Goal: Task Accomplishment & Management: Use online tool/utility

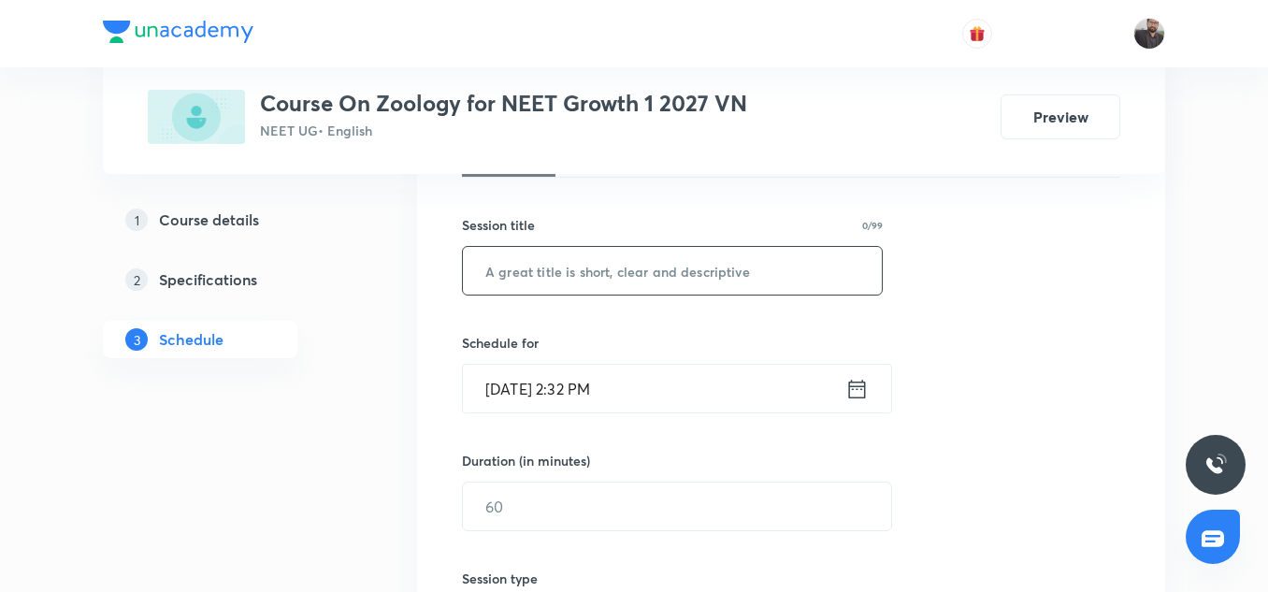
scroll to position [328, 0]
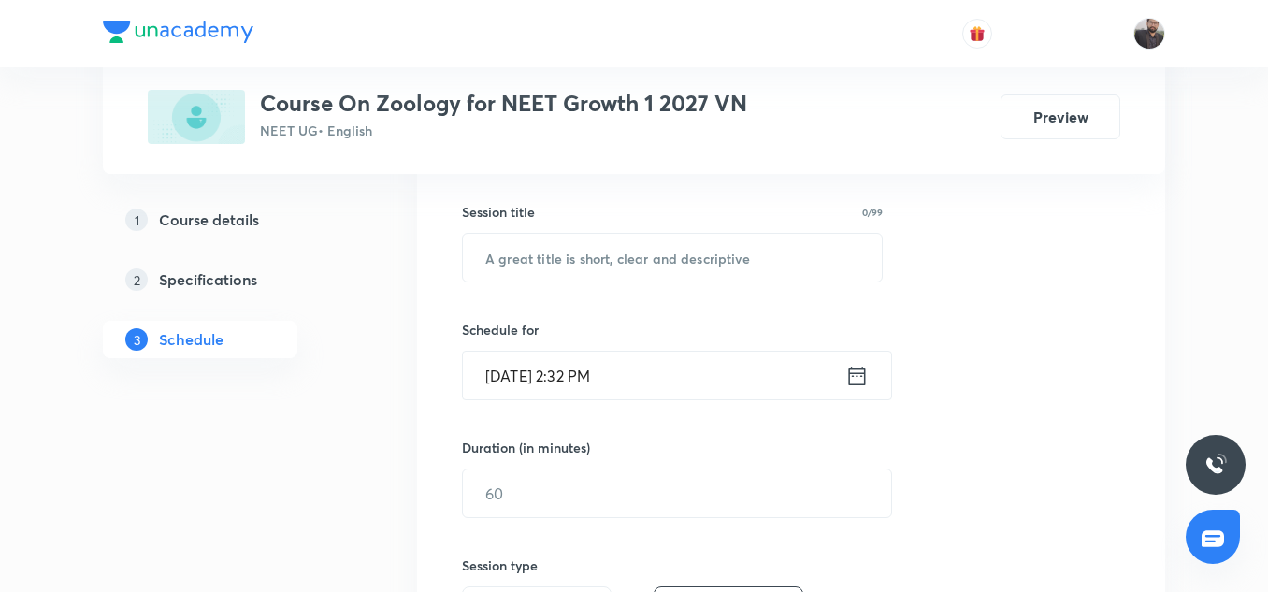
click at [852, 371] on icon at bounding box center [857, 376] width 23 height 26
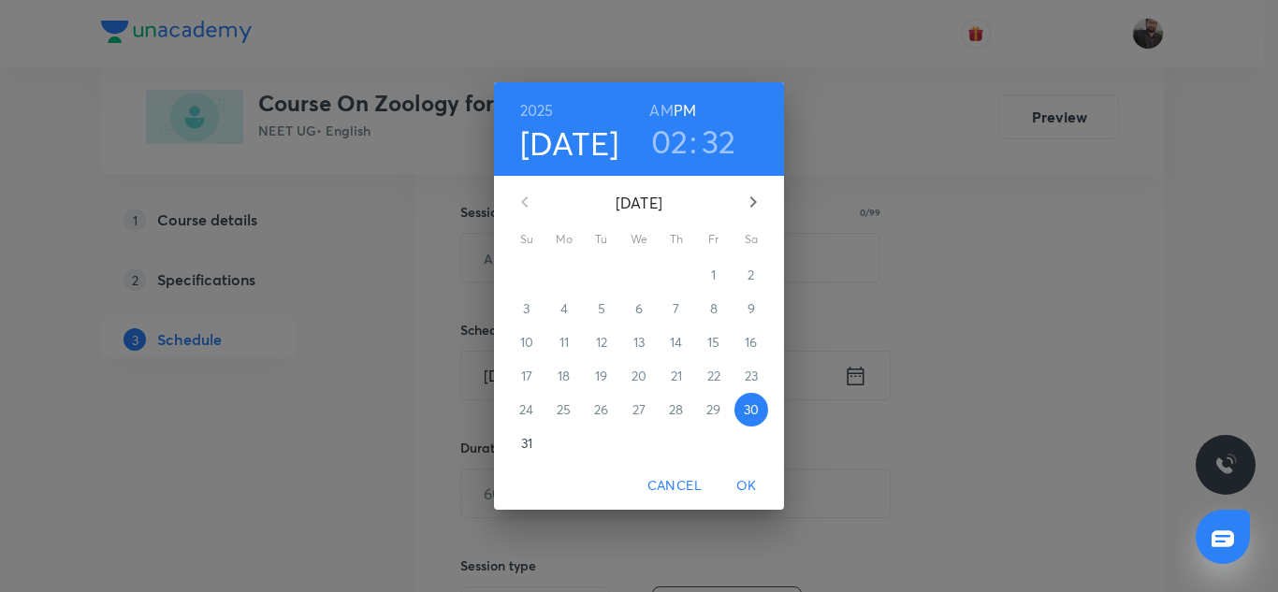
click at [852, 371] on div "2025 Aug 30 02 : 32 AM PM August 2025 Su Mo Tu We Th Fr Sa 27 28 29 30 31 1 2 3…" at bounding box center [639, 296] width 1278 height 592
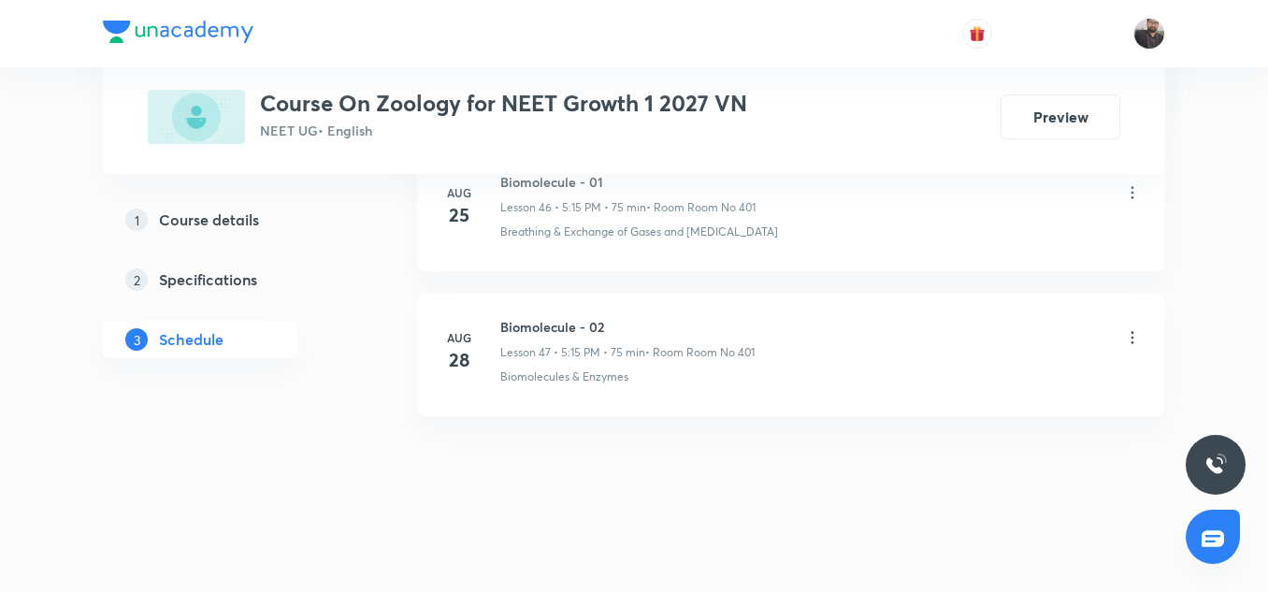
scroll to position [7679, 0]
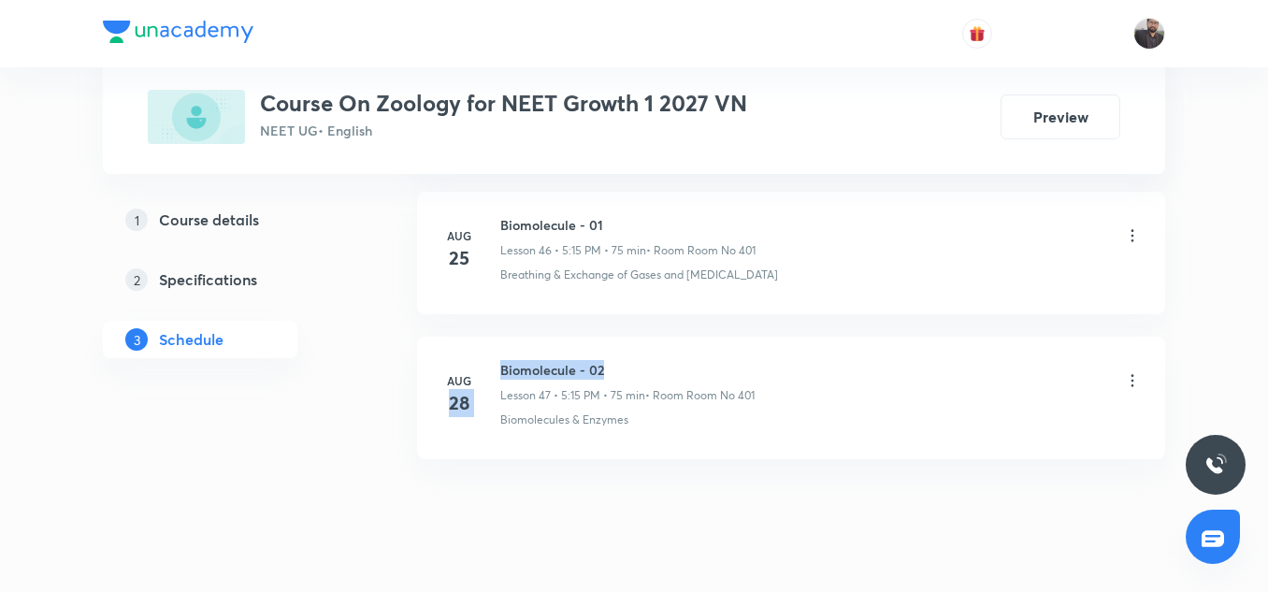
drag, startPoint x: 495, startPoint y: 368, endPoint x: 601, endPoint y: 367, distance: 106.6
click at [601, 367] on div "Aug 28 Biomolecule - 02 Lesson 47 • 5:15 PM • 75 min • Room Room No 401 Biomole…" at bounding box center [792, 394] width 702 height 68
click at [601, 367] on h6 "Biomolecule - 02" at bounding box center [627, 370] width 254 height 20
drag, startPoint x: 494, startPoint y: 368, endPoint x: 601, endPoint y: 370, distance: 107.6
click at [601, 370] on div "Aug 28 Biomolecule - 02 Lesson 47 • 5:15 PM • 75 min • Room Room No 401 Biomole…" at bounding box center [792, 394] width 702 height 68
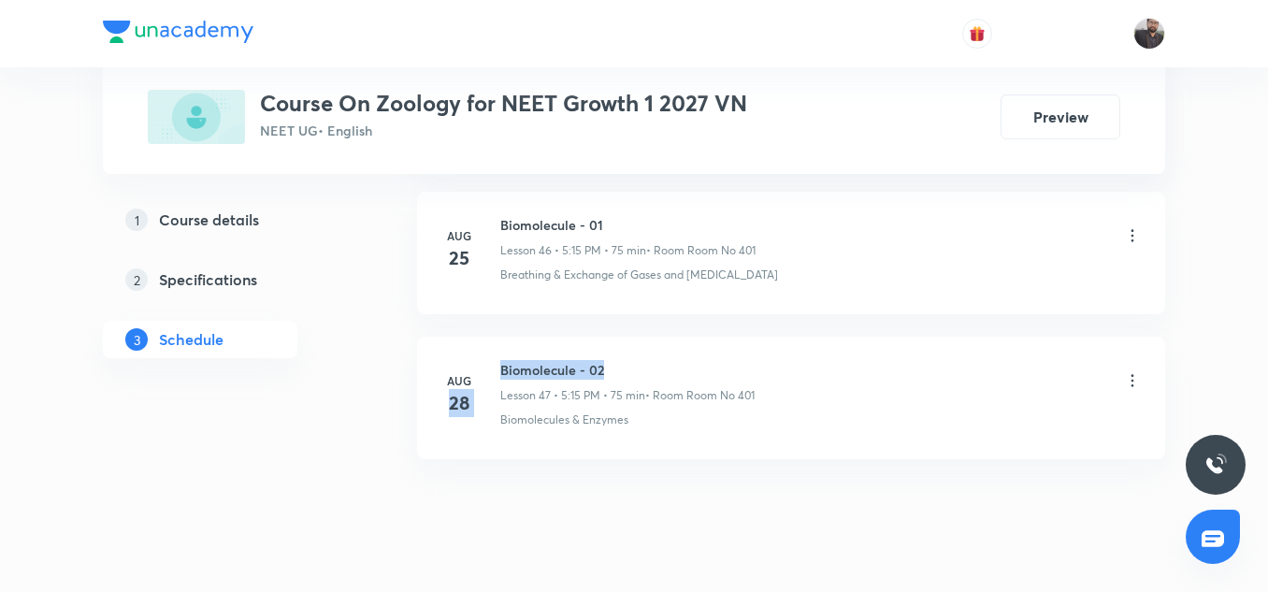
click at [504, 369] on h6 "Biomolecule - 02" at bounding box center [627, 370] width 254 height 20
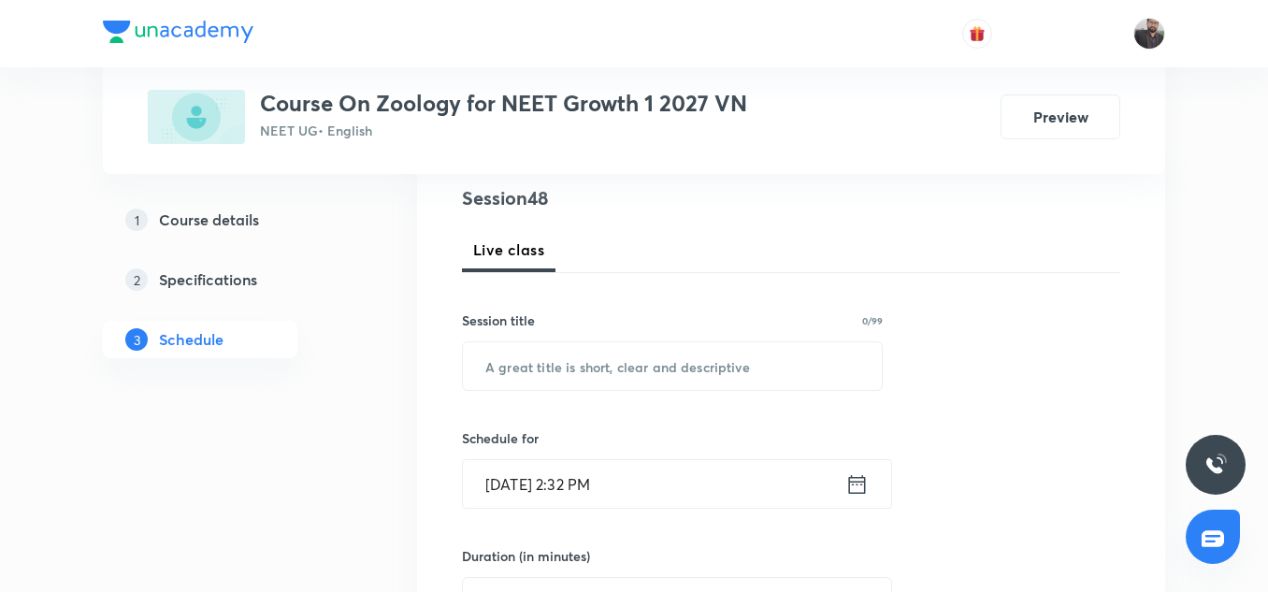
scroll to position [221, 0]
click at [533, 370] on input "text" at bounding box center [672, 365] width 419 height 48
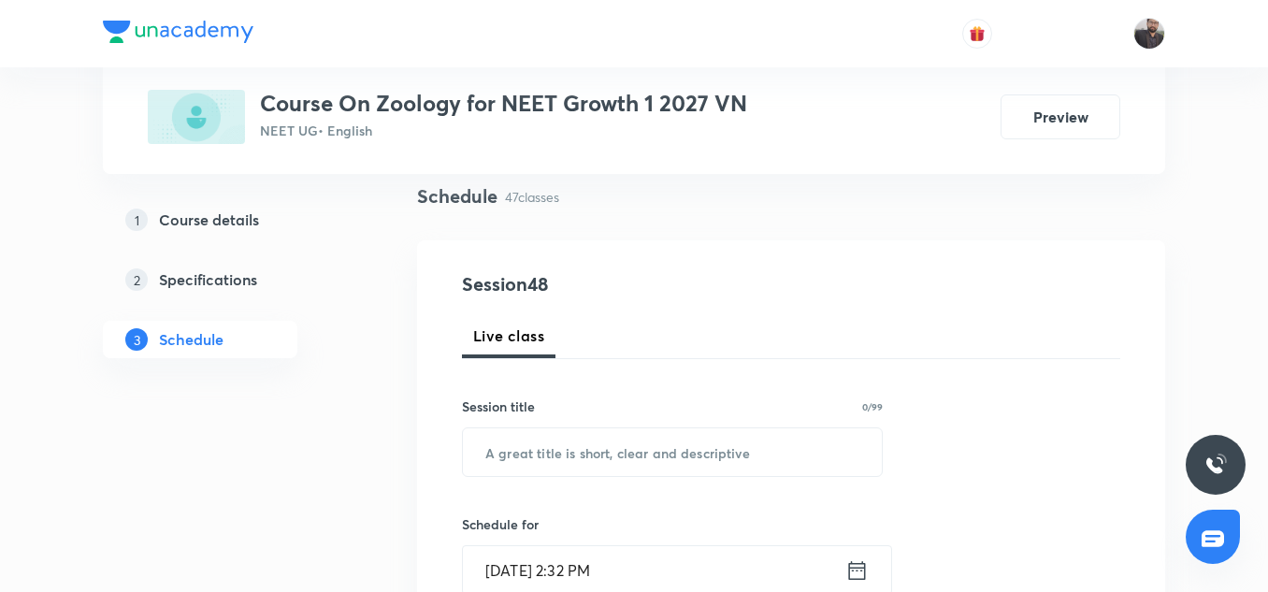
scroll to position [138, 0]
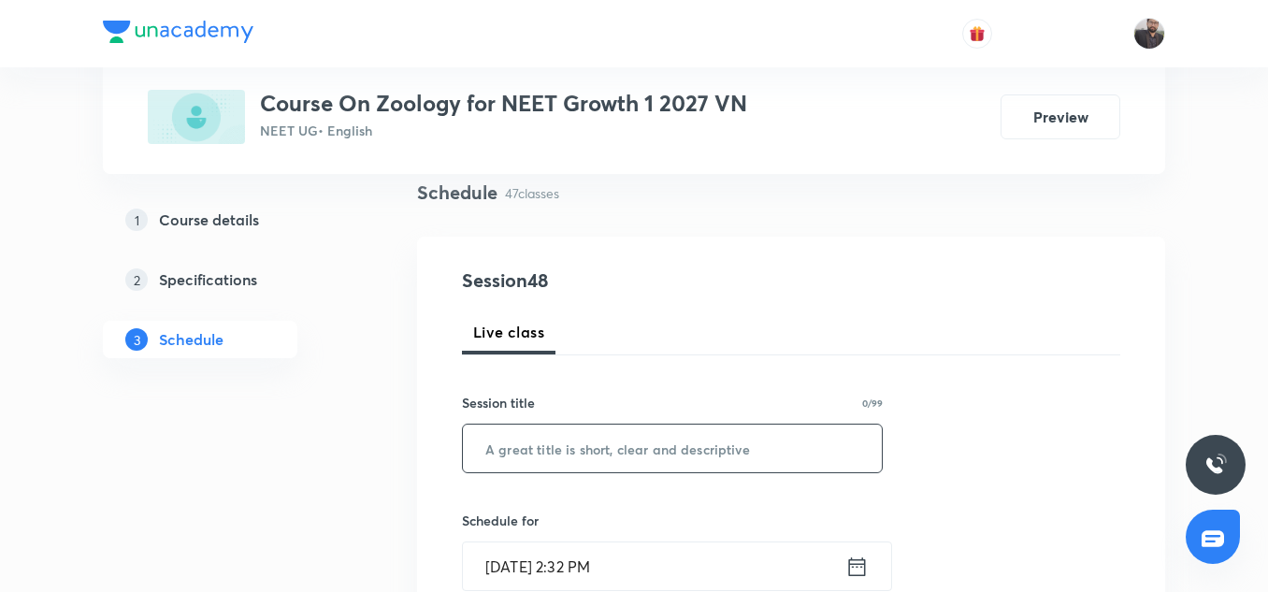
click at [524, 461] on input "text" at bounding box center [672, 449] width 419 height 48
paste input "Biomolecule"
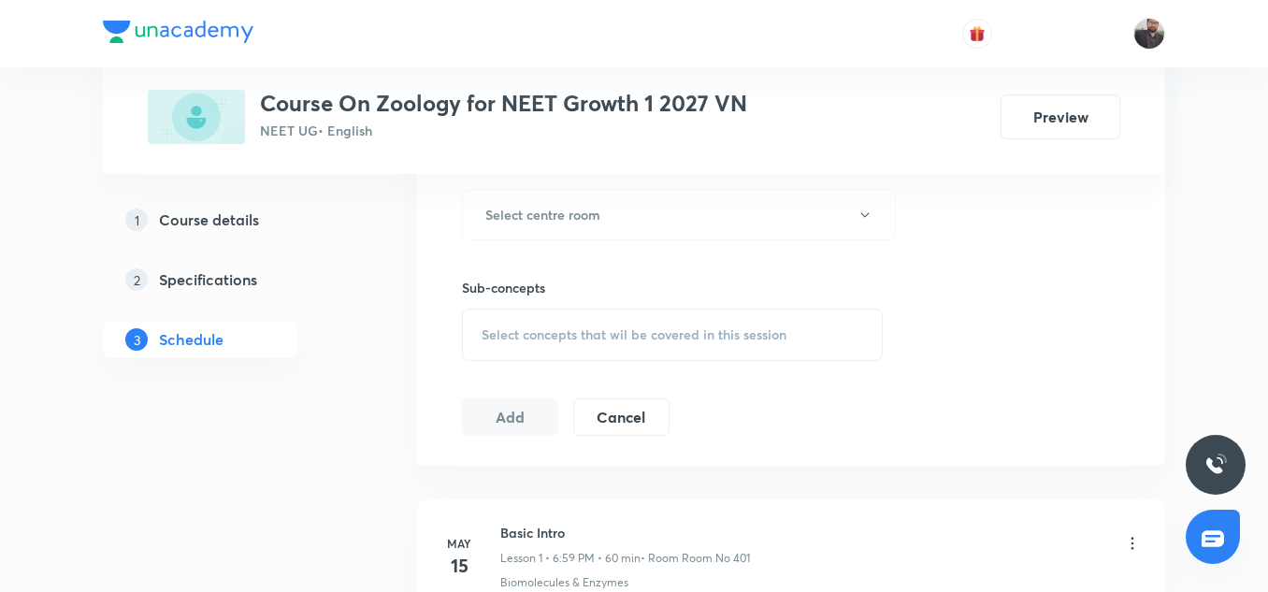
scroll to position [850, 0]
type input "Biomolecule - 03"
click at [510, 326] on span "Select concepts that wil be covered in this session" at bounding box center [634, 331] width 305 height 15
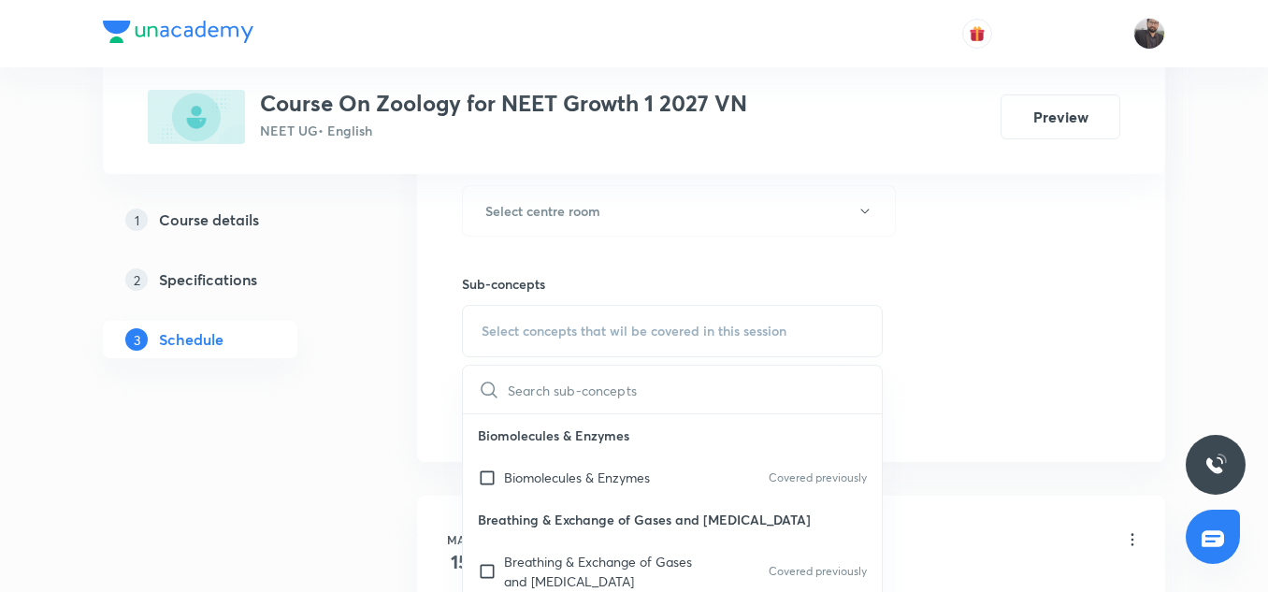
drag, startPoint x: 510, startPoint y: 326, endPoint x: 516, endPoint y: 337, distance: 13.0
click at [516, 337] on span "Select concepts that wil be covered in this session" at bounding box center [634, 331] width 305 height 15
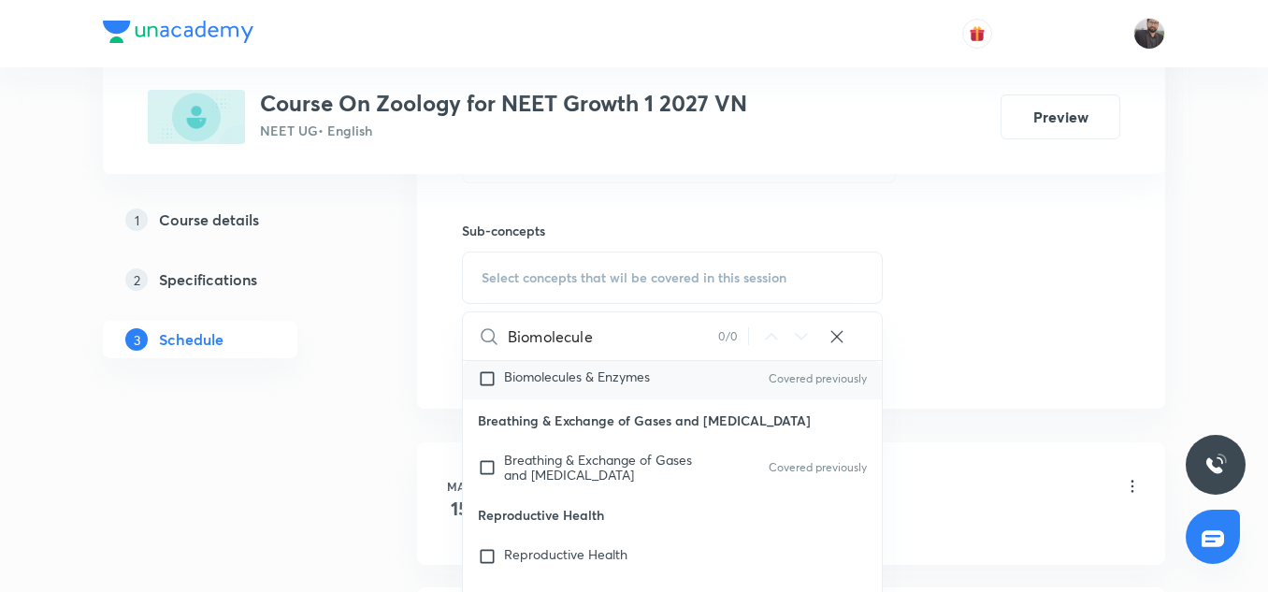
scroll to position [0, 0]
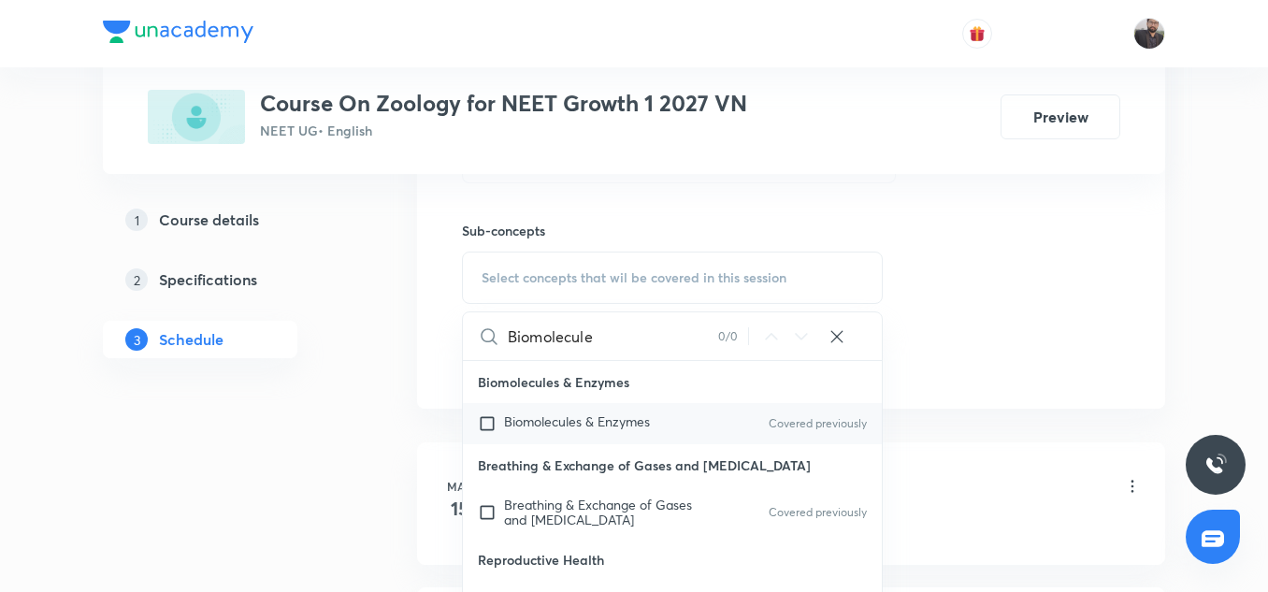
type input "Biomolecule"
click at [497, 425] on input "checkbox" at bounding box center [491, 423] width 26 height 19
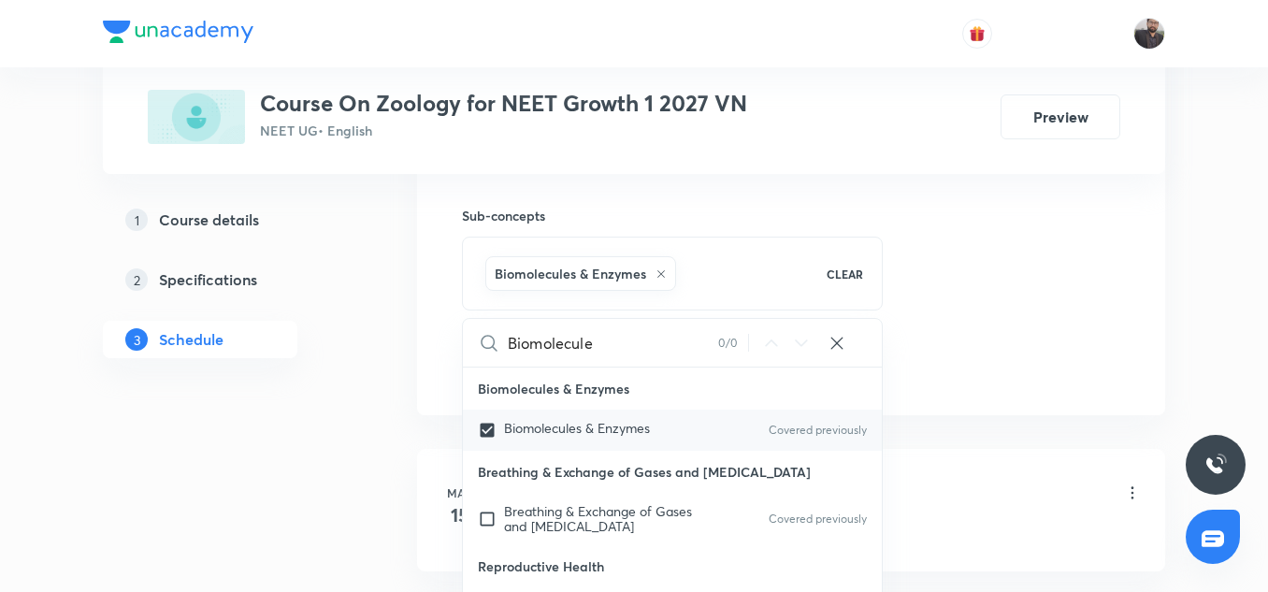
click at [616, 436] on span "Biomolecules & Enzymes" at bounding box center [577, 428] width 146 height 18
checkbox input "false"
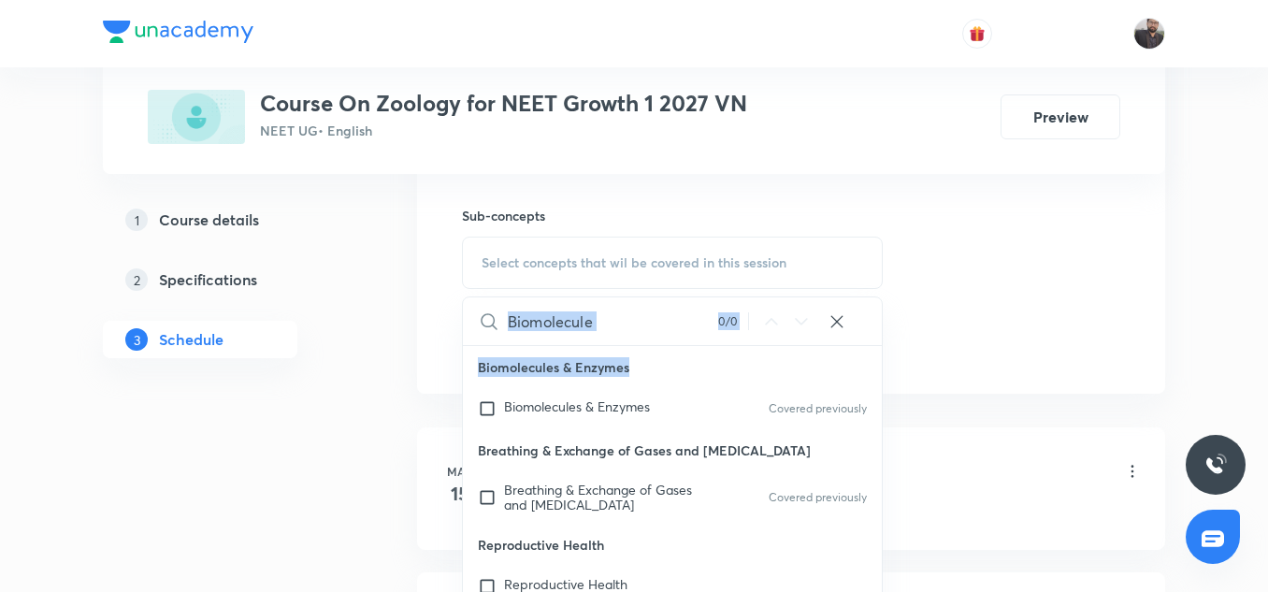
drag, startPoint x: 931, startPoint y: 338, endPoint x: 698, endPoint y: 380, distance: 236.7
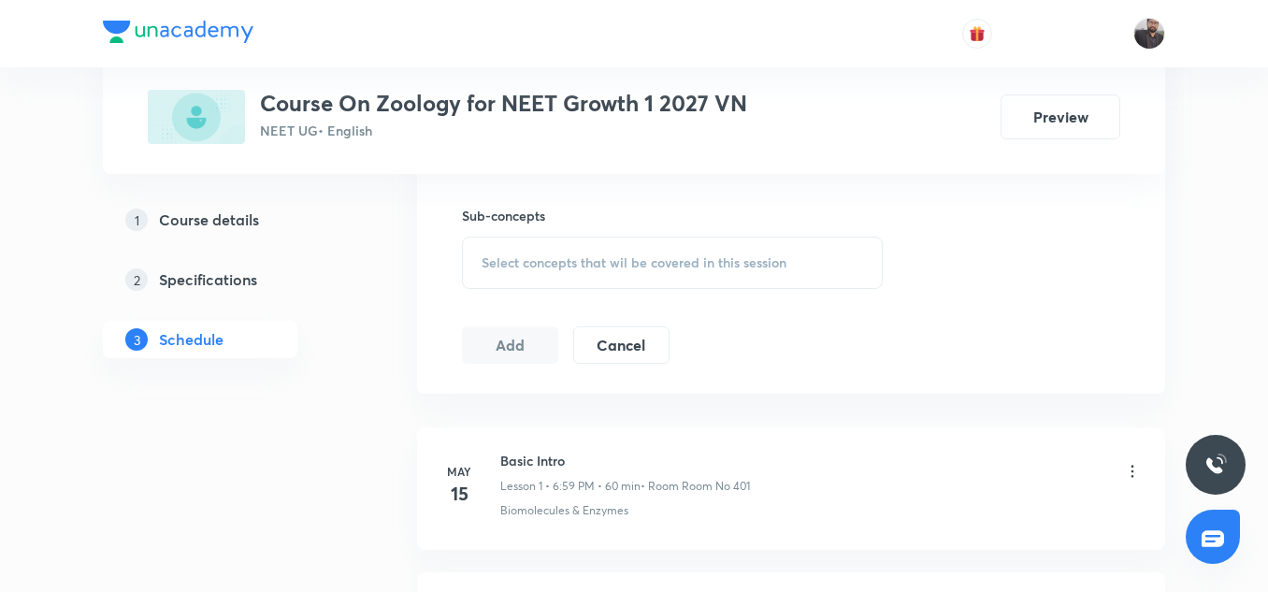
click at [673, 251] on div "Select concepts that wil be covered in this session" at bounding box center [672, 263] width 421 height 52
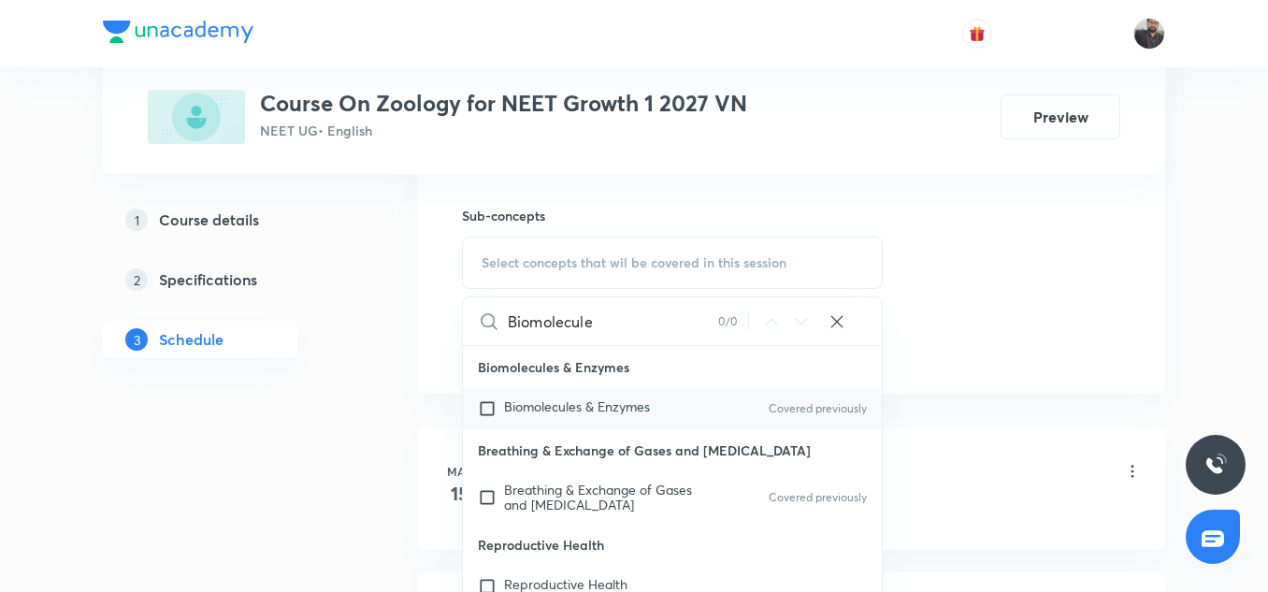
type input "Biomolecule"
click at [488, 396] on div "Biomolecules & Enzymes Covered previously" at bounding box center [672, 408] width 419 height 41
checkbox input "true"
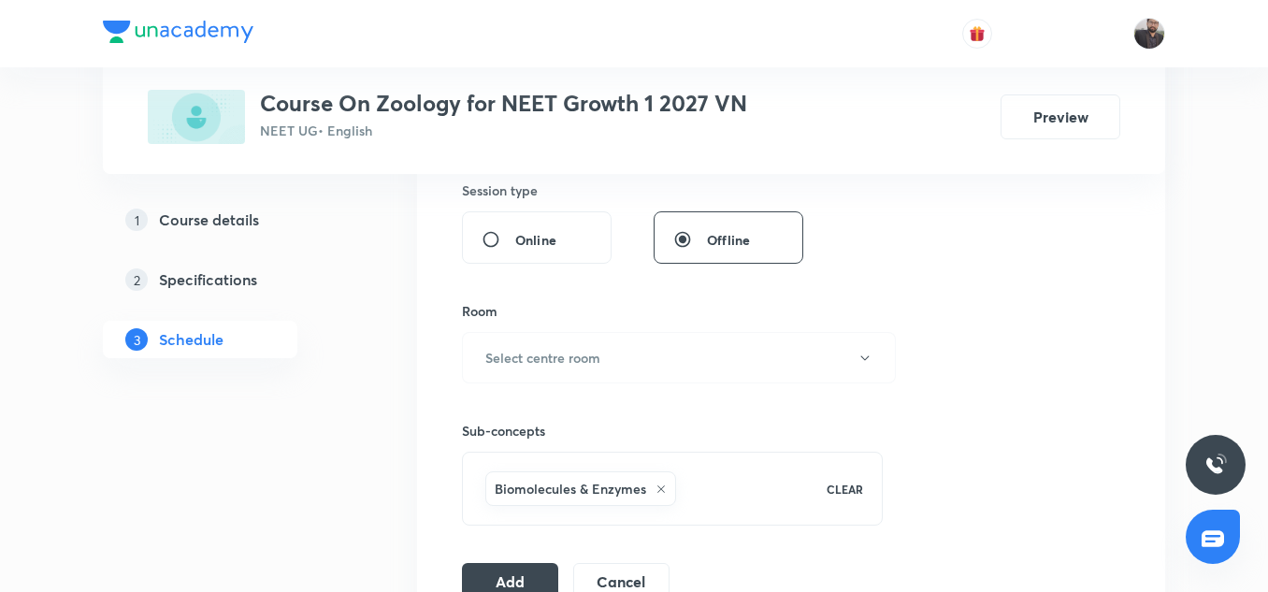
scroll to position [703, 0]
click at [562, 355] on h6 "Select centre room" at bounding box center [542, 359] width 115 height 20
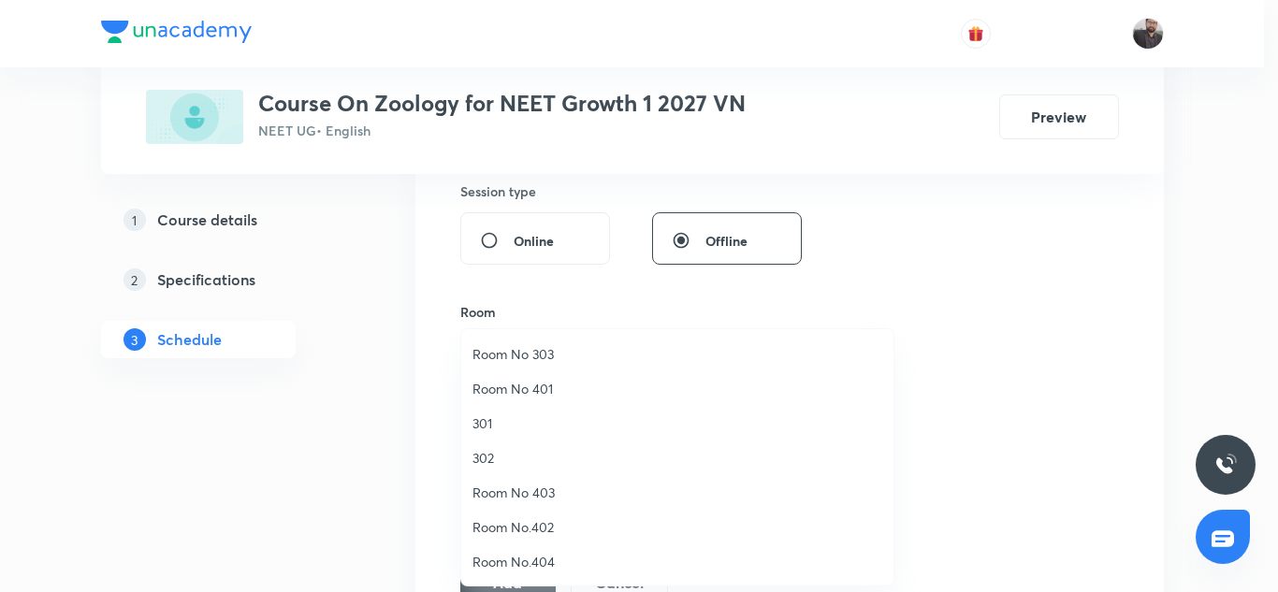
click at [537, 385] on span "Room No 401" at bounding box center [677, 389] width 410 height 20
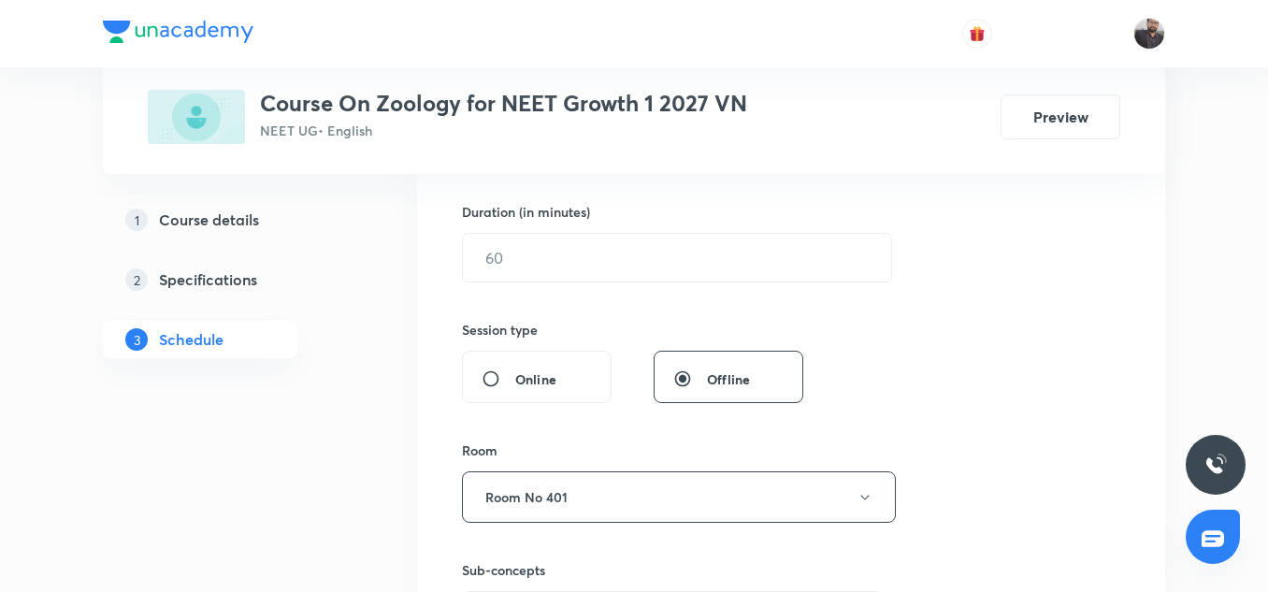
scroll to position [565, 0]
click at [509, 250] on input "text" at bounding box center [677, 257] width 428 height 48
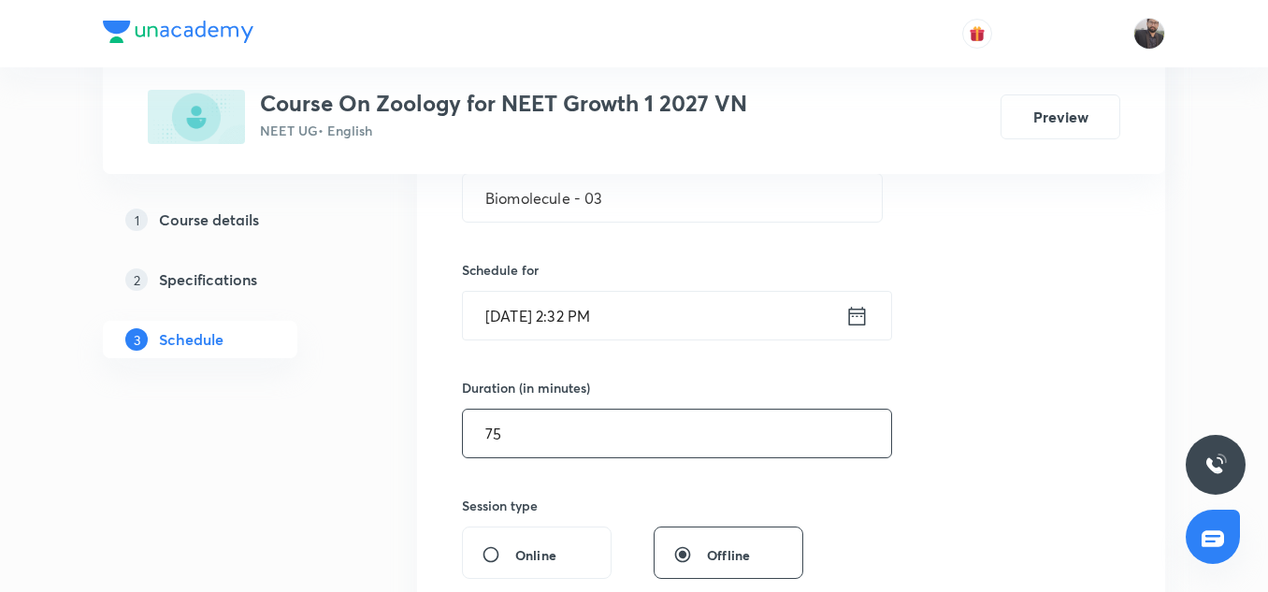
scroll to position [385, 0]
type input "75"
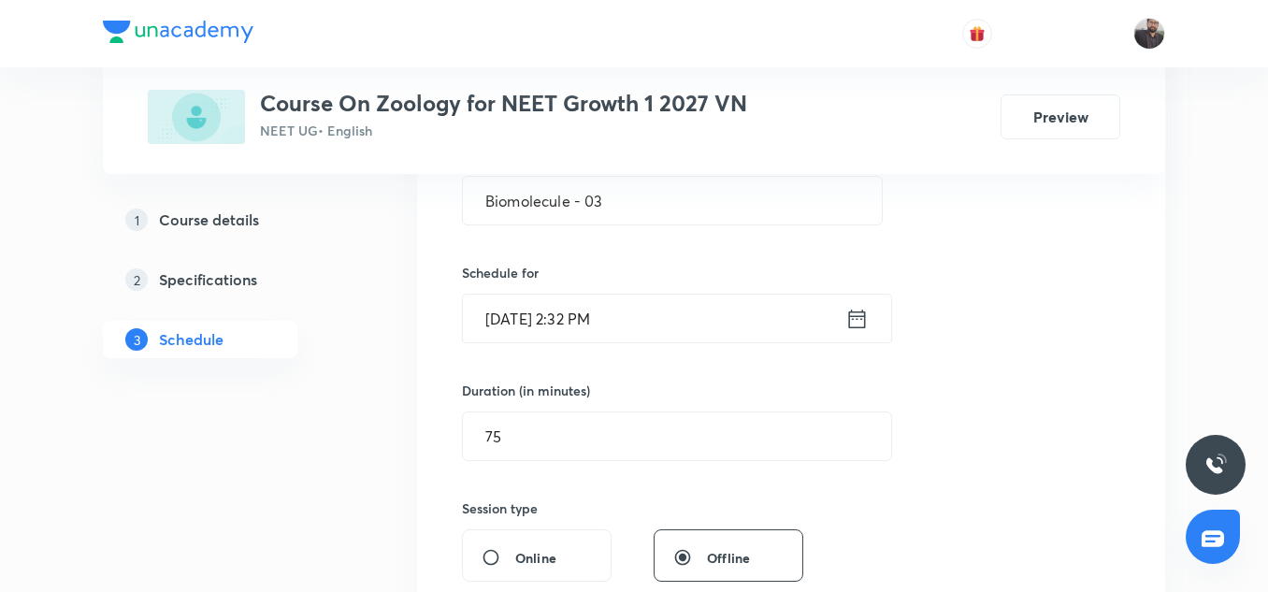
click at [698, 321] on input "Aug 30, 2025, 2:32 PM" at bounding box center [654, 319] width 383 height 48
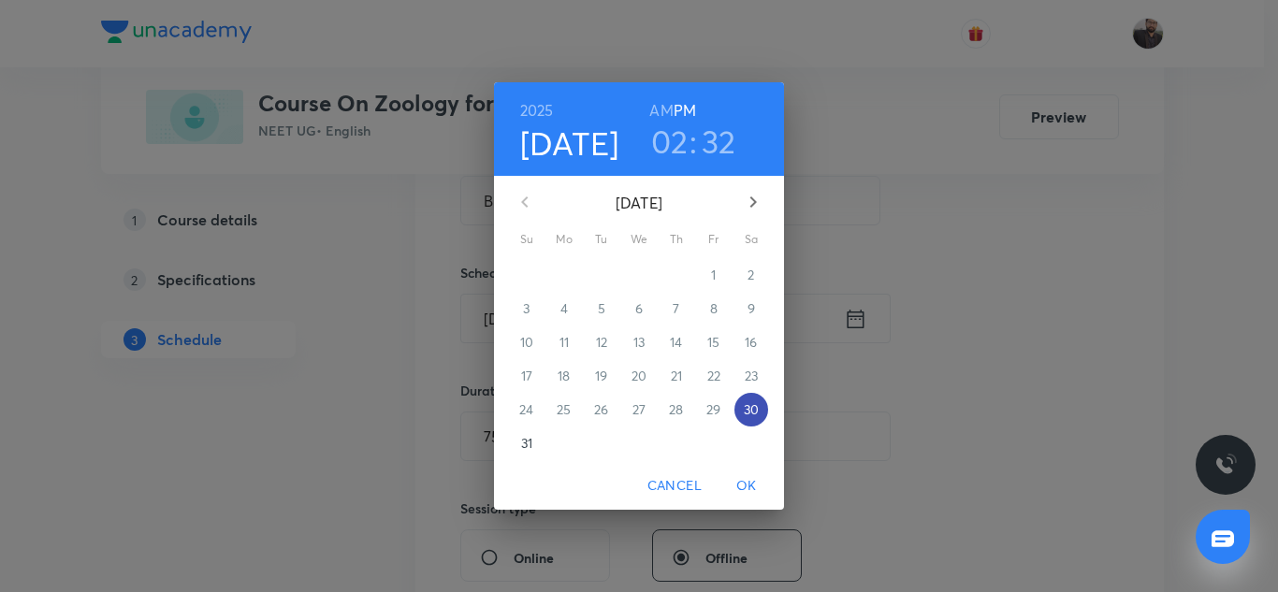
click at [758, 406] on p "30" at bounding box center [751, 409] width 15 height 19
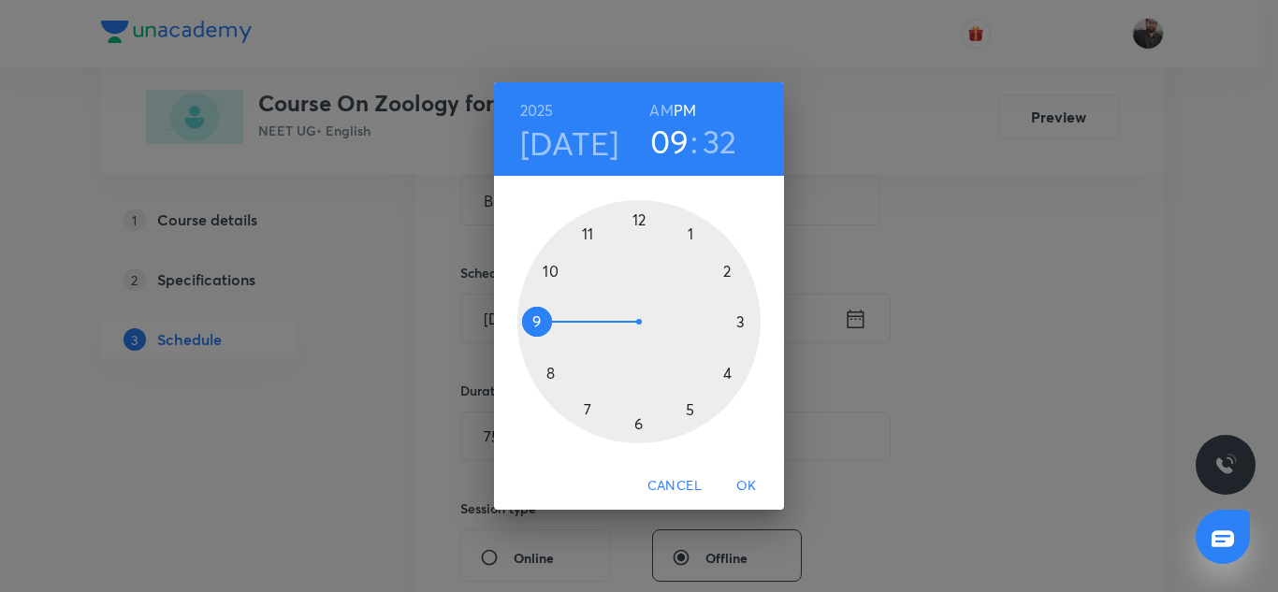
drag, startPoint x: 725, startPoint y: 264, endPoint x: 534, endPoint y: 338, distance: 204.6
click at [534, 338] on div at bounding box center [638, 321] width 243 height 243
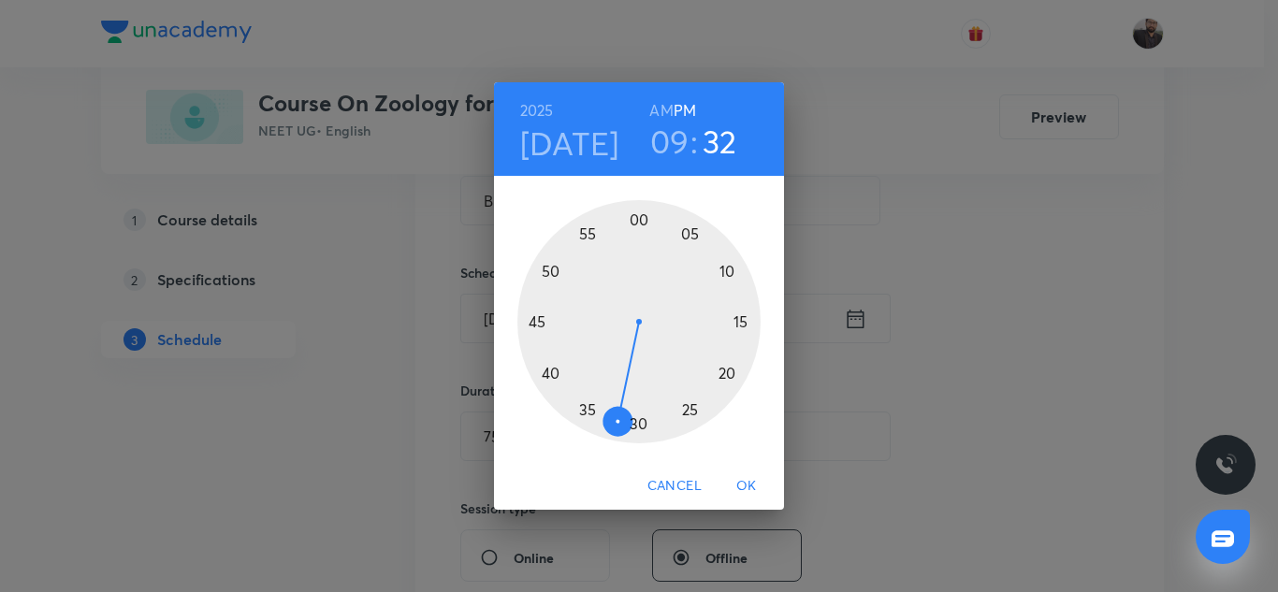
click at [534, 328] on div at bounding box center [638, 321] width 243 height 243
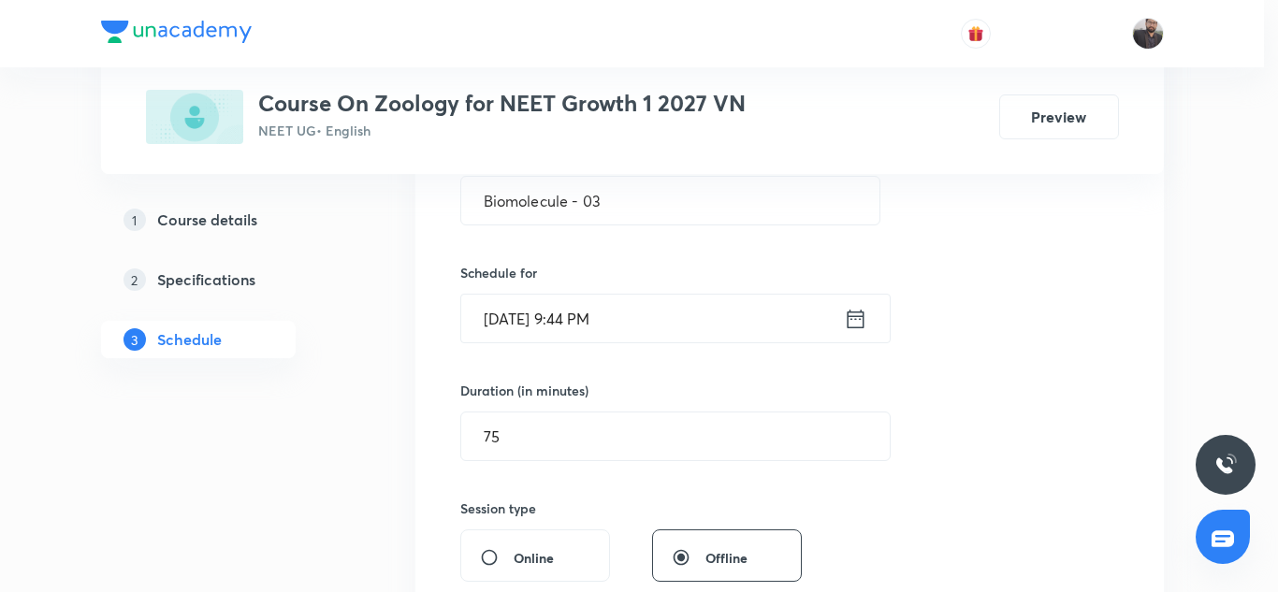
click at [534, 328] on div at bounding box center [638, 321] width 243 height 243
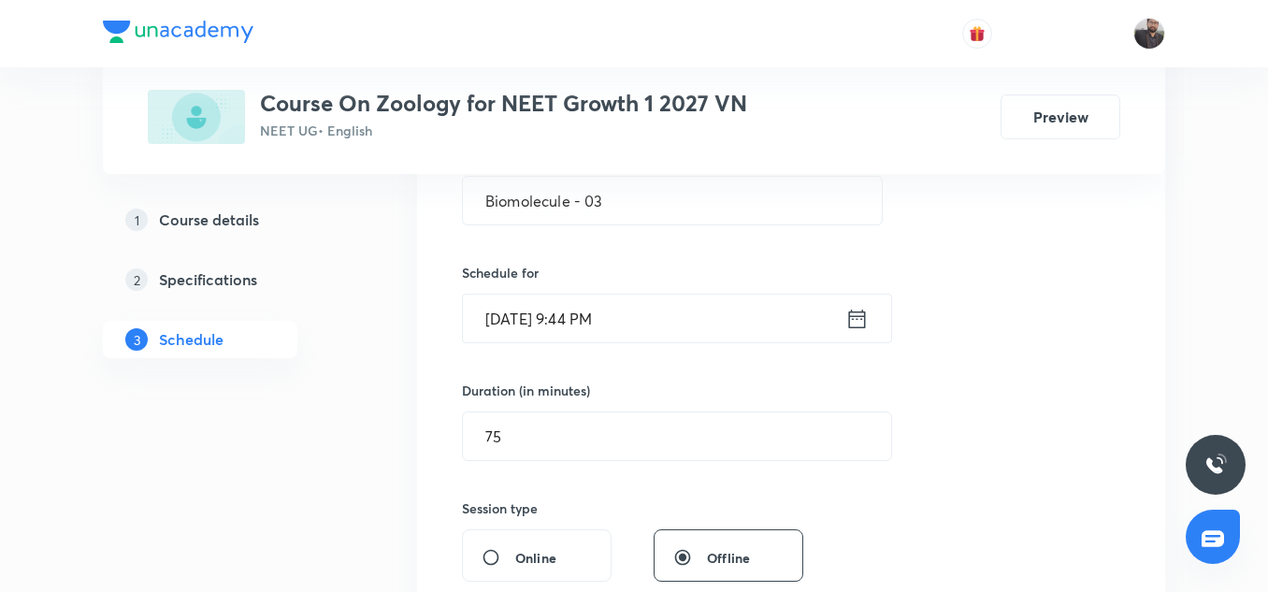
click at [866, 321] on icon at bounding box center [857, 319] width 23 height 26
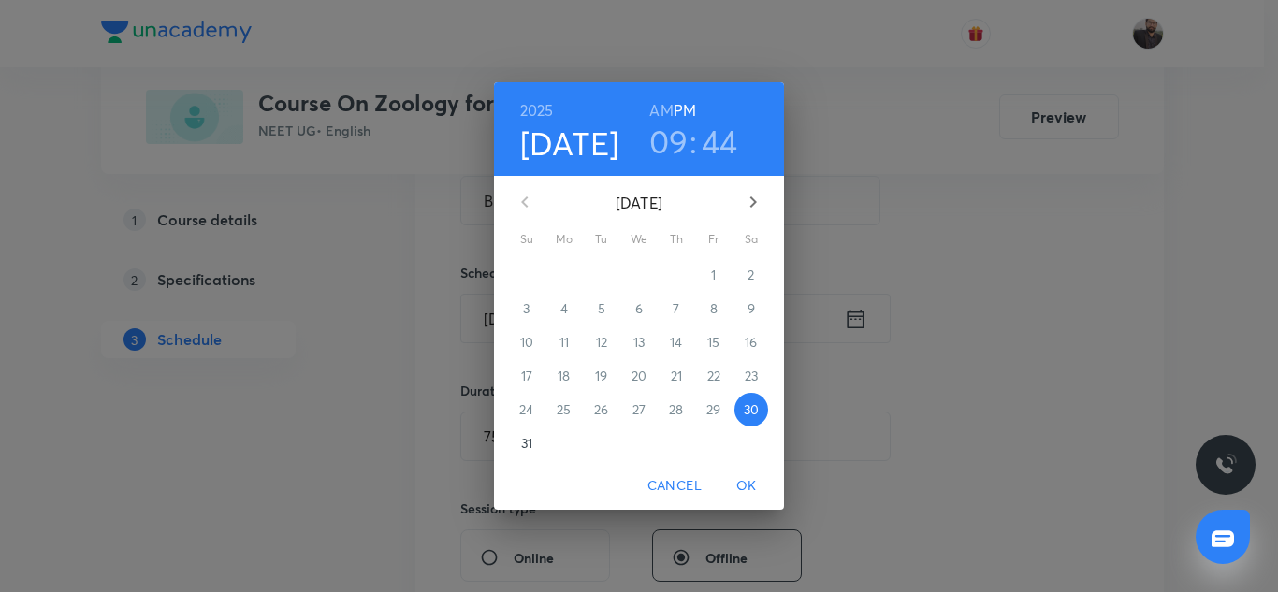
click at [827, 310] on div "2025 Aug 30 09 : 44 AM PM August 2025 Su Mo Tu We Th Fr Sa 27 28 29 30 31 1 2 3…" at bounding box center [639, 296] width 1278 height 592
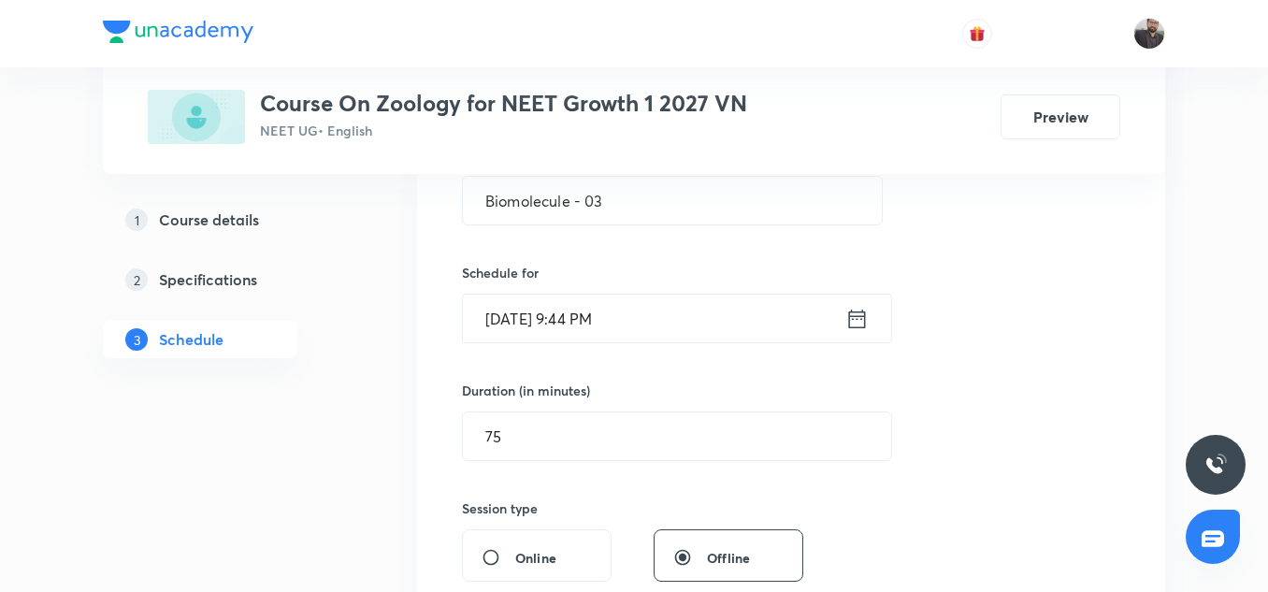
click at [865, 326] on icon at bounding box center [857, 318] width 17 height 19
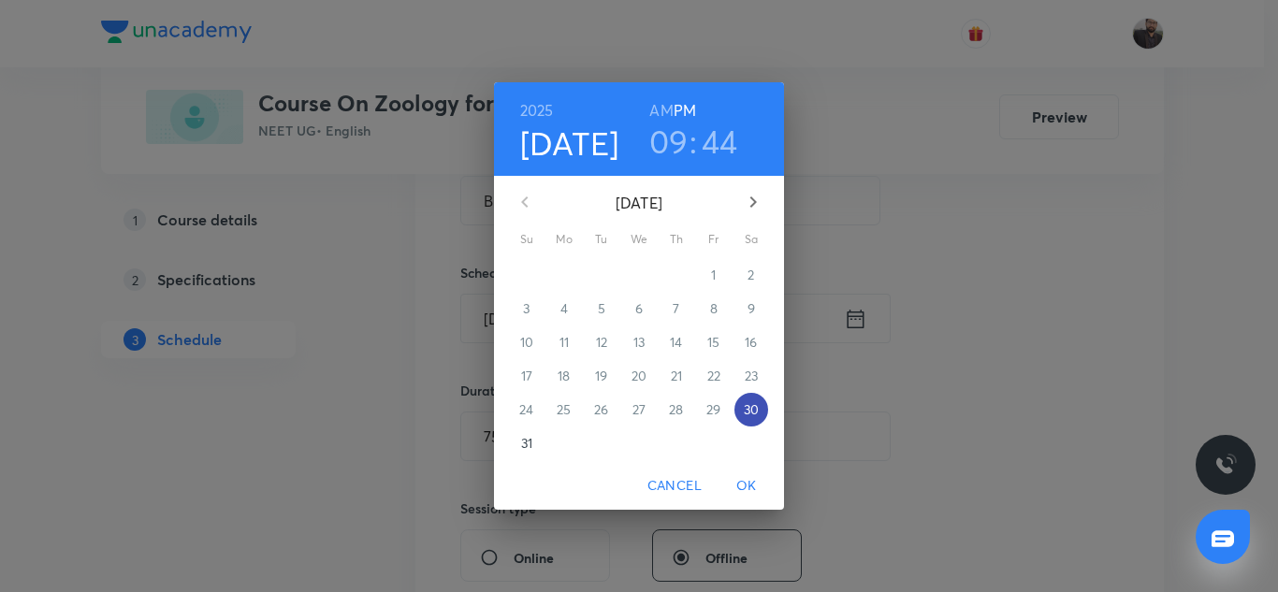
click at [758, 415] on p "30" at bounding box center [751, 409] width 15 height 19
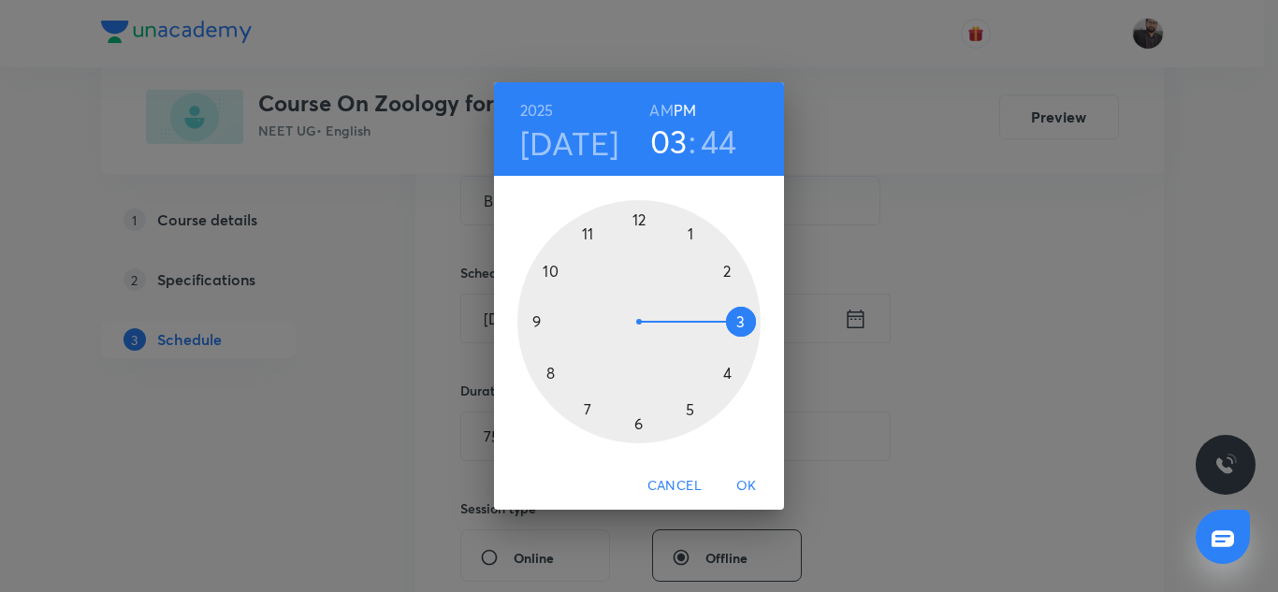
drag, startPoint x: 538, startPoint y: 318, endPoint x: 735, endPoint y: 315, distance: 197.4
click at [735, 315] on div at bounding box center [638, 321] width 243 height 243
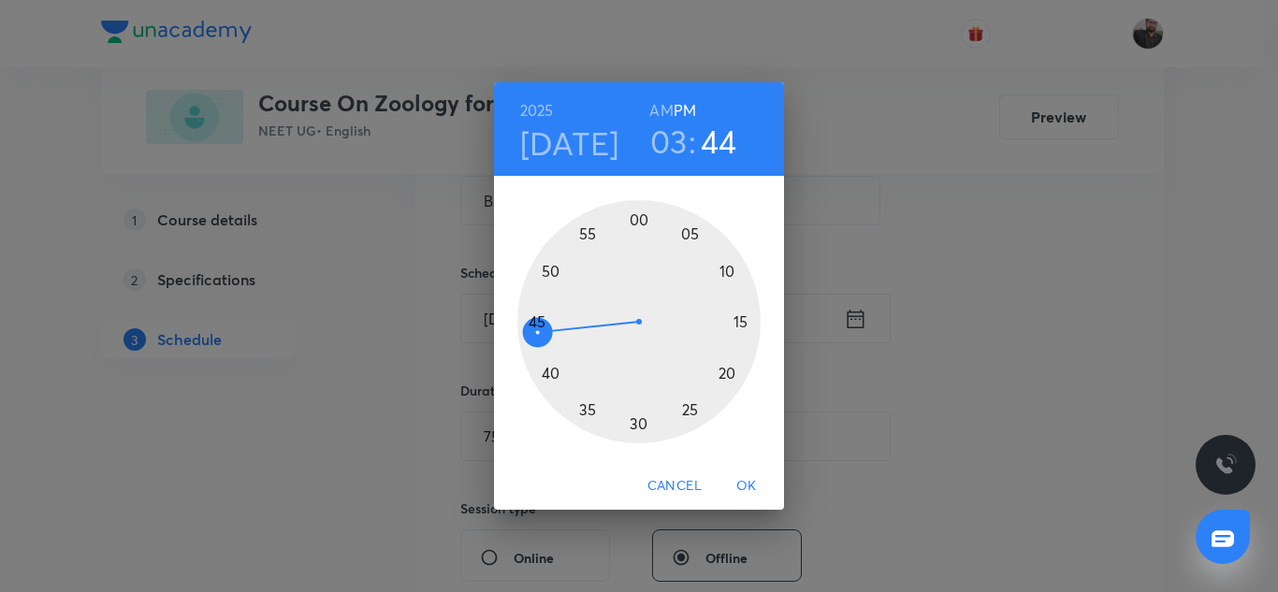
click at [537, 315] on div at bounding box center [638, 321] width 243 height 243
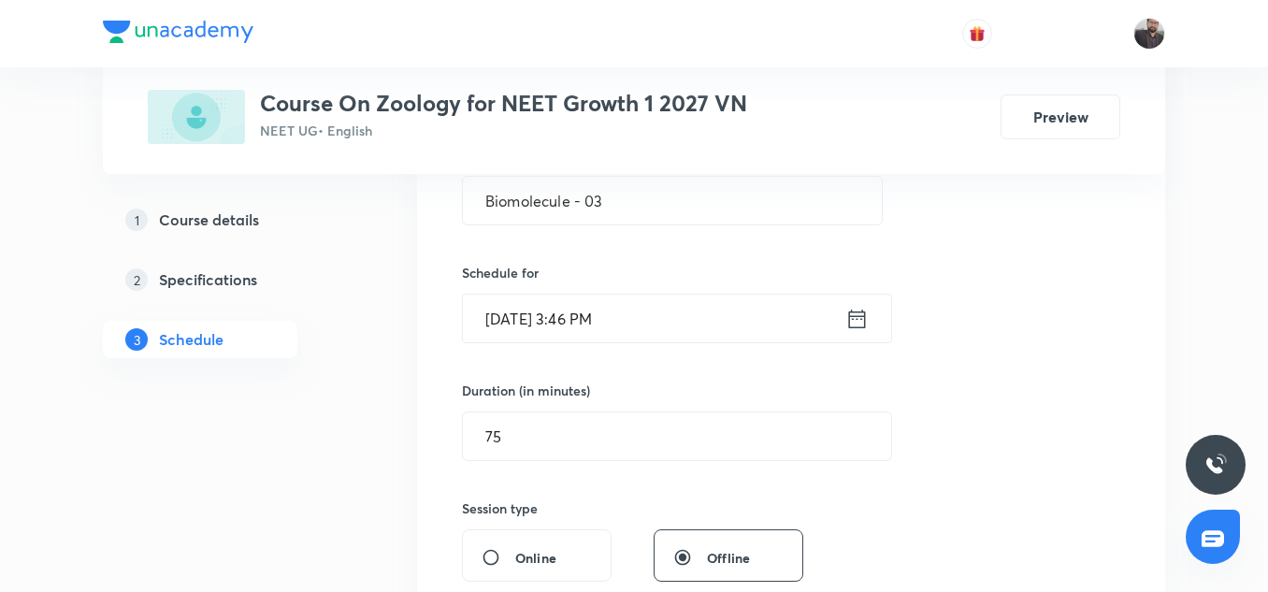
click at [860, 319] on icon at bounding box center [857, 319] width 23 height 26
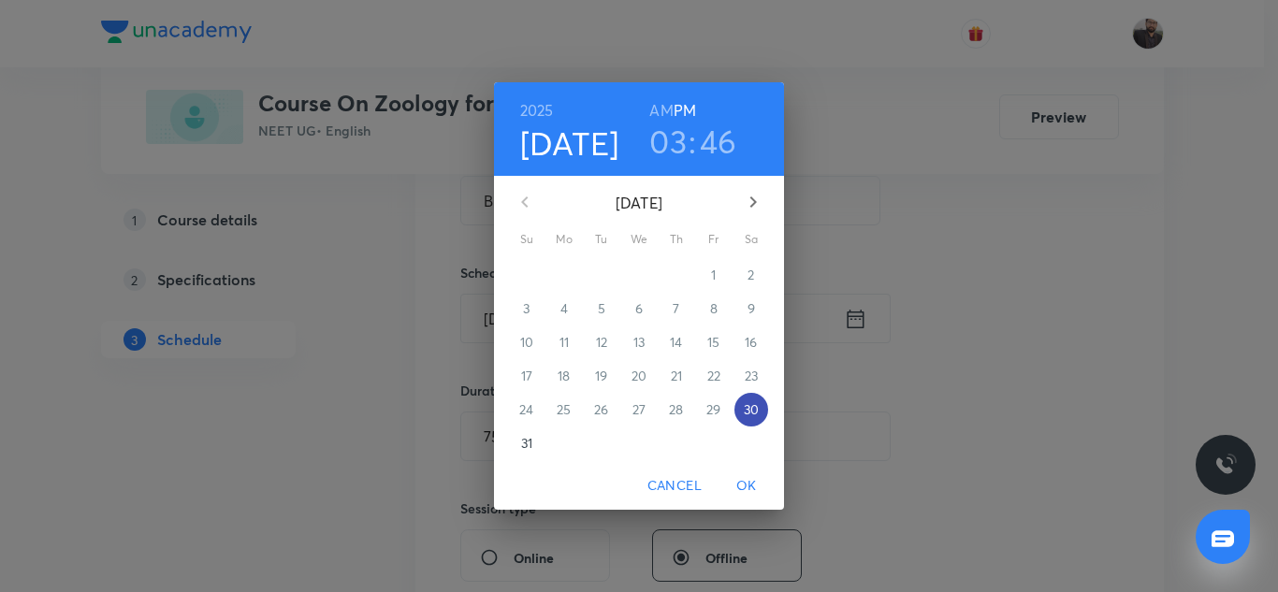
click at [739, 400] on span "30" at bounding box center [751, 409] width 34 height 19
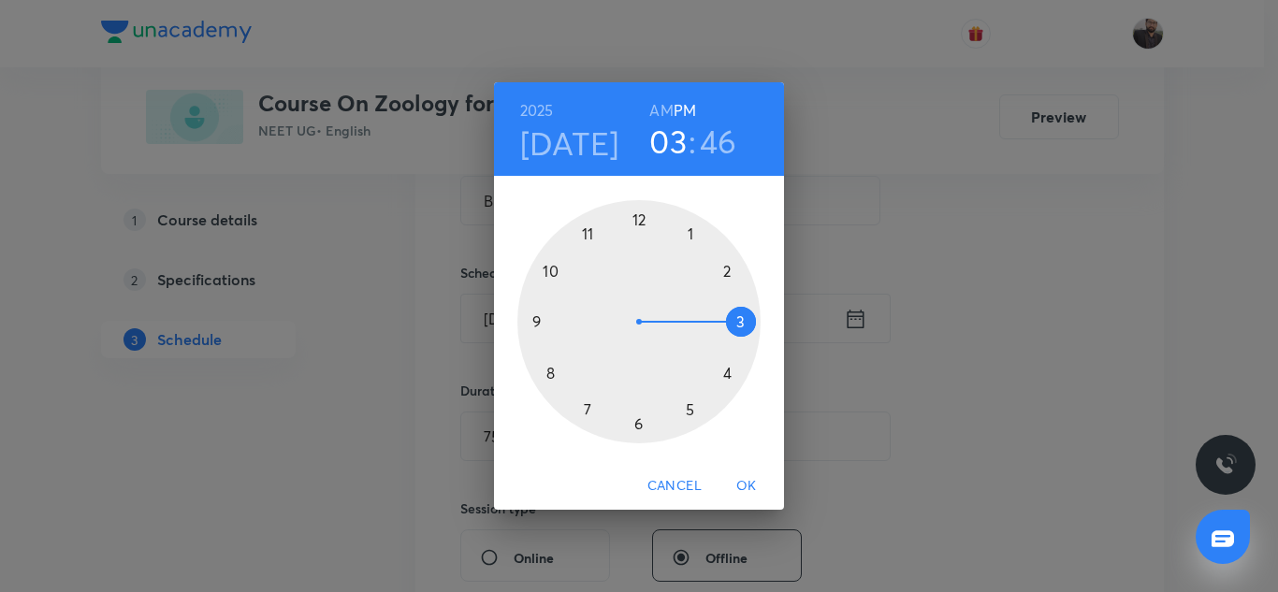
click at [736, 319] on div at bounding box center [638, 321] width 243 height 243
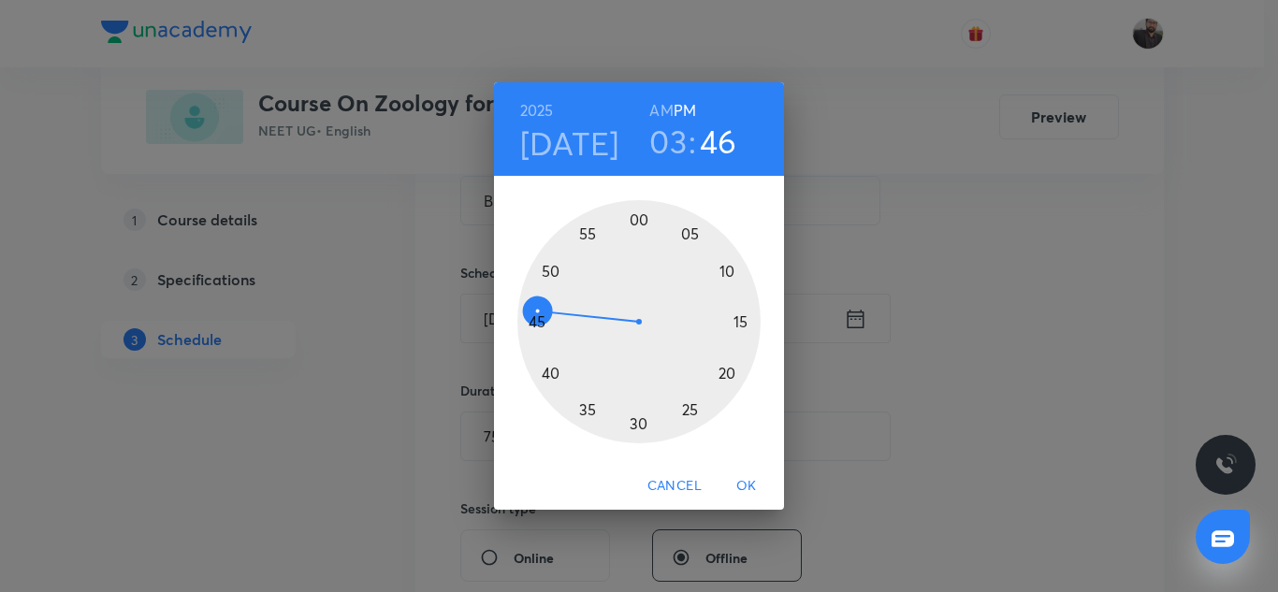
click at [538, 321] on div at bounding box center [638, 321] width 243 height 243
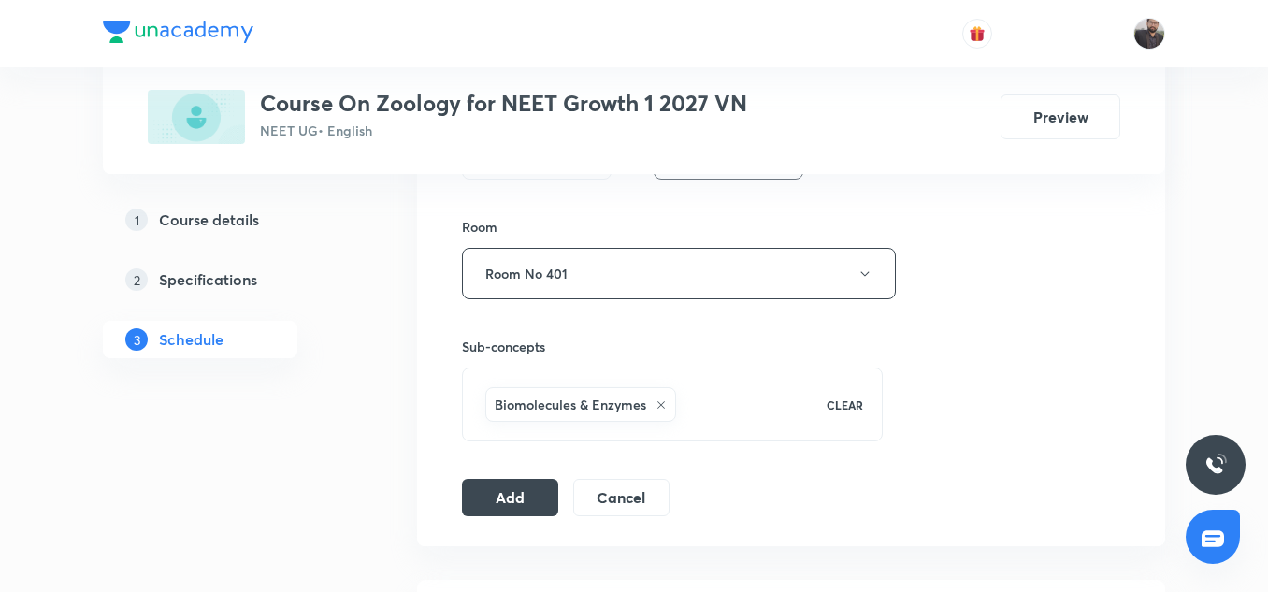
scroll to position [789, 0]
click at [500, 498] on button "Add" at bounding box center [510, 494] width 96 height 37
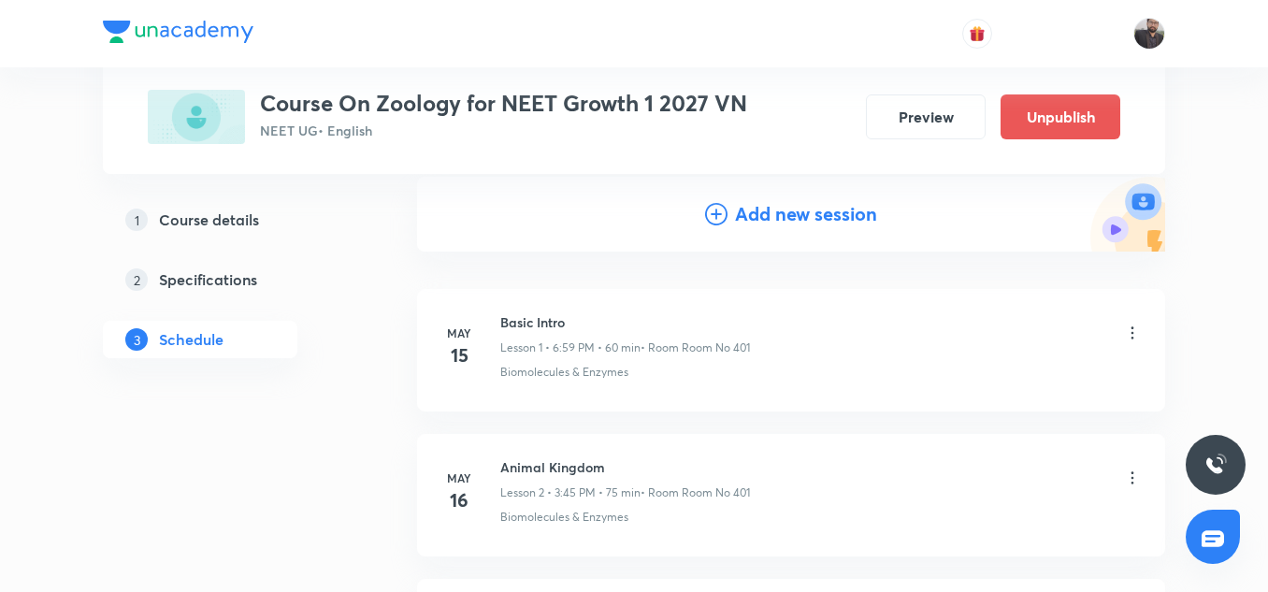
scroll to position [0, 0]
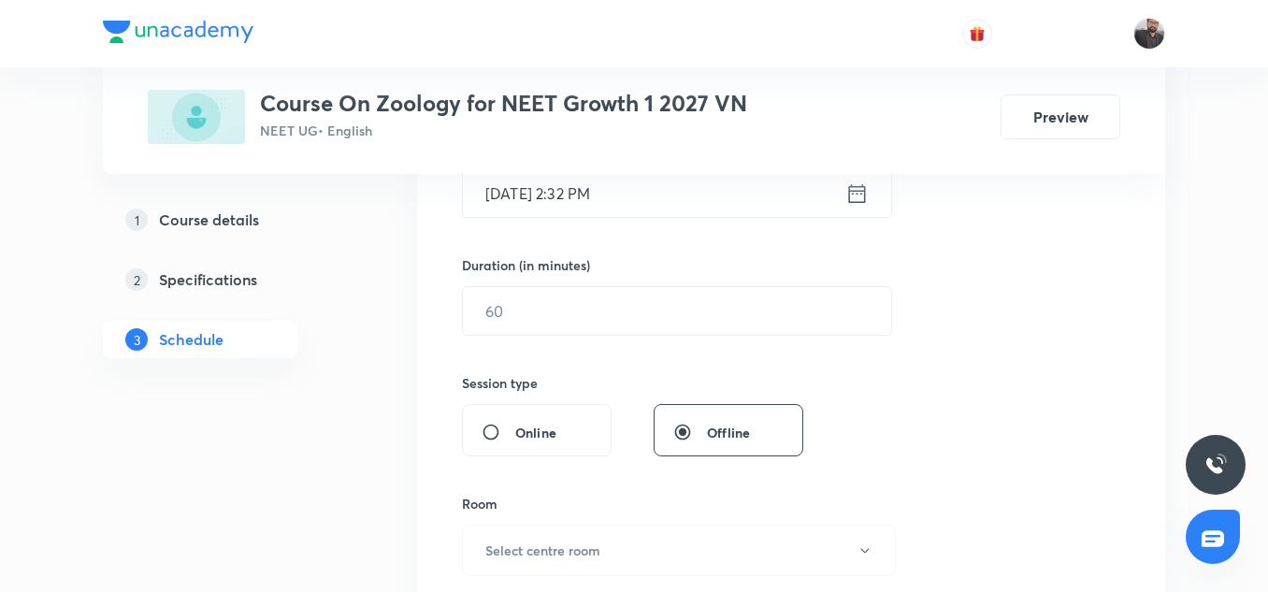
scroll to position [514, 0]
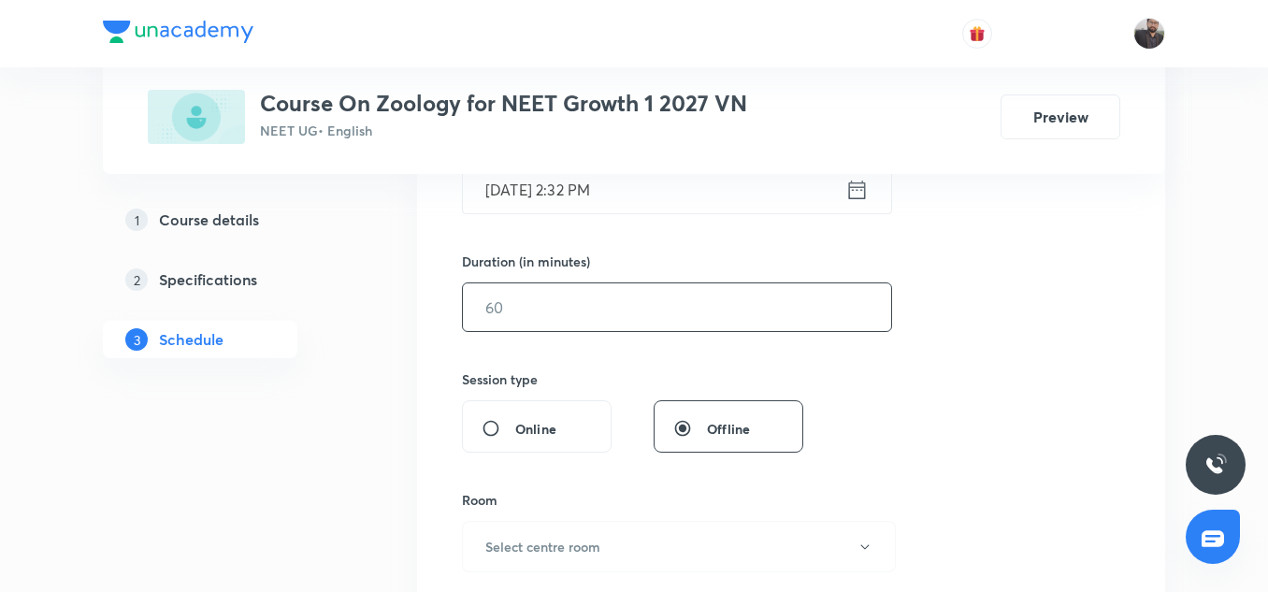
click at [523, 312] on input "text" at bounding box center [677, 307] width 428 height 48
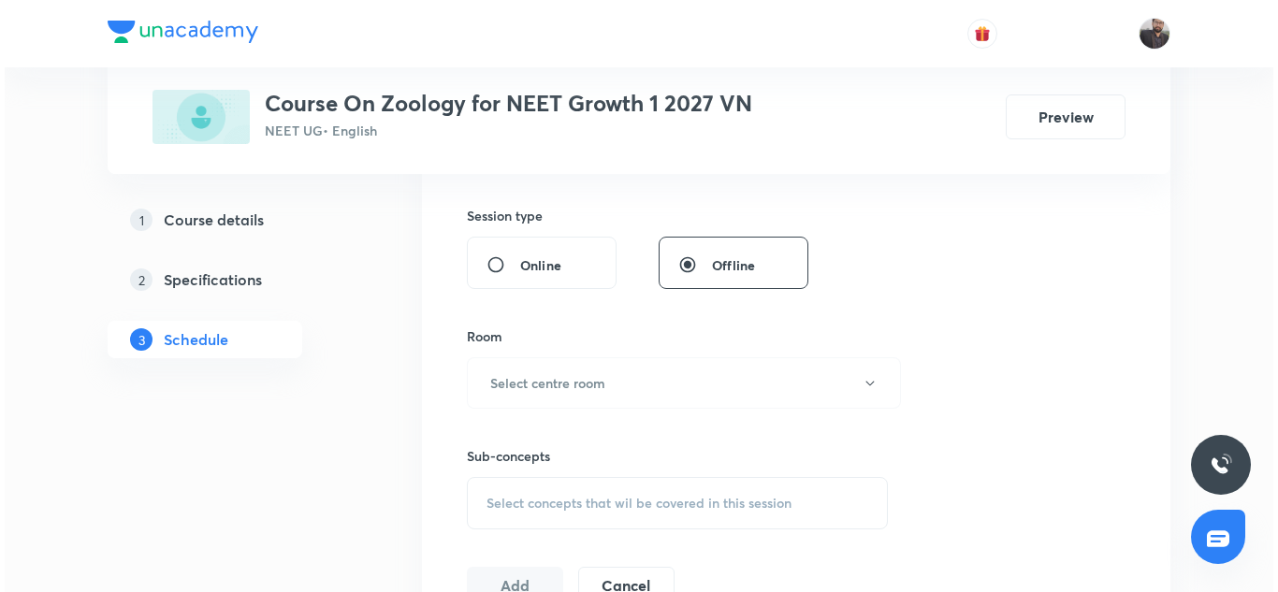
scroll to position [679, 0]
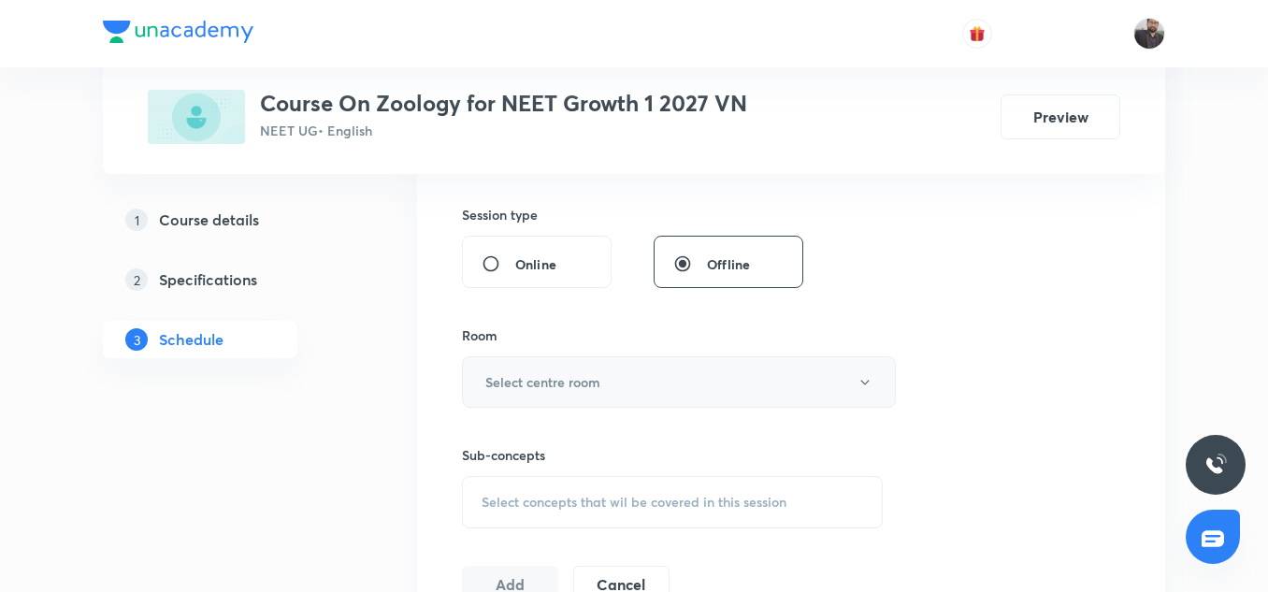
type input "75"
click at [522, 375] on h6 "Select centre room" at bounding box center [542, 382] width 115 height 20
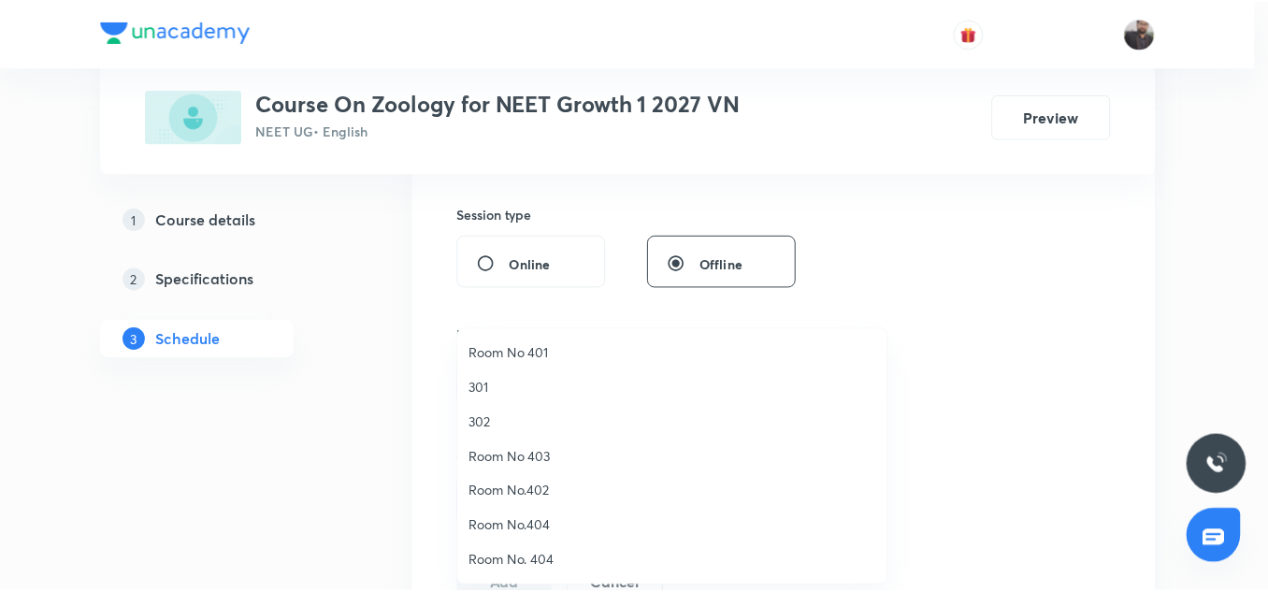
scroll to position [0, 0]
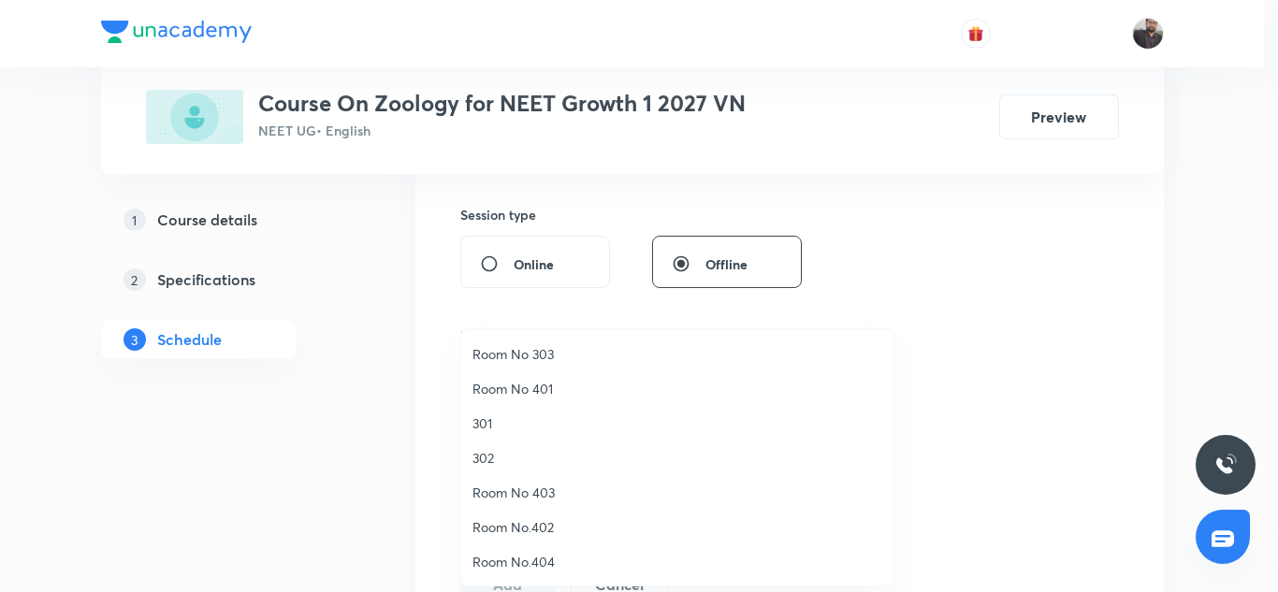
click at [537, 384] on span "Room No 401" at bounding box center [677, 389] width 410 height 20
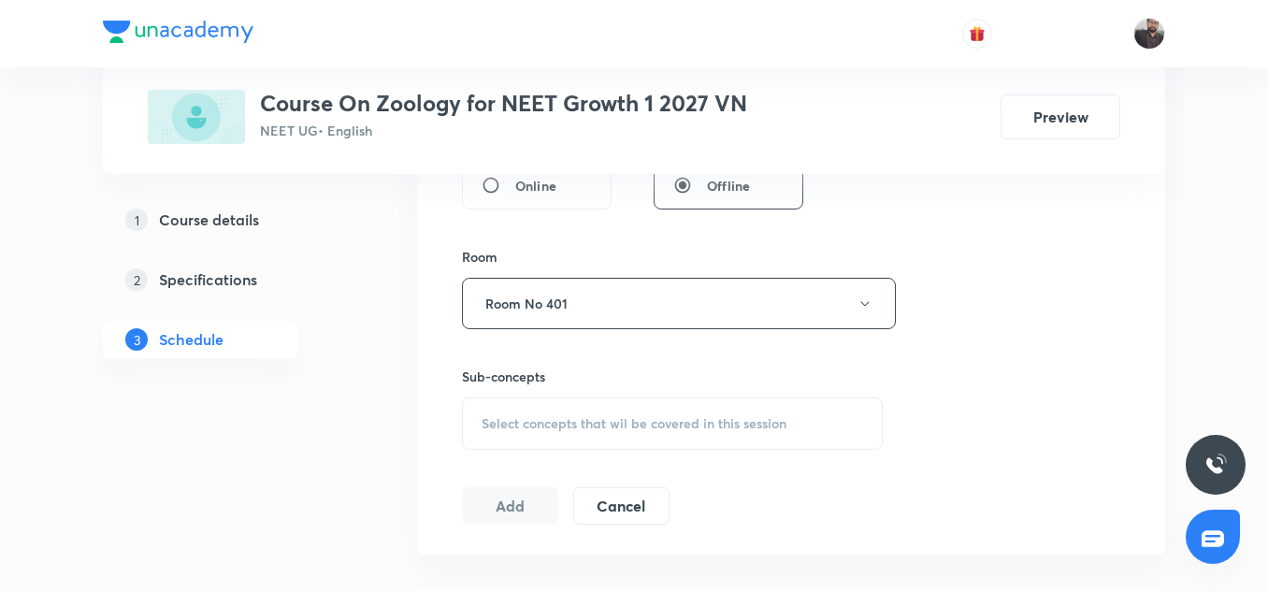
scroll to position [762, 0]
click at [570, 424] on span "Select concepts that wil be covered in this session" at bounding box center [634, 419] width 305 height 15
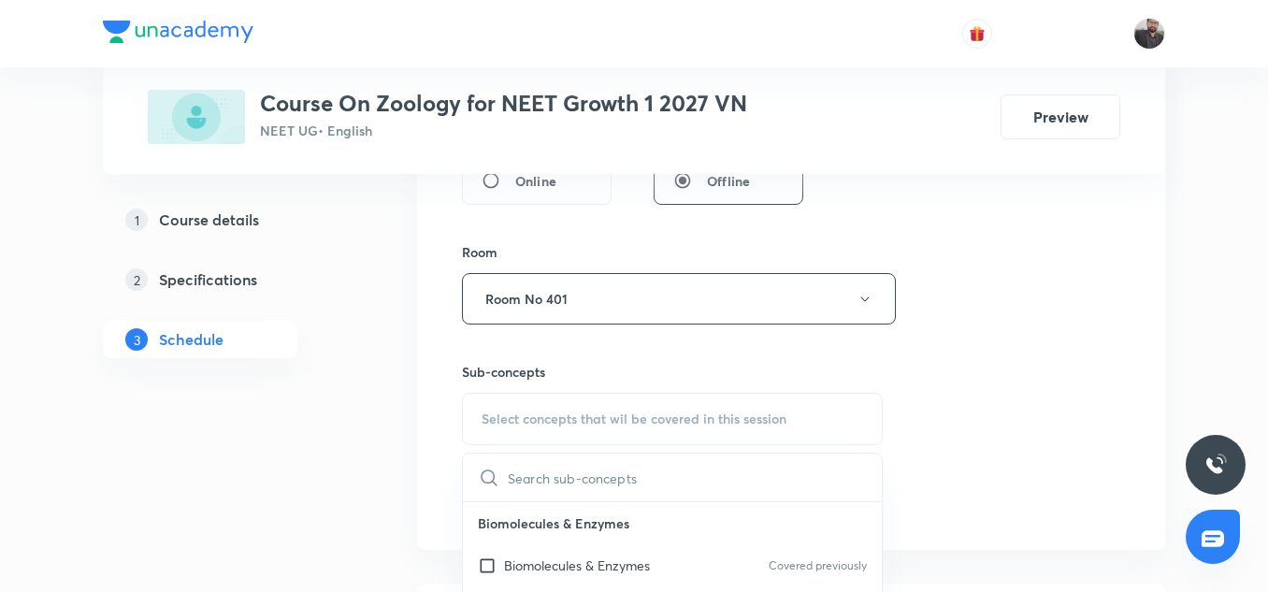
click at [630, 417] on span "Select concepts that wil be covered in this session" at bounding box center [634, 419] width 305 height 15
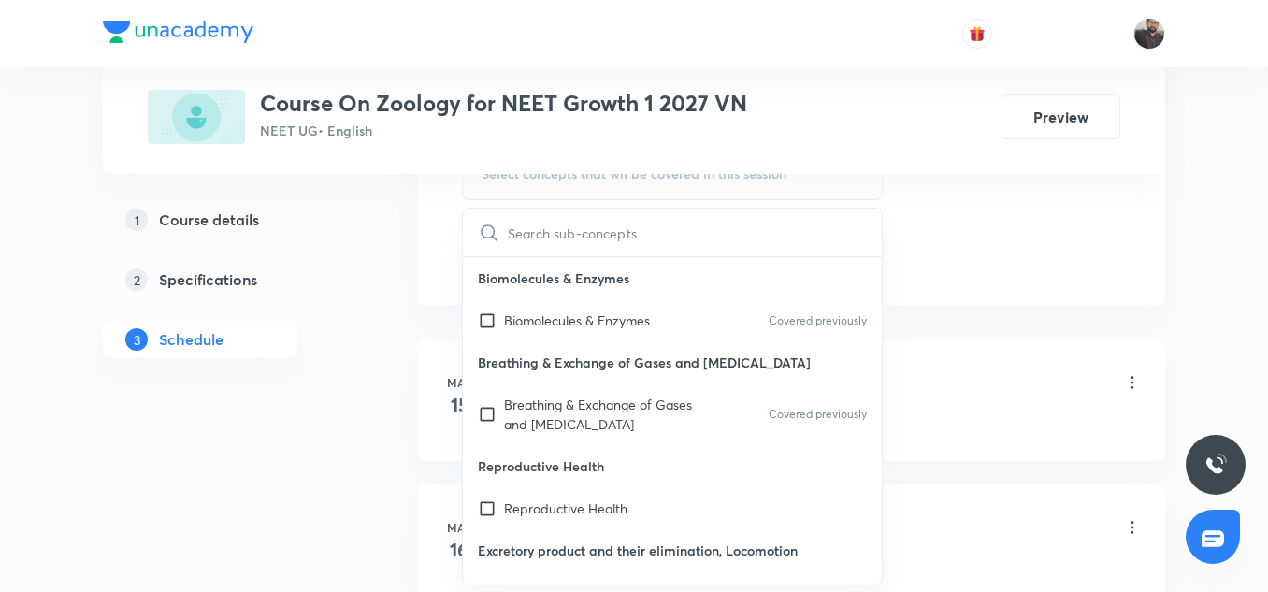
scroll to position [1008, 0]
click at [303, 352] on div "1 Course details 2 Specifications 3 Schedule" at bounding box center [230, 291] width 254 height 180
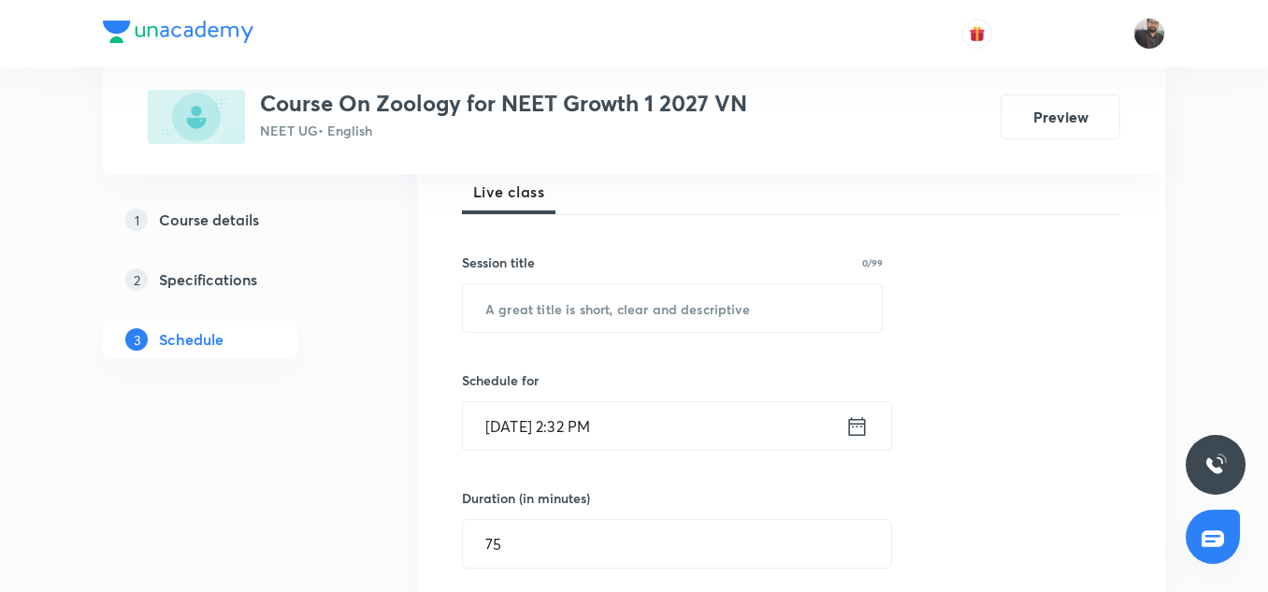
scroll to position [0, 0]
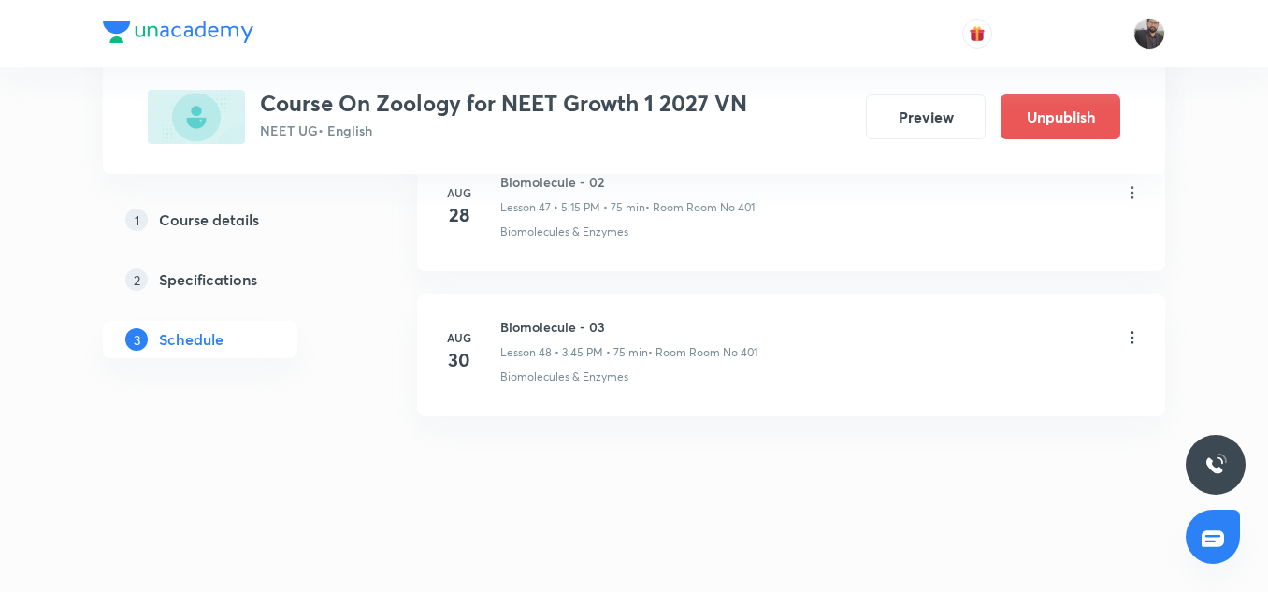
scroll to position [7781, 0]
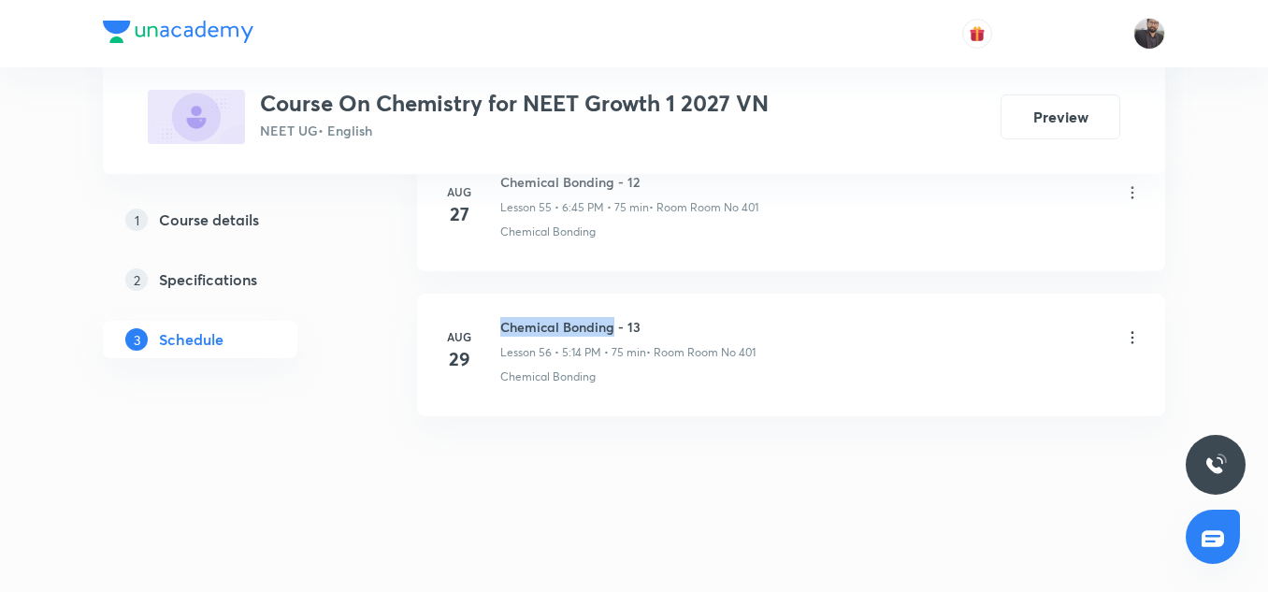
copy h6 "Chemical Bonding"
drag, startPoint x: 502, startPoint y: 326, endPoint x: 614, endPoint y: 325, distance: 111.3
click at [614, 325] on h6 "Chemical Bonding - 13" at bounding box center [627, 327] width 255 height 20
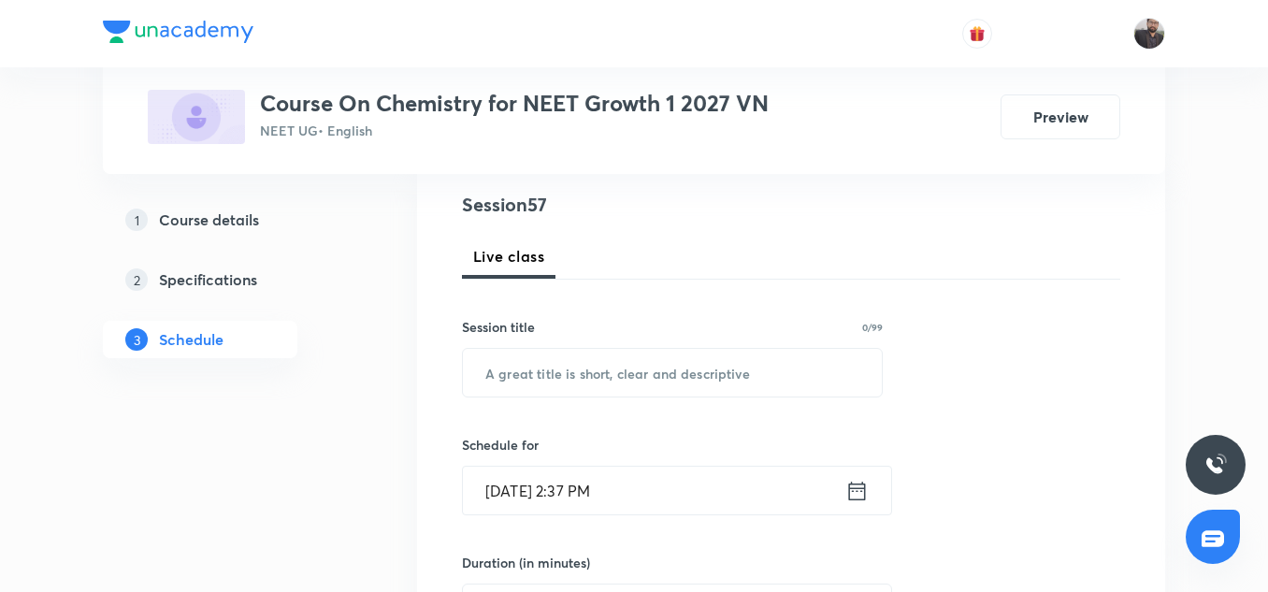
scroll to position [214, 0]
click at [607, 389] on input "text" at bounding box center [672, 372] width 419 height 48
paste input "Chemical Bonding"
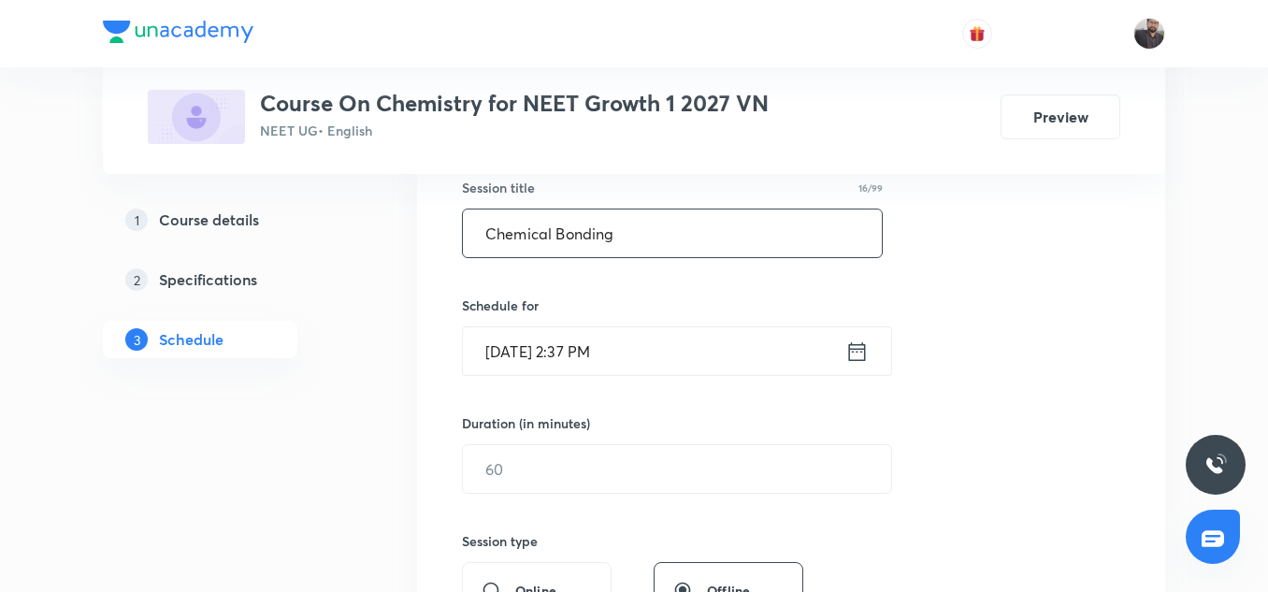
scroll to position [366, 0]
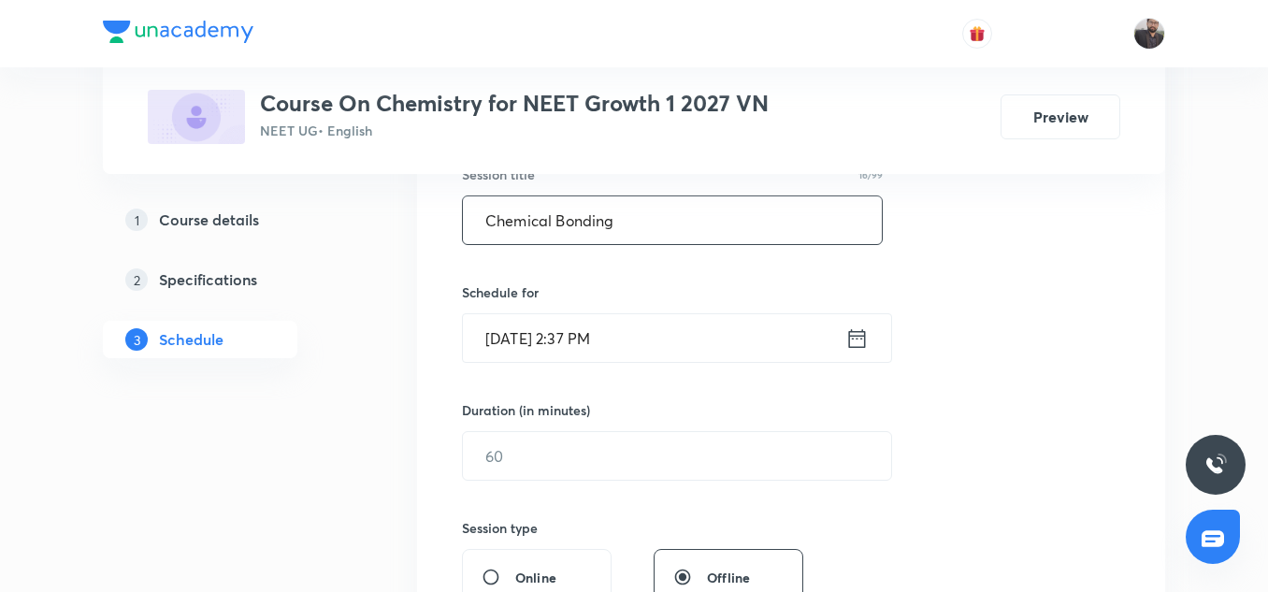
type input "Chemical Bonding"
click at [866, 341] on icon at bounding box center [857, 339] width 23 height 26
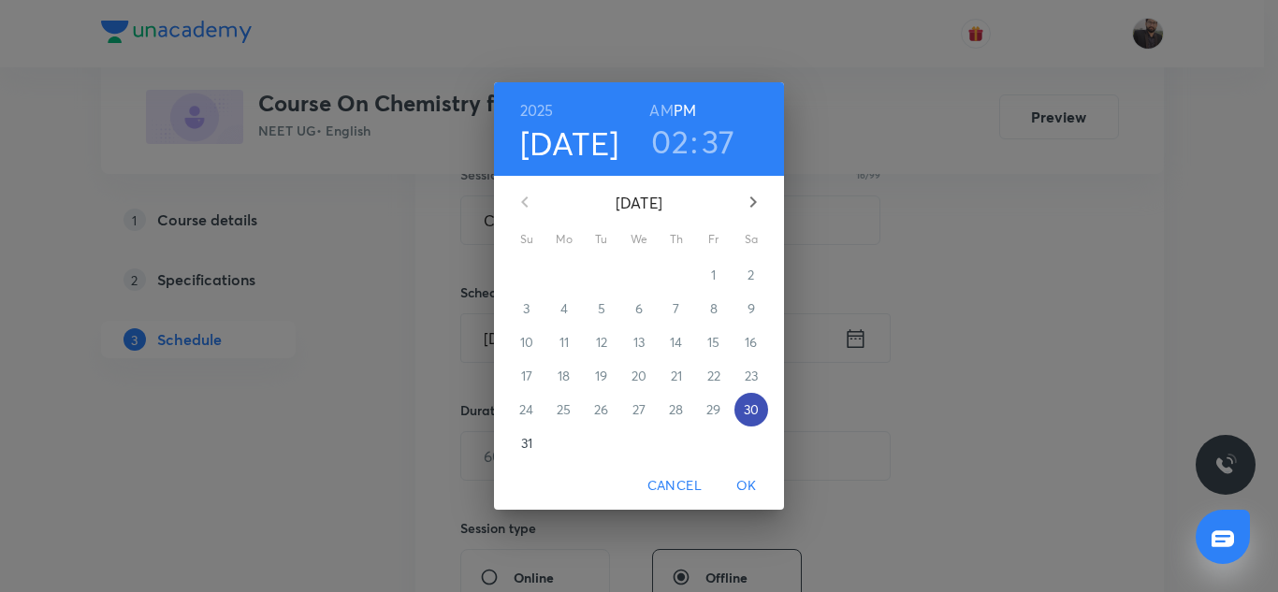
click at [745, 411] on p "30" at bounding box center [751, 409] width 15 height 19
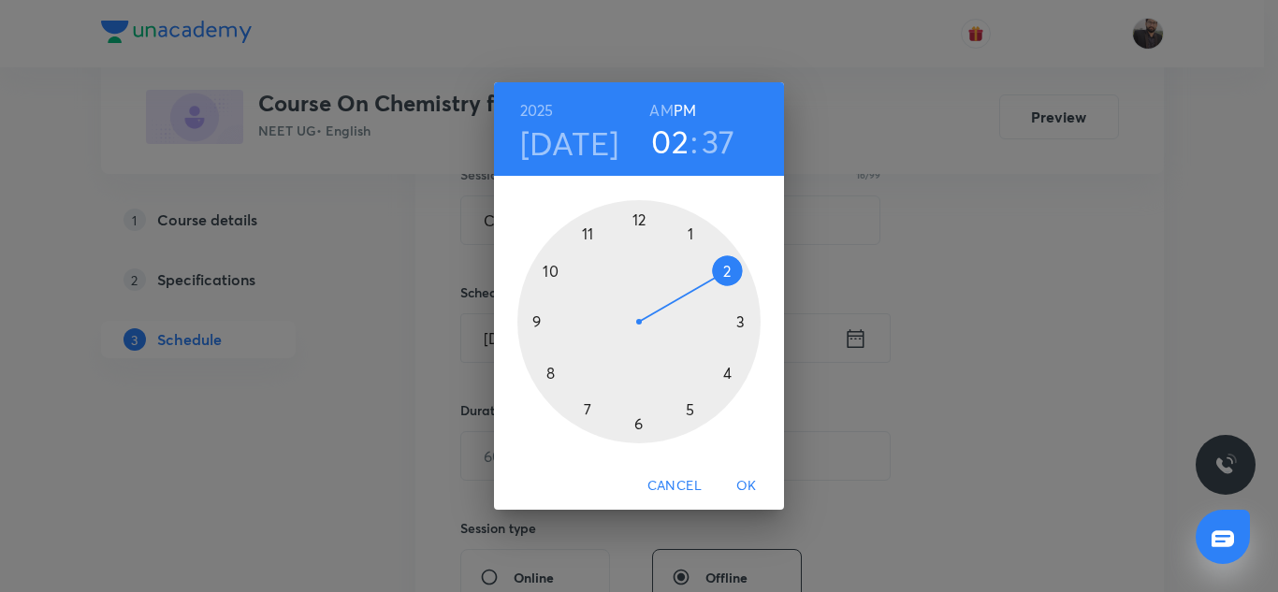
click at [737, 322] on div at bounding box center [638, 321] width 243 height 243
click at [541, 319] on div at bounding box center [638, 321] width 243 height 243
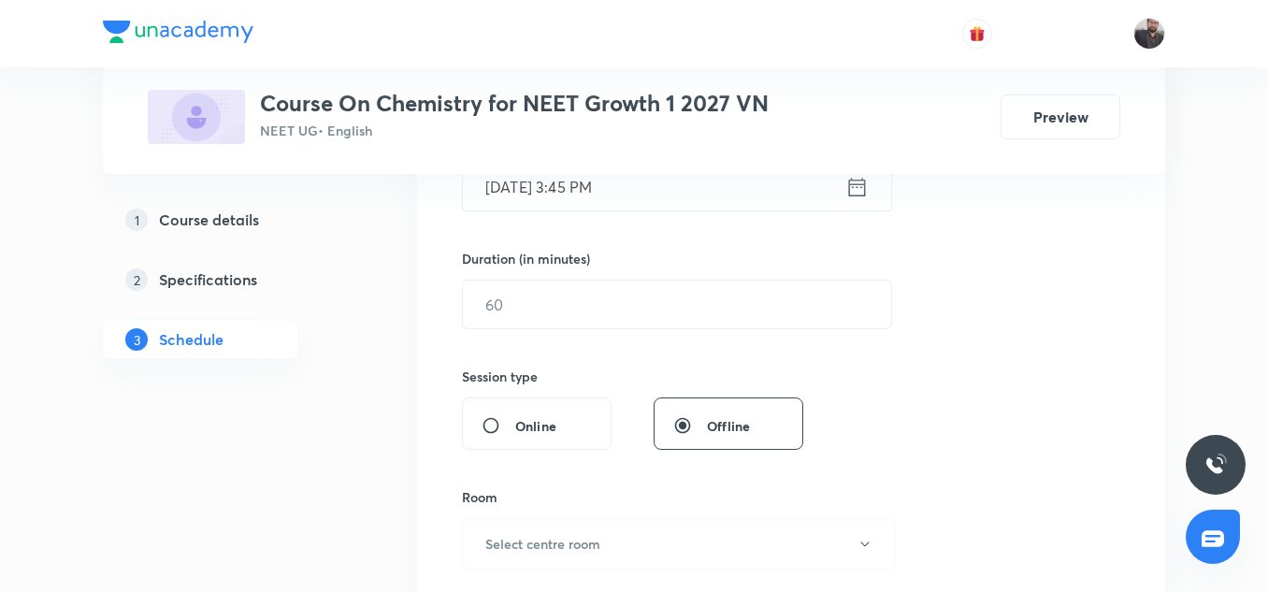
scroll to position [518, 0]
click at [703, 315] on input "text" at bounding box center [677, 304] width 428 height 48
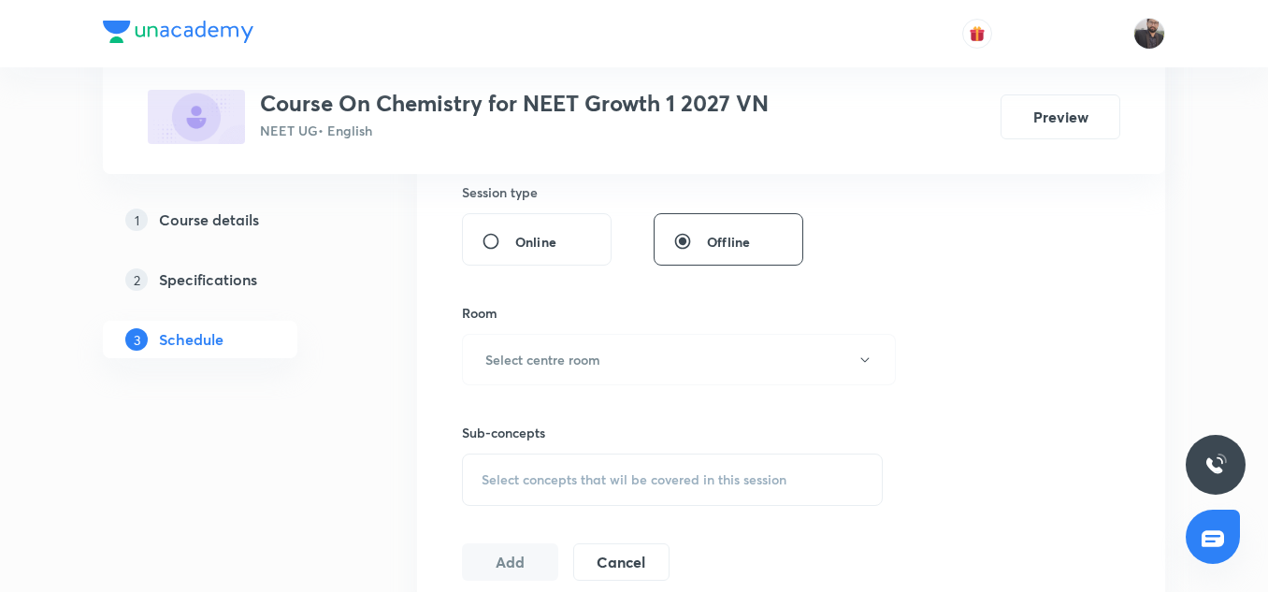
scroll to position [709, 0]
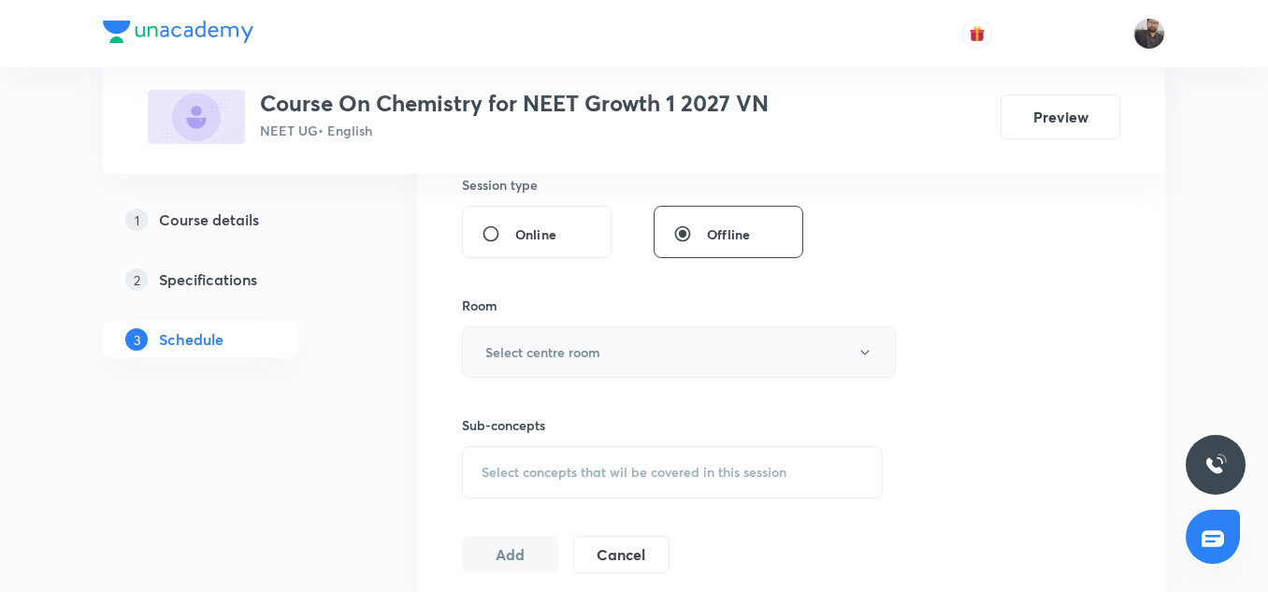
type input "75"
click at [681, 358] on button "Select centre room" at bounding box center [679, 351] width 434 height 51
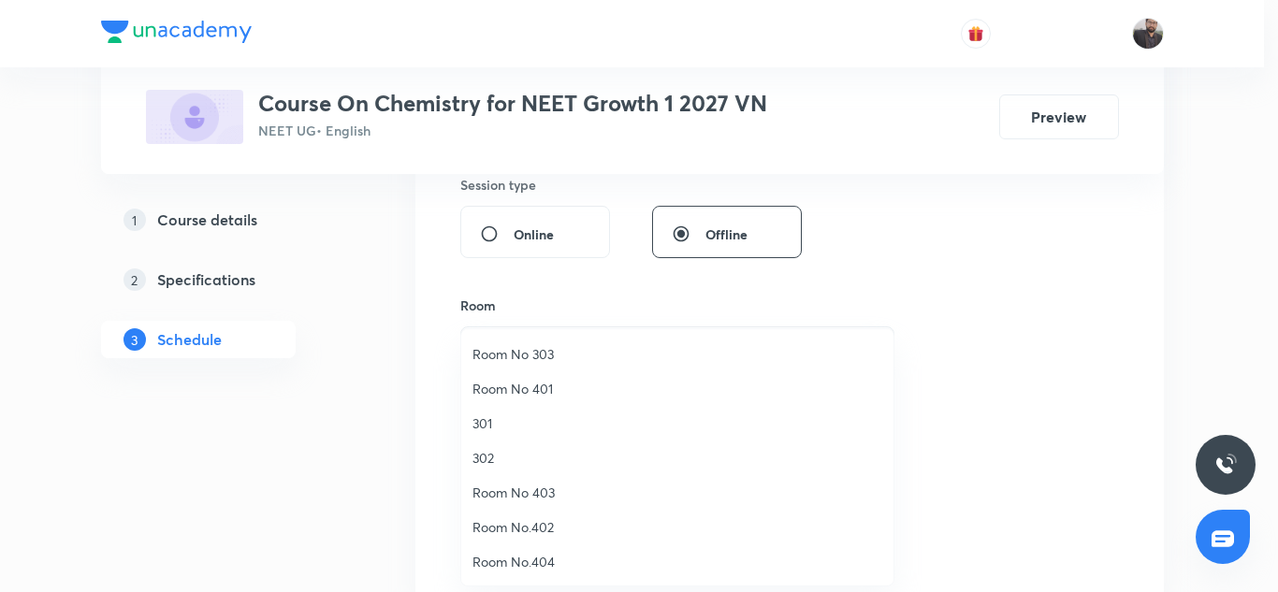
click at [535, 387] on span "Room No 401" at bounding box center [677, 389] width 410 height 20
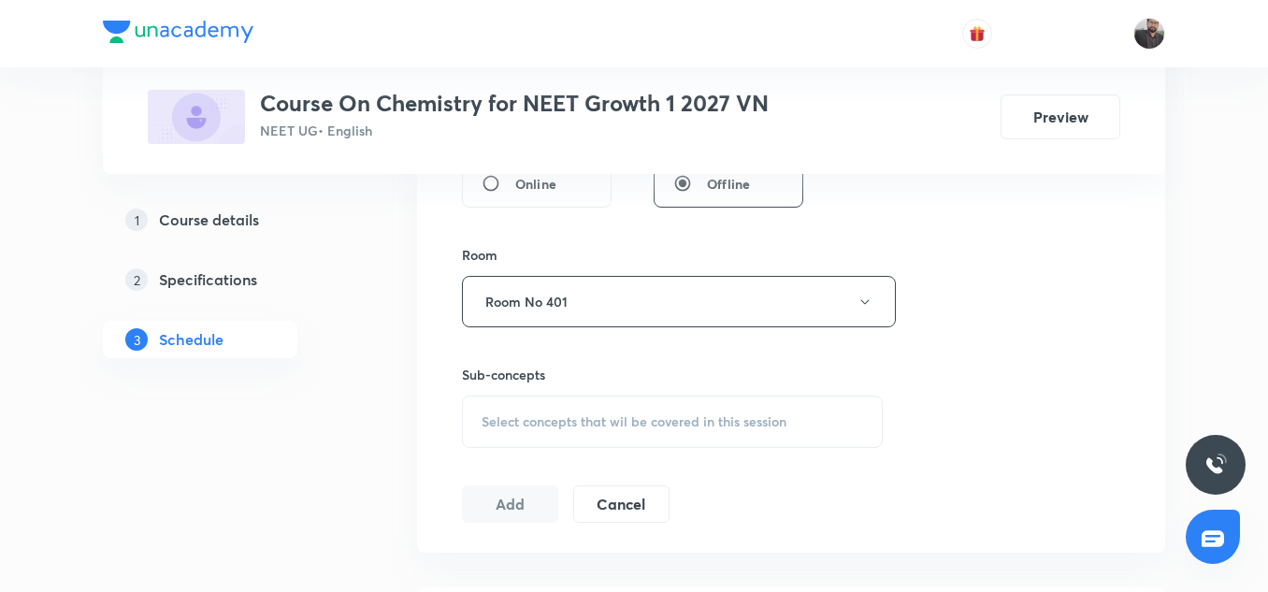
scroll to position [763, 0]
click at [536, 394] on div "Select concepts that wil be covered in this session" at bounding box center [672, 418] width 421 height 52
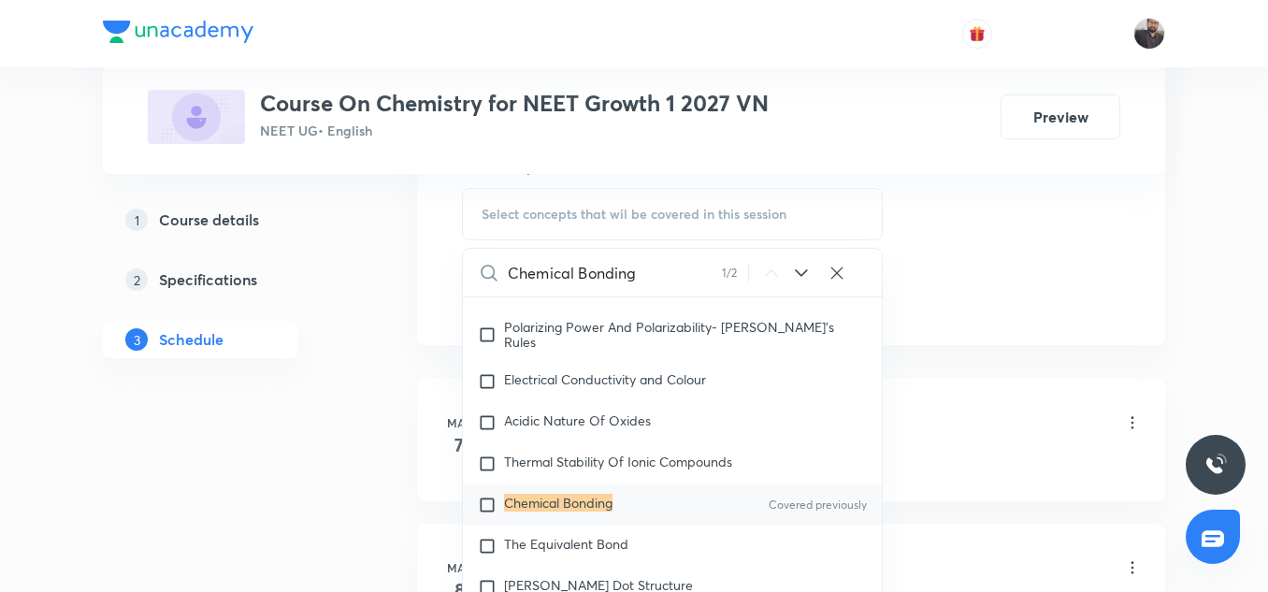
scroll to position [969, 0]
type input "Chemical Bonding"
click at [490, 513] on input "checkbox" at bounding box center [491, 503] width 26 height 19
checkbox input "true"
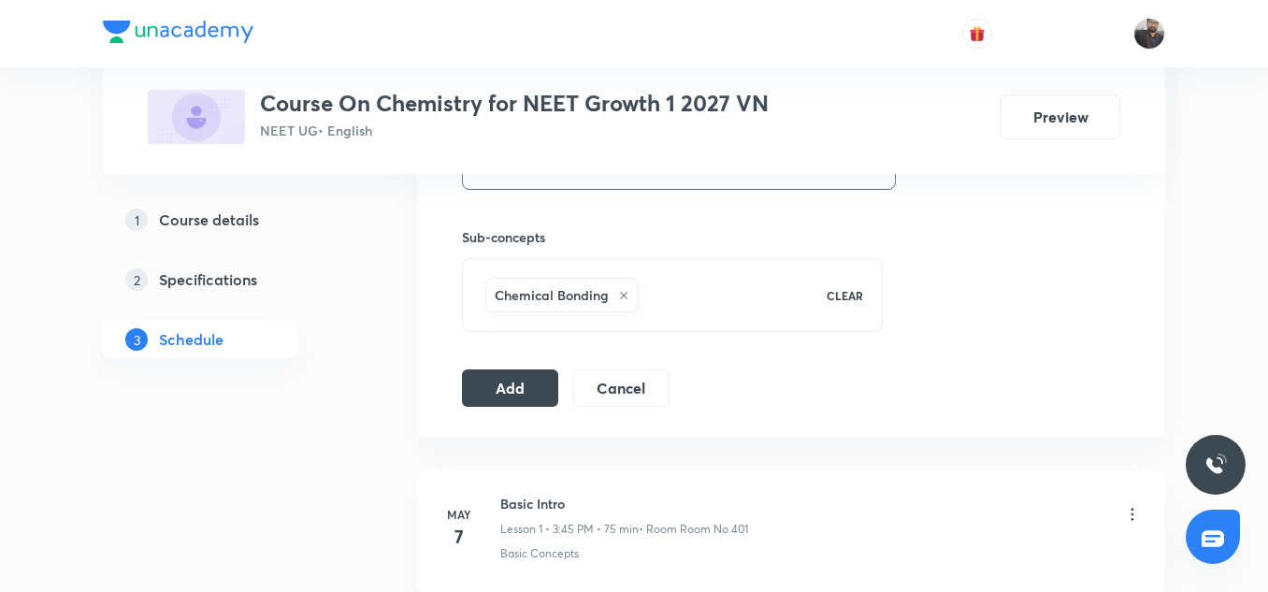
scroll to position [890, 0]
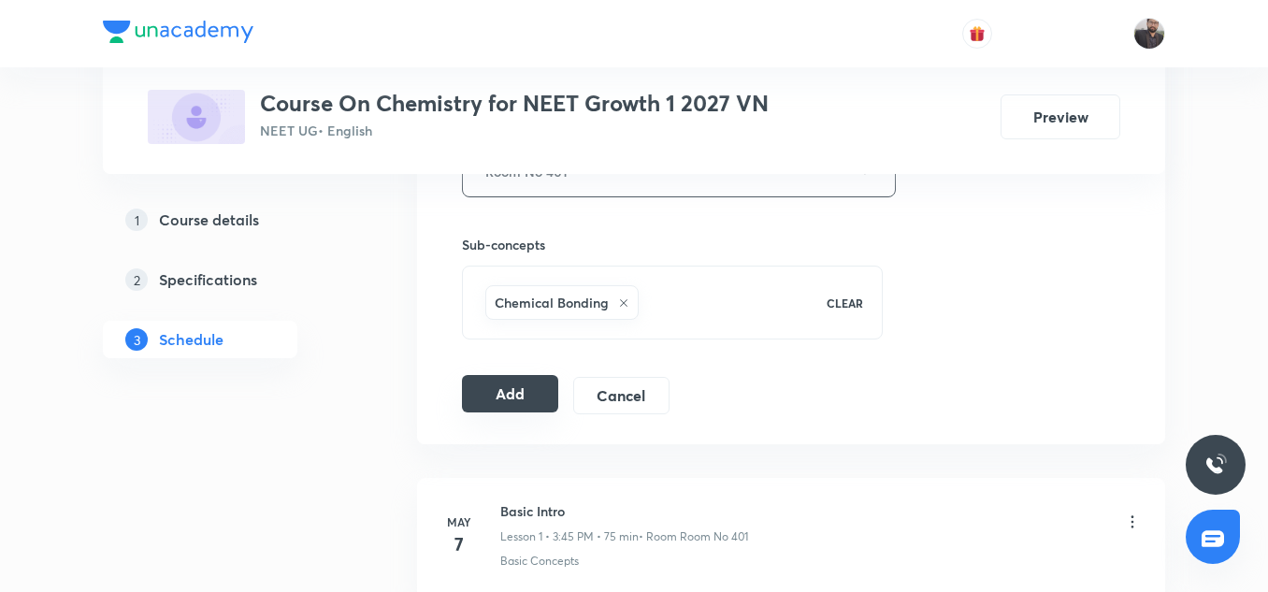
click at [535, 390] on button "Add" at bounding box center [510, 393] width 96 height 37
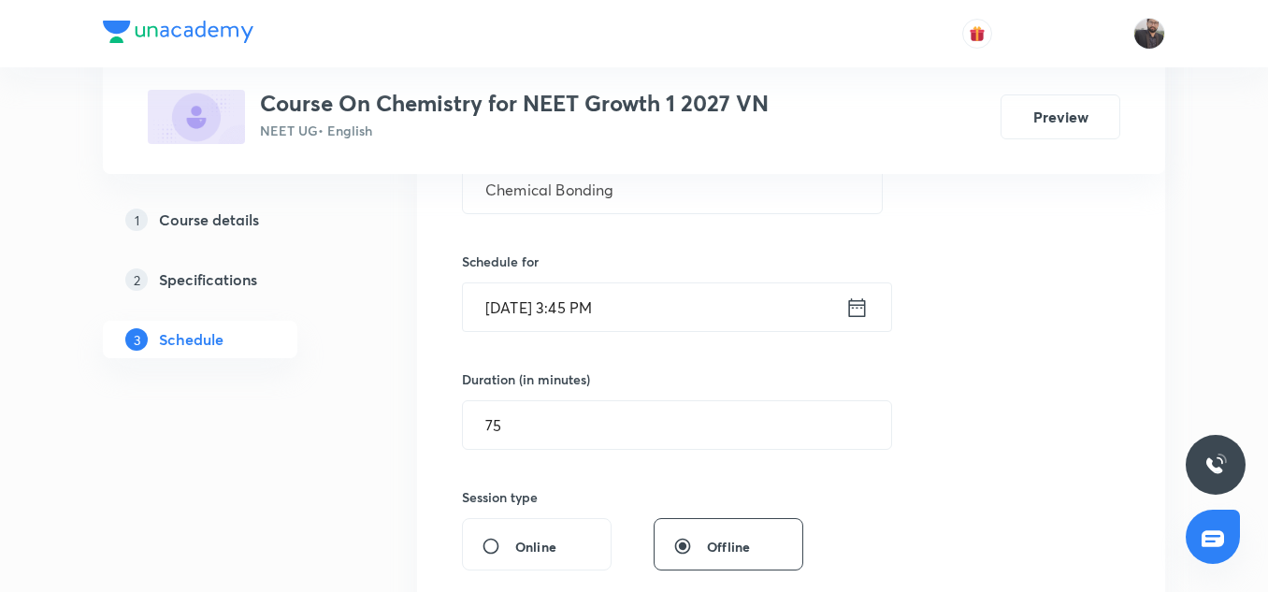
scroll to position [396, 0]
click at [858, 307] on icon at bounding box center [857, 309] width 23 height 26
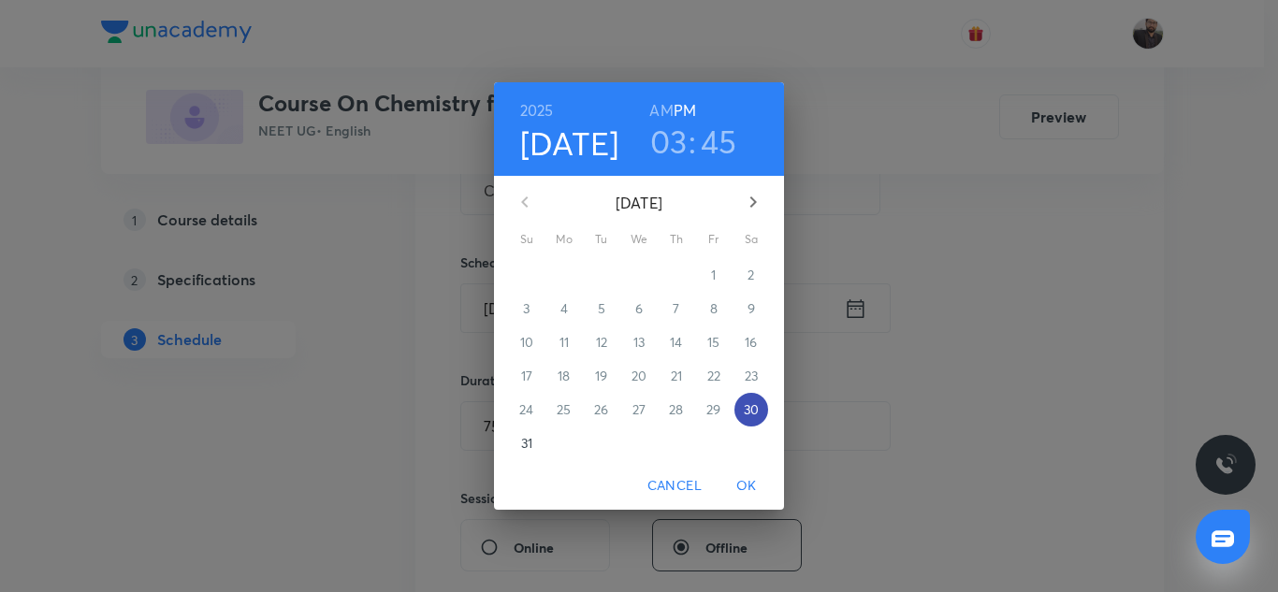
click at [754, 415] on p "30" at bounding box center [751, 409] width 15 height 19
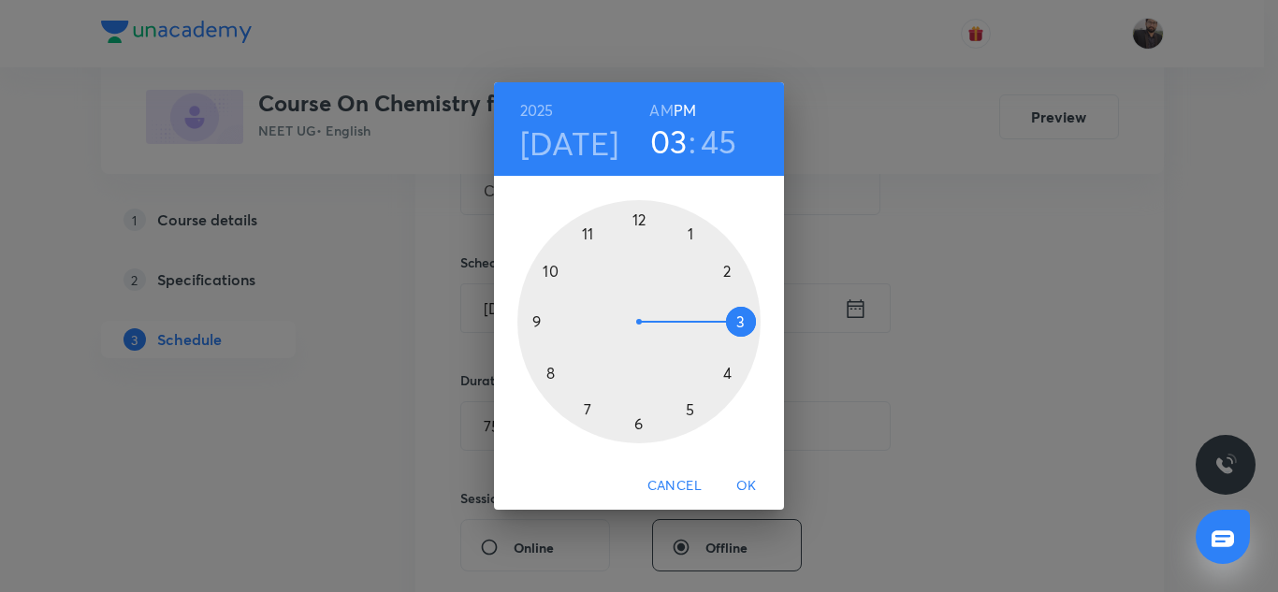
click at [688, 402] on div at bounding box center [638, 321] width 243 height 243
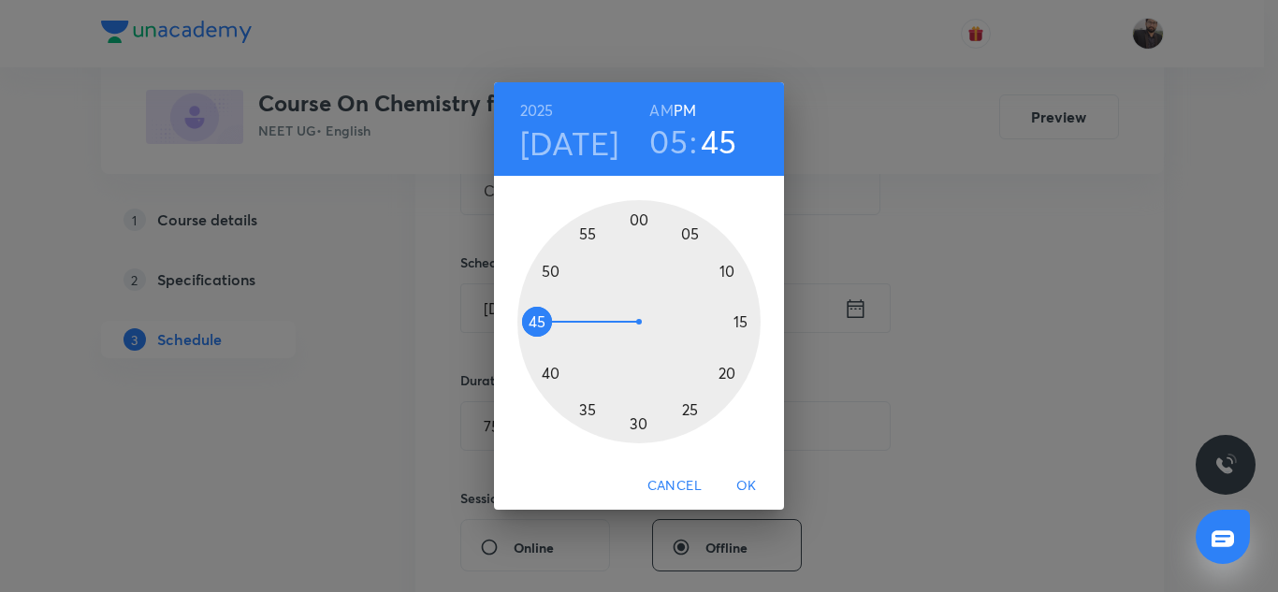
click at [740, 316] on div at bounding box center [638, 321] width 243 height 243
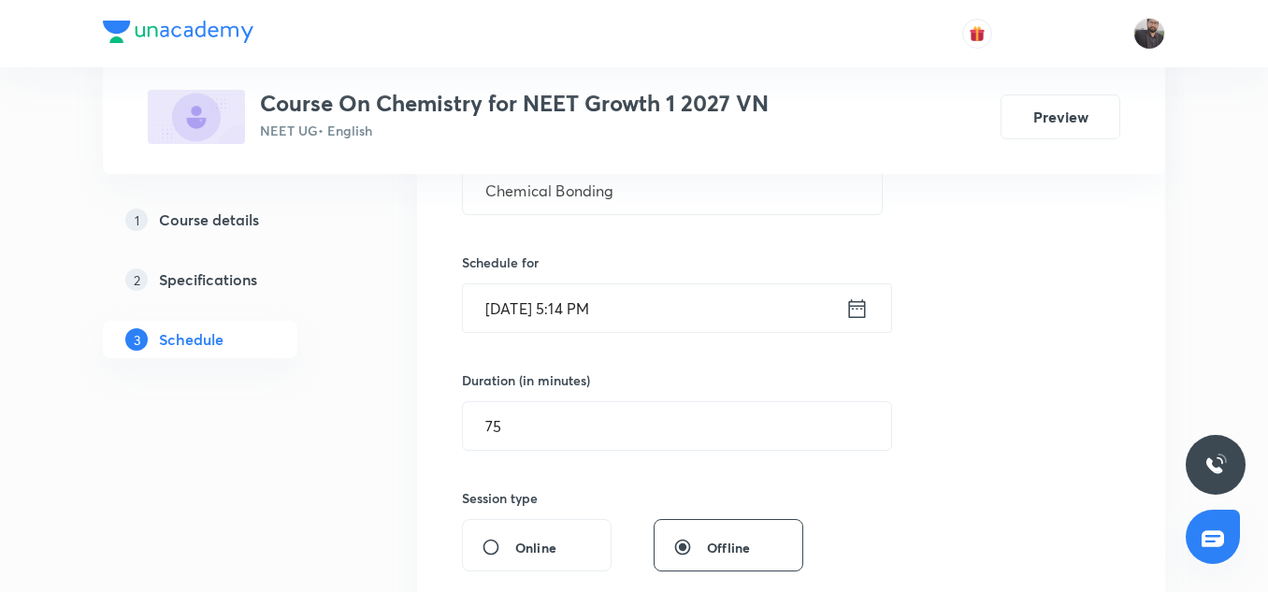
click at [865, 304] on icon at bounding box center [857, 307] width 17 height 19
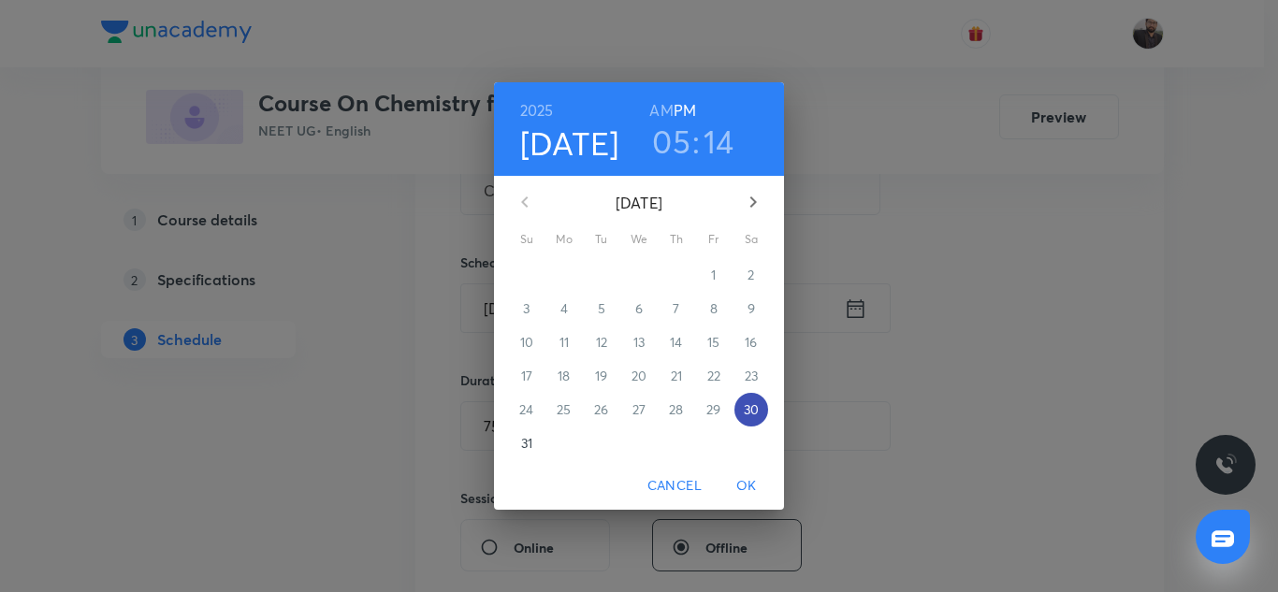
click at [750, 397] on button "30" at bounding box center [751, 410] width 34 height 34
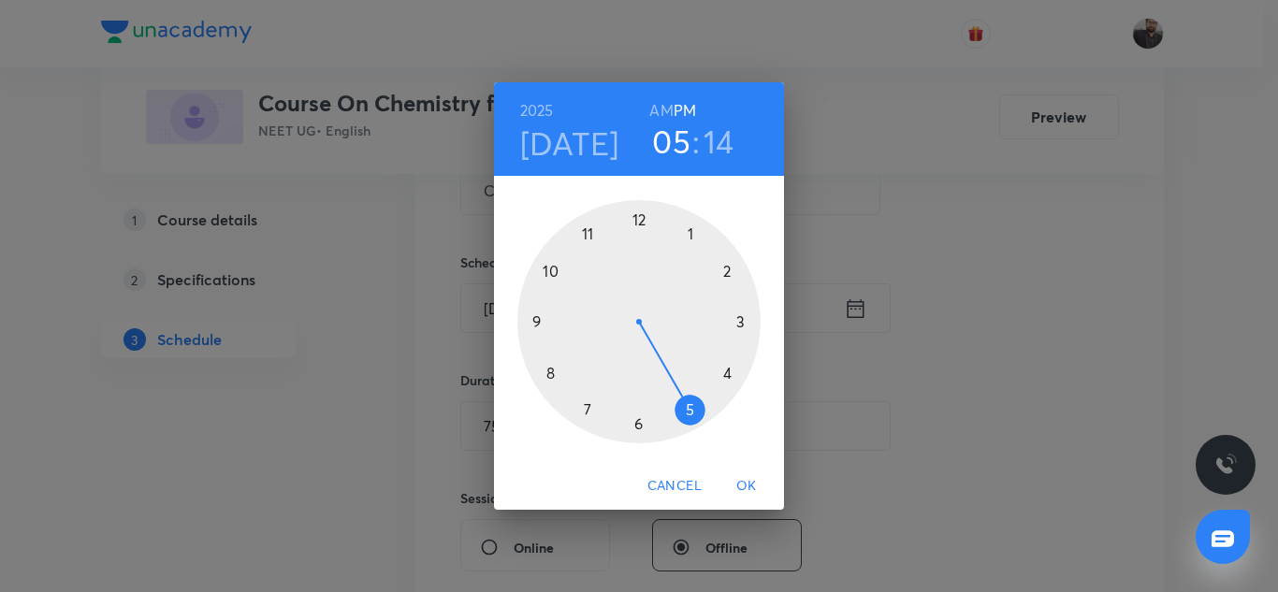
click at [691, 413] on div at bounding box center [638, 321] width 243 height 243
click at [740, 324] on div at bounding box center [638, 321] width 243 height 243
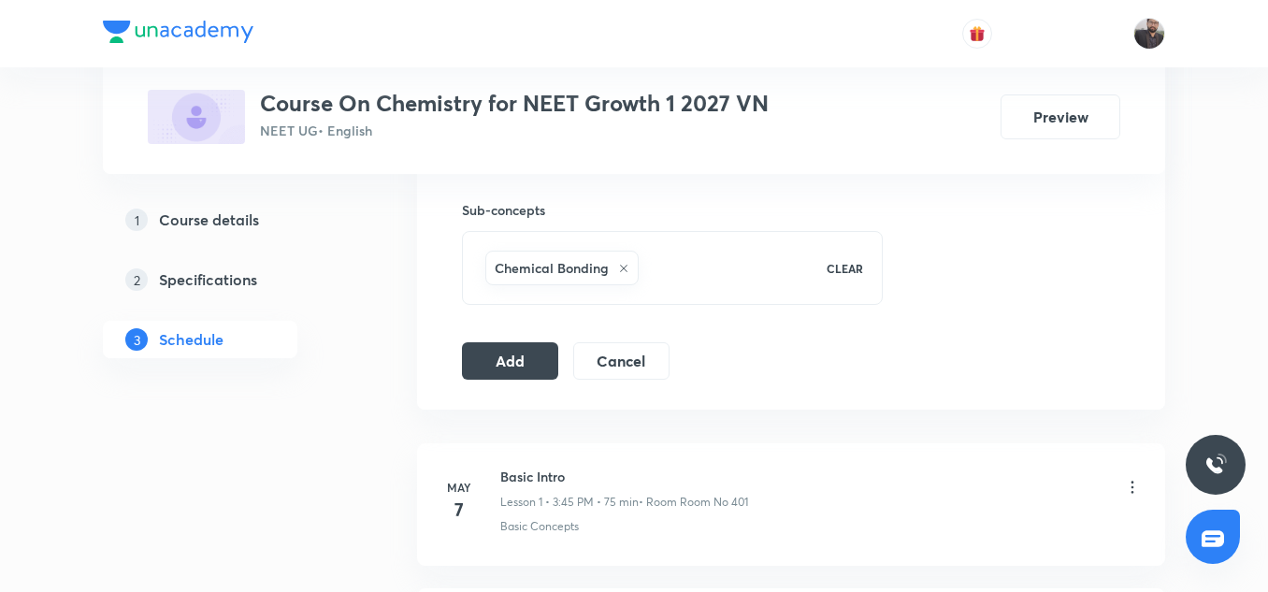
scroll to position [925, 0]
click at [507, 368] on button "Add" at bounding box center [510, 358] width 96 height 37
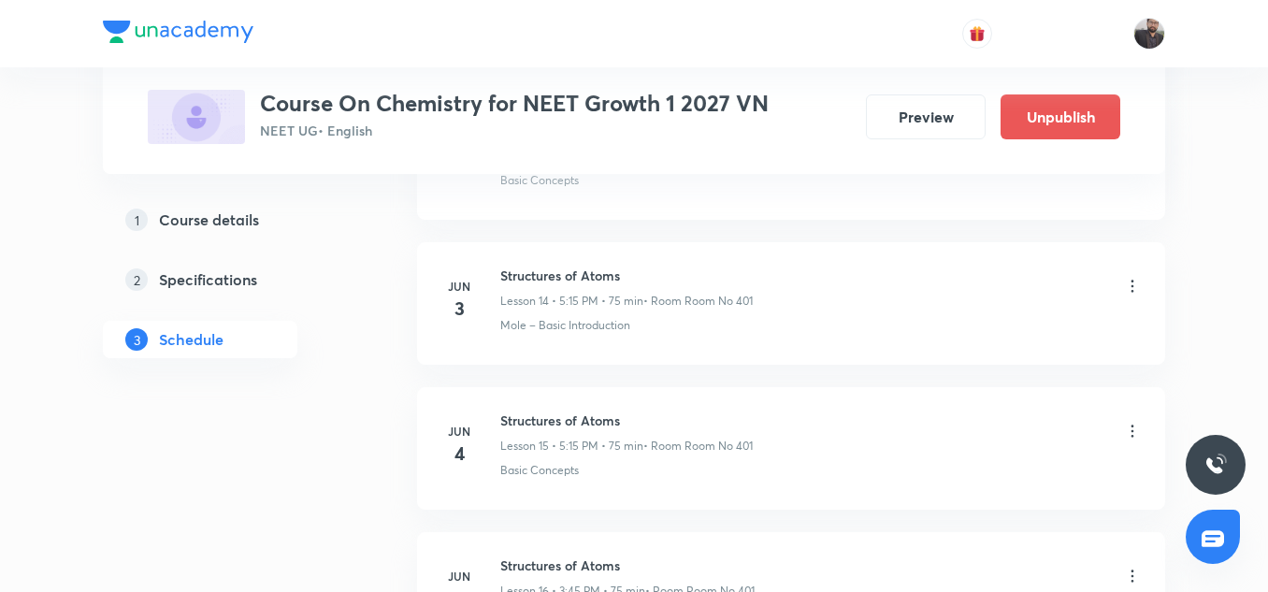
scroll to position [8330, 0]
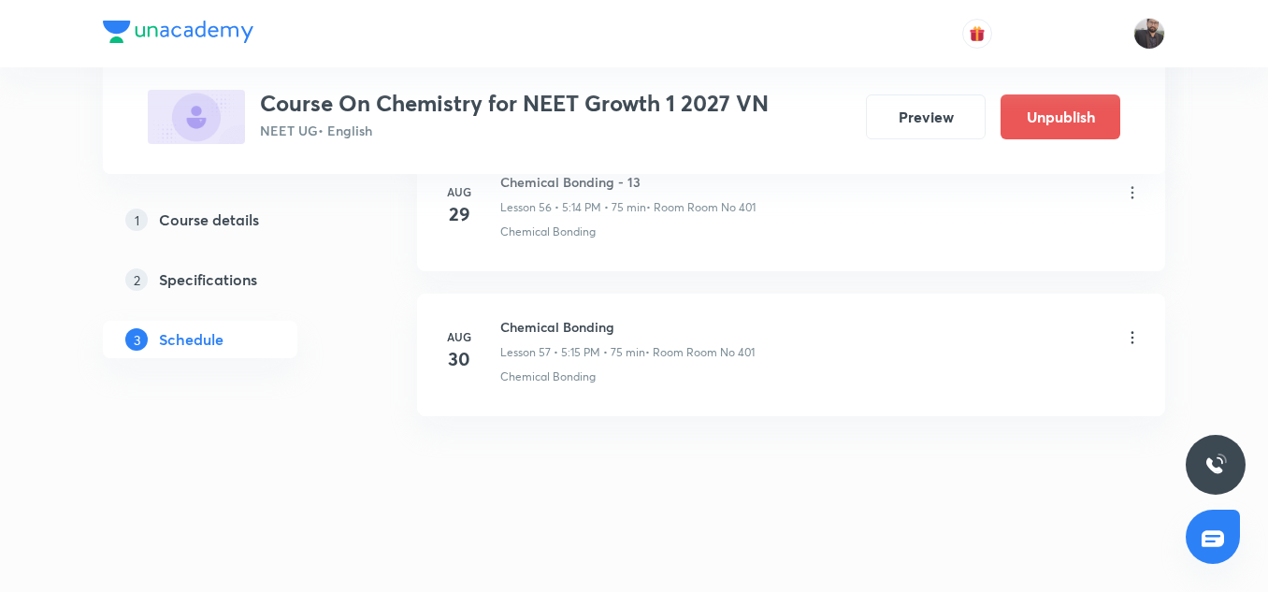
click at [1131, 336] on icon at bounding box center [1132, 337] width 19 height 19
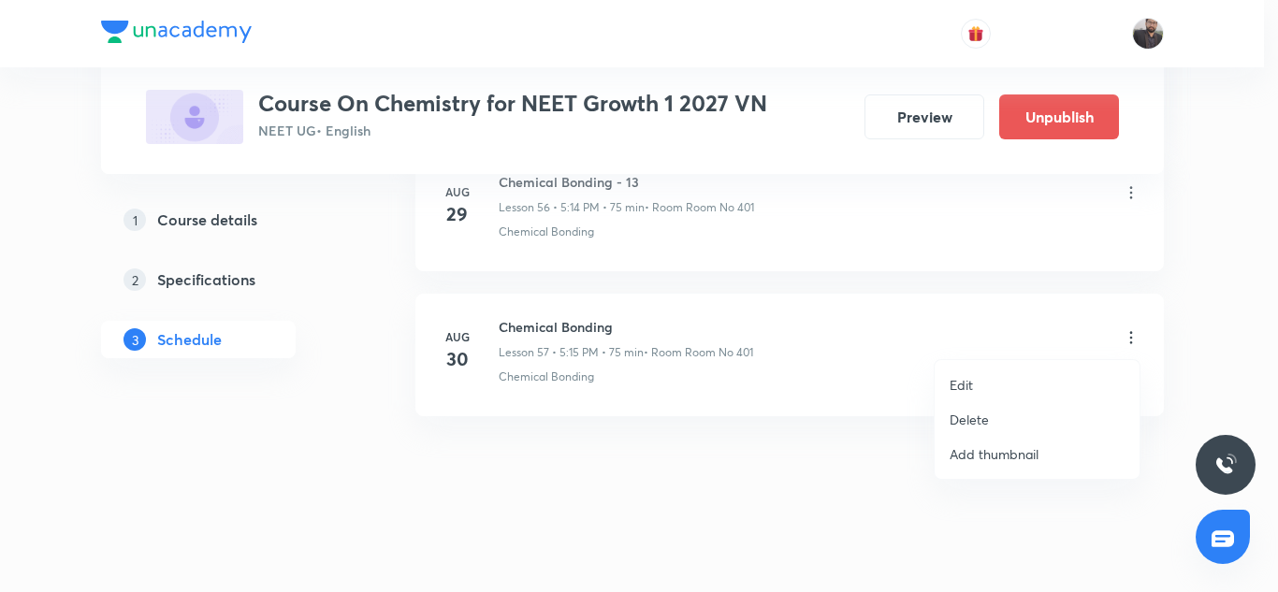
click at [1032, 382] on li "Edit" at bounding box center [1036, 385] width 205 height 35
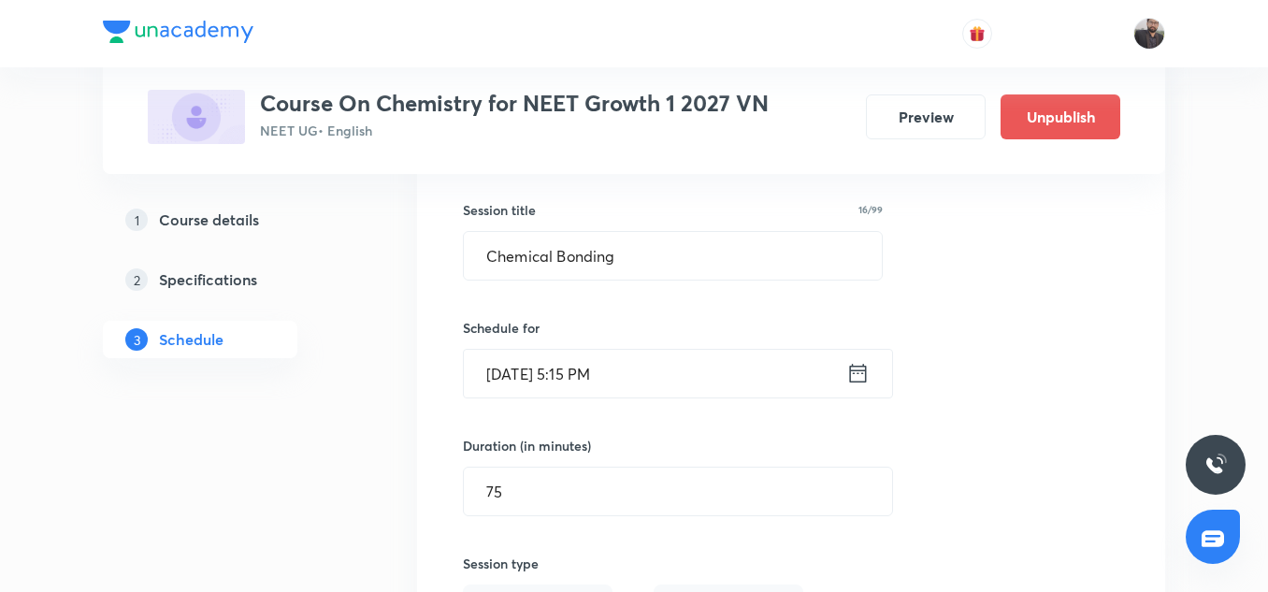
scroll to position [8453, 0]
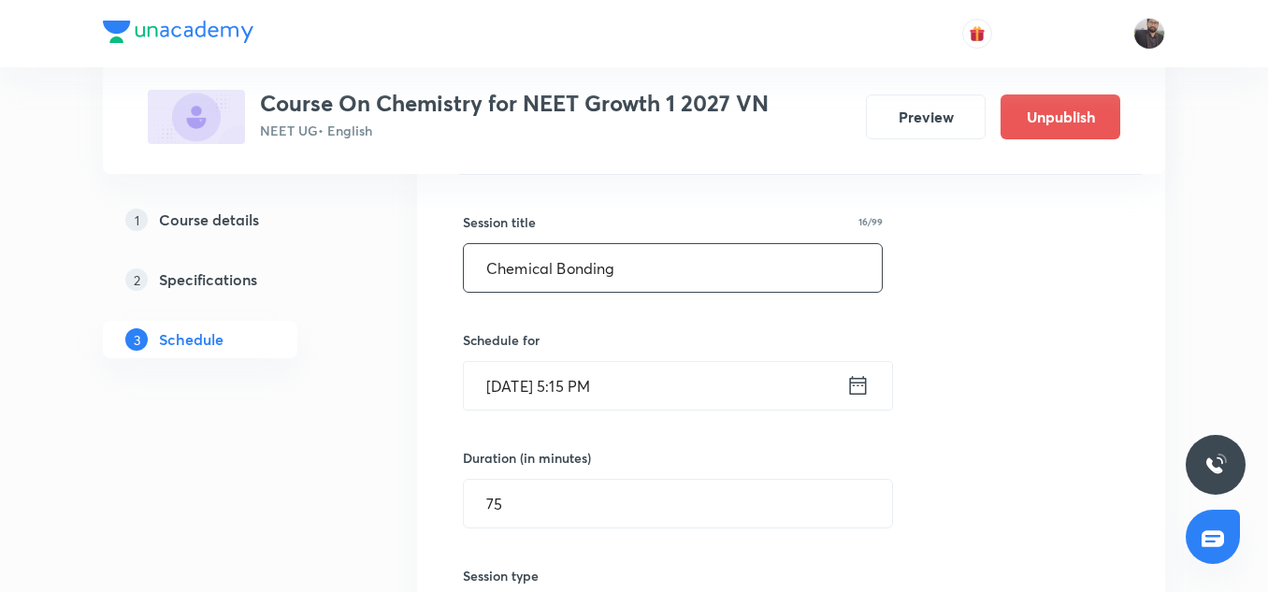
click at [650, 256] on input "Chemical Bonding" at bounding box center [673, 268] width 418 height 48
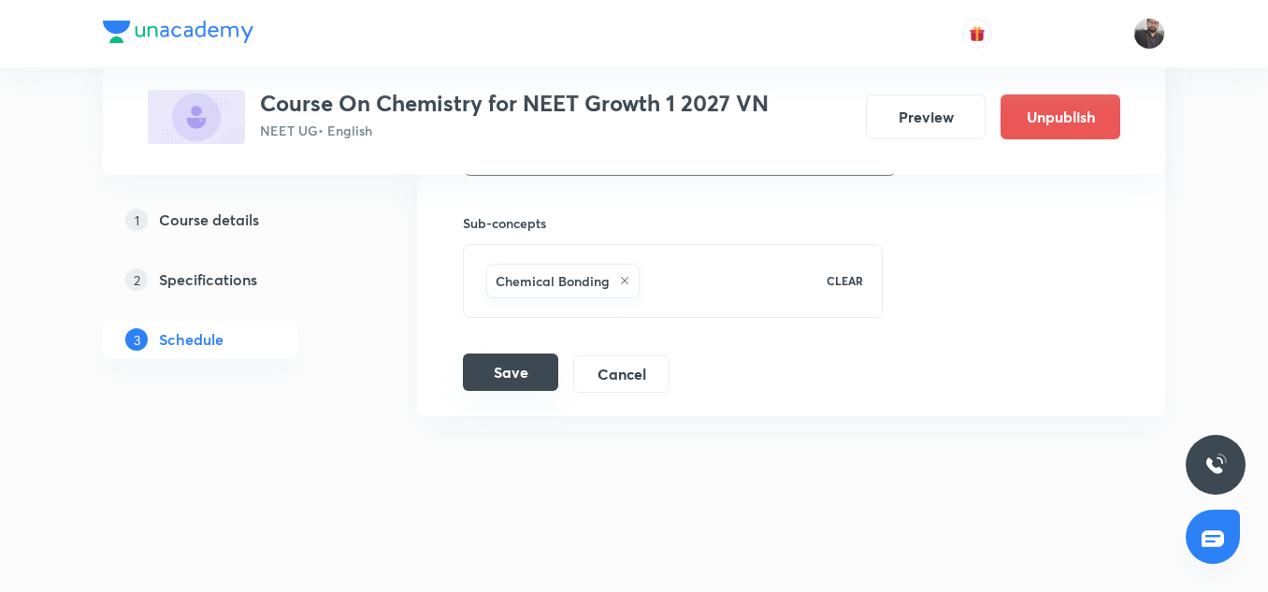
type input "Chemical Bonding - 14"
click at [524, 368] on button "Save" at bounding box center [510, 372] width 95 height 37
click at [524, 368] on button "Save" at bounding box center [510, 373] width 95 height 37
click at [532, 380] on button "Save" at bounding box center [510, 373] width 95 height 37
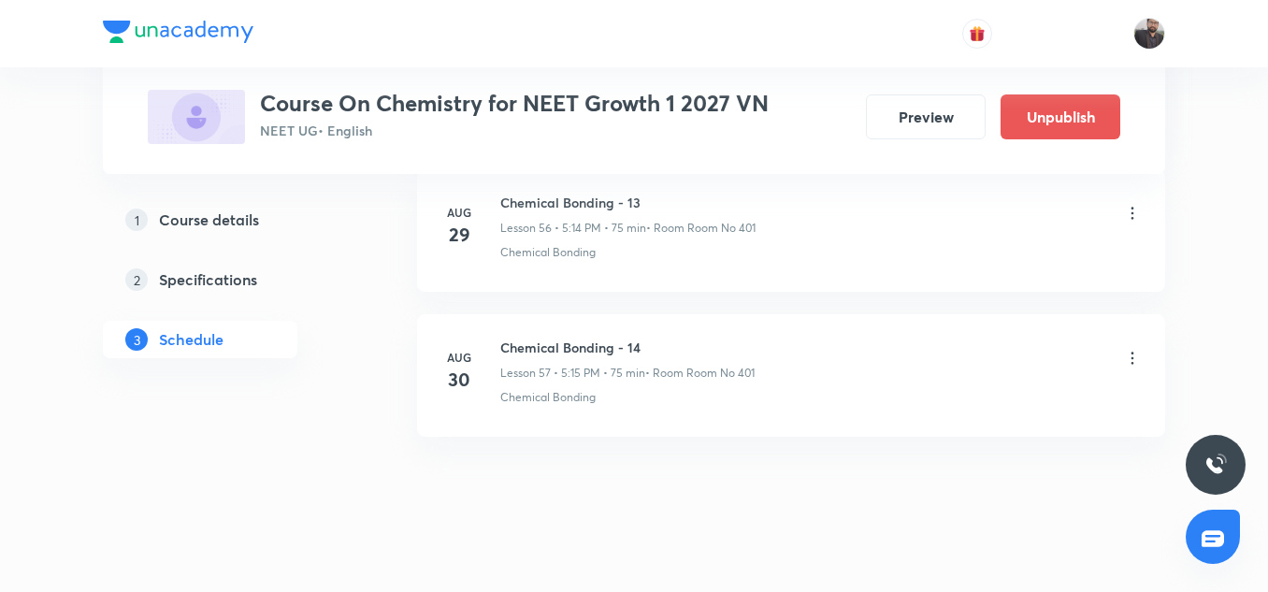
scroll to position [8310, 0]
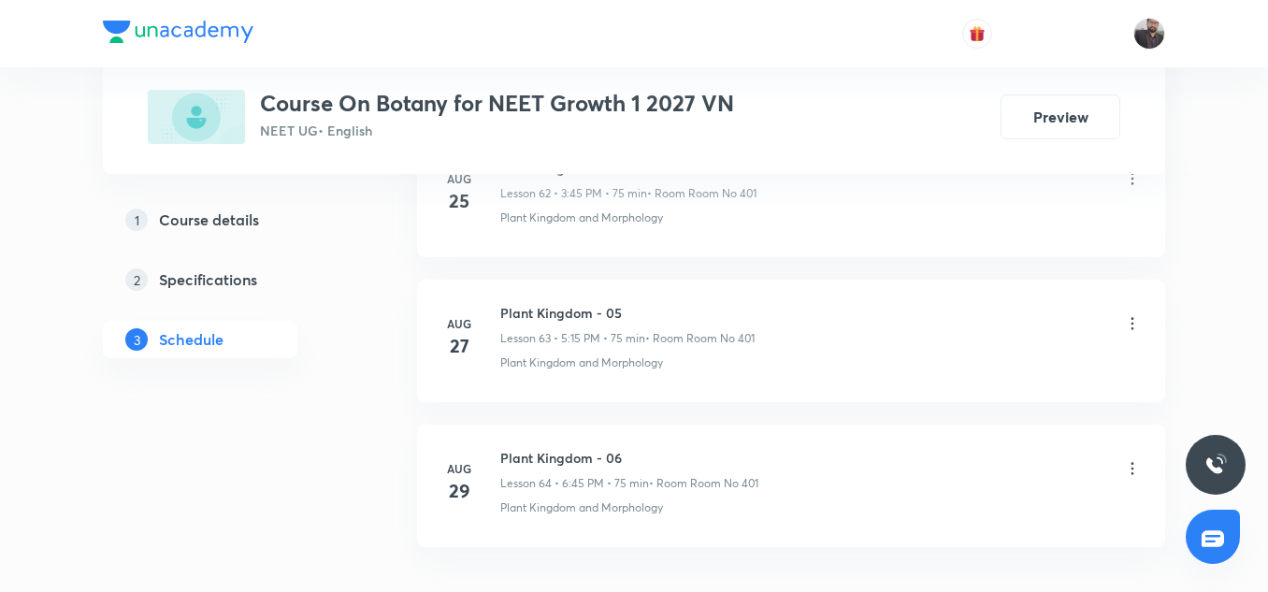
scroll to position [10057, 0]
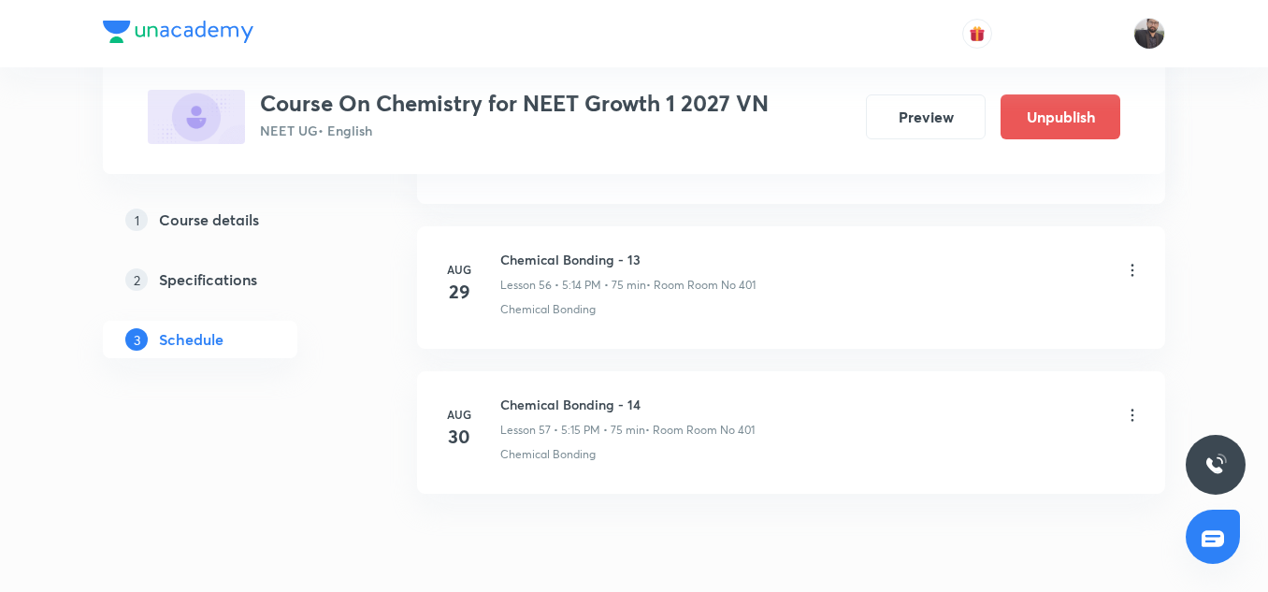
scroll to position [9190, 0]
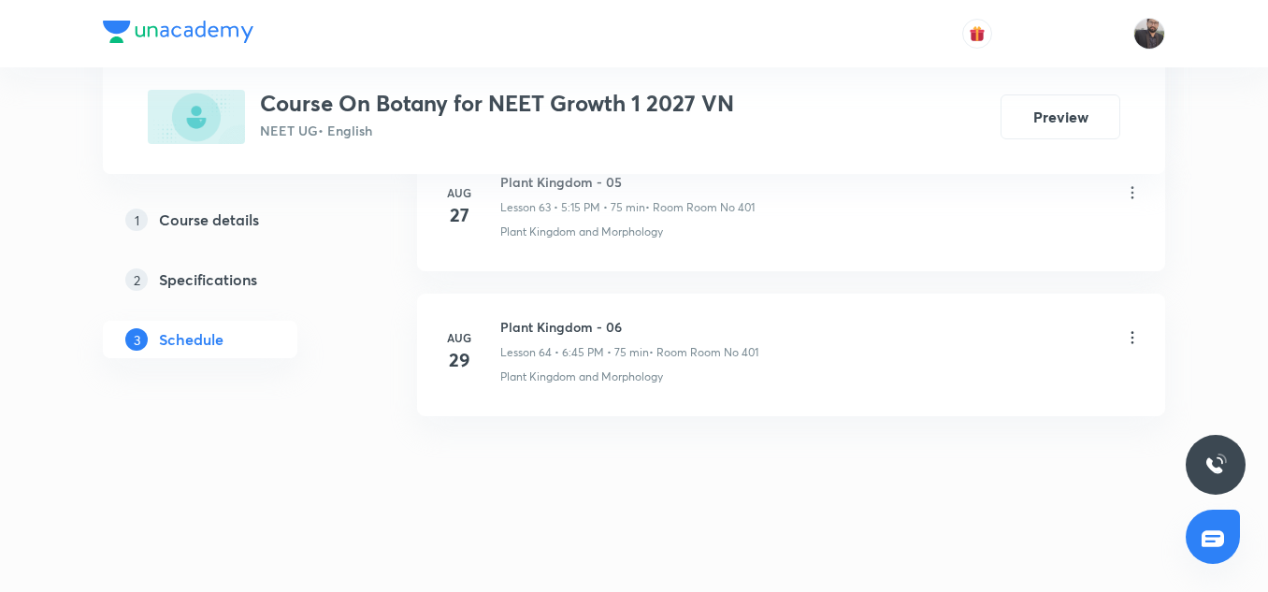
drag, startPoint x: 0, startPoint y: 0, endPoint x: 508, endPoint y: 328, distance: 604.8
click at [508, 328] on h6 "Plant Kingdom - 06" at bounding box center [629, 327] width 258 height 20
click at [496, 326] on div "Aug 29 Plant Kingdom - 06 Lesson 64 • 6:45 PM • 75 min • Room Room No 401 Plant…" at bounding box center [792, 351] width 702 height 68
click at [505, 325] on h6 "Plant Kingdom - 06" at bounding box center [629, 327] width 258 height 20
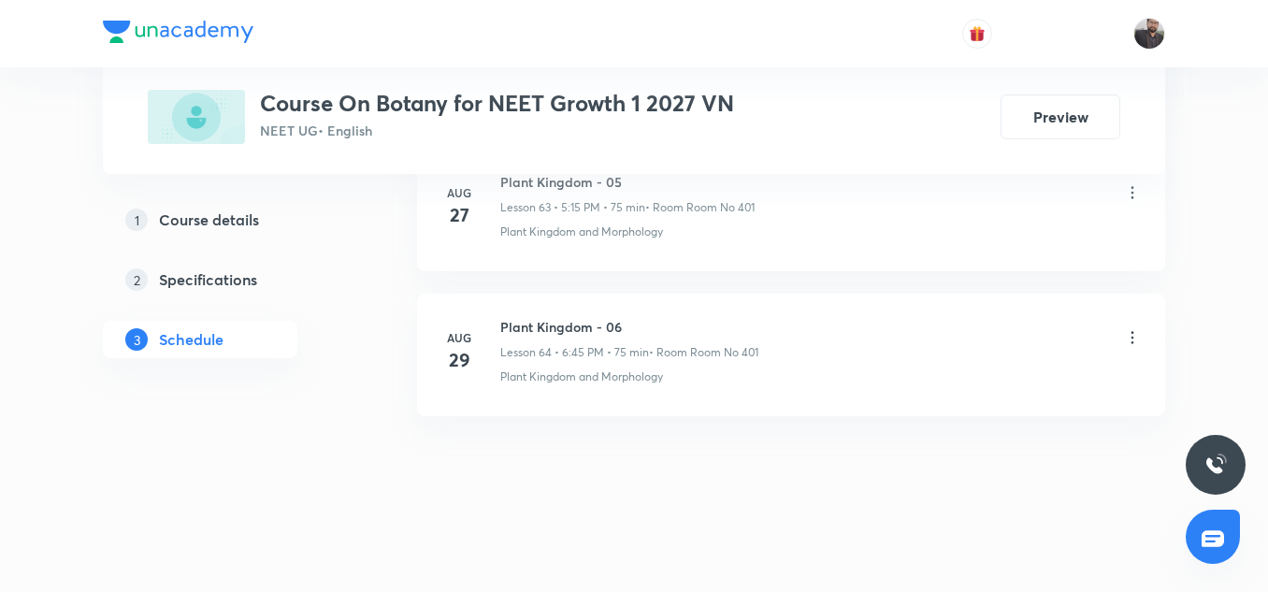
click at [627, 321] on h6 "Plant Kingdom - 06" at bounding box center [629, 327] width 258 height 20
drag, startPoint x: 498, startPoint y: 327, endPoint x: 584, endPoint y: 331, distance: 86.1
click at [584, 331] on div "Aug 29 Plant Kingdom - 06 Lesson 64 • 6:45 PM • 75 min • Room Room No 401 Plant…" at bounding box center [792, 351] width 702 height 68
click at [584, 331] on h6 "Plant Kingdom - 06" at bounding box center [629, 327] width 258 height 20
click at [513, 326] on h6 "Plant Kingdom - 06" at bounding box center [629, 327] width 258 height 20
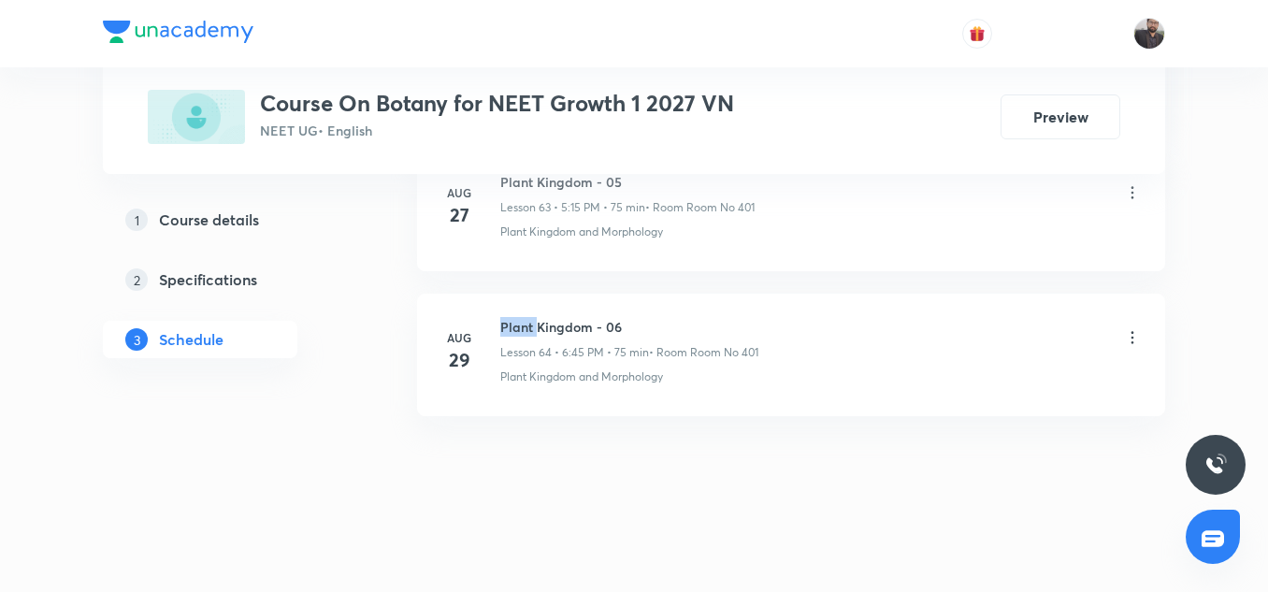
click at [513, 326] on h6 "Plant Kingdom - 06" at bounding box center [629, 327] width 258 height 20
drag, startPoint x: 543, startPoint y: 326, endPoint x: 578, endPoint y: 326, distance: 34.6
click at [578, 326] on h6 "Plant Kingdom - 06" at bounding box center [629, 327] width 258 height 20
copy h6 "Plant Kingdom"
drag, startPoint x: 500, startPoint y: 325, endPoint x: 591, endPoint y: 331, distance: 91.0
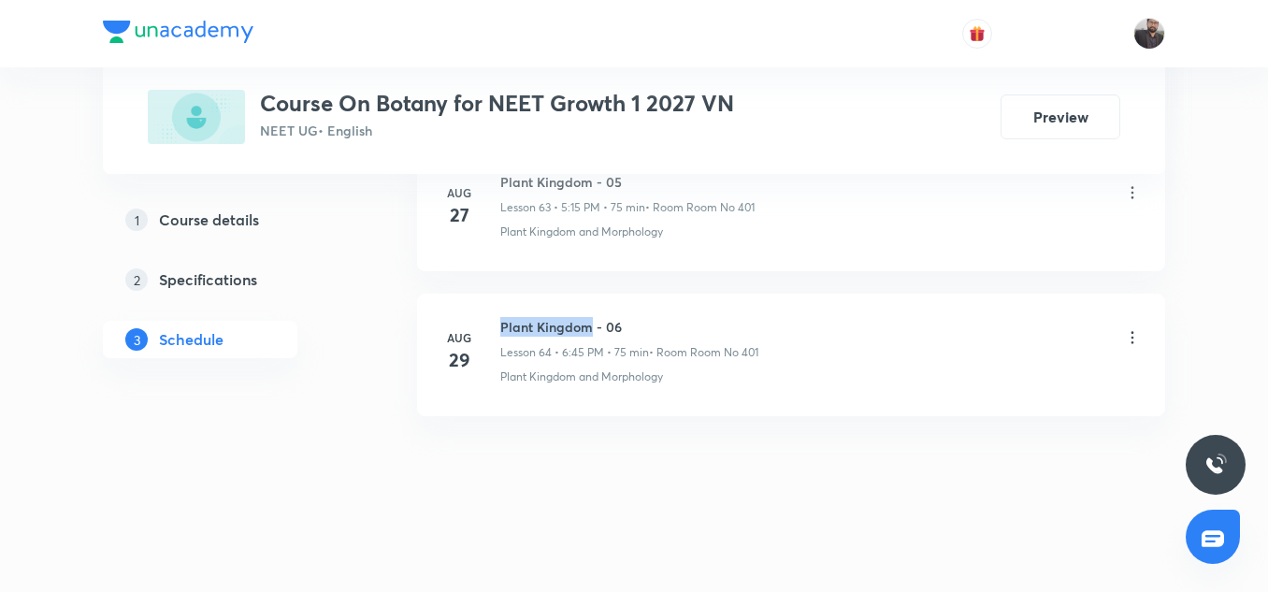
click at [591, 331] on h6 "Plant Kingdom - 06" at bounding box center [629, 327] width 258 height 20
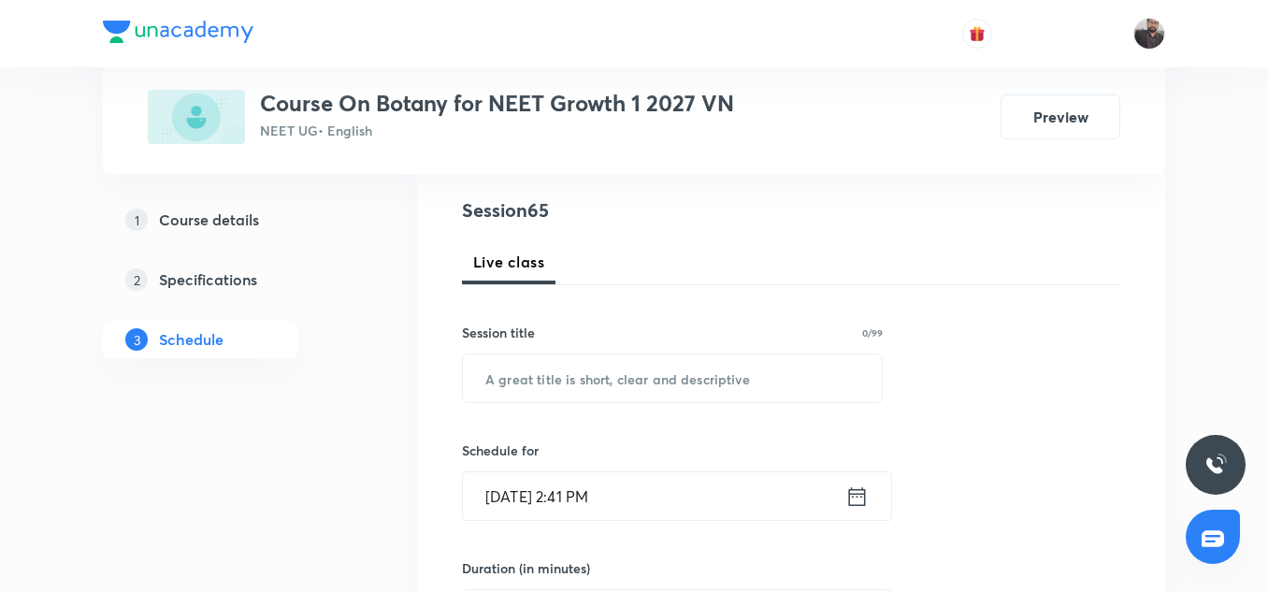
scroll to position [229, 0]
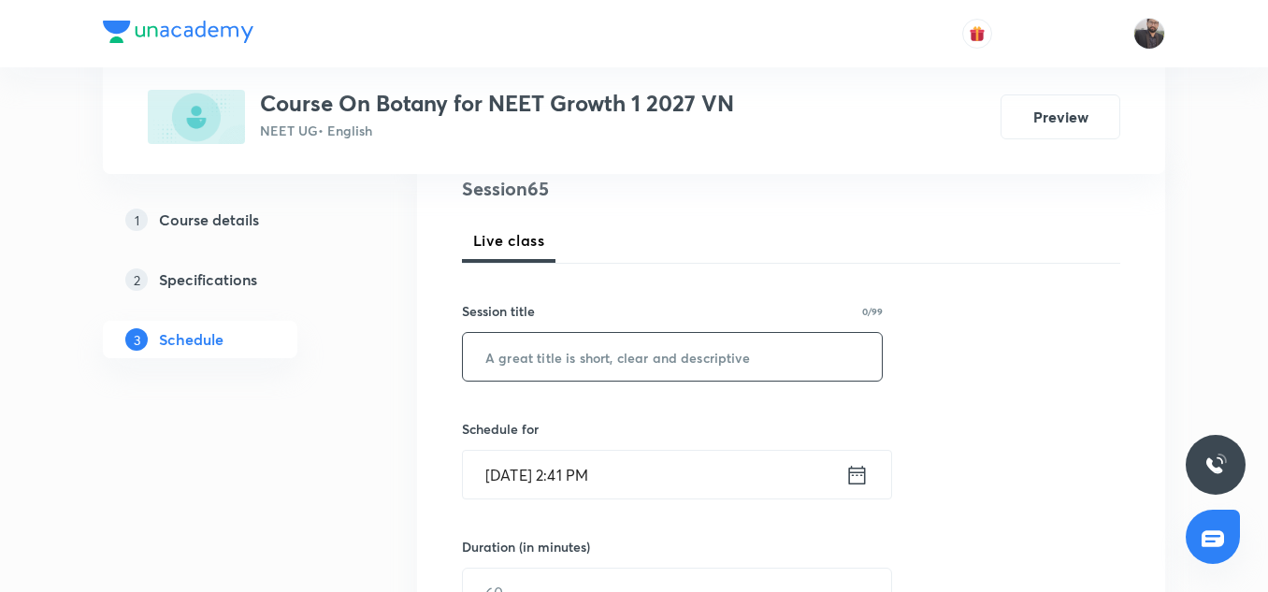
click at [611, 370] on input "text" at bounding box center [672, 357] width 419 height 48
paste input "Plant Kingdom"
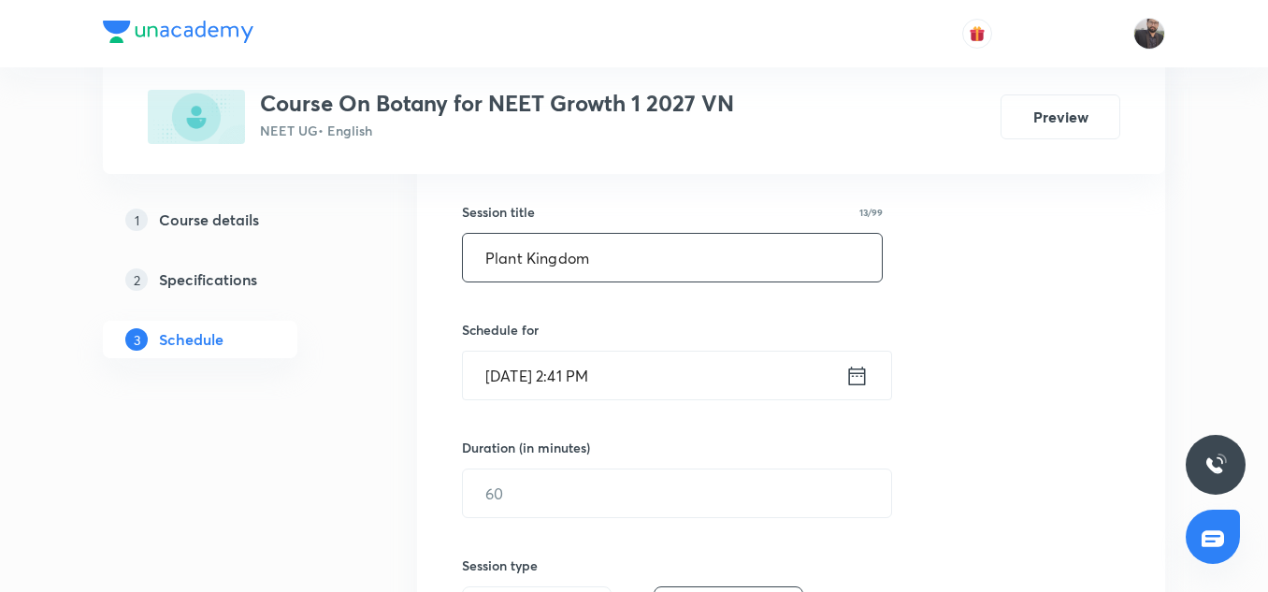
scroll to position [331, 0]
type input "Plant Kingdom"
click at [862, 371] on icon at bounding box center [857, 373] width 23 height 26
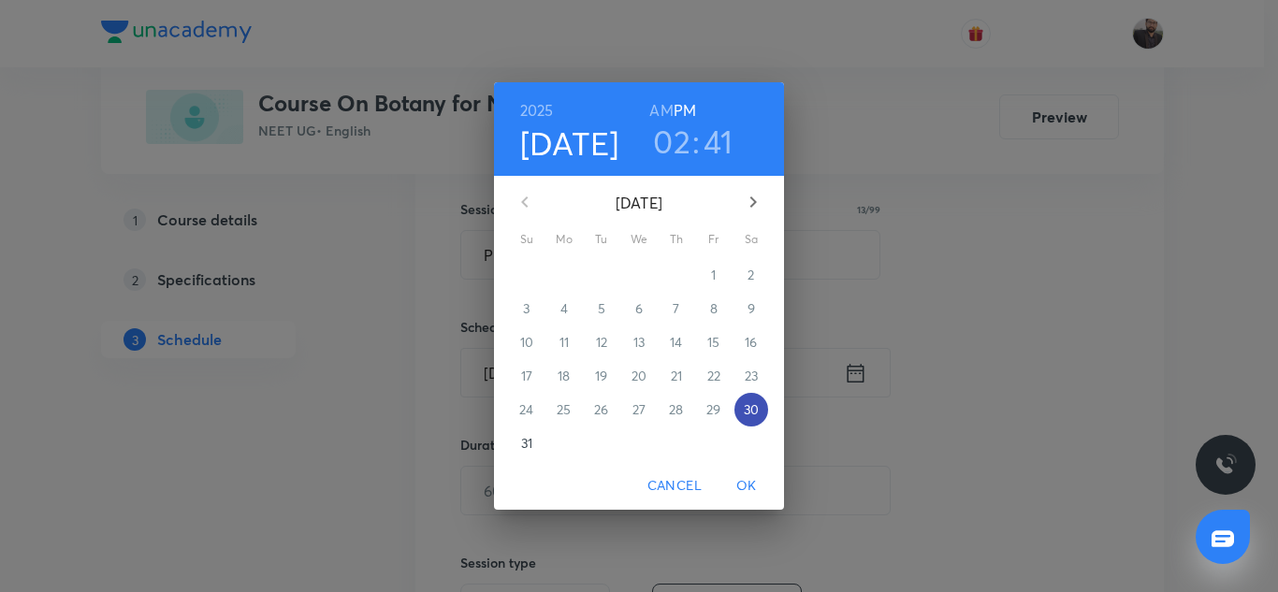
click at [749, 420] on button "30" at bounding box center [751, 410] width 34 height 34
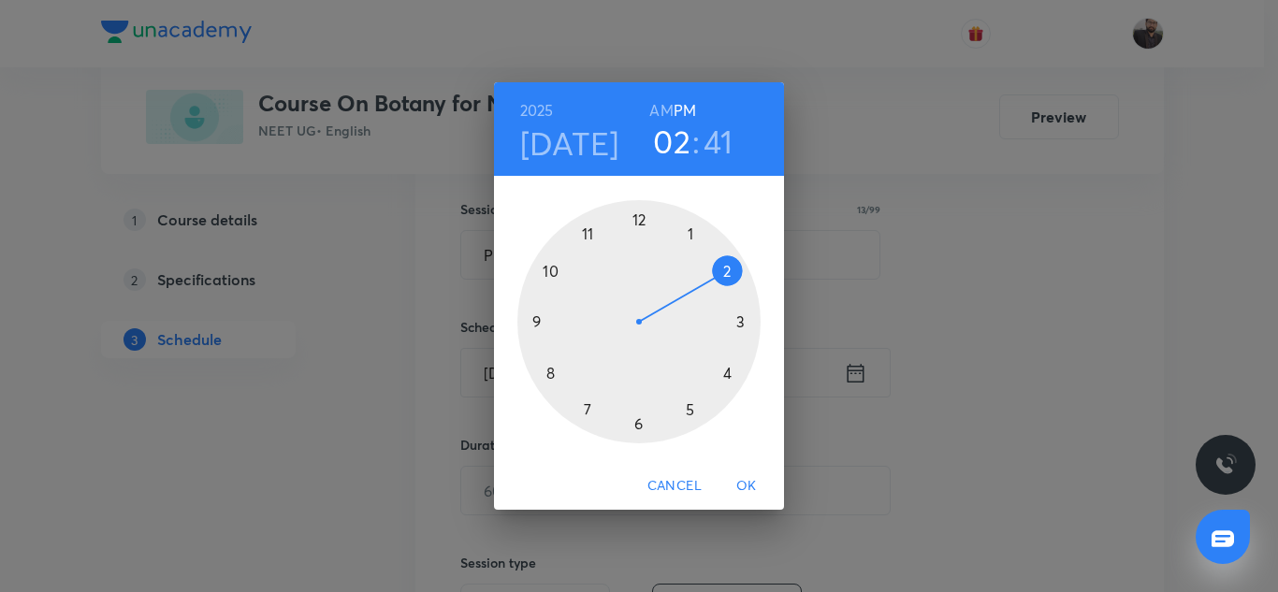
click at [638, 423] on div at bounding box center [638, 321] width 243 height 243
click at [533, 321] on div at bounding box center [638, 321] width 243 height 243
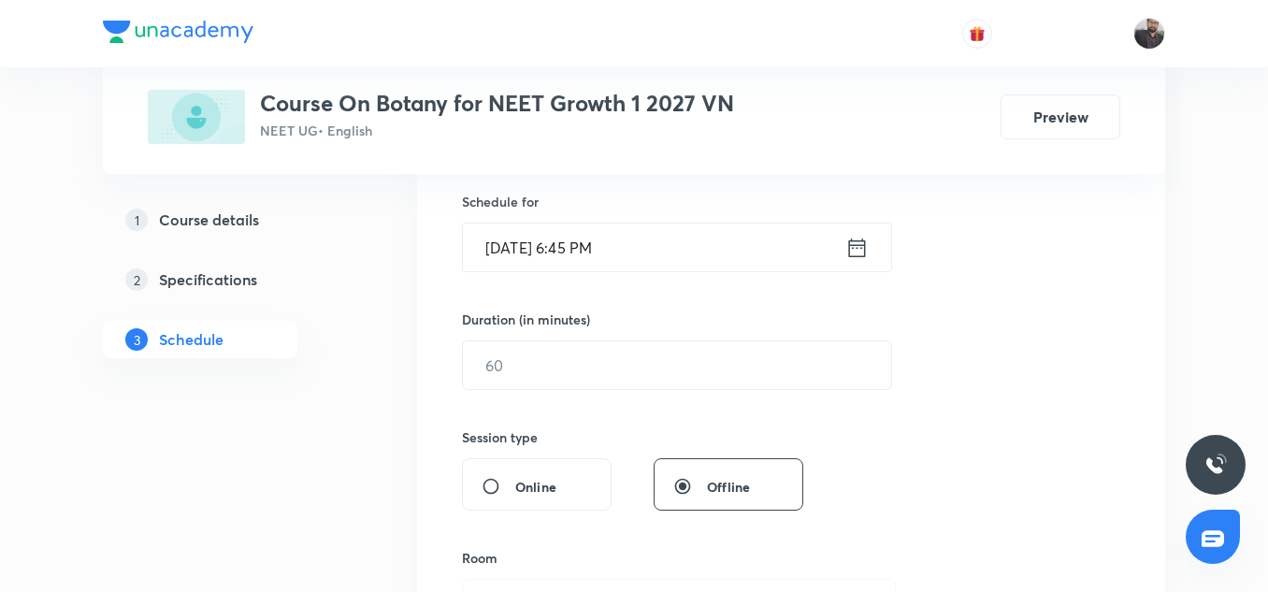
scroll to position [457, 0]
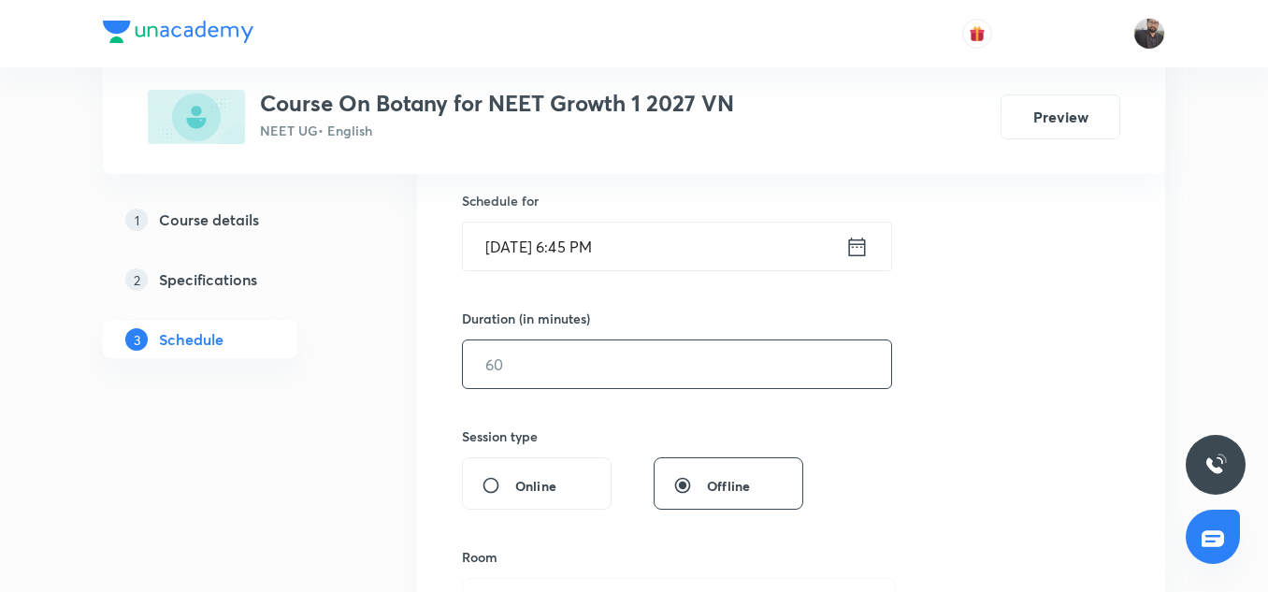
click at [559, 341] on input "text" at bounding box center [677, 364] width 428 height 48
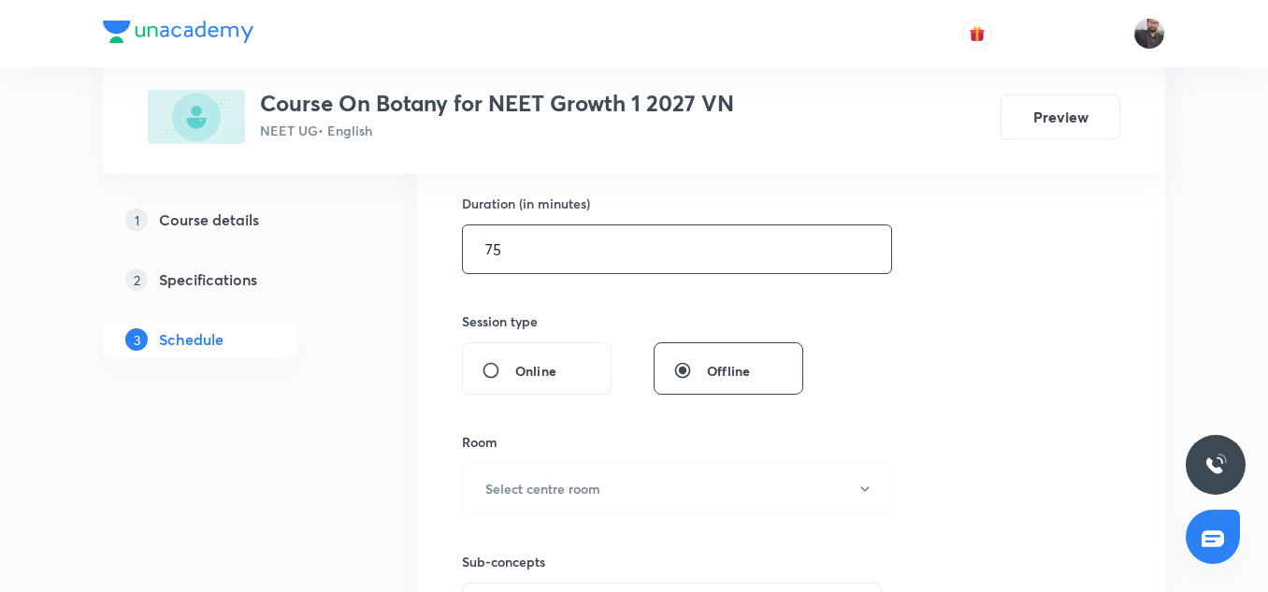
scroll to position [681, 0]
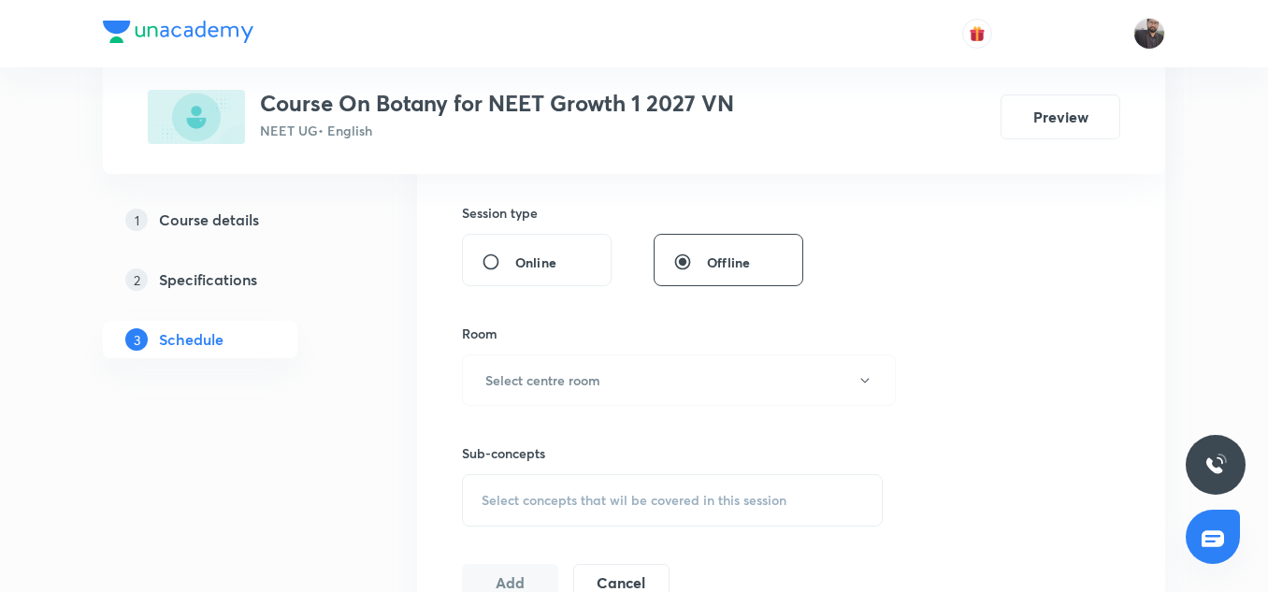
type input "75"
click at [559, 353] on div "Room Select centre room" at bounding box center [672, 365] width 421 height 82
click at [559, 370] on h6 "Select centre room" at bounding box center [542, 380] width 115 height 20
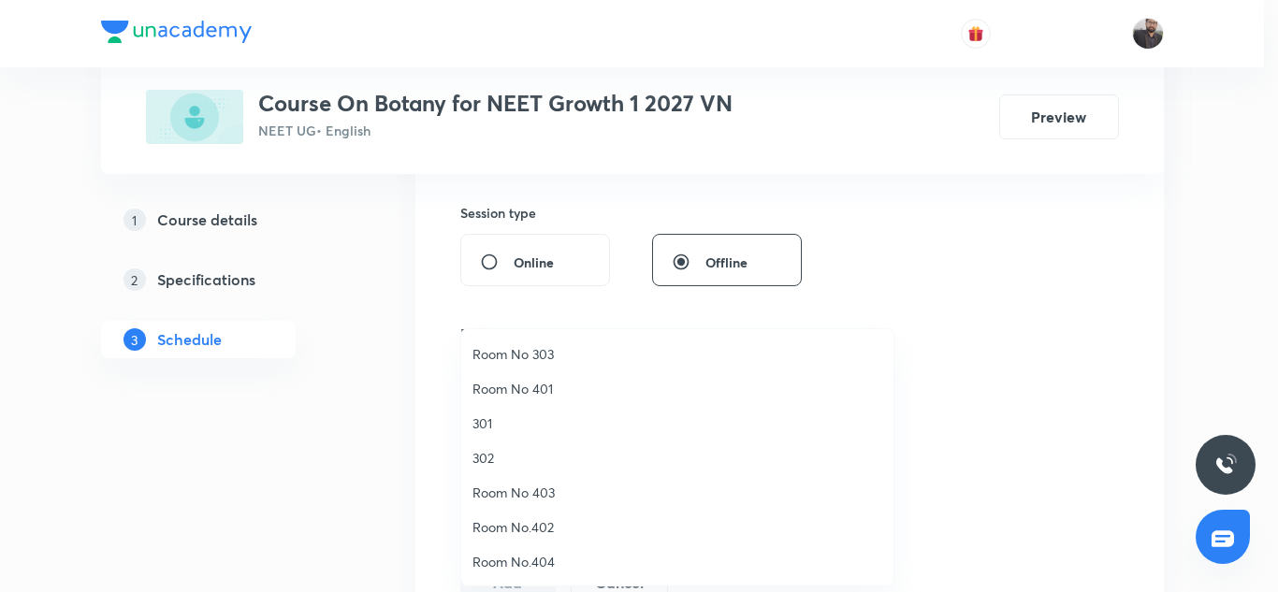
click at [514, 387] on span "Room No 401" at bounding box center [677, 389] width 410 height 20
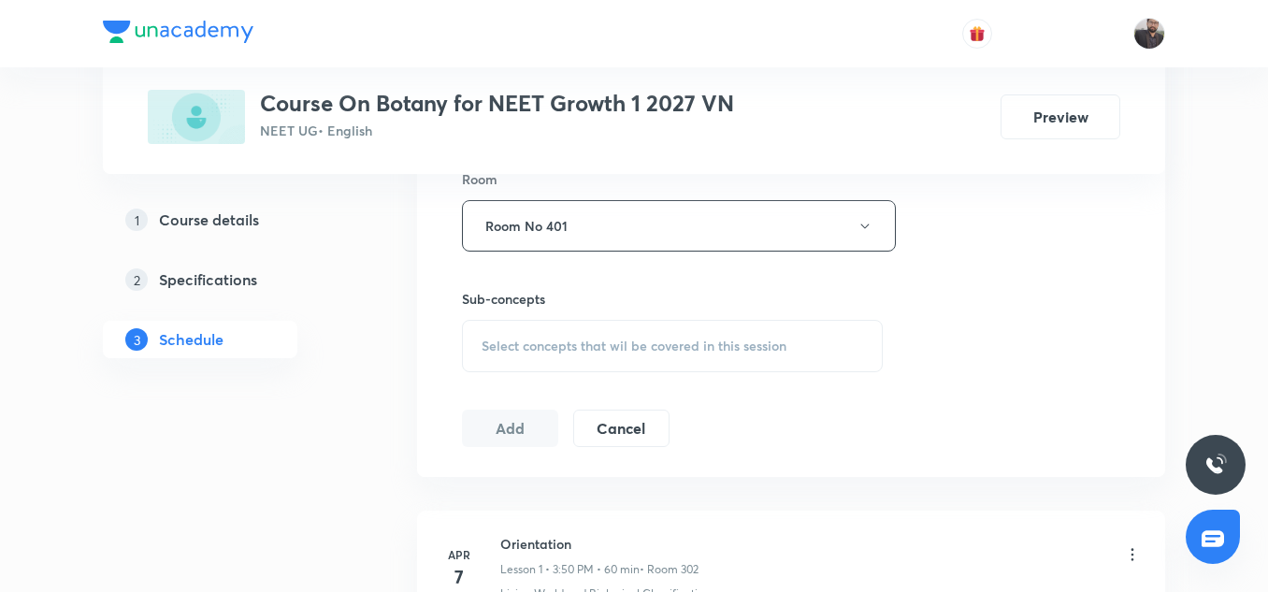
scroll to position [836, 0]
click at [548, 363] on div "Select concepts that wil be covered in this session" at bounding box center [672, 345] width 421 height 52
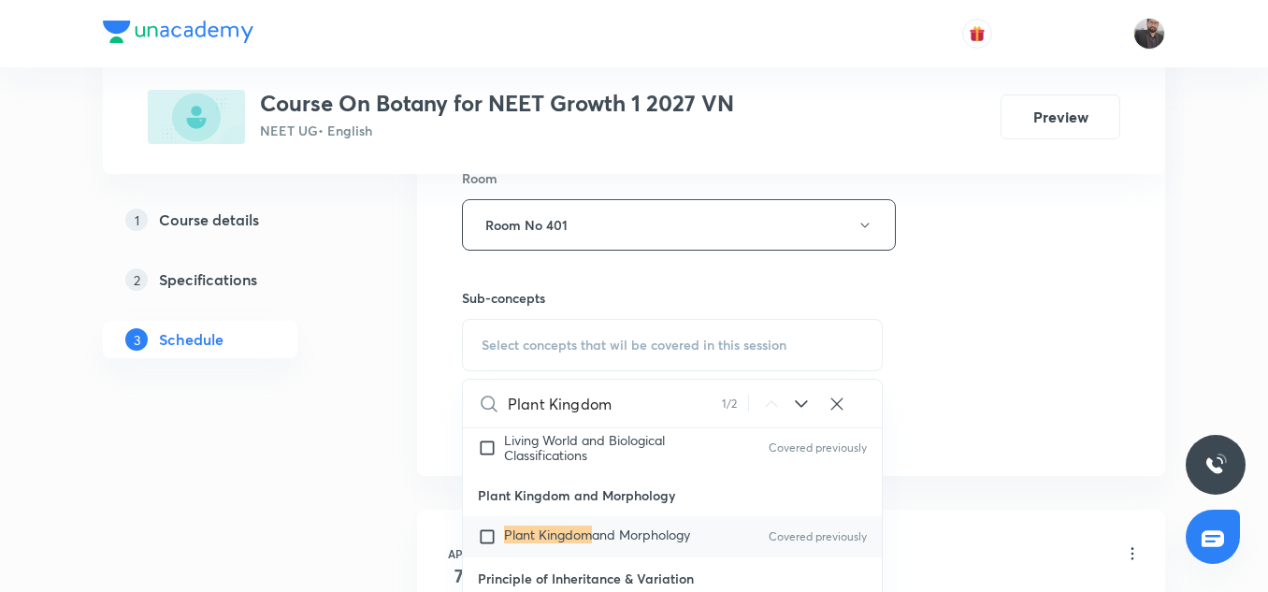
scroll to position [57, 0]
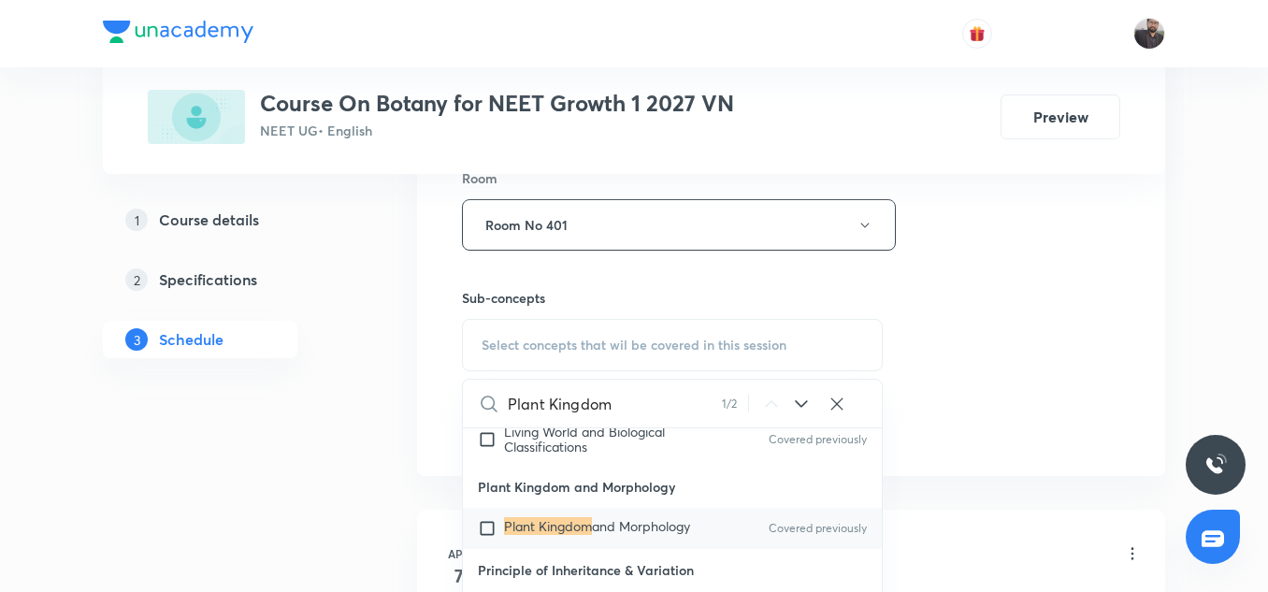
type input "Plant Kingdom"
click at [492, 528] on input "checkbox" at bounding box center [491, 528] width 26 height 19
checkbox input "true"
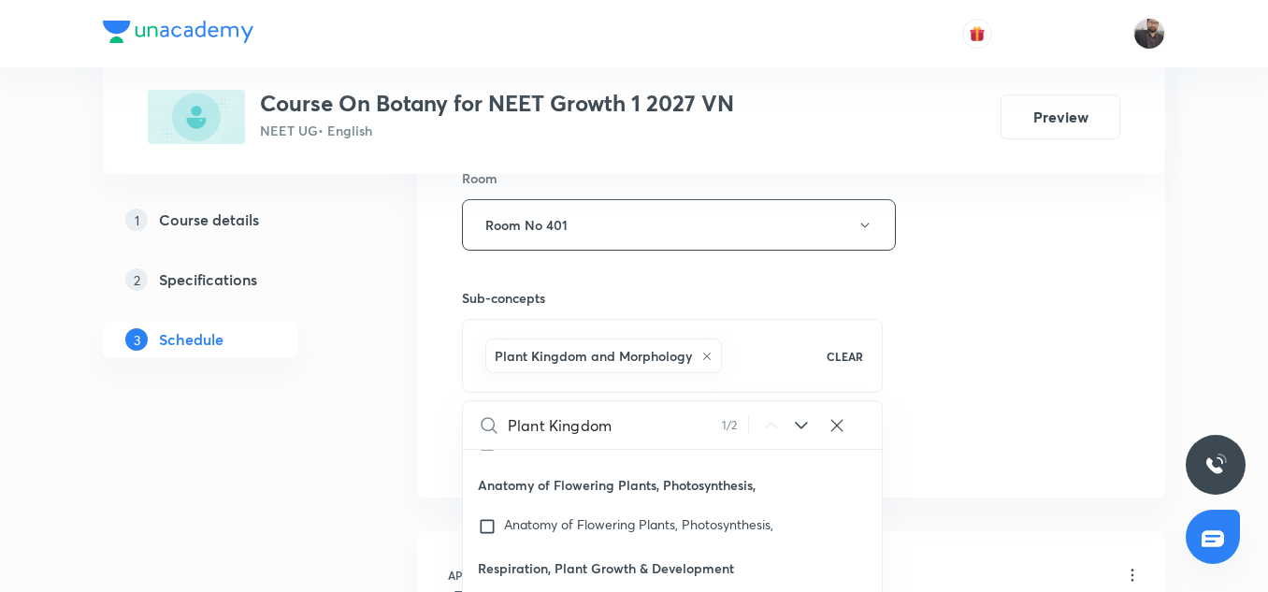
scroll to position [335, 0]
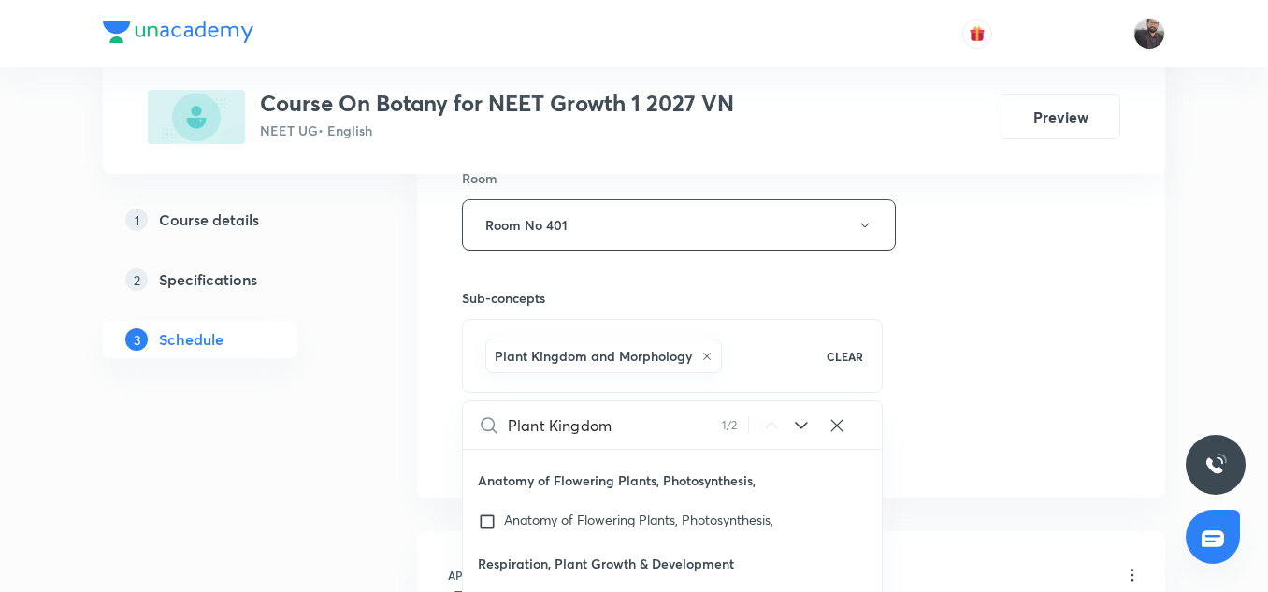
click at [1005, 343] on div "Session 65 Live class Session title 13/99 Plant Kingdom ​ Schedule for Aug 30, …" at bounding box center [791, 18] width 659 height 900
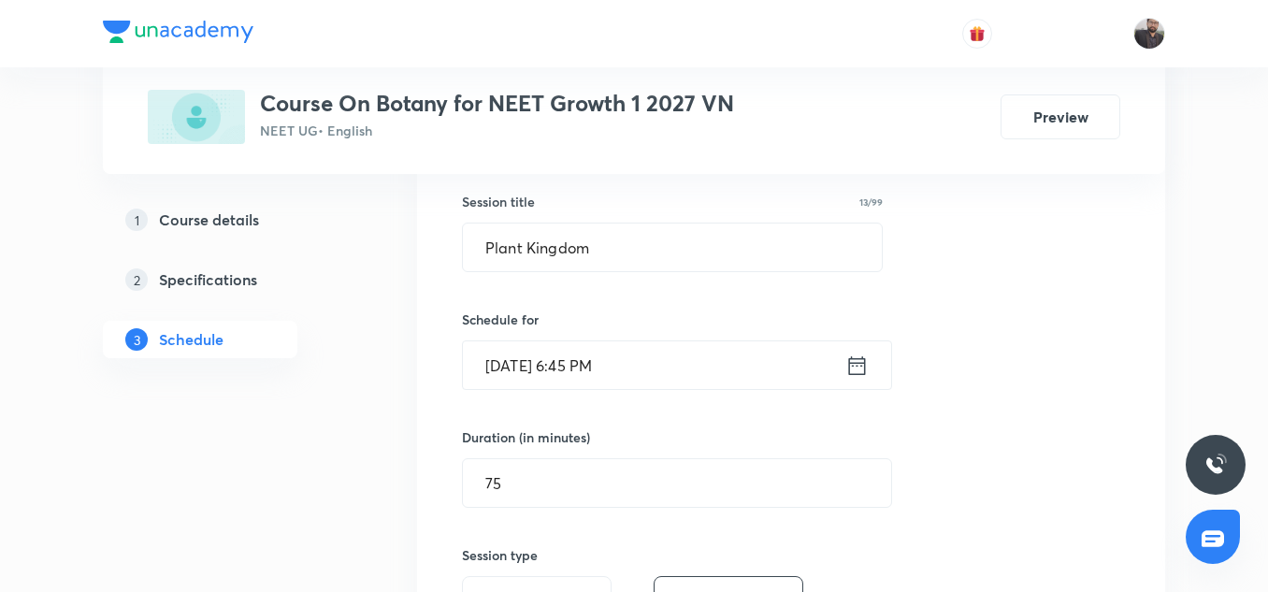
scroll to position [346, 0]
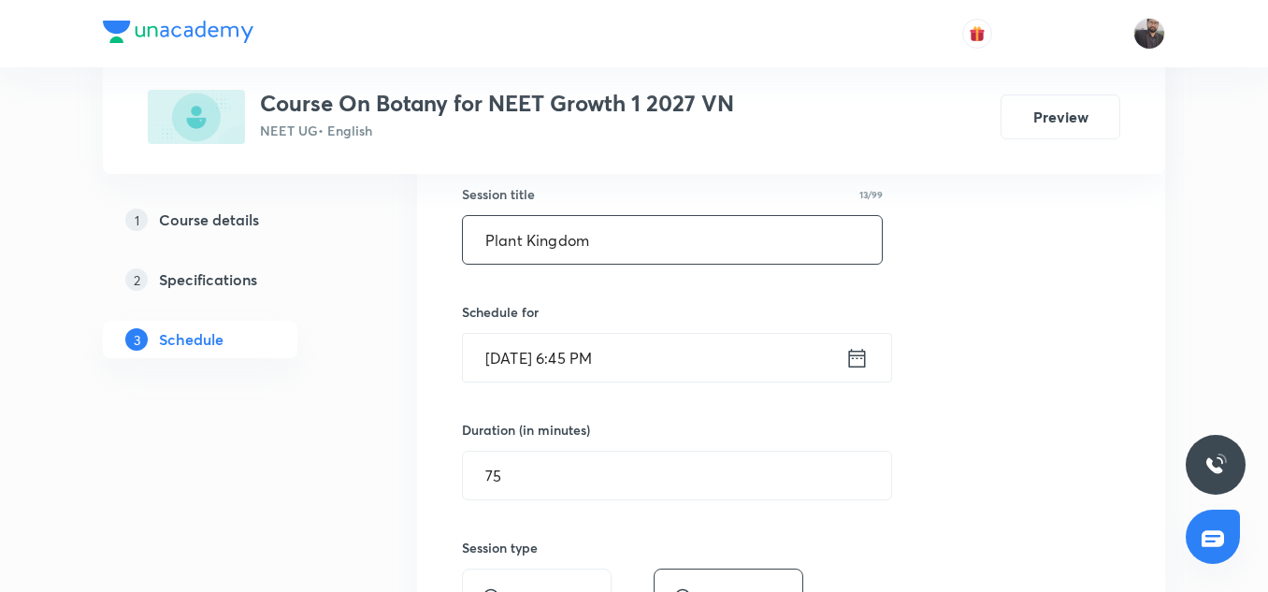
click at [684, 233] on input "Plant Kingdom" at bounding box center [672, 240] width 419 height 48
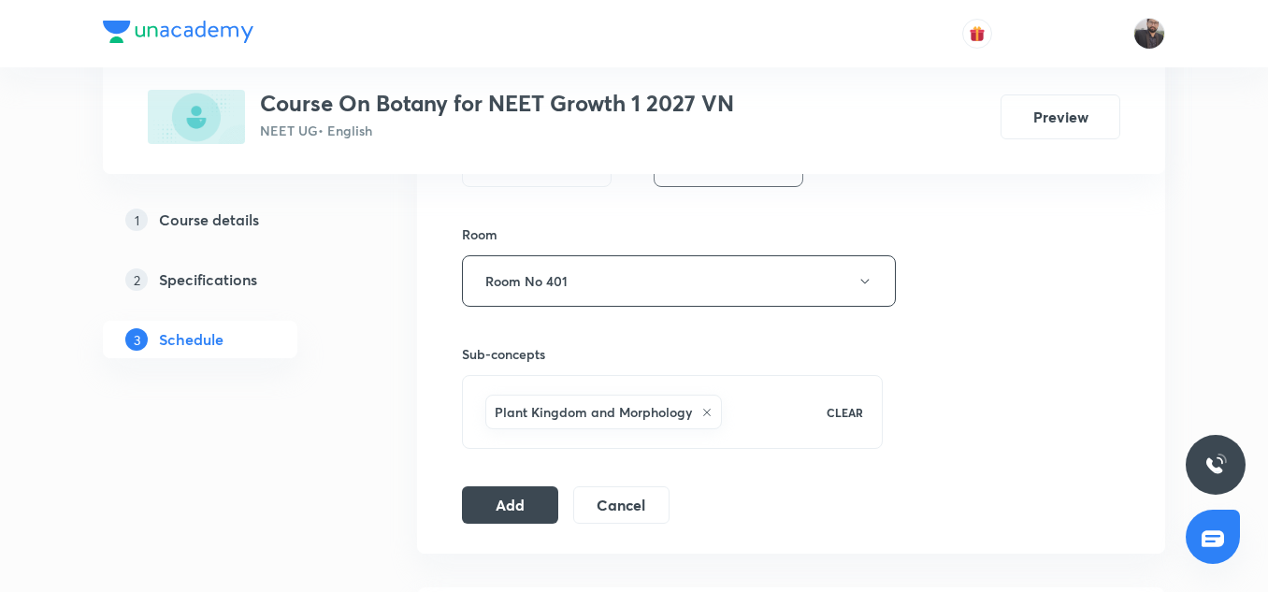
scroll to position [781, 0]
type input "Plant Kingdom - 07"
click at [513, 500] on button "Add" at bounding box center [510, 502] width 96 height 37
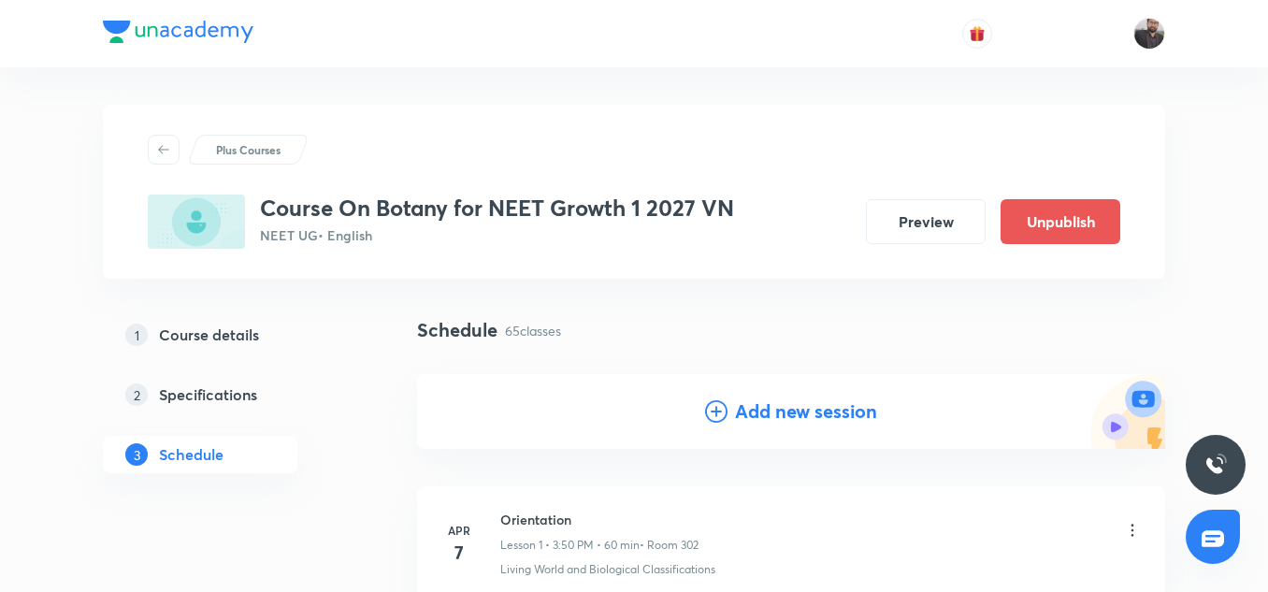
scroll to position [9472, 0]
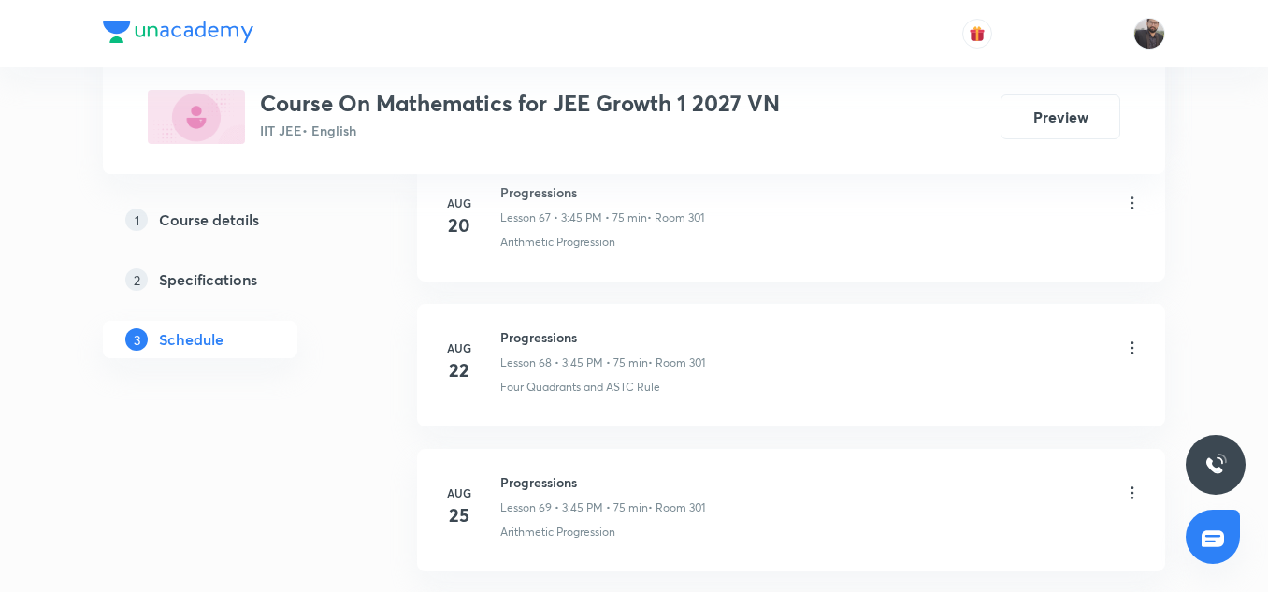
scroll to position [11347, 0]
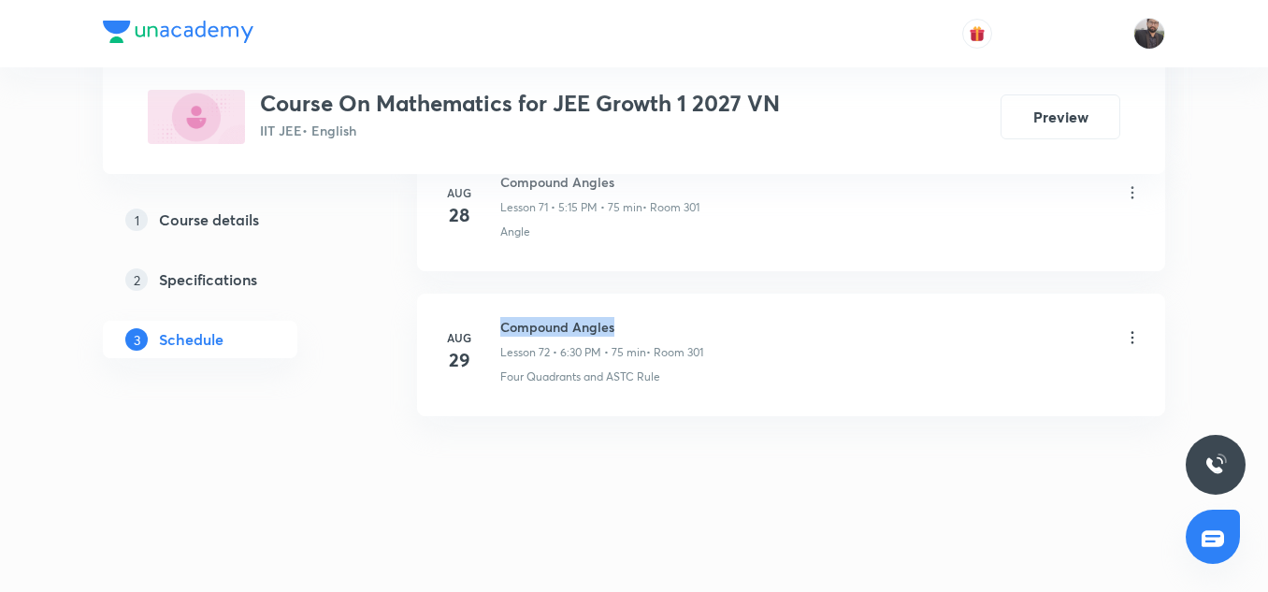
copy h6 "Compound Angles"
drag, startPoint x: 498, startPoint y: 324, endPoint x: 630, endPoint y: 329, distance: 132.9
click at [630, 329] on div "[DATE] Compound Angles Lesson 72 • 6:30 PM • 75 min • Room 301 Four Quadrants a…" at bounding box center [792, 351] width 702 height 68
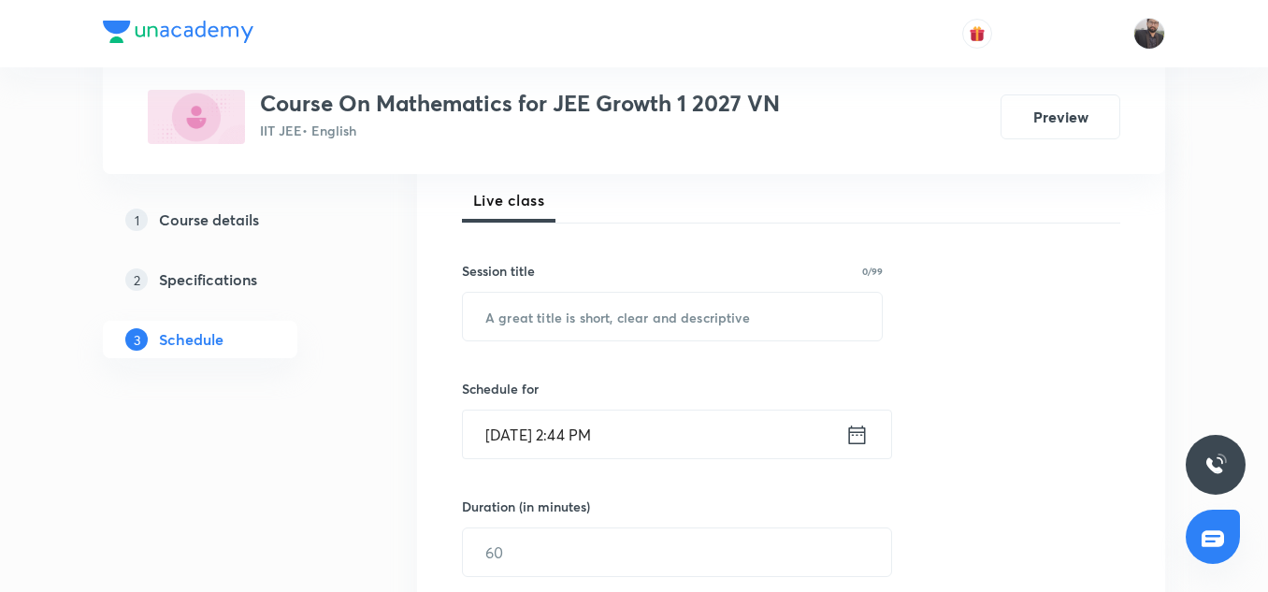
scroll to position [275, 0]
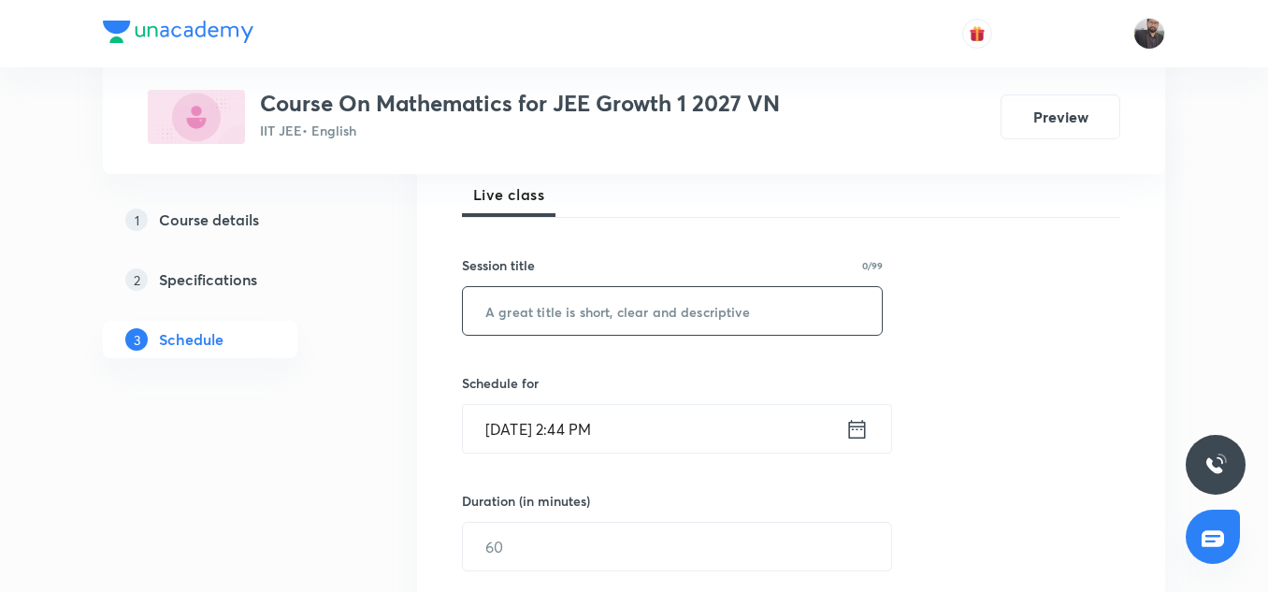
click at [601, 315] on input "text" at bounding box center [672, 311] width 419 height 48
paste input "Compound Angles"
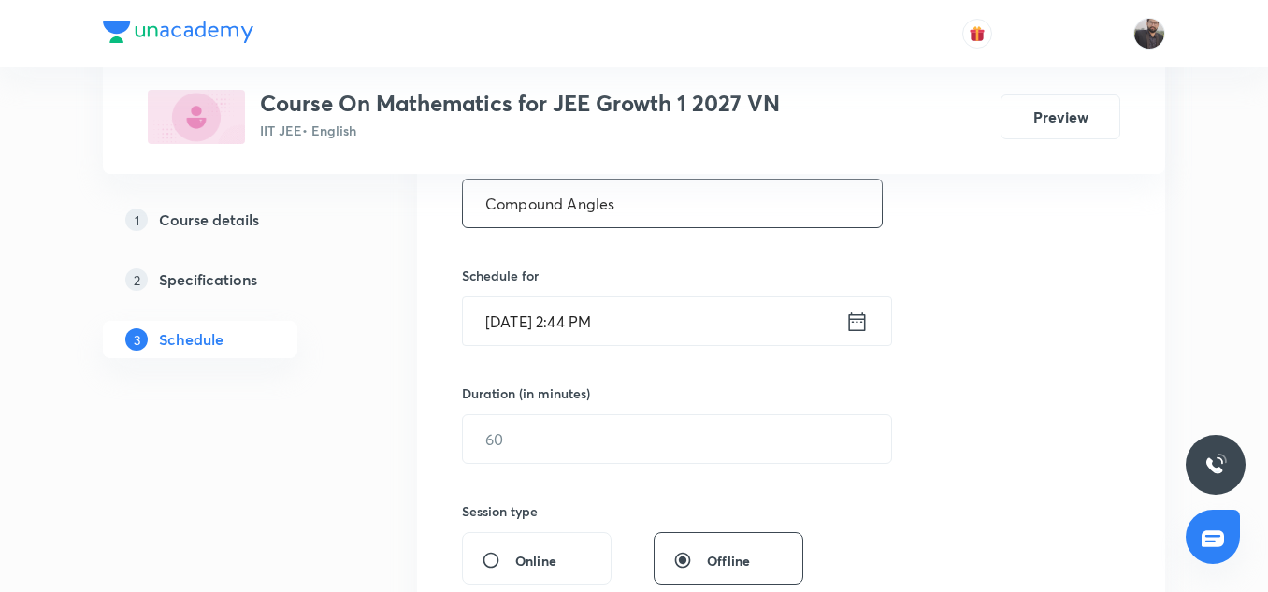
scroll to position [389, 0]
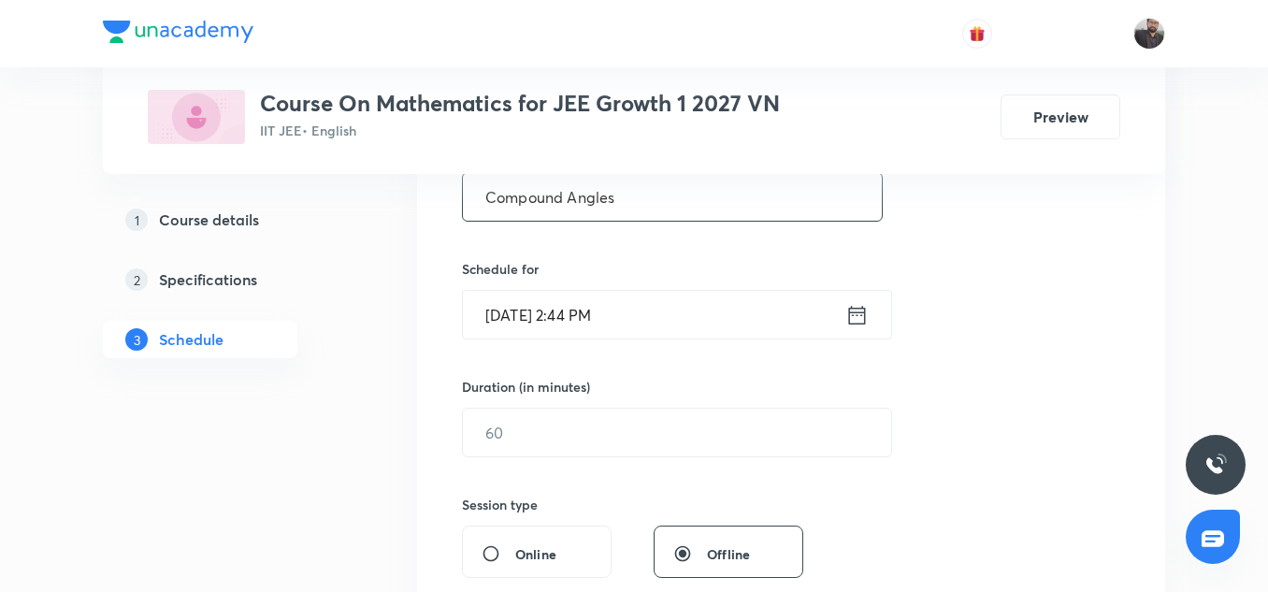
type input "Compound Angles"
click at [856, 316] on icon at bounding box center [857, 315] width 23 height 26
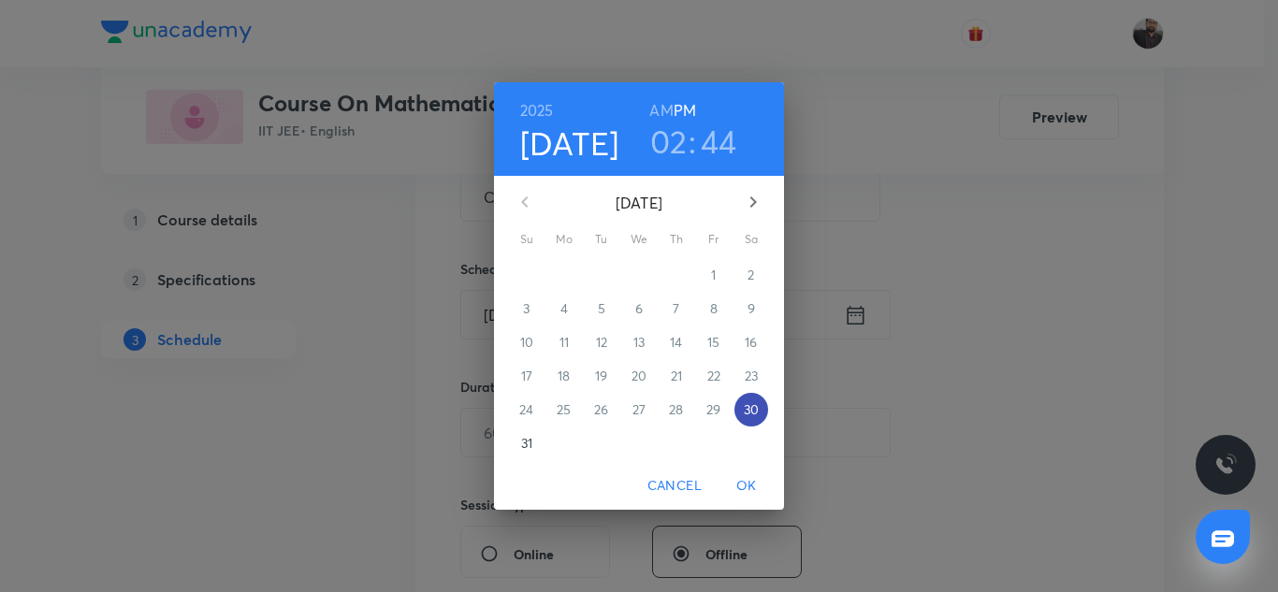
click at [748, 416] on p "30" at bounding box center [751, 409] width 15 height 19
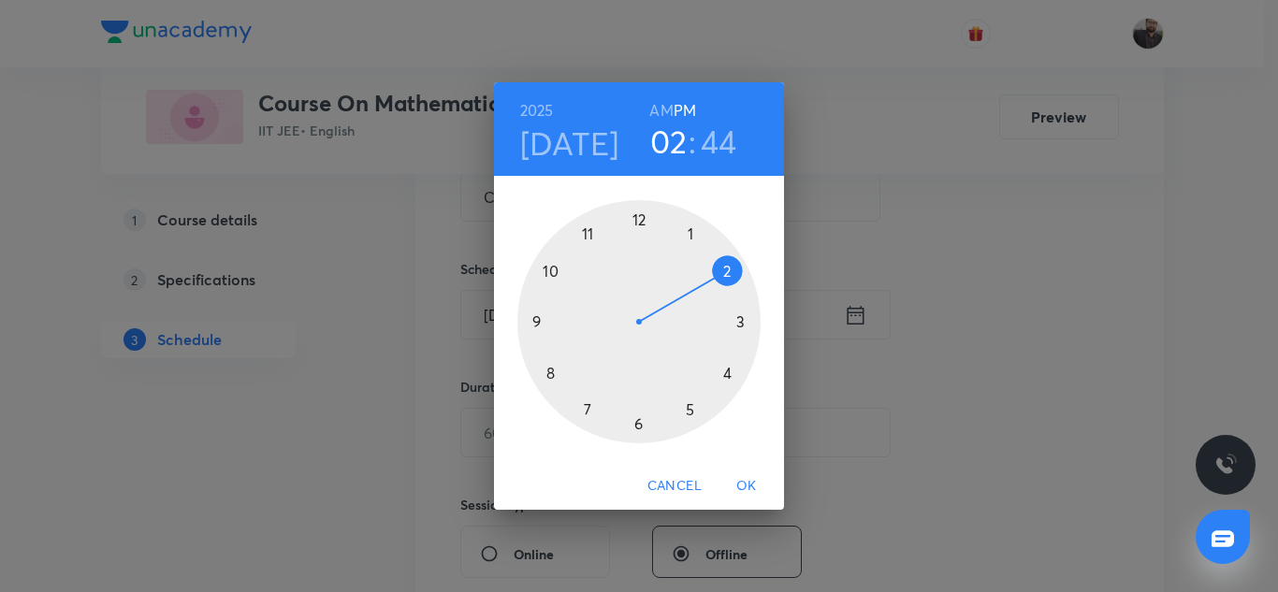
click at [735, 328] on div at bounding box center [638, 321] width 243 height 243
click at [535, 317] on div at bounding box center [638, 321] width 243 height 243
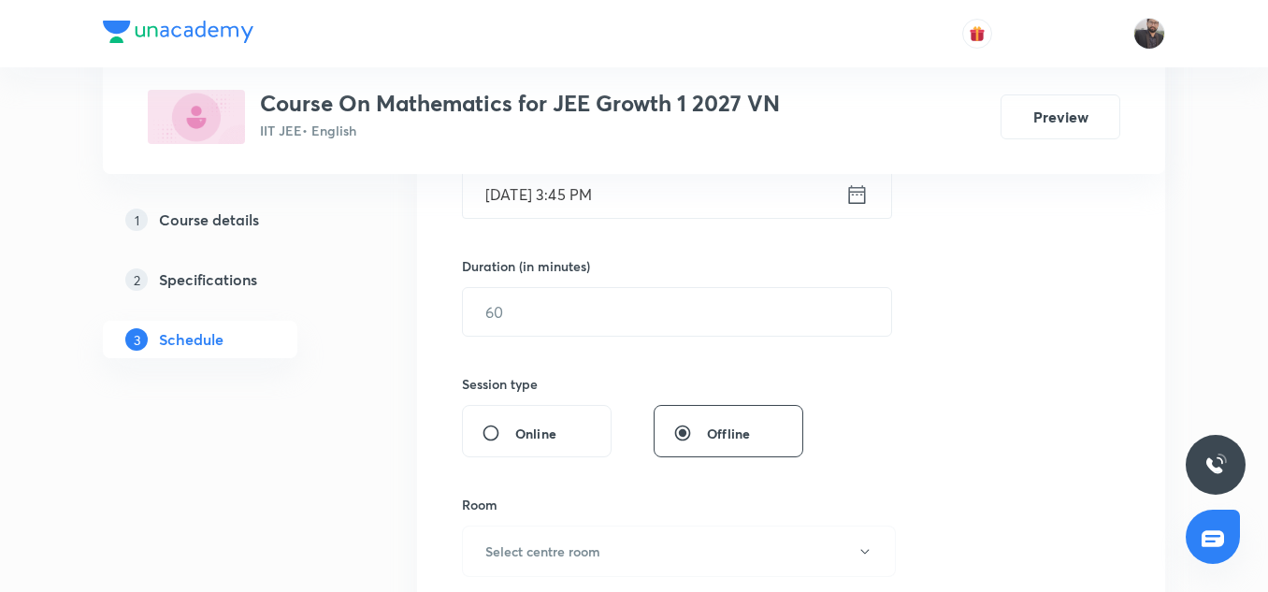
scroll to position [511, 0]
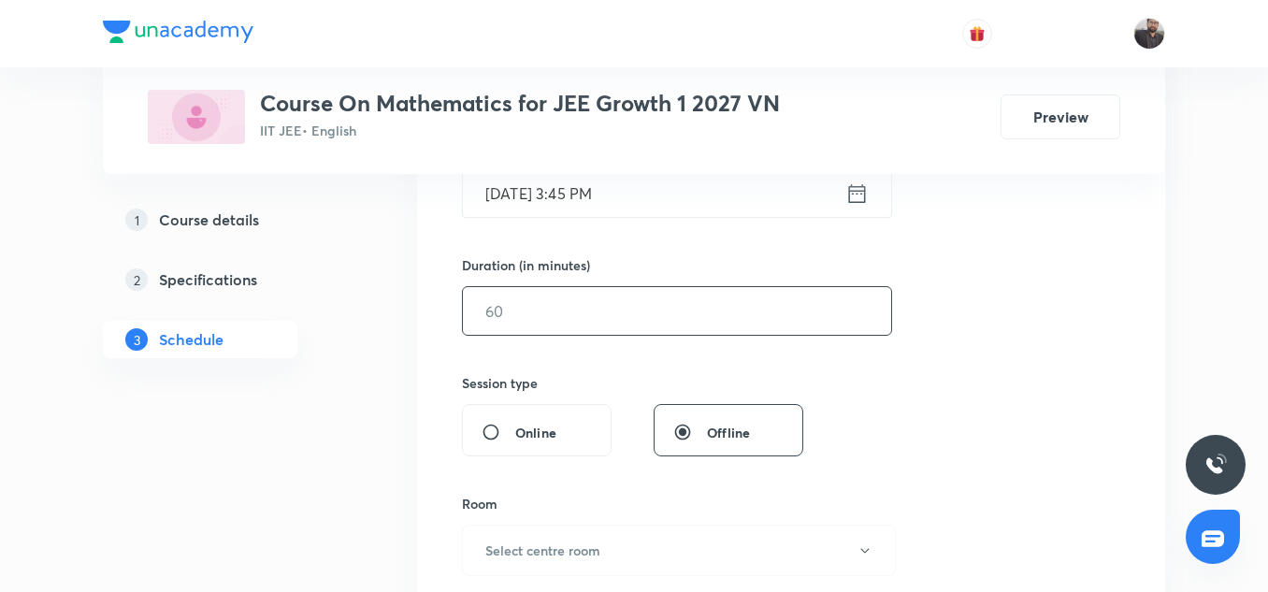
click at [648, 328] on input "text" at bounding box center [677, 311] width 428 height 48
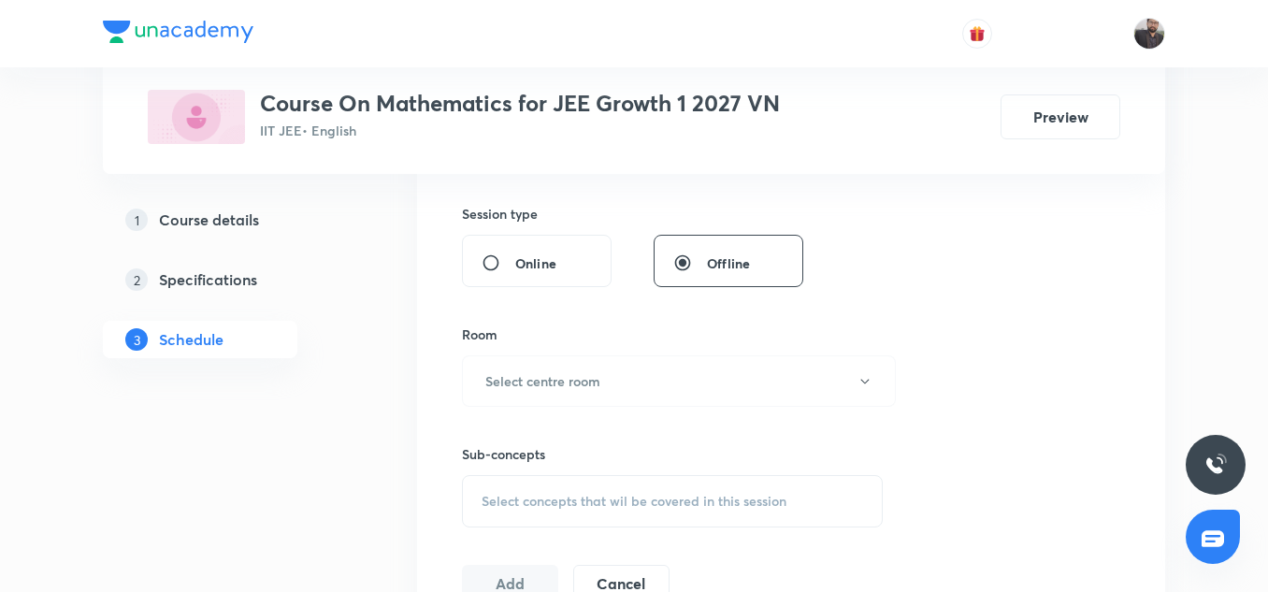
scroll to position [681, 0]
type input "75"
click at [587, 375] on h6 "Select centre room" at bounding box center [542, 380] width 115 height 20
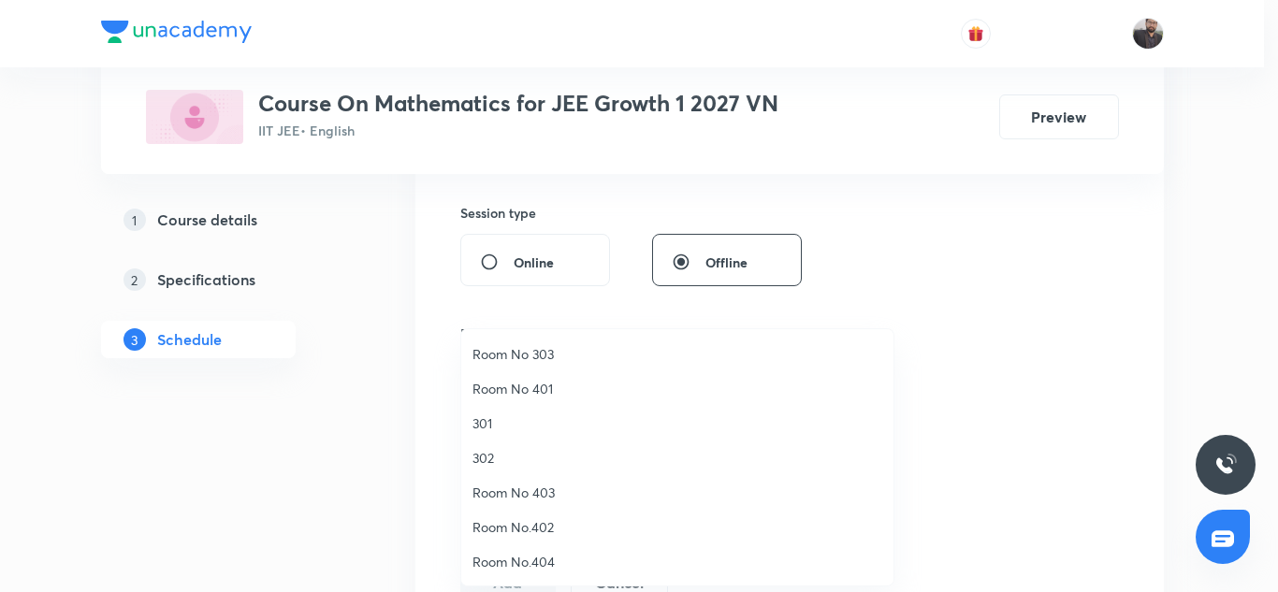
click at [525, 433] on li "301" at bounding box center [677, 423] width 432 height 35
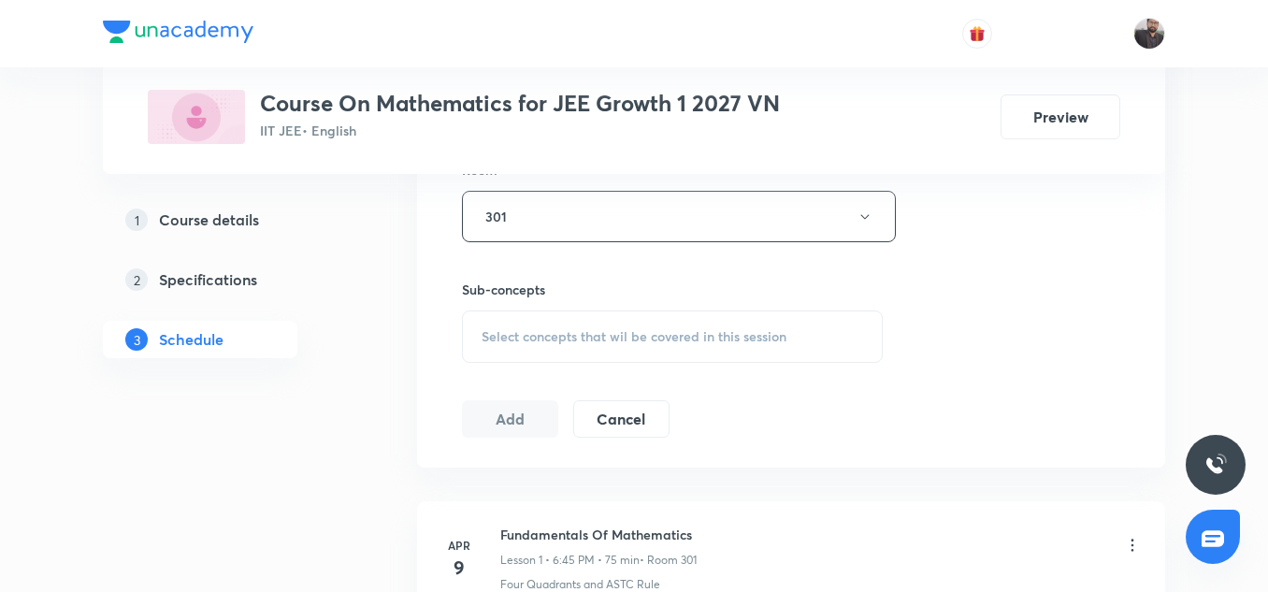
scroll to position [852, 0]
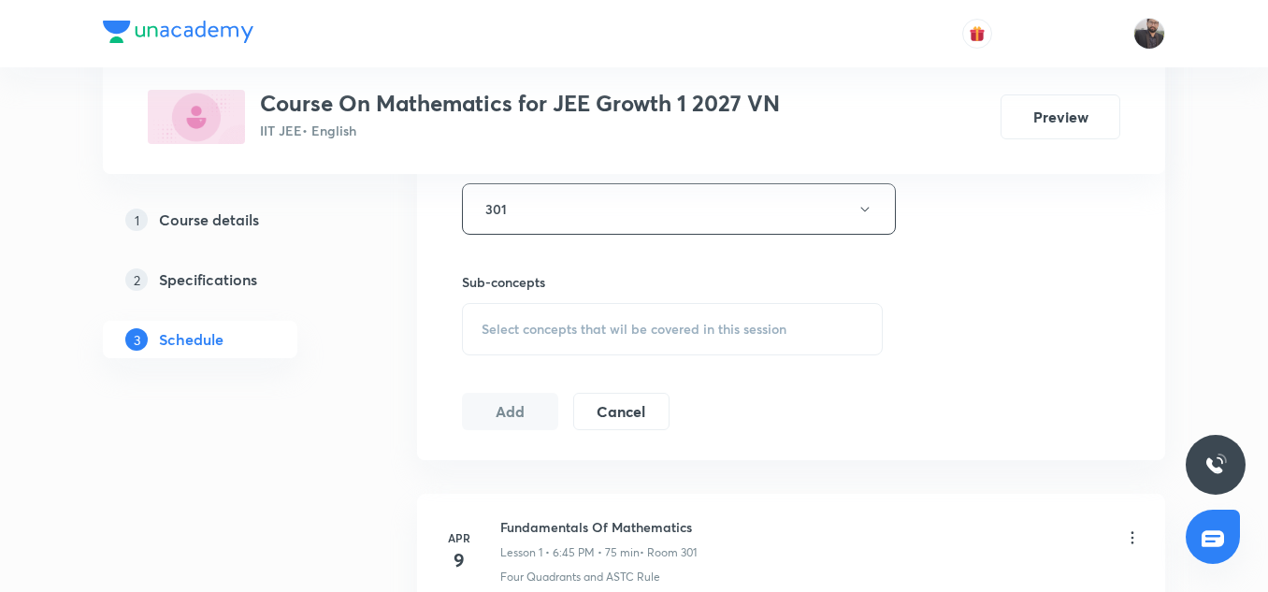
click at [590, 332] on span "Select concepts that wil be covered in this session" at bounding box center [634, 329] width 305 height 15
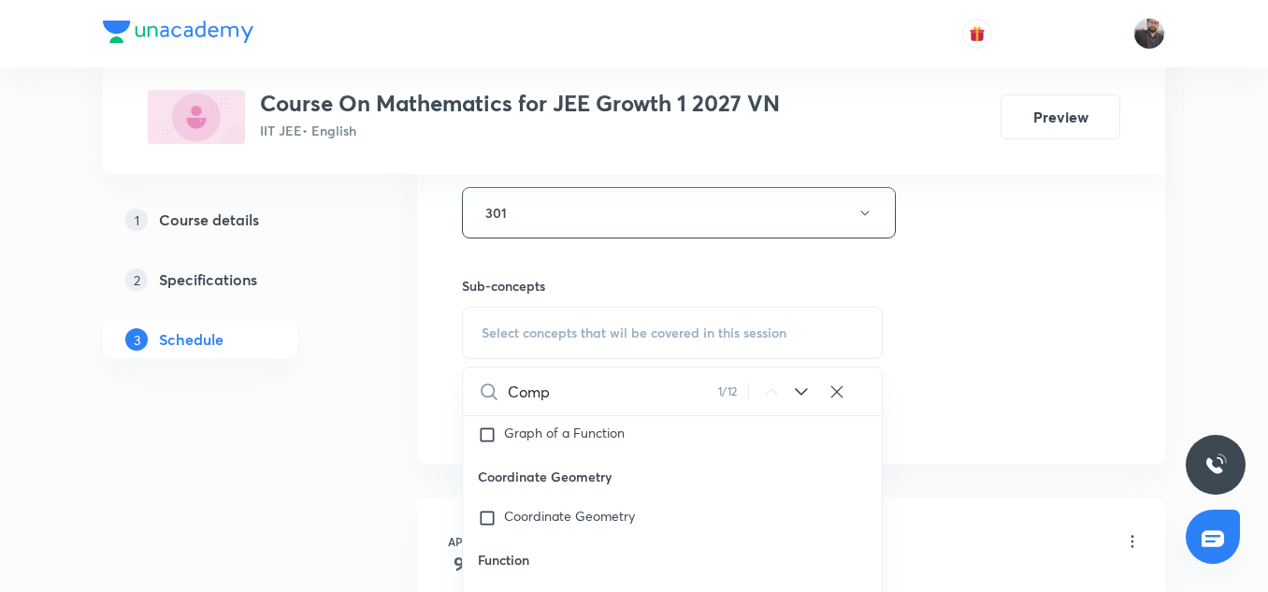
scroll to position [1721, 0]
type input "Comp"
click at [572, 526] on p "Coordinate Geometry" at bounding box center [569, 517] width 131 height 19
checkbox input "true"
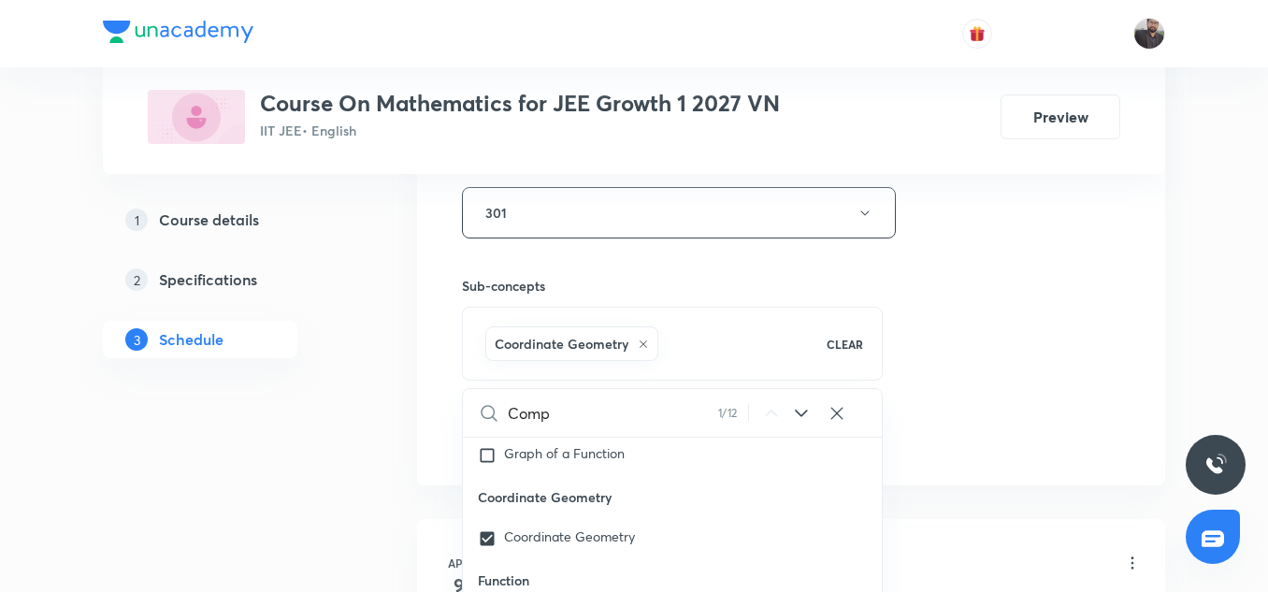
click at [983, 410] on div "Session 73 Live class Session title 15/99 Compound Angles ​ Schedule for [DATE]…" at bounding box center [791, 6] width 659 height 900
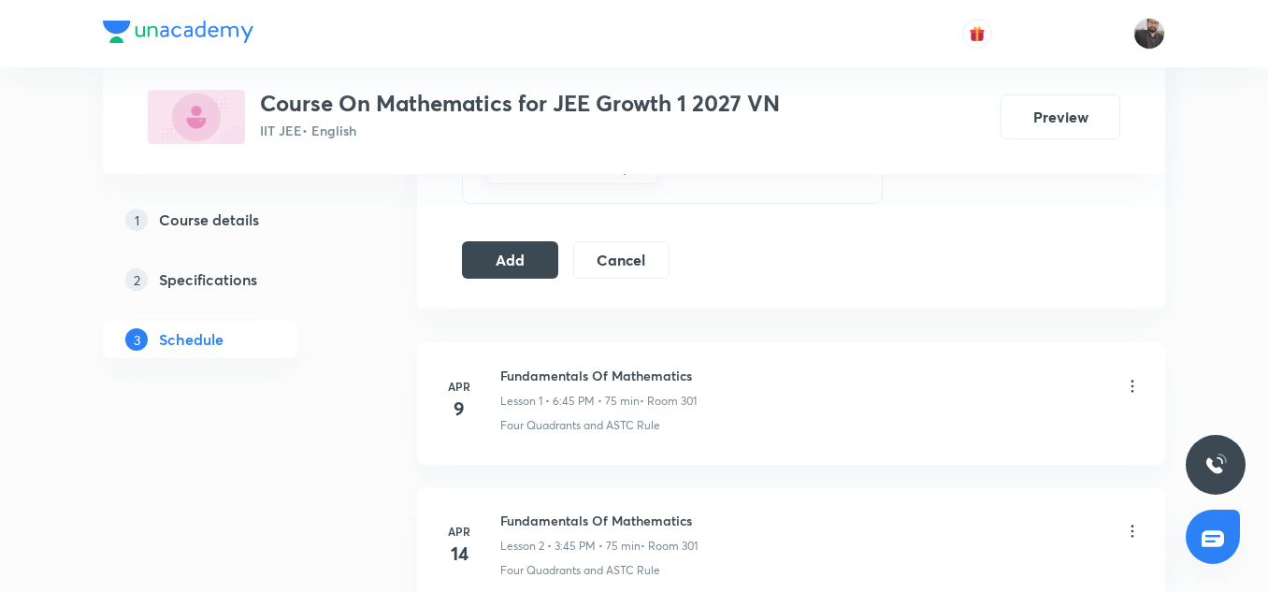
scroll to position [1024, 0]
click at [538, 254] on button "Add" at bounding box center [510, 258] width 96 height 37
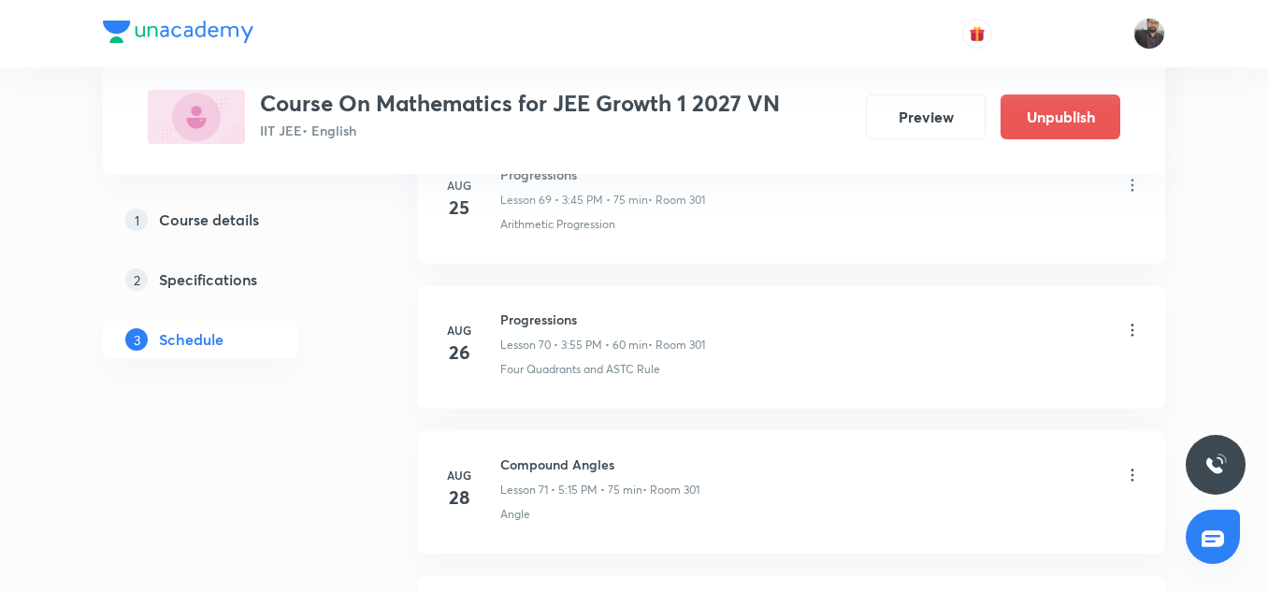
scroll to position [10632, 0]
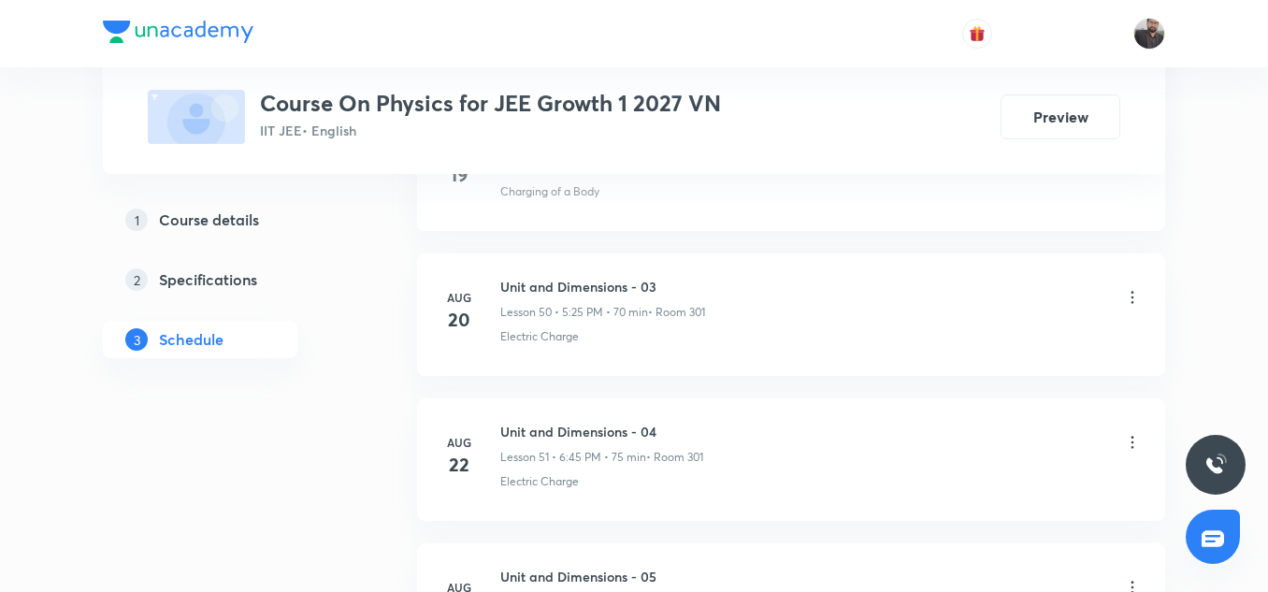
scroll to position [8737, 0]
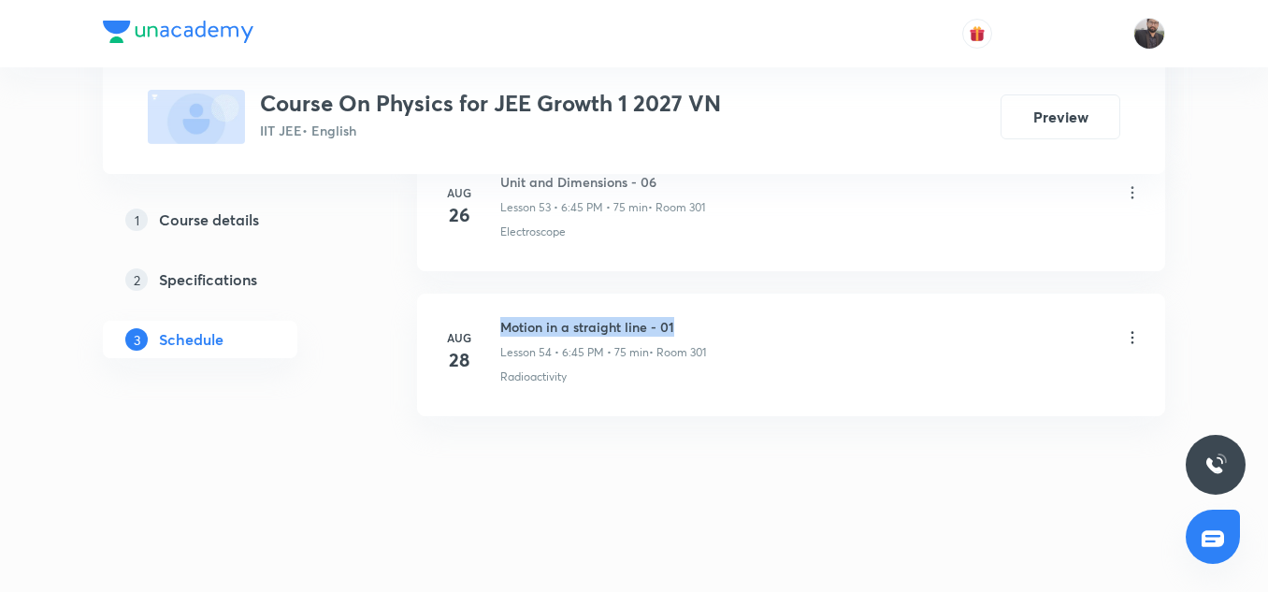
copy h6 "Motion in a straight line - 01"
drag, startPoint x: 500, startPoint y: 324, endPoint x: 690, endPoint y: 331, distance: 191.0
click at [690, 331] on div "[DATE] Motion in a straight line - 01 Lesson 54 • 6:45 PM • 75 min • Room 301 R…" at bounding box center [792, 351] width 702 height 68
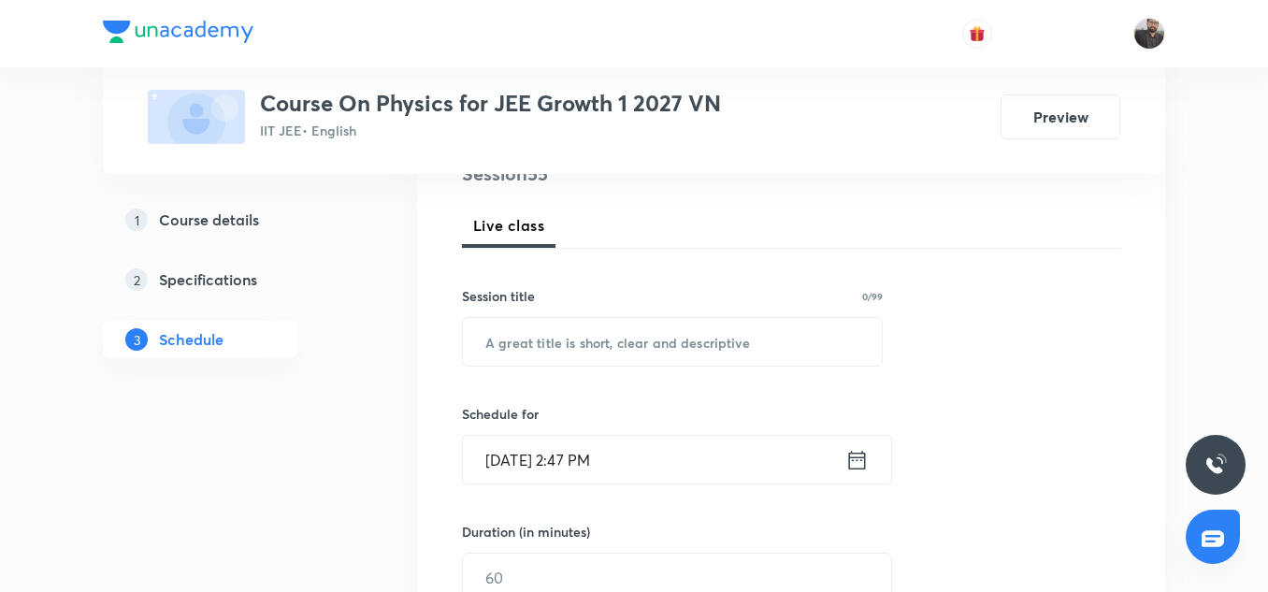
scroll to position [245, 0]
click at [599, 339] on input "text" at bounding box center [672, 341] width 419 height 48
paste input "Motion in a straight line - 01"
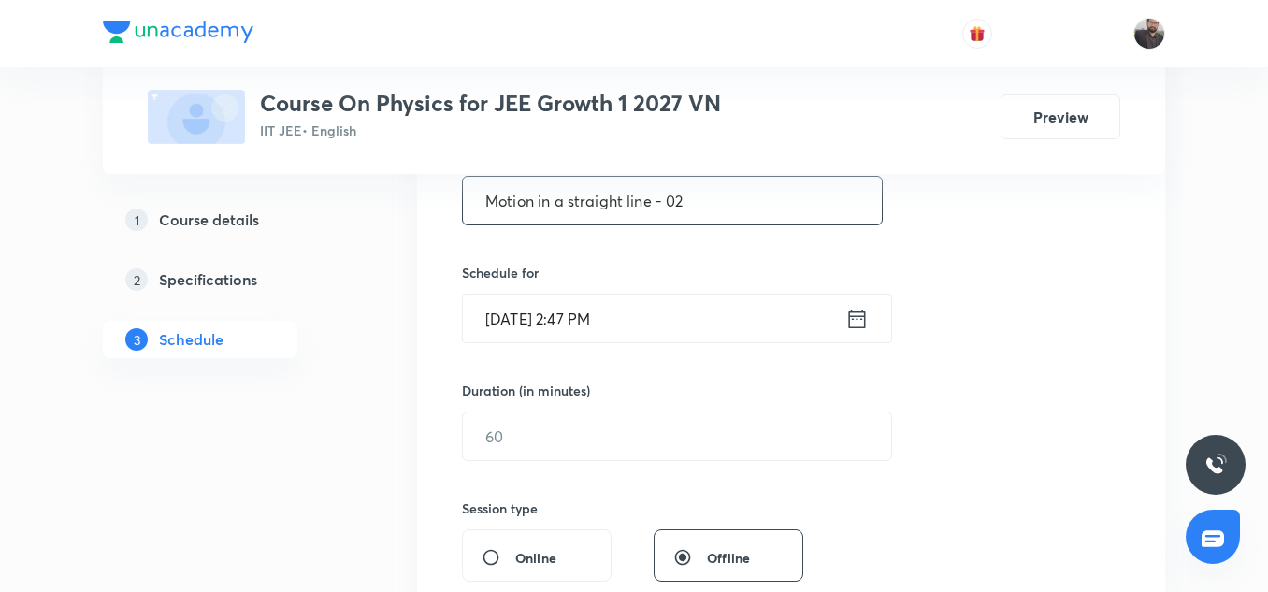
scroll to position [397, 0]
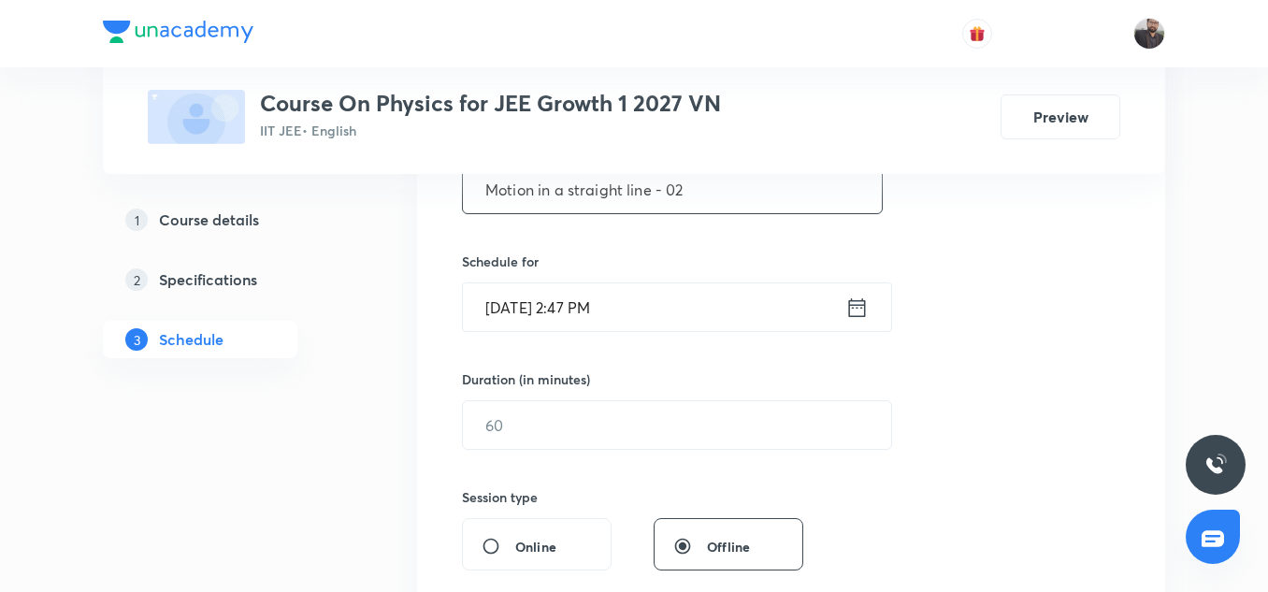
type input "Motion in a straight line - 02"
click at [864, 315] on icon at bounding box center [857, 308] width 23 height 26
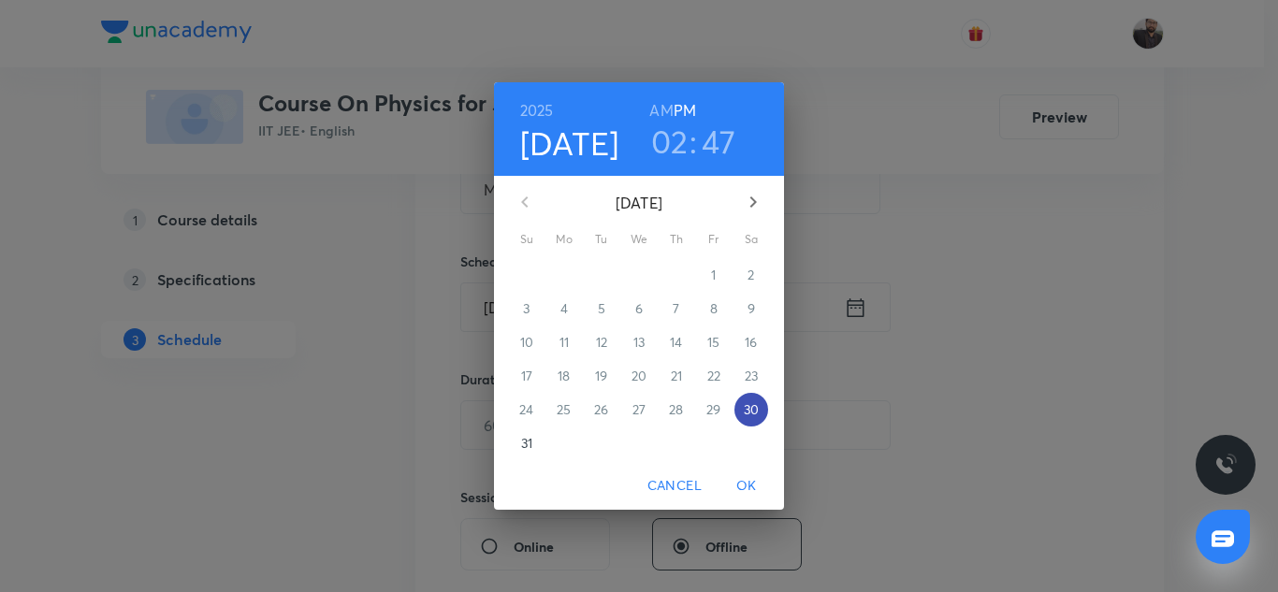
click at [756, 406] on p "30" at bounding box center [751, 409] width 15 height 19
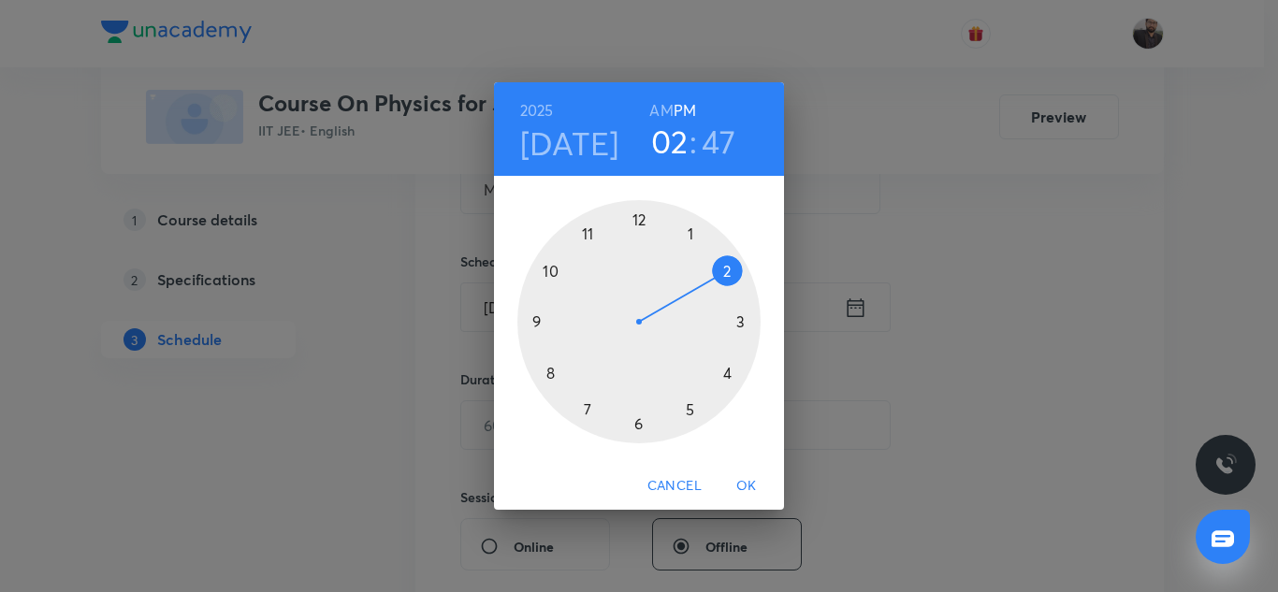
click at [686, 408] on div at bounding box center [638, 321] width 243 height 243
click at [739, 319] on div at bounding box center [638, 321] width 243 height 243
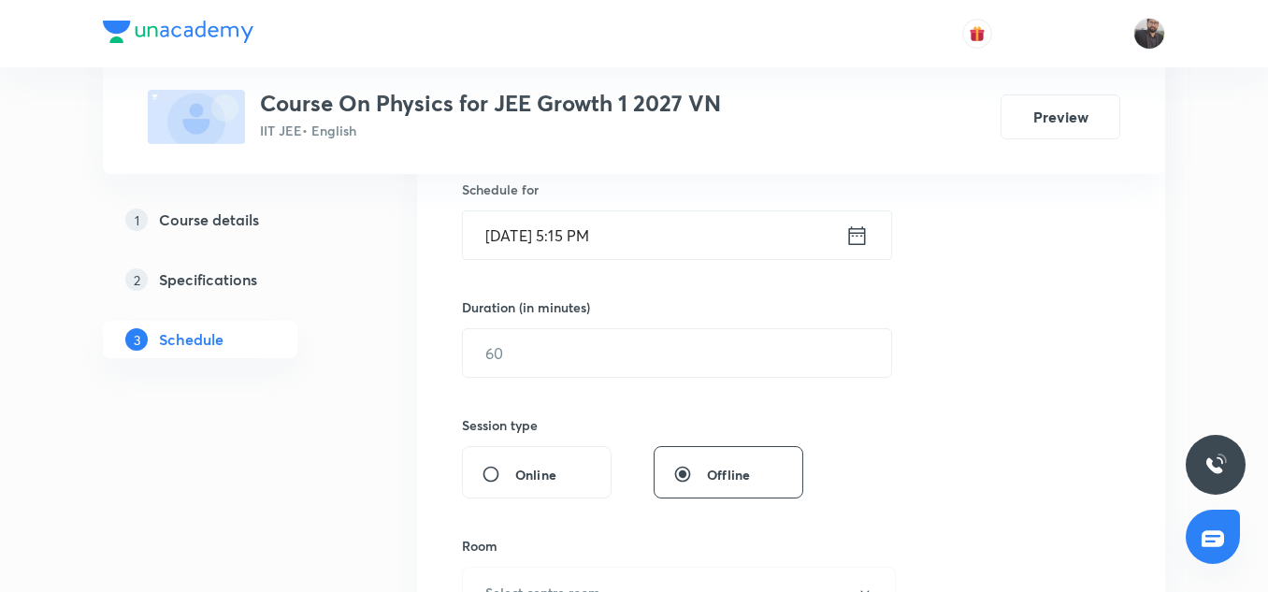
scroll to position [470, 0]
click at [661, 335] on input "text" at bounding box center [677, 352] width 428 height 48
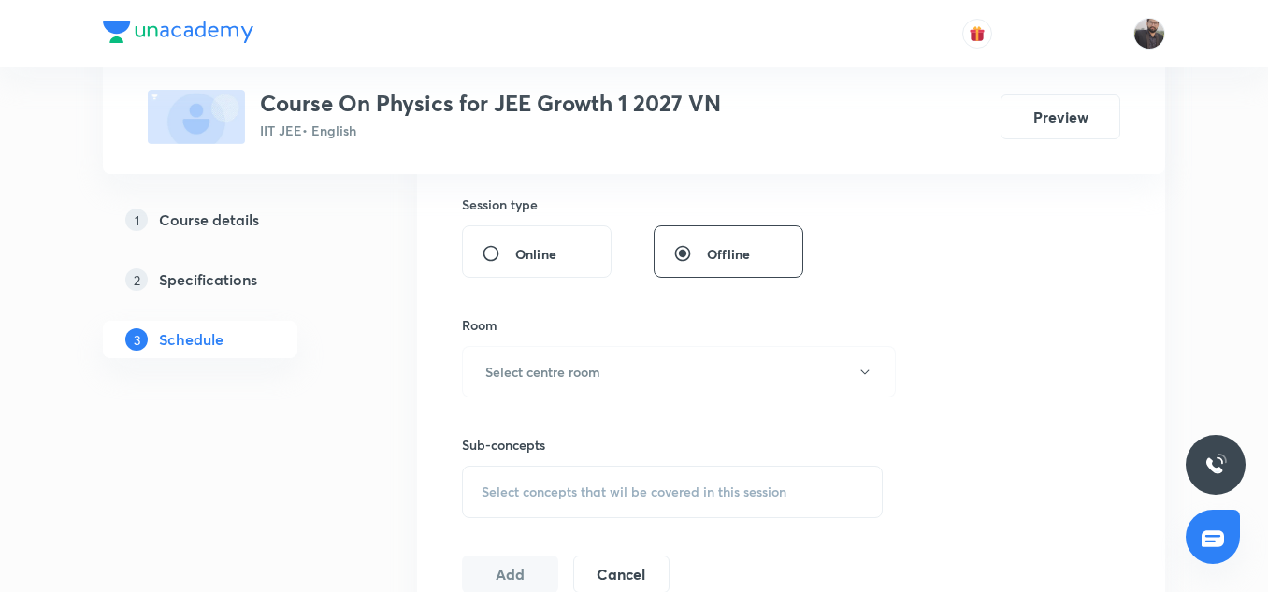
scroll to position [691, 0]
type input "75"
click at [579, 388] on button "Select centre room" at bounding box center [679, 369] width 434 height 51
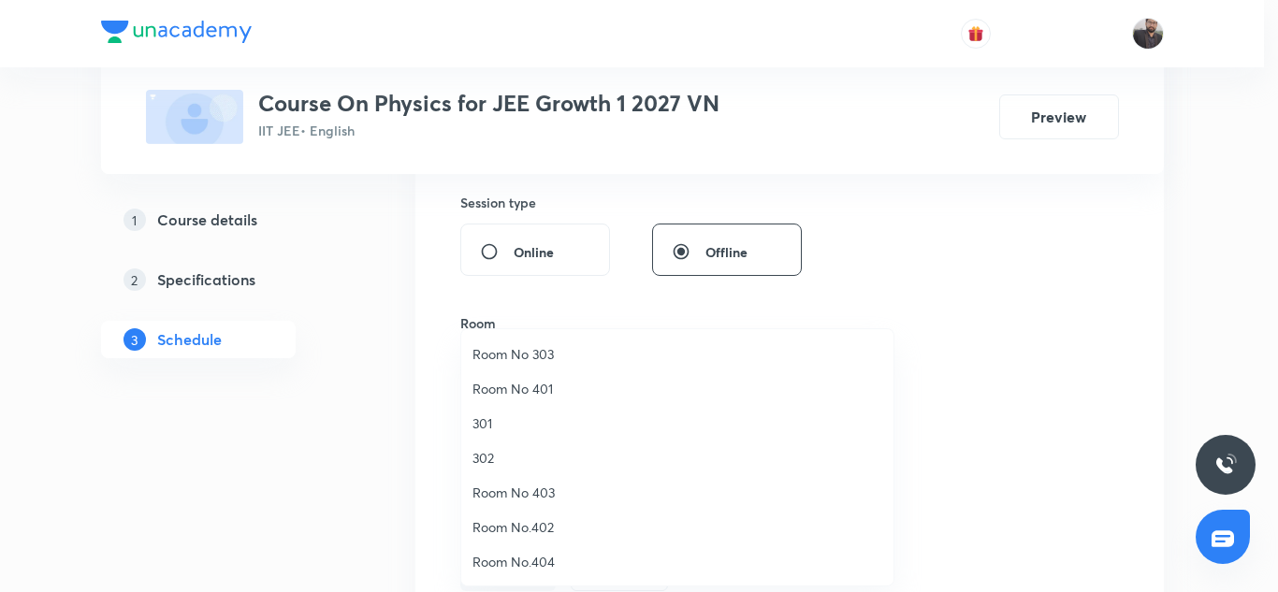
drag, startPoint x: 521, startPoint y: 422, endPoint x: 484, endPoint y: 422, distance: 37.4
click at [485, 424] on span "301" at bounding box center [677, 423] width 410 height 20
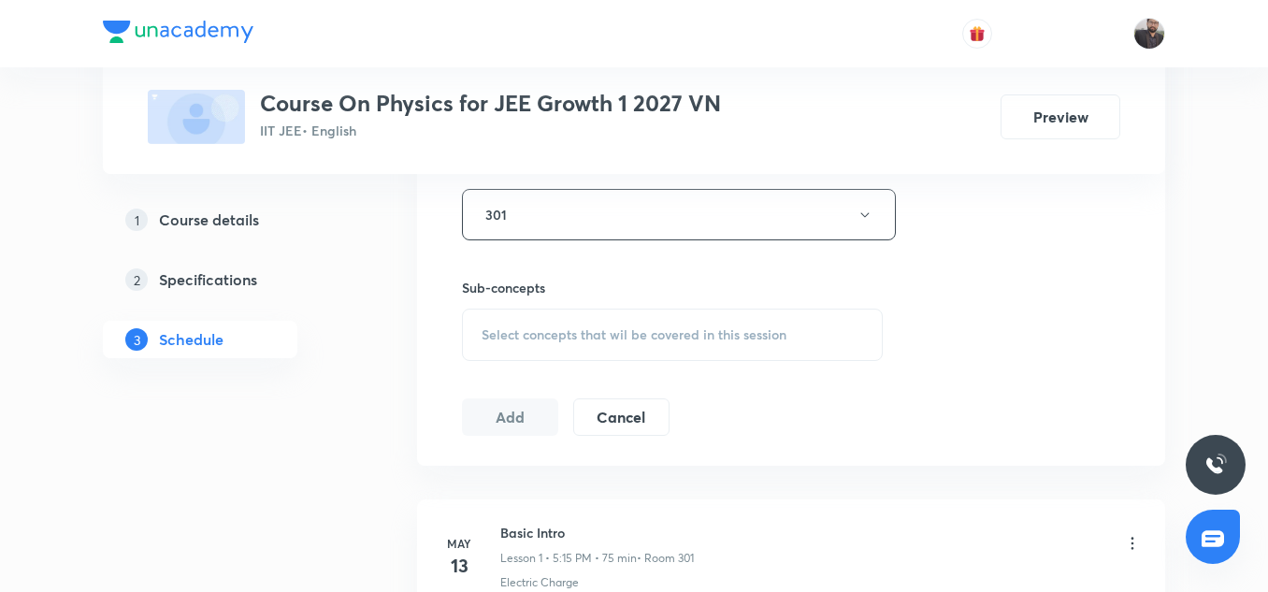
scroll to position [851, 0]
click at [594, 327] on span "Select concepts that wil be covered in this session" at bounding box center [634, 330] width 305 height 15
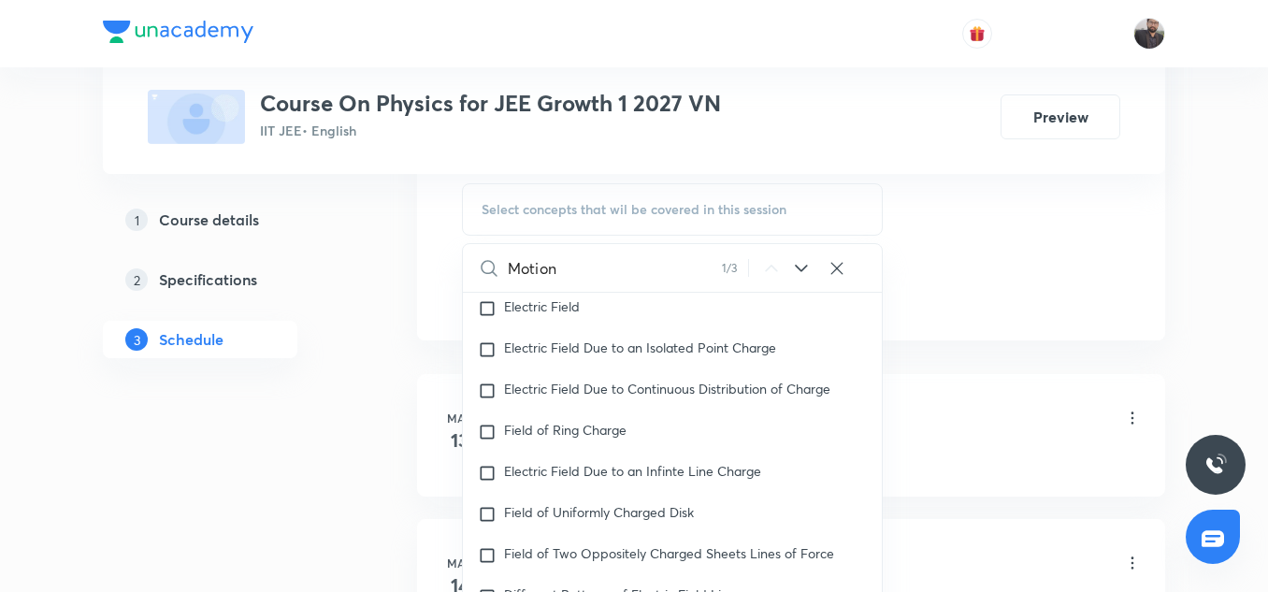
scroll to position [480, 0]
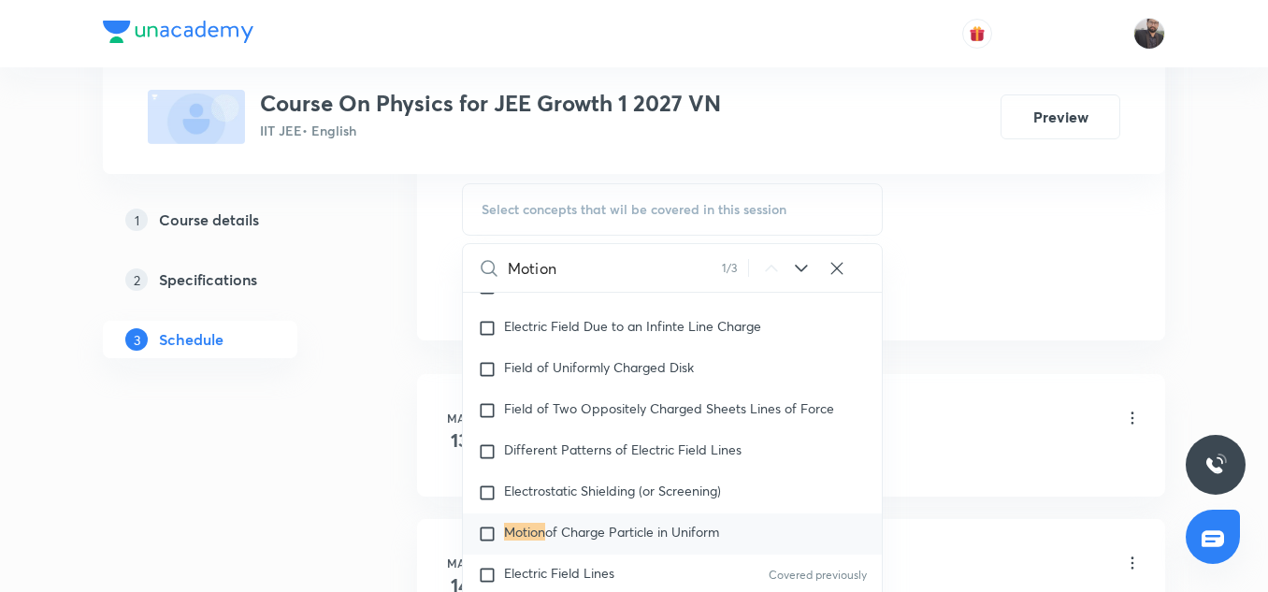
type input "Motion"
click at [497, 539] on input "checkbox" at bounding box center [491, 534] width 26 height 19
checkbox input "true"
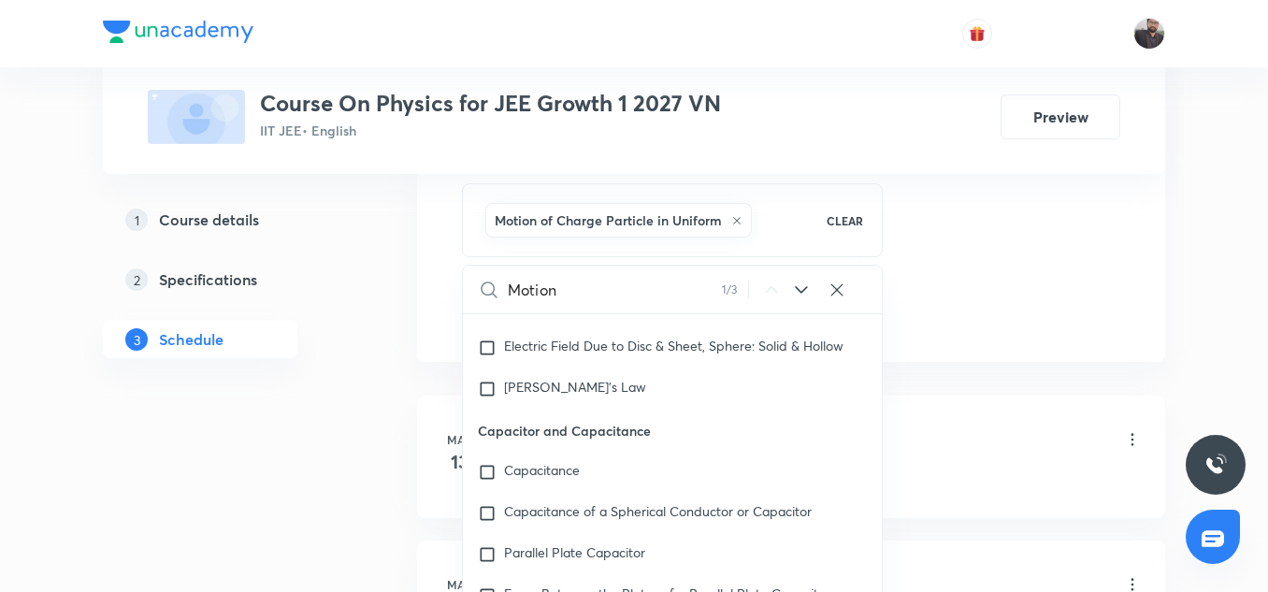
scroll to position [3199, 0]
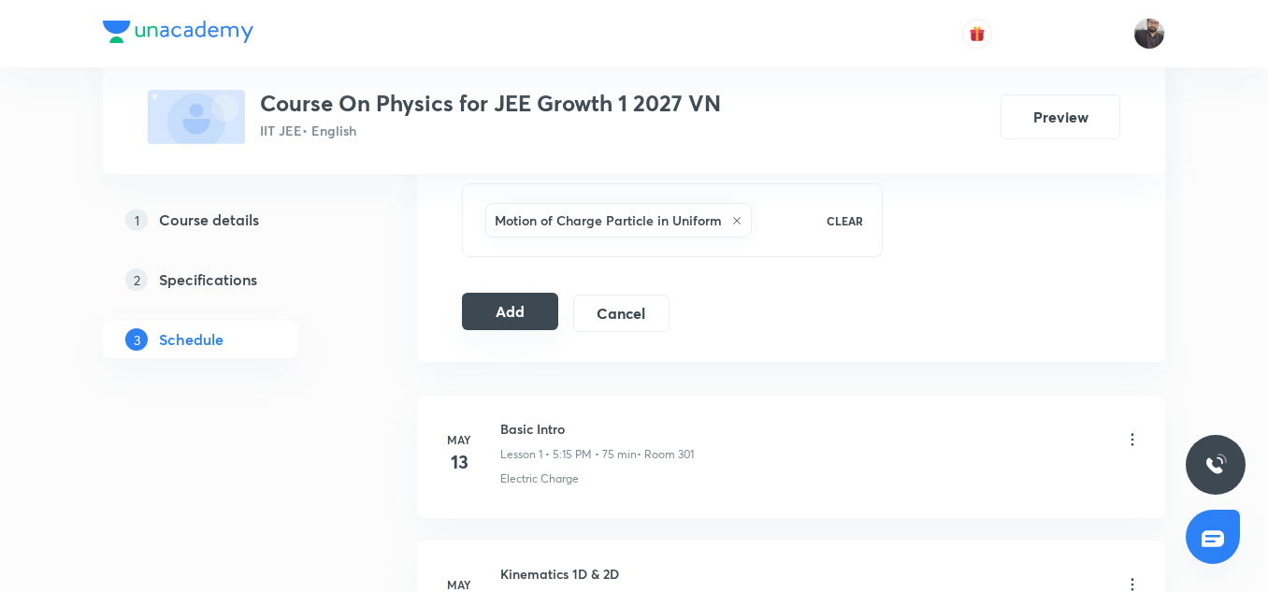
click at [516, 320] on button "Add" at bounding box center [510, 311] width 96 height 37
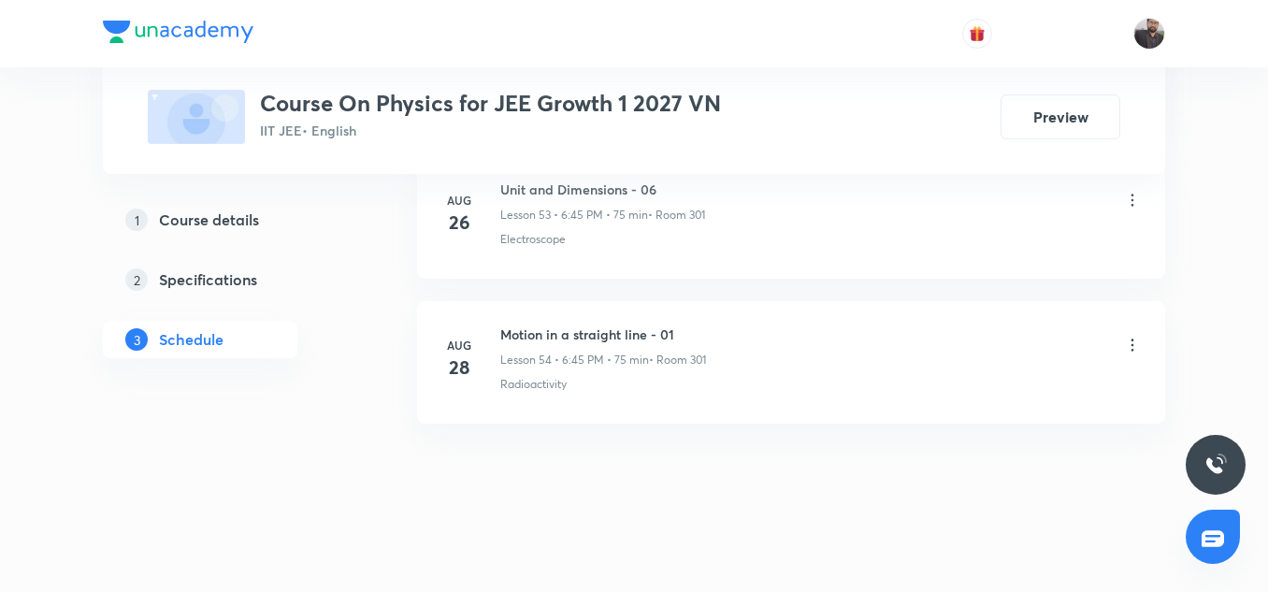
scroll to position [7877, 0]
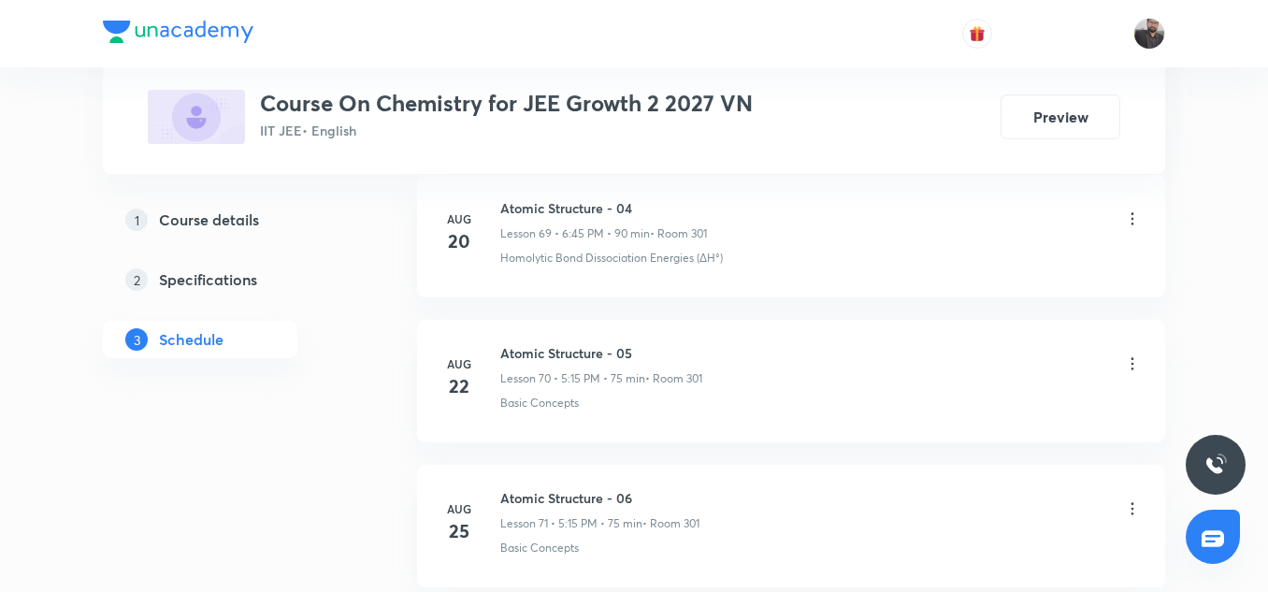
scroll to position [11637, 0]
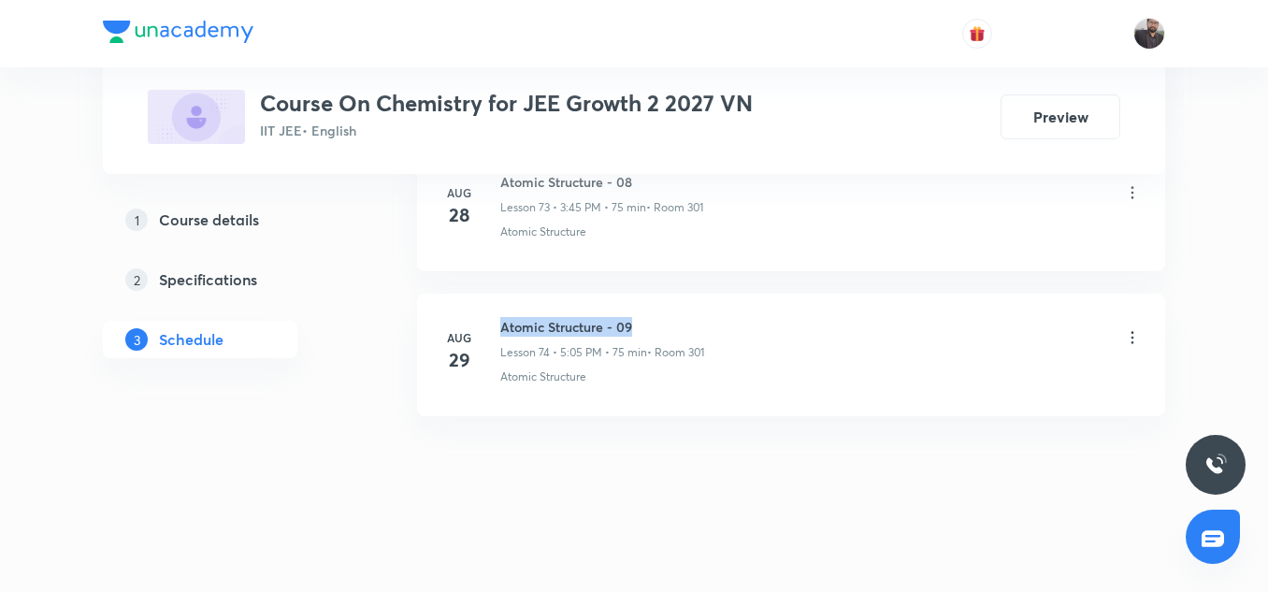
copy h6 "Atomic Structure - 09"
drag, startPoint x: 499, startPoint y: 325, endPoint x: 669, endPoint y: 325, distance: 170.2
click at [669, 325] on div "Aug 29 Atomic Structure - 09 Lesson 74 • 5:05 PM • 75 min • Room 301 Atomic Str…" at bounding box center [792, 351] width 702 height 68
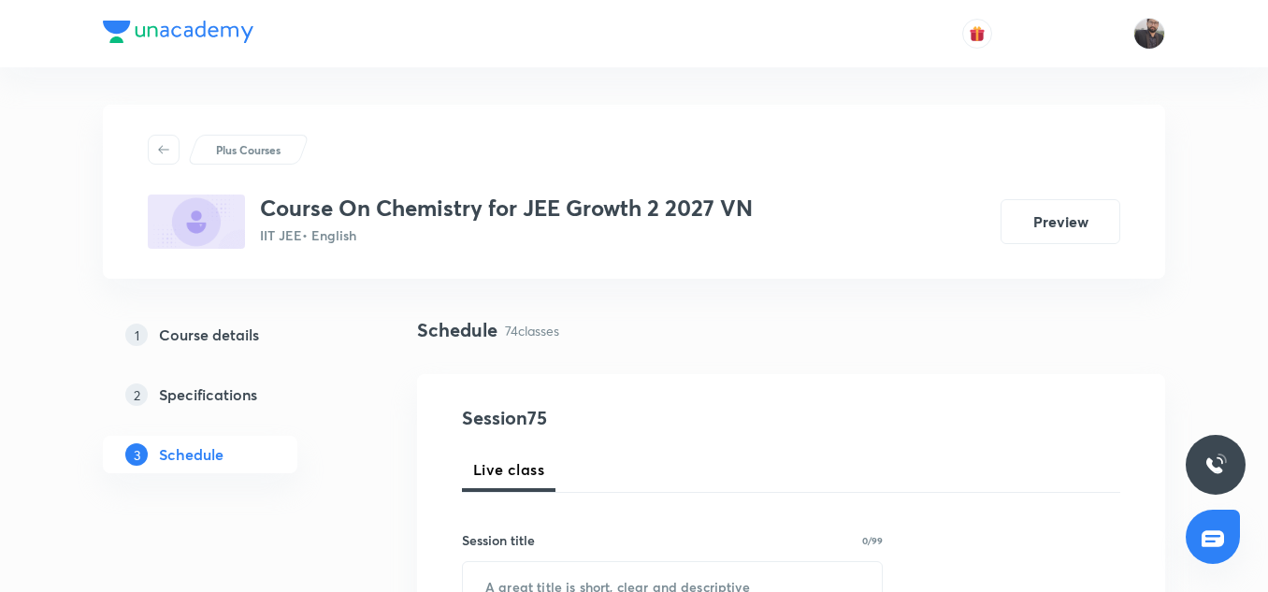
scroll to position [259, 0]
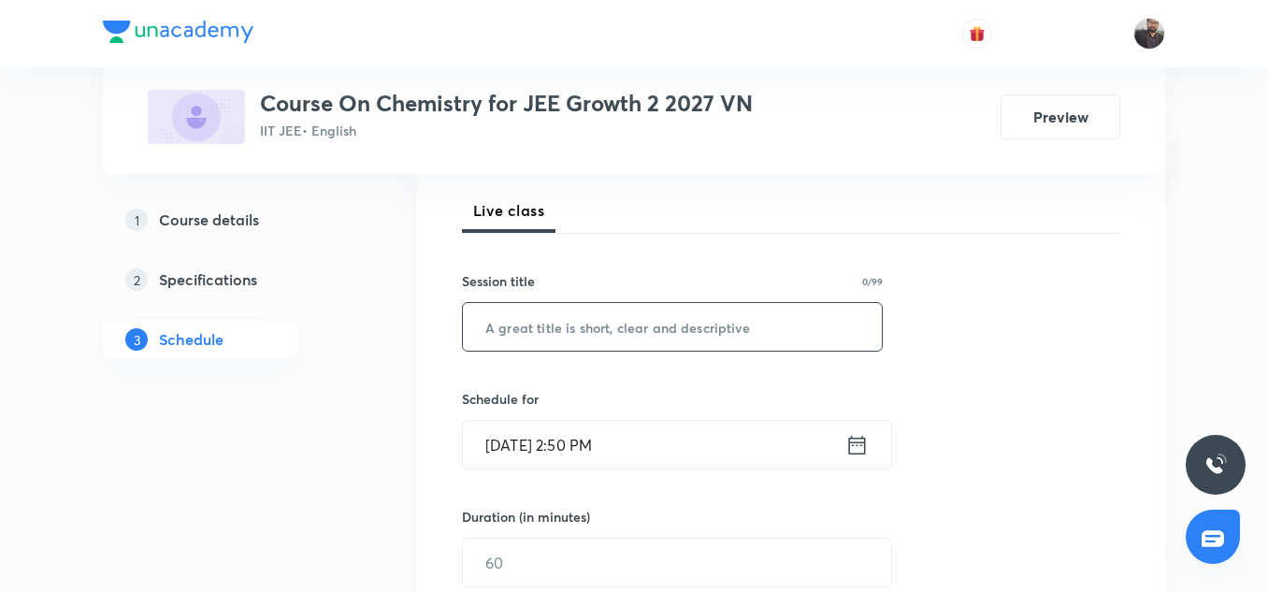
click at [591, 333] on input "text" at bounding box center [672, 327] width 419 height 48
paste input "Atomic Structure - 09"
drag, startPoint x: 681, startPoint y: 373, endPoint x: 644, endPoint y: 380, distance: 38.0
click at [644, 380] on div "Session 75 Live class Session title 21/99 Atomic Structure - 09 ​ Schedule for …" at bounding box center [791, 584] width 659 height 878
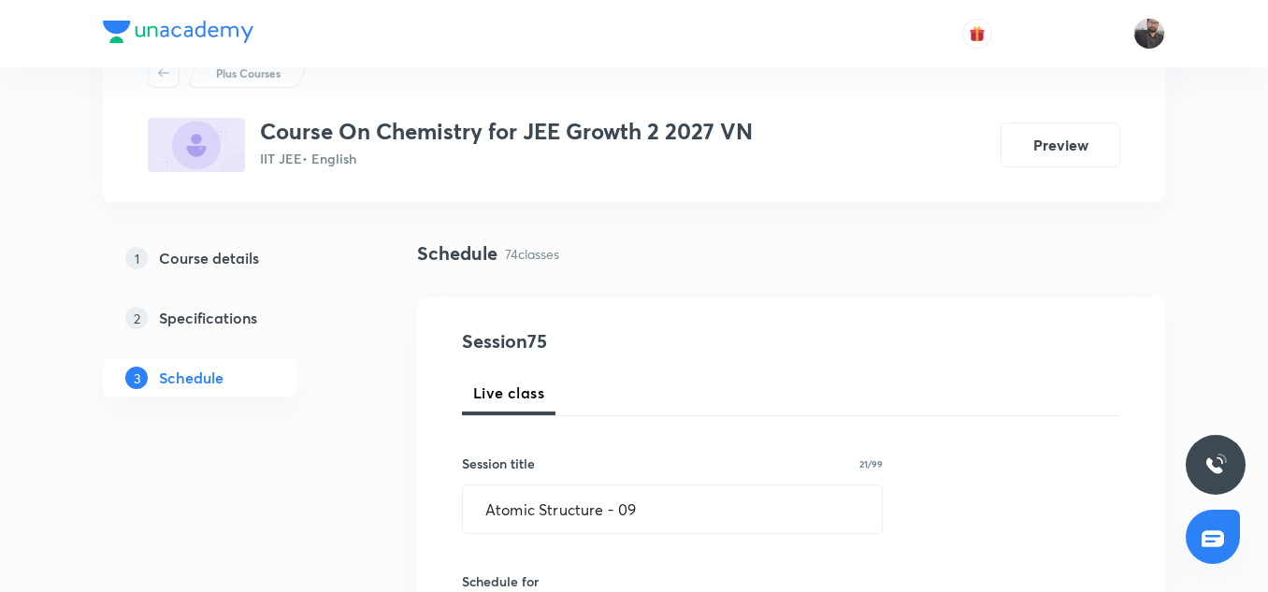
scroll to position [78, 0]
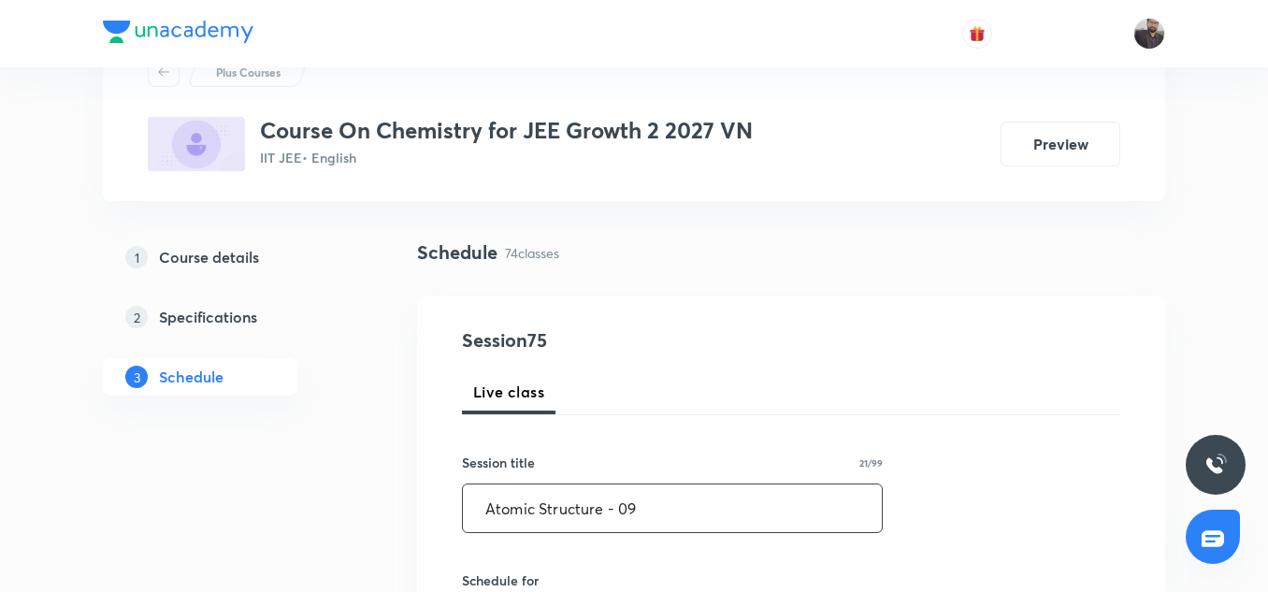
drag, startPoint x: 643, startPoint y: 508, endPoint x: 621, endPoint y: 524, distance: 26.8
click at [621, 524] on input "Atomic Structure - 09" at bounding box center [672, 509] width 419 height 48
click at [643, 522] on input "Atomic Structure - 09" at bounding box center [672, 509] width 419 height 48
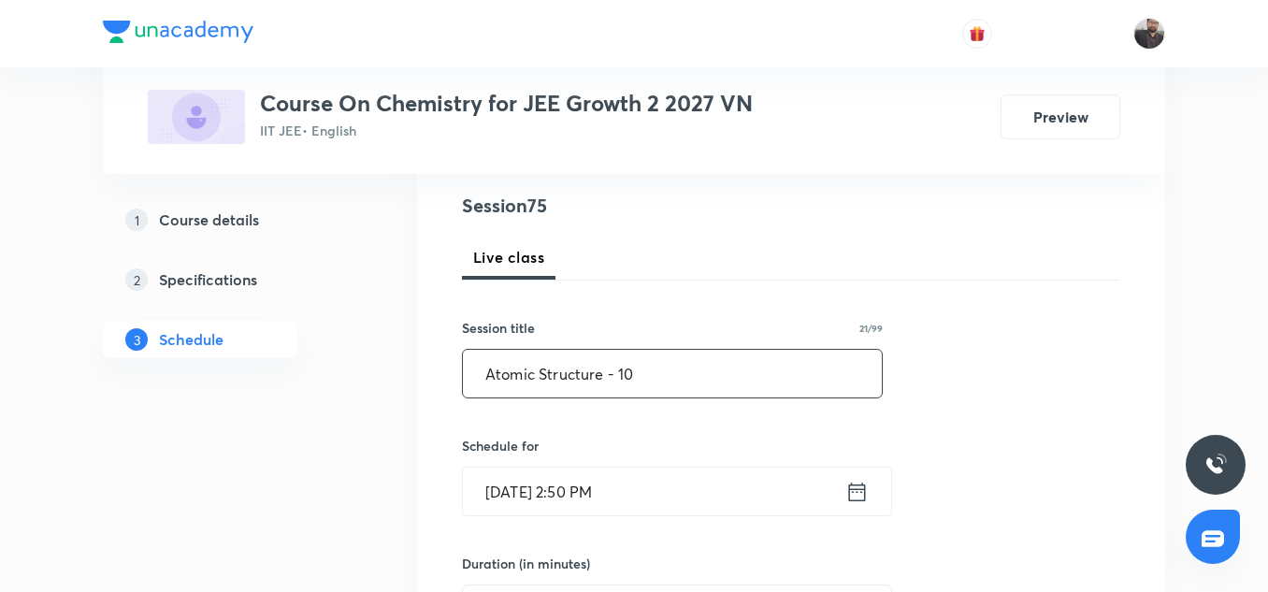
scroll to position [213, 0]
type input "Atomic Structure - 10"
click at [859, 498] on icon at bounding box center [857, 491] width 23 height 26
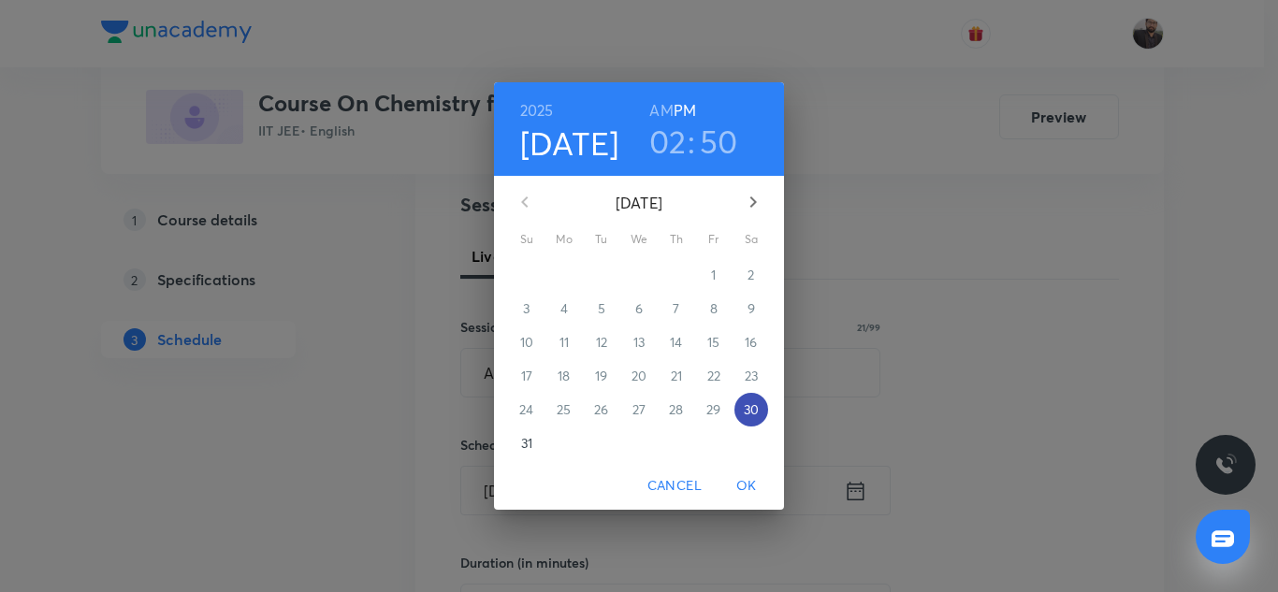
click at [750, 410] on p "30" at bounding box center [751, 409] width 15 height 19
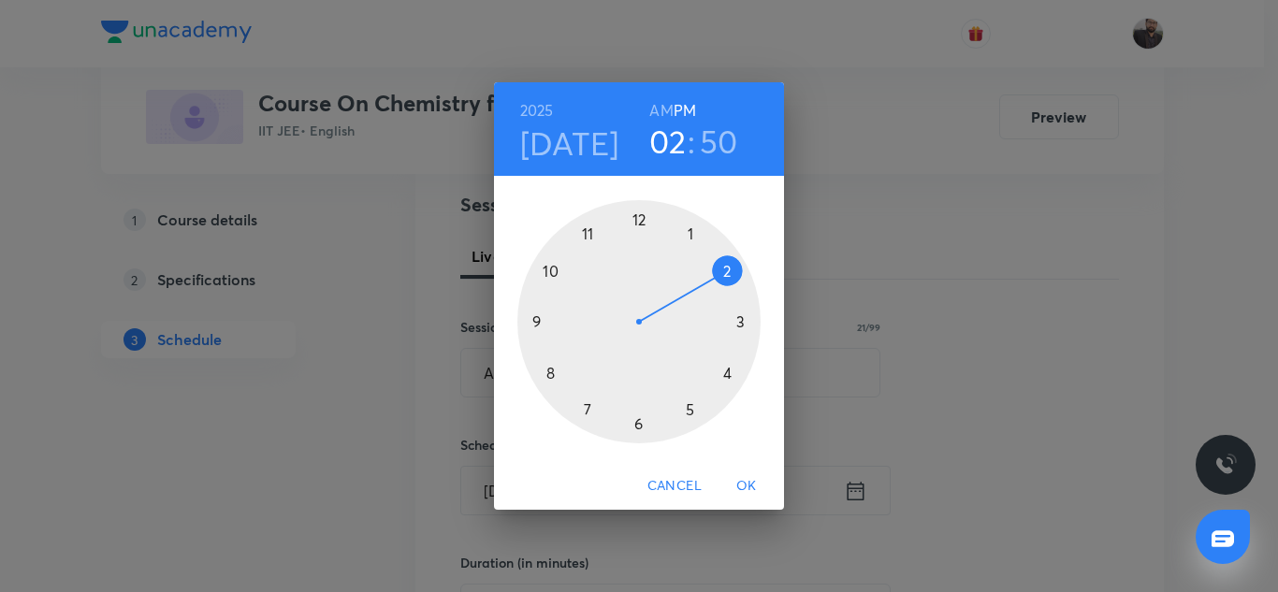
click at [639, 427] on div at bounding box center [638, 321] width 243 height 243
click at [534, 325] on div at bounding box center [638, 321] width 243 height 243
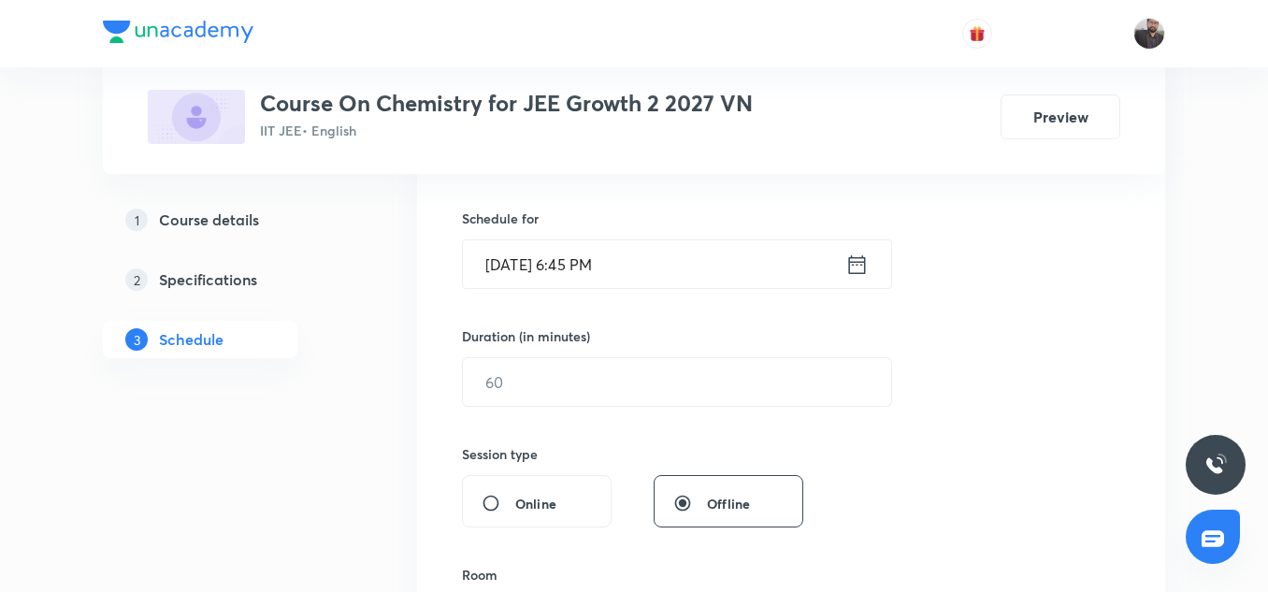
scroll to position [456, 0]
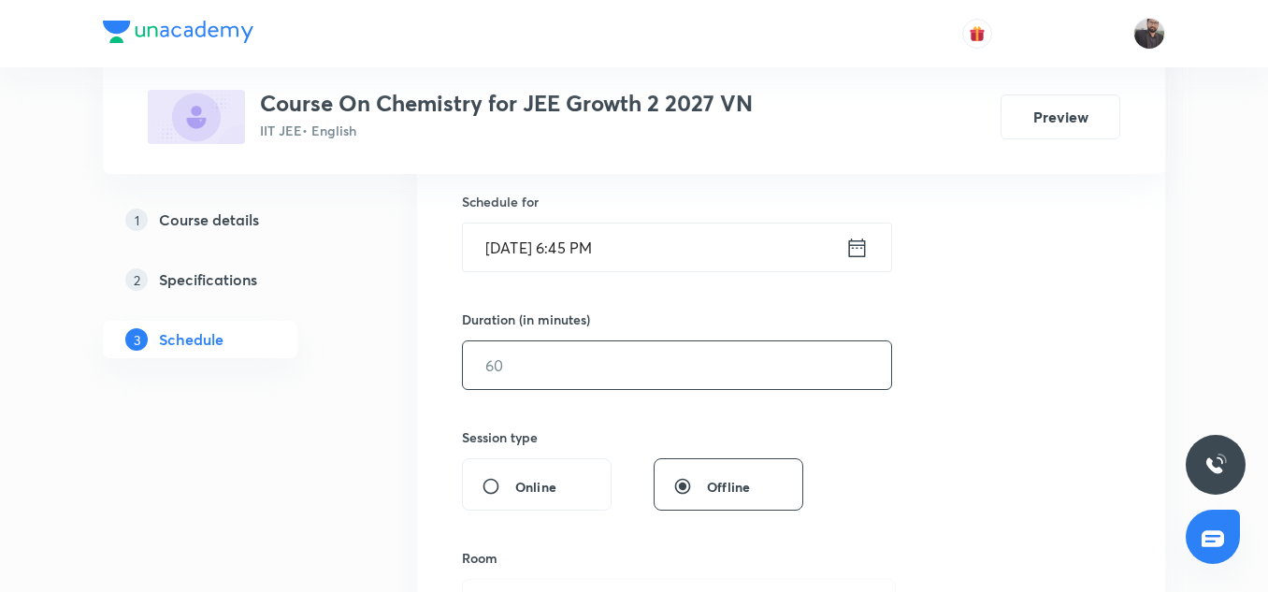
click at [567, 364] on input "text" at bounding box center [677, 365] width 428 height 48
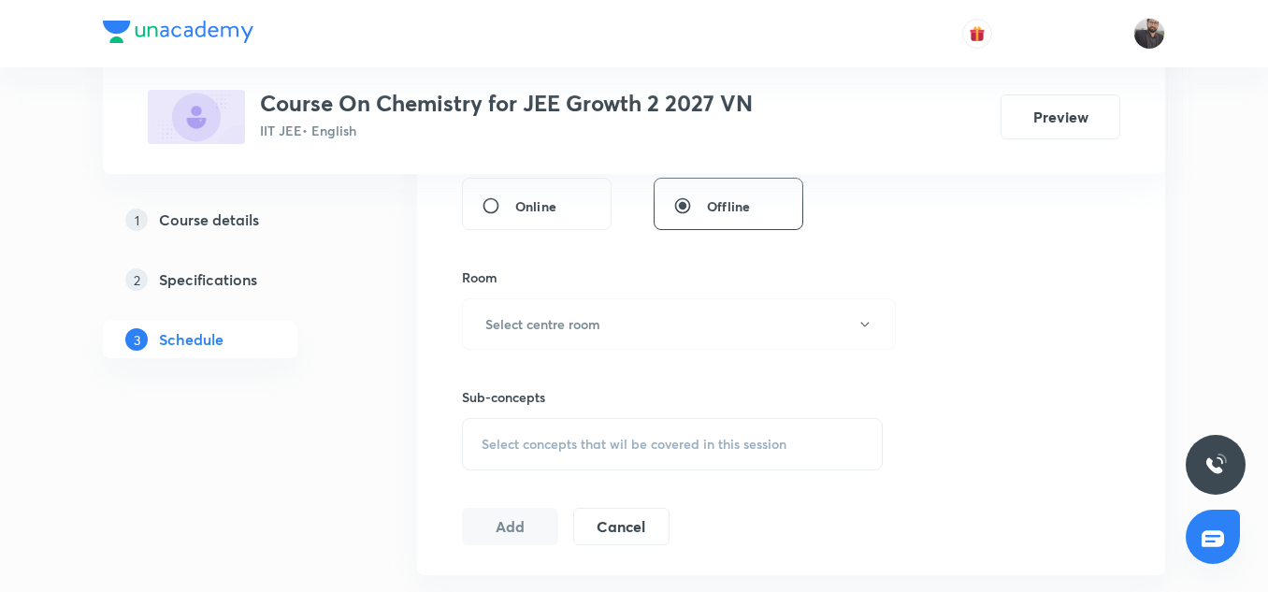
scroll to position [738, 0]
type input "75"
click at [585, 306] on button "Select centre room" at bounding box center [679, 322] width 434 height 51
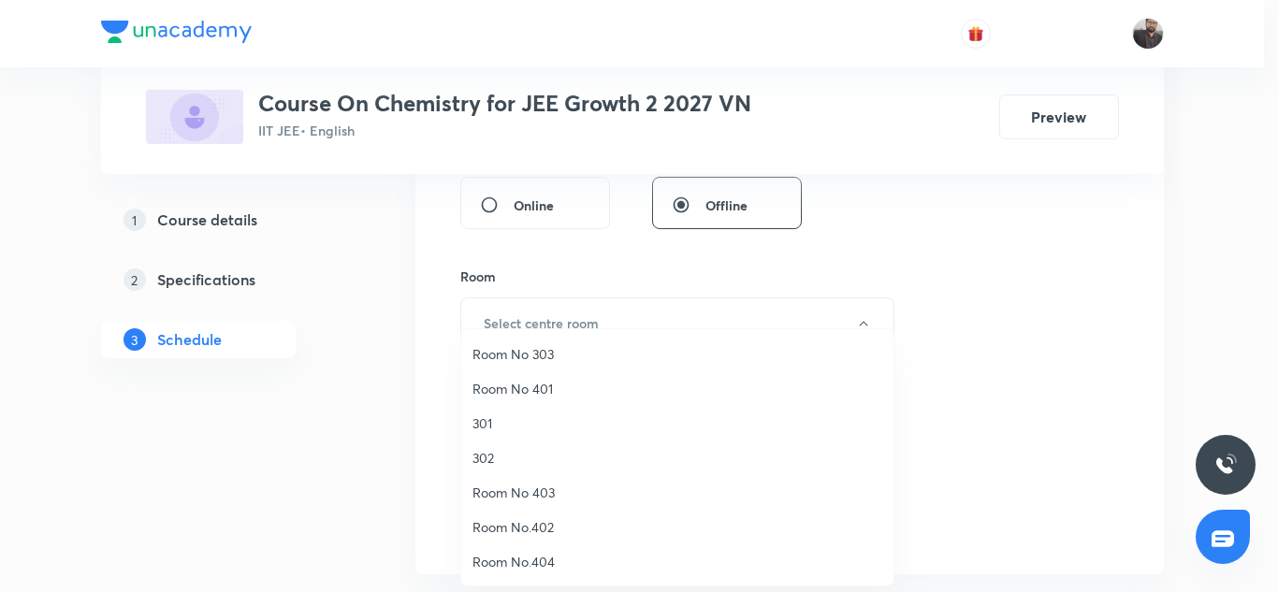
click at [509, 413] on span "301" at bounding box center [677, 423] width 410 height 20
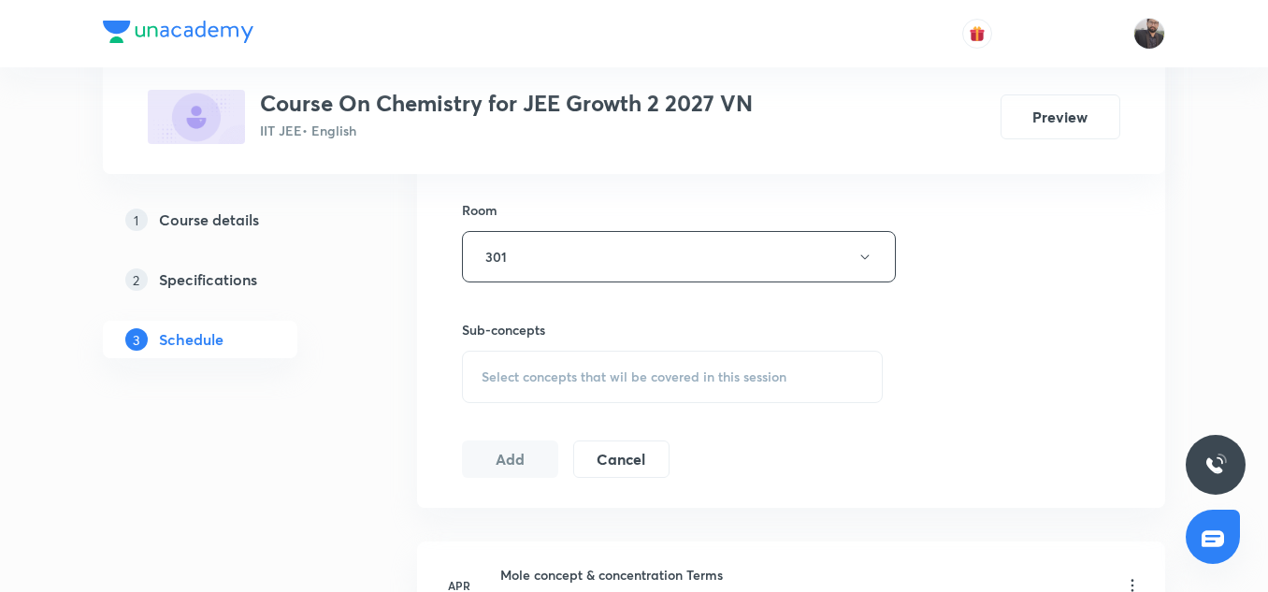
scroll to position [806, 0]
click at [539, 387] on div "Select concepts that wil be covered in this session" at bounding box center [672, 375] width 421 height 52
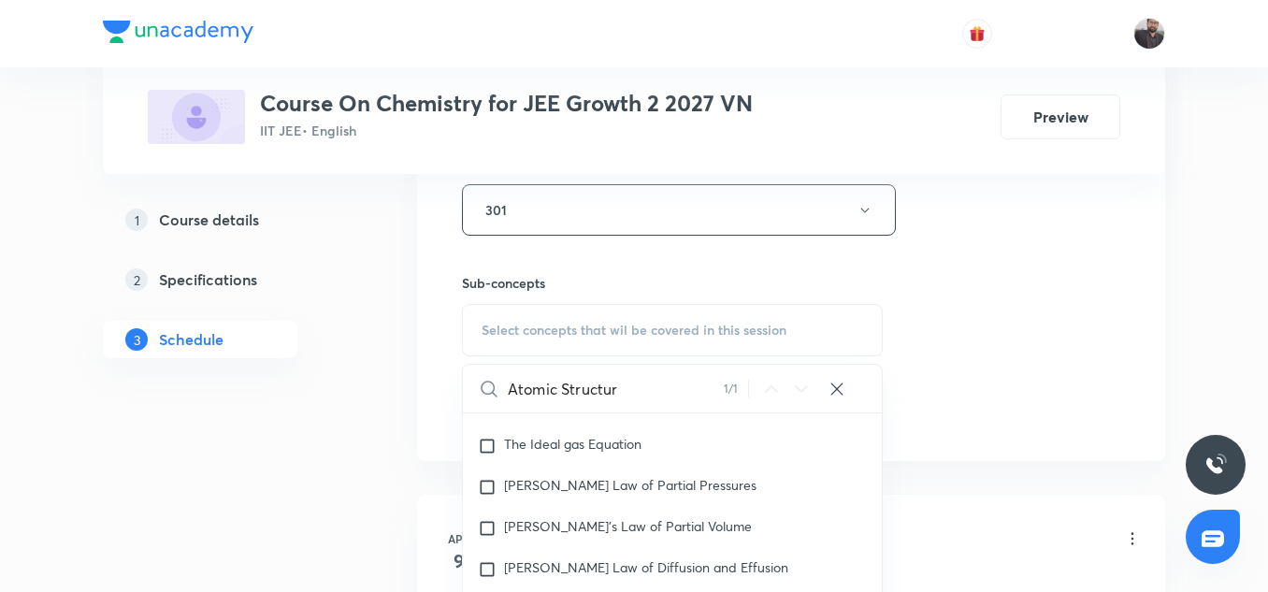
scroll to position [850, 0]
type input "A"
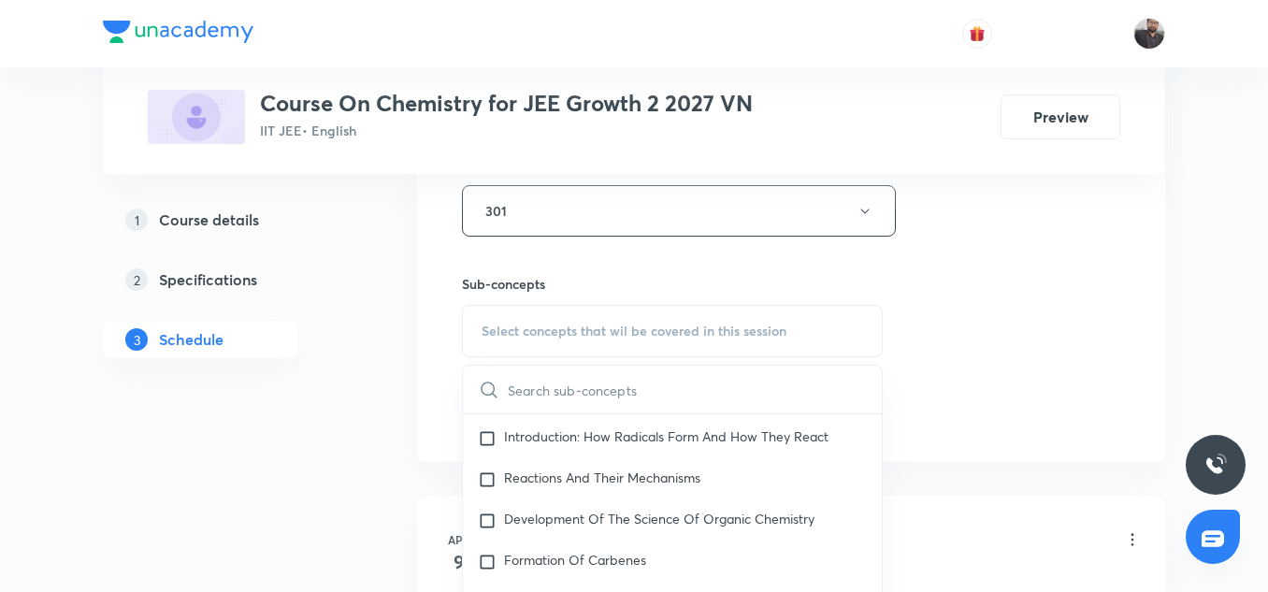
click at [642, 387] on input "text" at bounding box center [695, 390] width 374 height 48
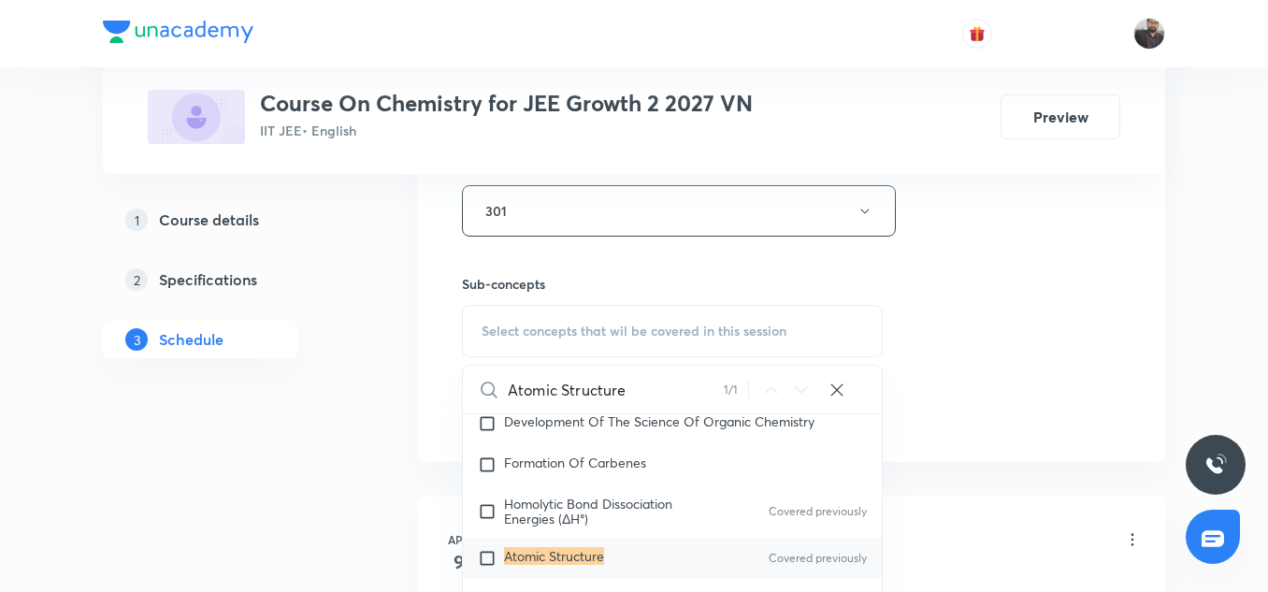
scroll to position [30953, 0]
type input "Atomic Structure"
click at [483, 555] on input "checkbox" at bounding box center [491, 557] width 26 height 19
checkbox input "true"
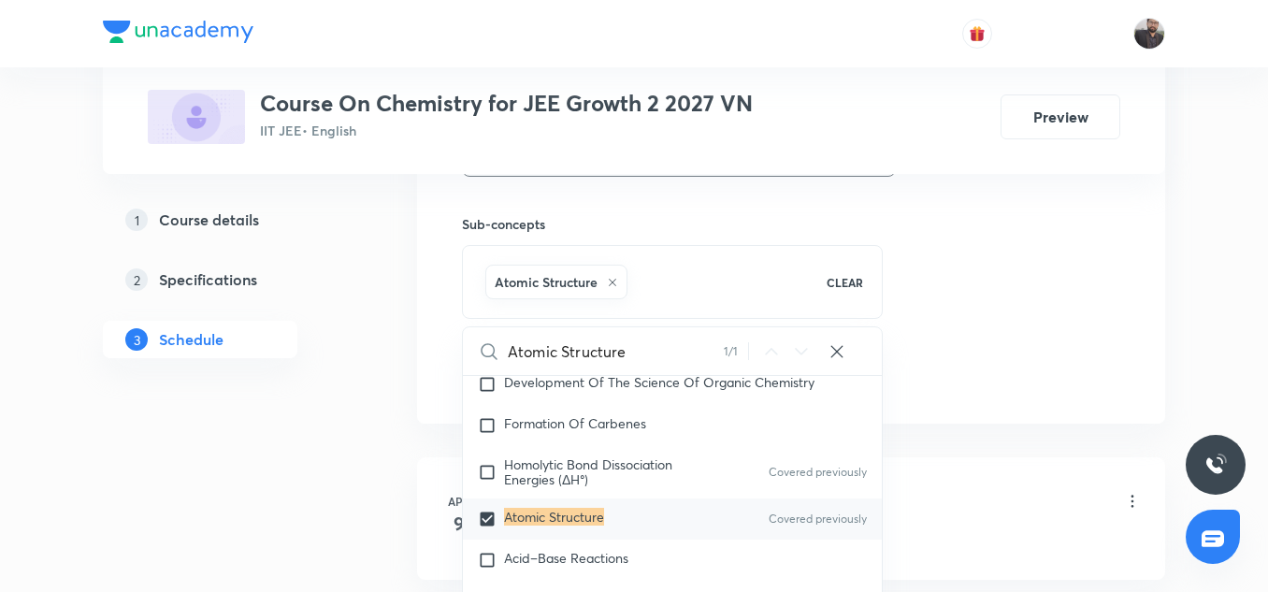
scroll to position [909, 0]
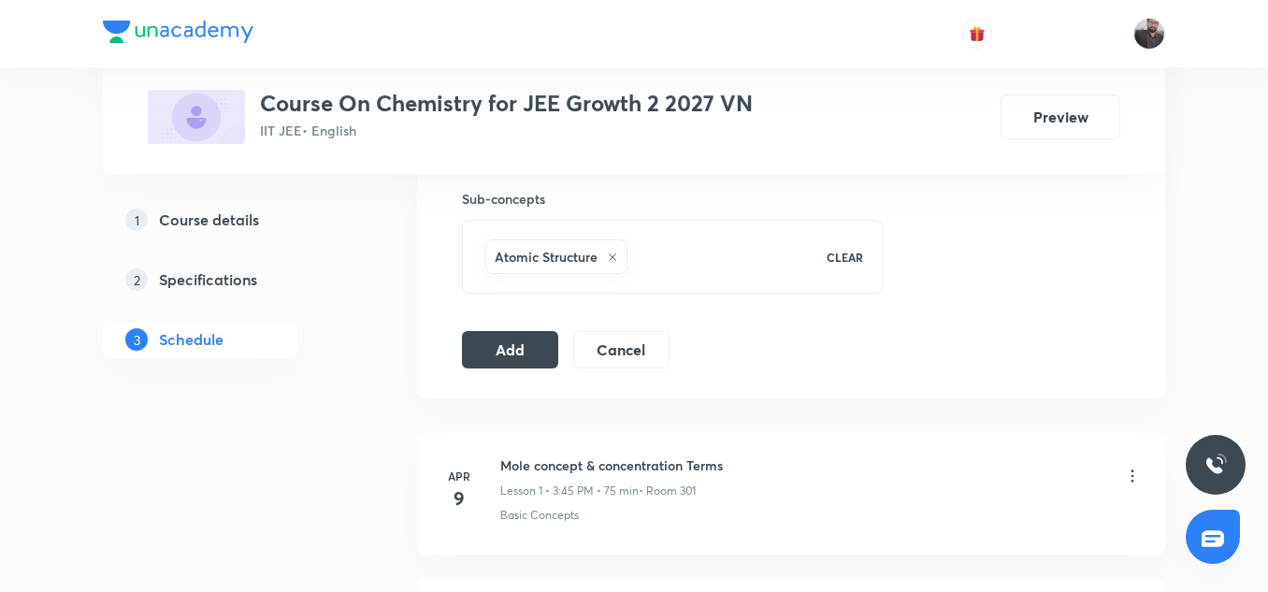
scroll to position [936, 0]
click at [514, 340] on button "Add" at bounding box center [510, 346] width 96 height 37
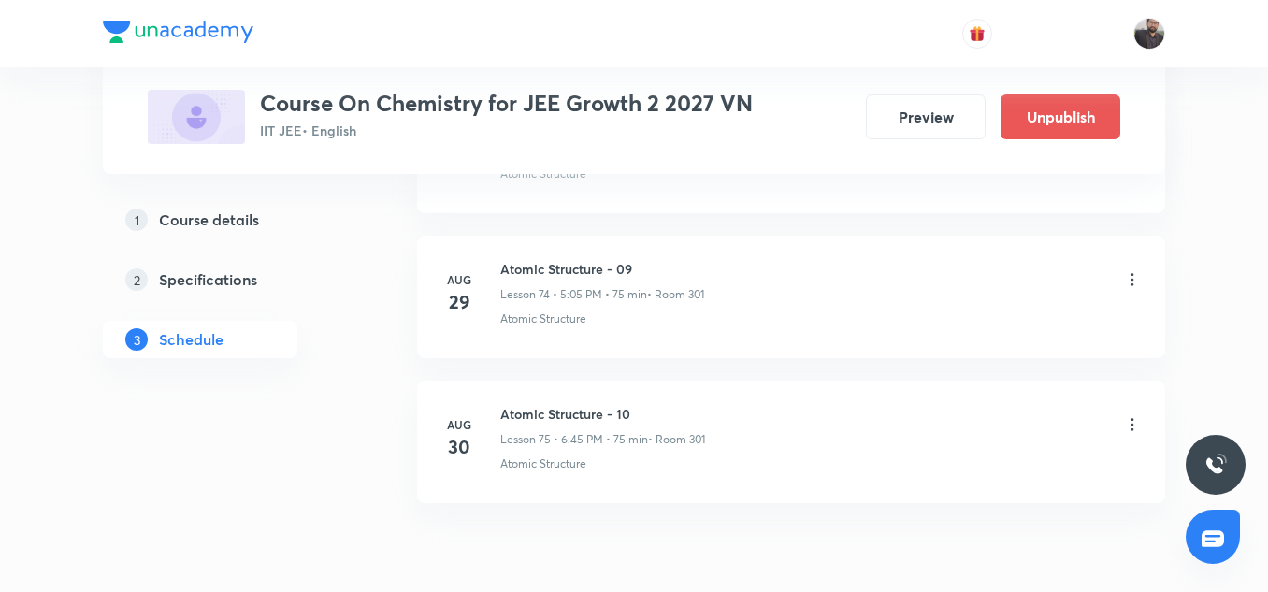
scroll to position [10922, 0]
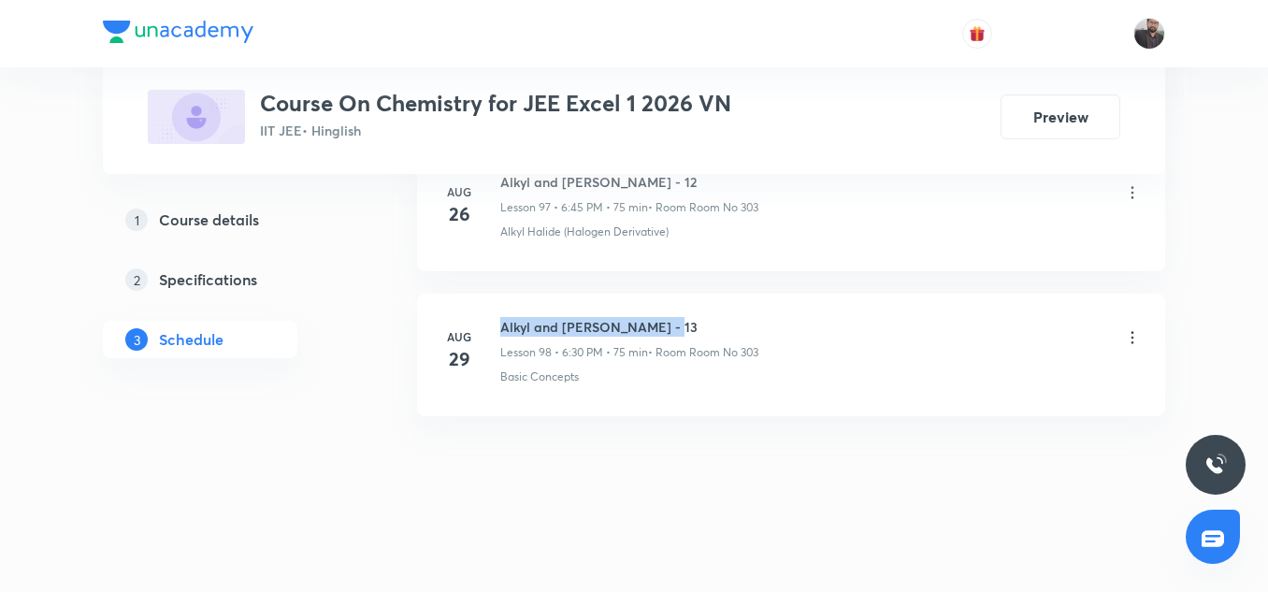
copy h6 "Alkyl and [PERSON_NAME] - 13"
drag, startPoint x: 500, startPoint y: 325, endPoint x: 657, endPoint y: 332, distance: 157.3
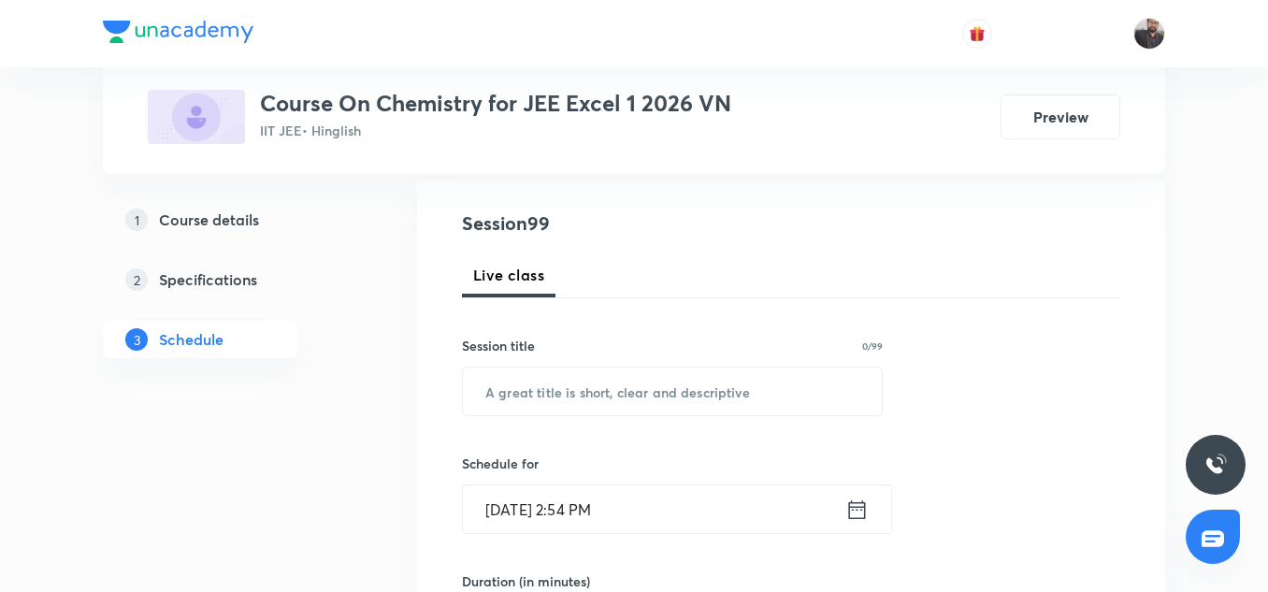
scroll to position [233, 0]
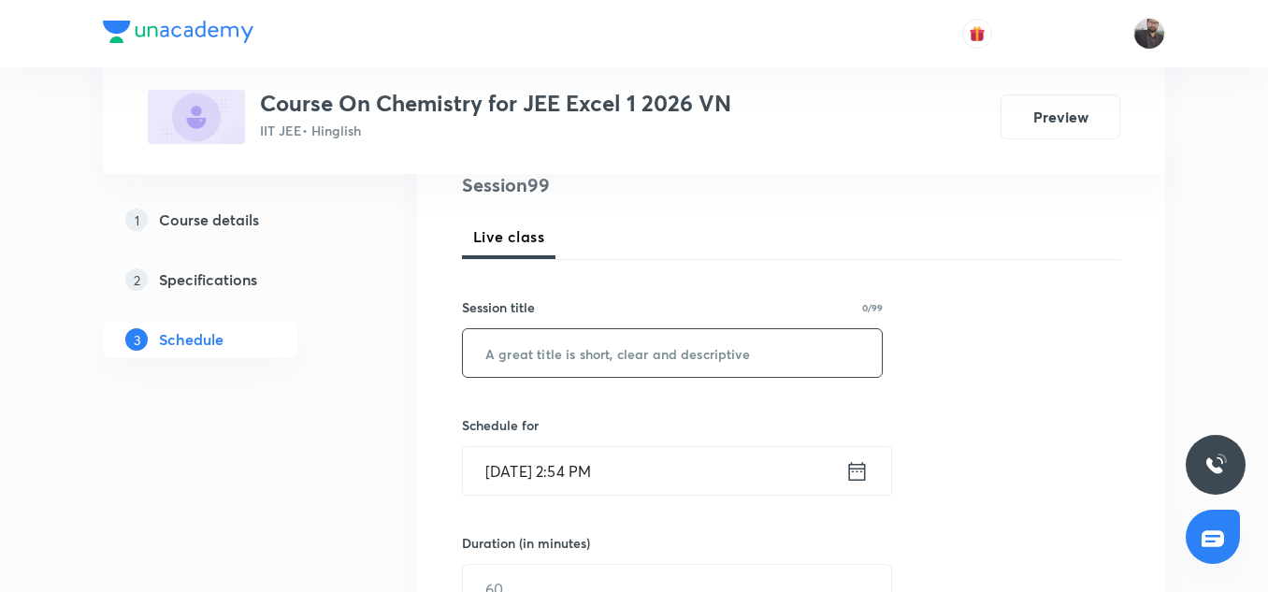
click at [652, 348] on input "text" at bounding box center [672, 353] width 419 height 48
paste input "Alkyl and [PERSON_NAME] - 13"
click at [652, 348] on input "Alkyl and [PERSON_NAME] - 13" at bounding box center [672, 353] width 419 height 48
click at [690, 347] on input "Alkyl and [PERSON_NAME] - 13" at bounding box center [672, 353] width 419 height 48
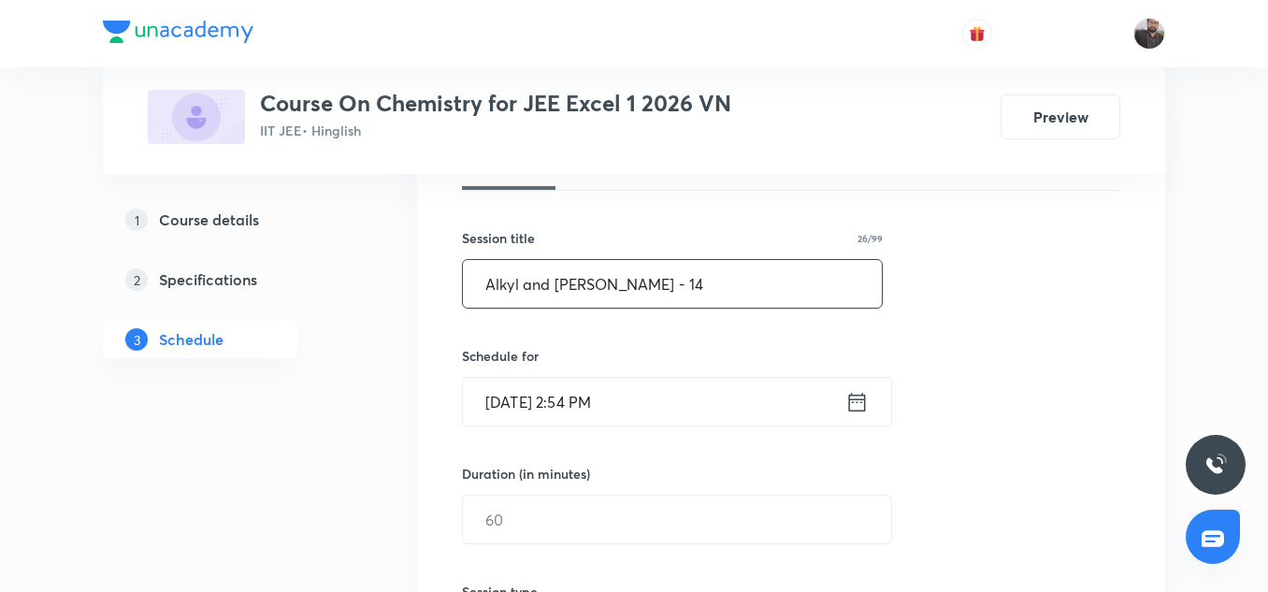
scroll to position [303, 0]
type input "Alkyl and [PERSON_NAME] - 14"
click at [857, 406] on icon at bounding box center [857, 401] width 23 height 26
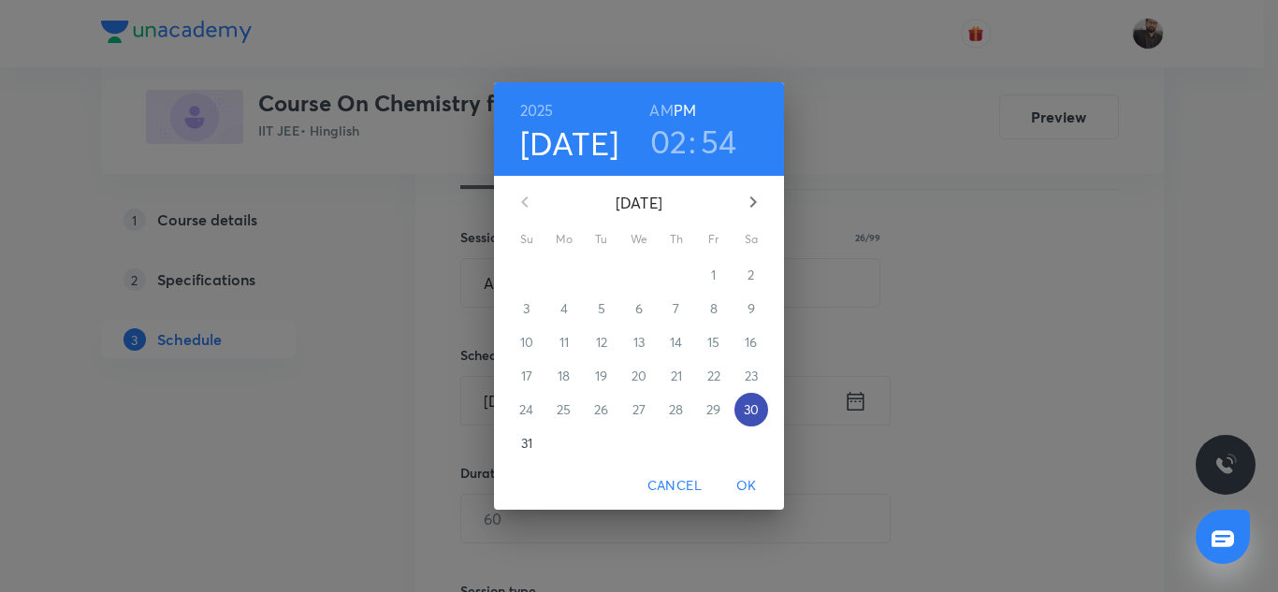
click at [760, 413] on span "30" at bounding box center [751, 409] width 34 height 19
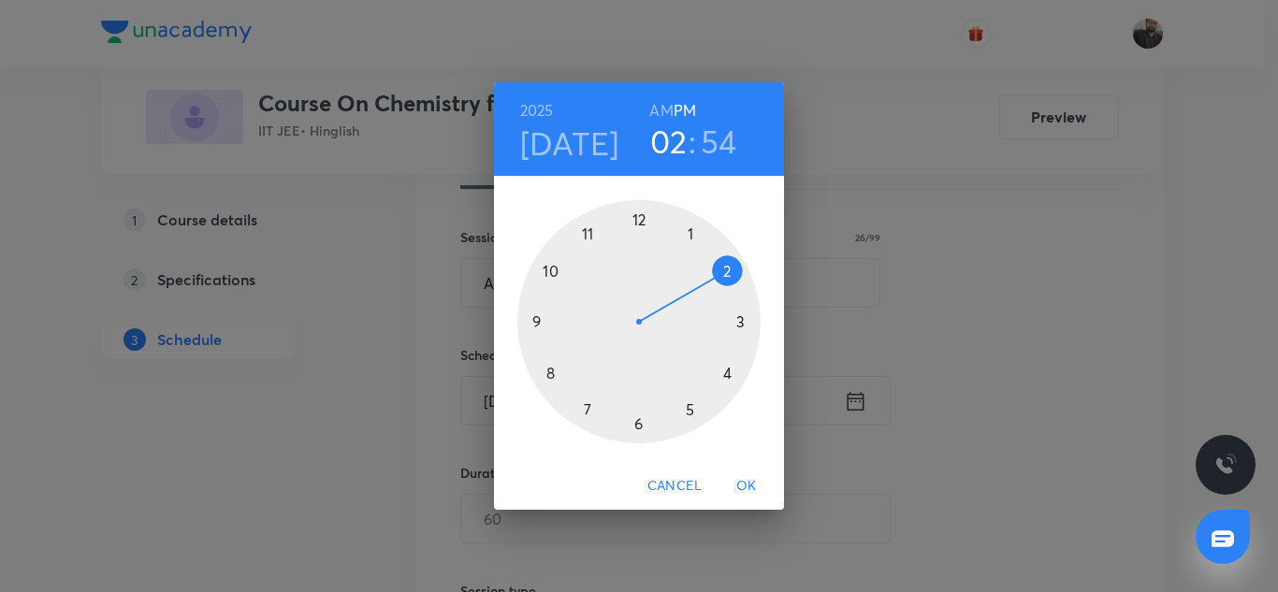
click at [740, 321] on div at bounding box center [638, 321] width 243 height 243
click at [543, 323] on div at bounding box center [638, 321] width 243 height 243
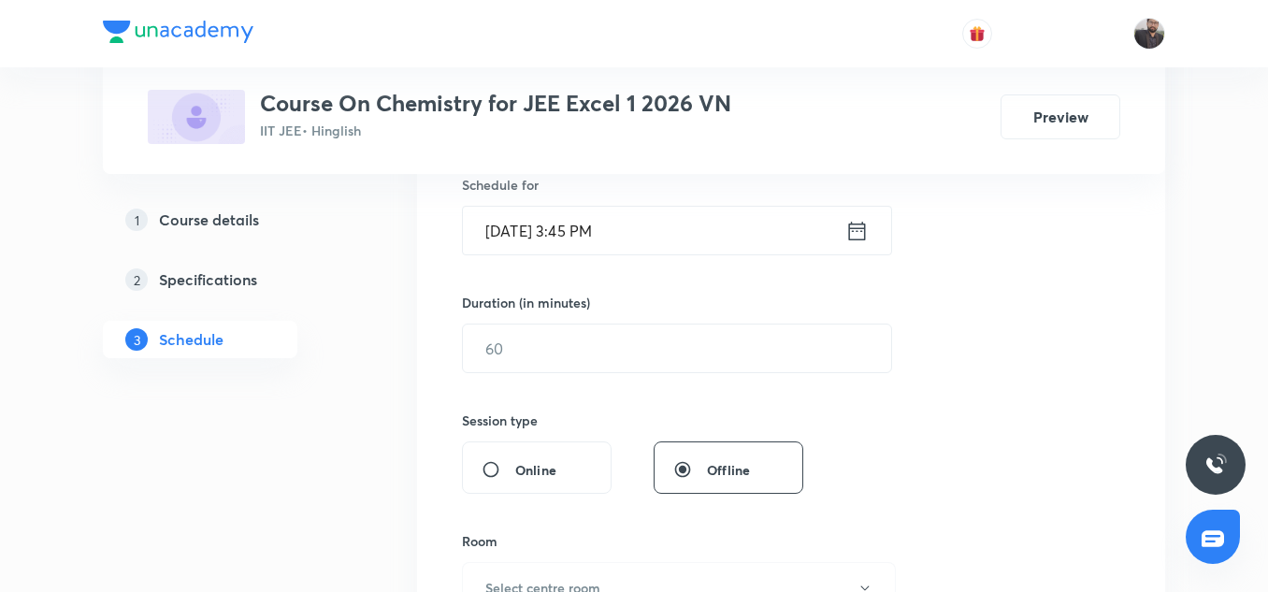
scroll to position [474, 0]
click at [634, 328] on input "text" at bounding box center [677, 348] width 428 height 48
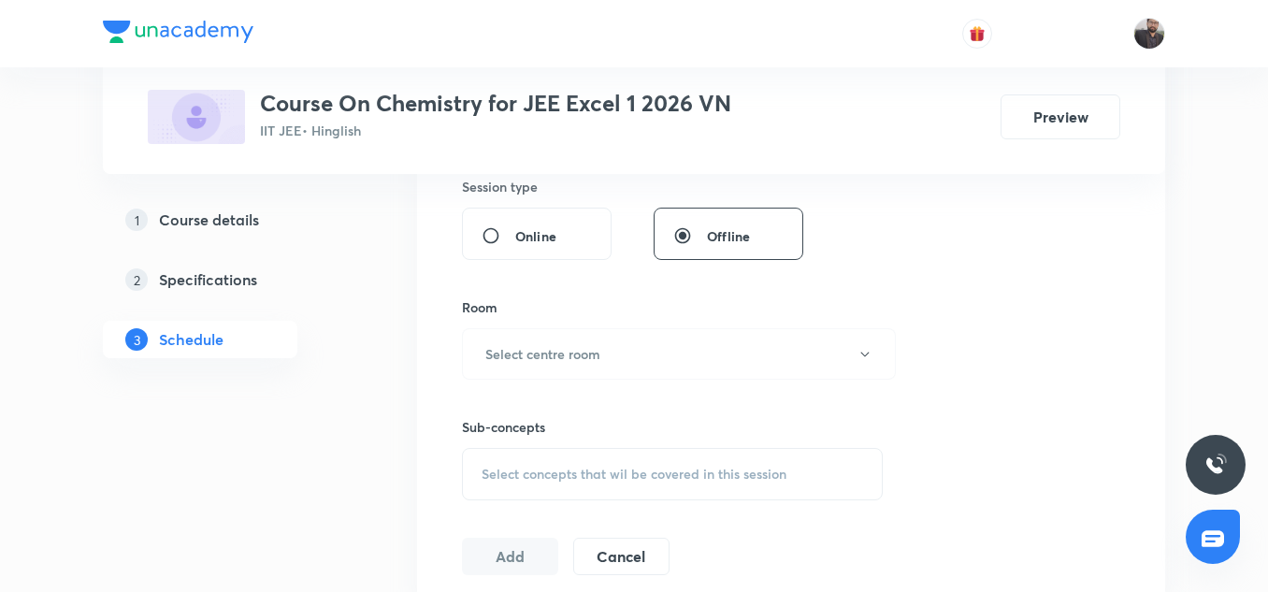
scroll to position [708, 0]
type input "75"
click at [595, 362] on h6 "Select centre room" at bounding box center [542, 353] width 115 height 20
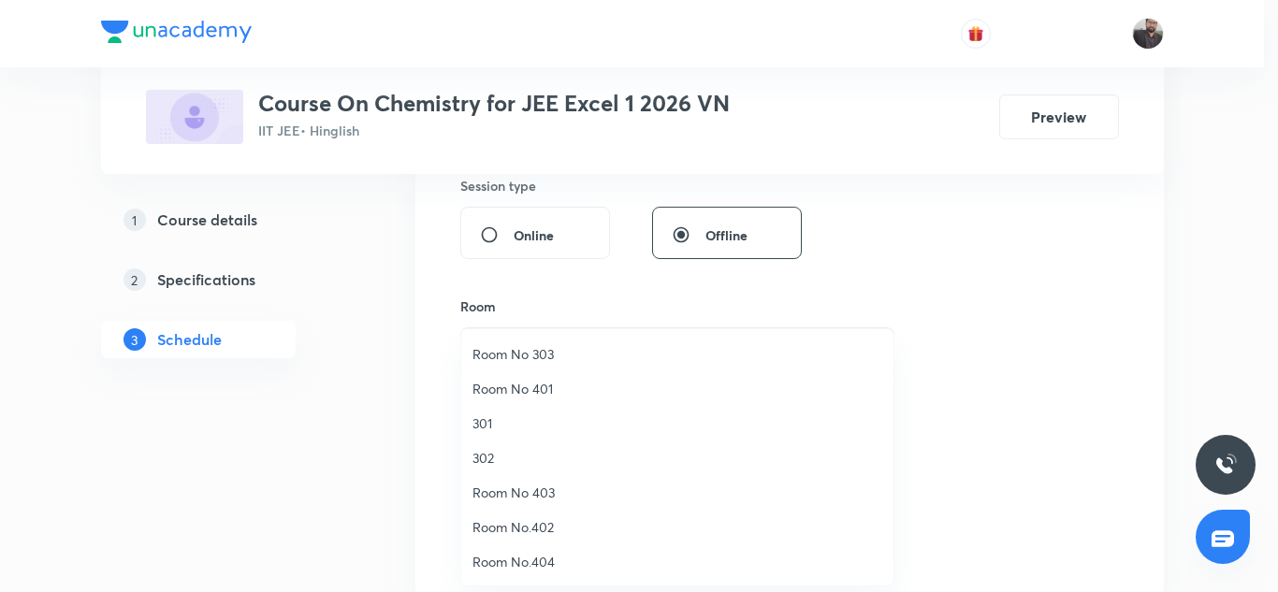
click at [531, 358] on span "Room No 303" at bounding box center [677, 354] width 410 height 20
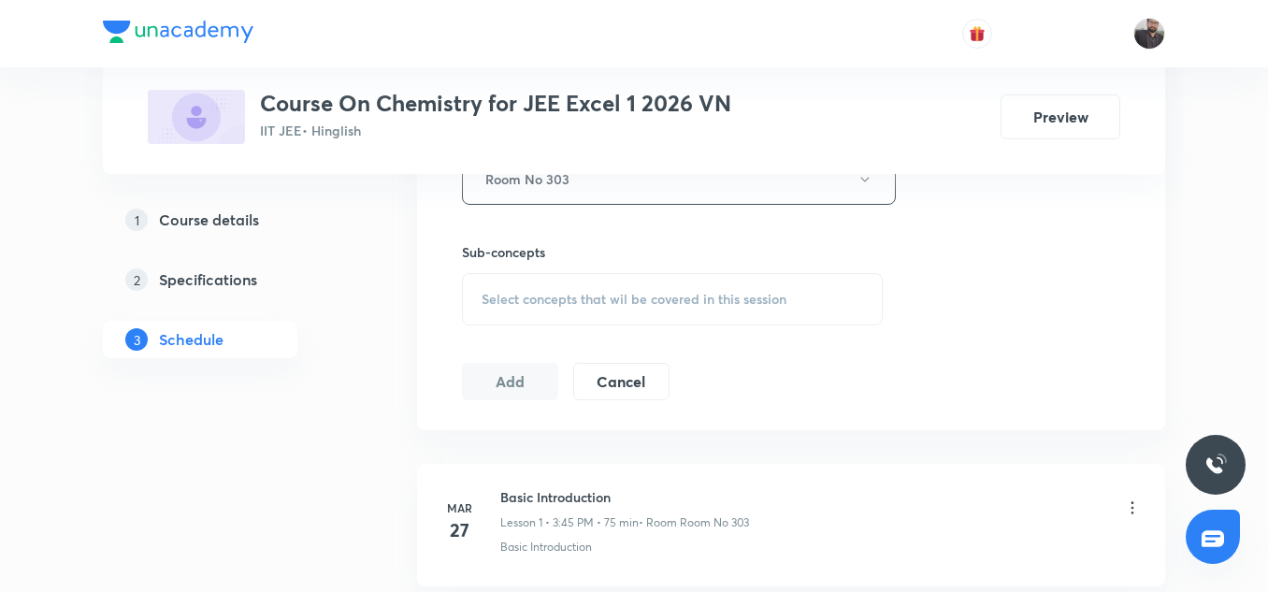
scroll to position [883, 0]
click at [548, 284] on div "Select concepts that wil be covered in this session" at bounding box center [672, 298] width 421 height 52
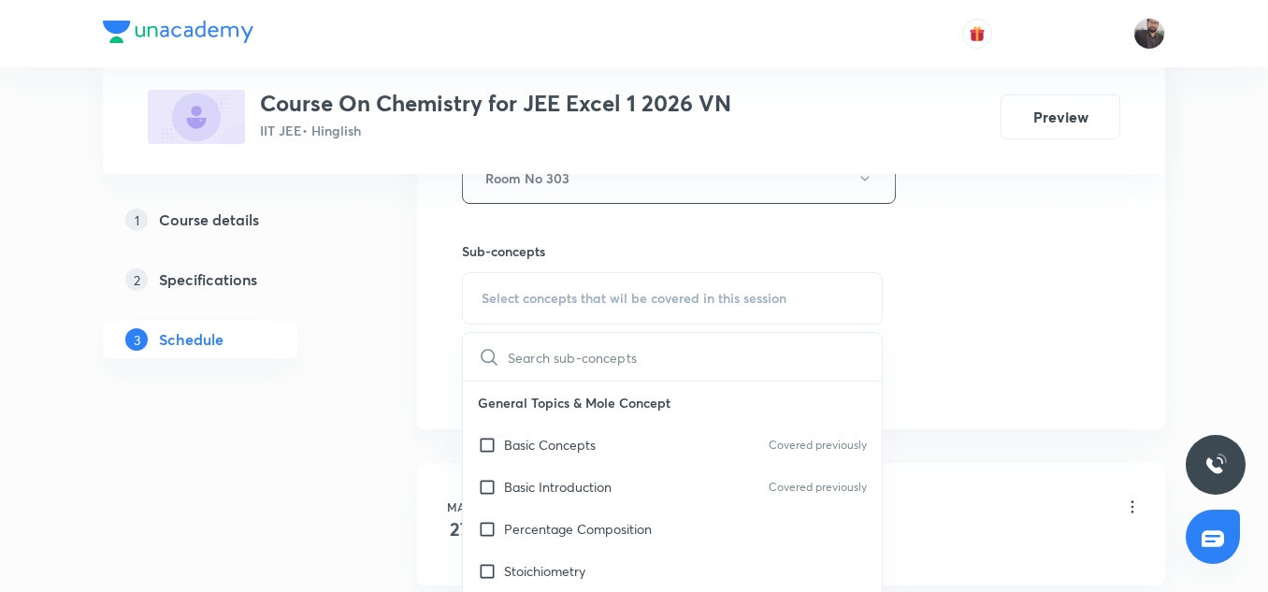
click at [546, 293] on span "Select concepts that wil be covered in this session" at bounding box center [634, 298] width 305 height 15
click at [540, 358] on input "text" at bounding box center [695, 357] width 374 height 48
paste input "Alkyl and Aryl Halide - 13"
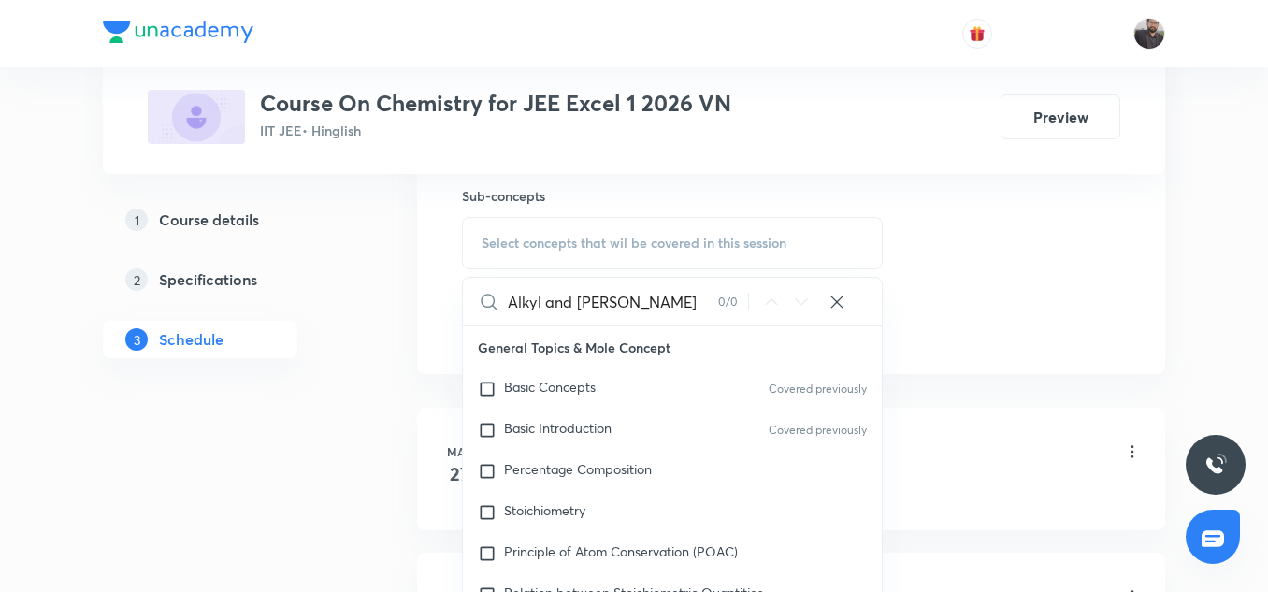
scroll to position [939, 0]
type input "A"
paste input "Alkyl and Aryl Halide - 13"
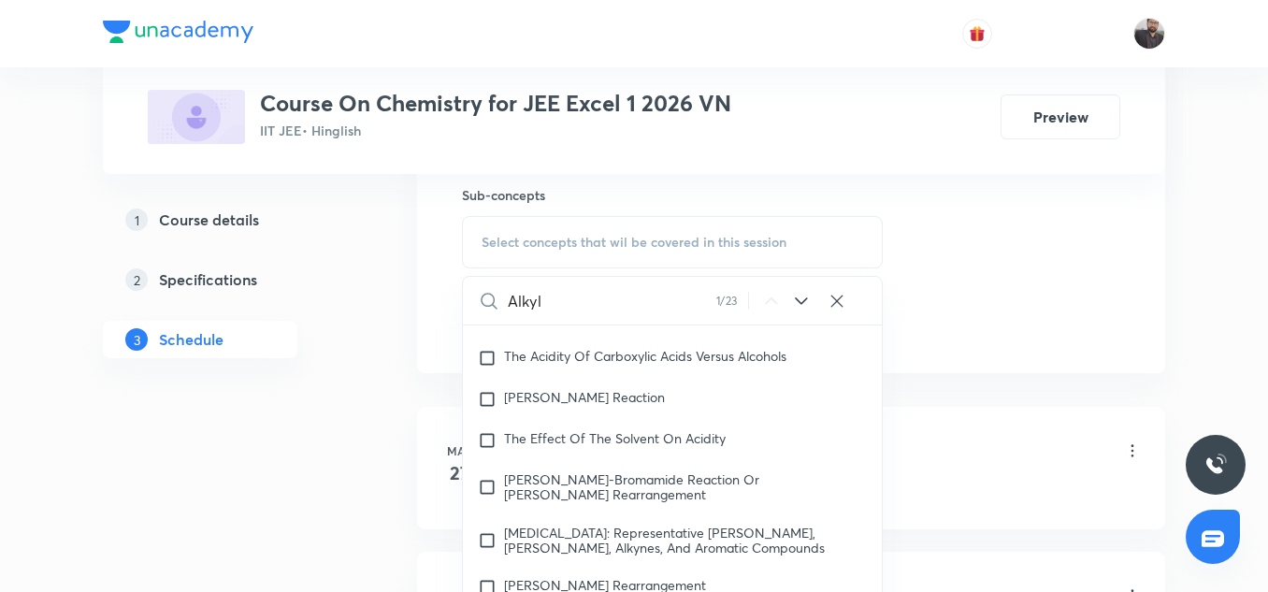
scroll to position [32758, 0]
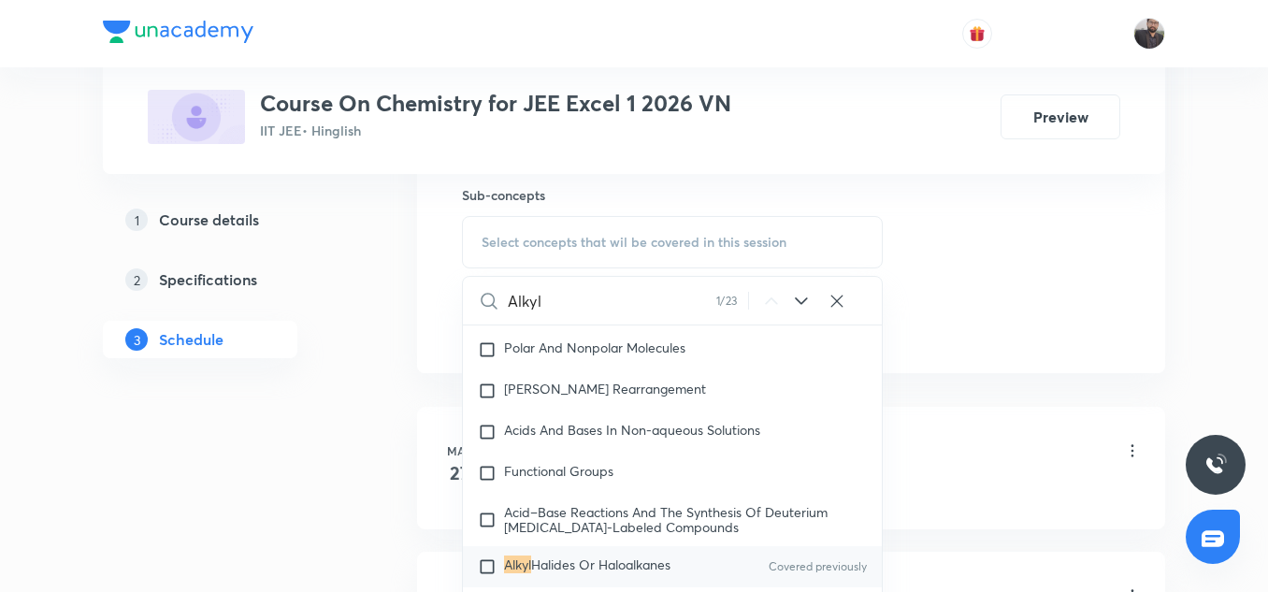
type input "Alkyl"
click at [485, 572] on input "checkbox" at bounding box center [491, 567] width 26 height 19
checkbox input "true"
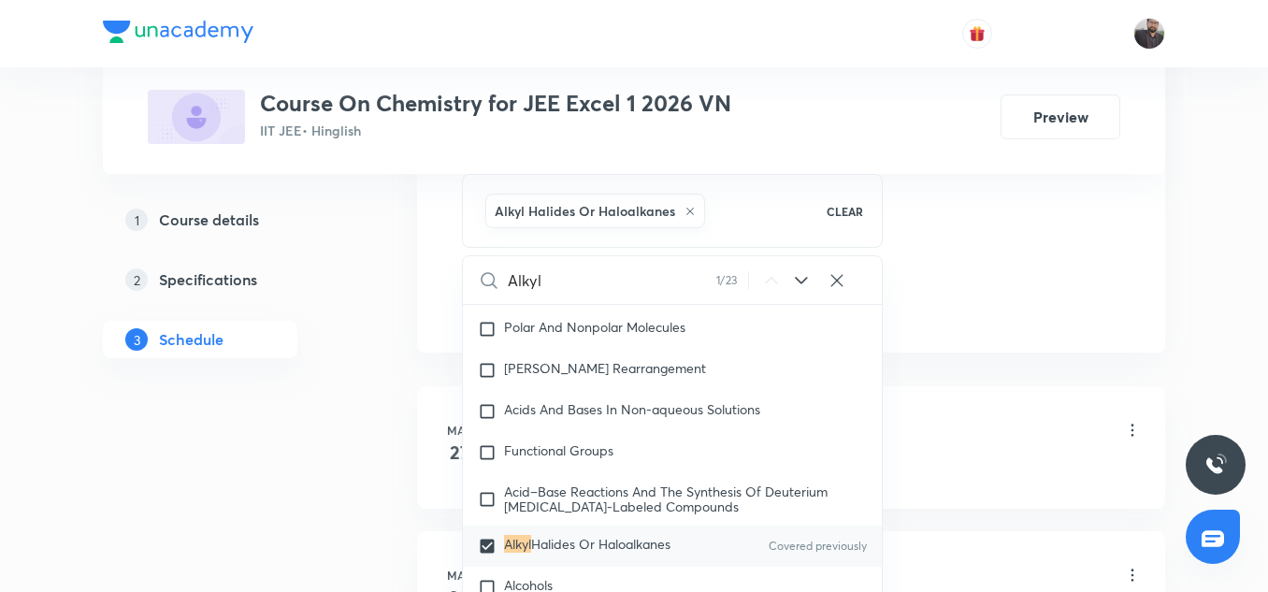
scroll to position [982, 0]
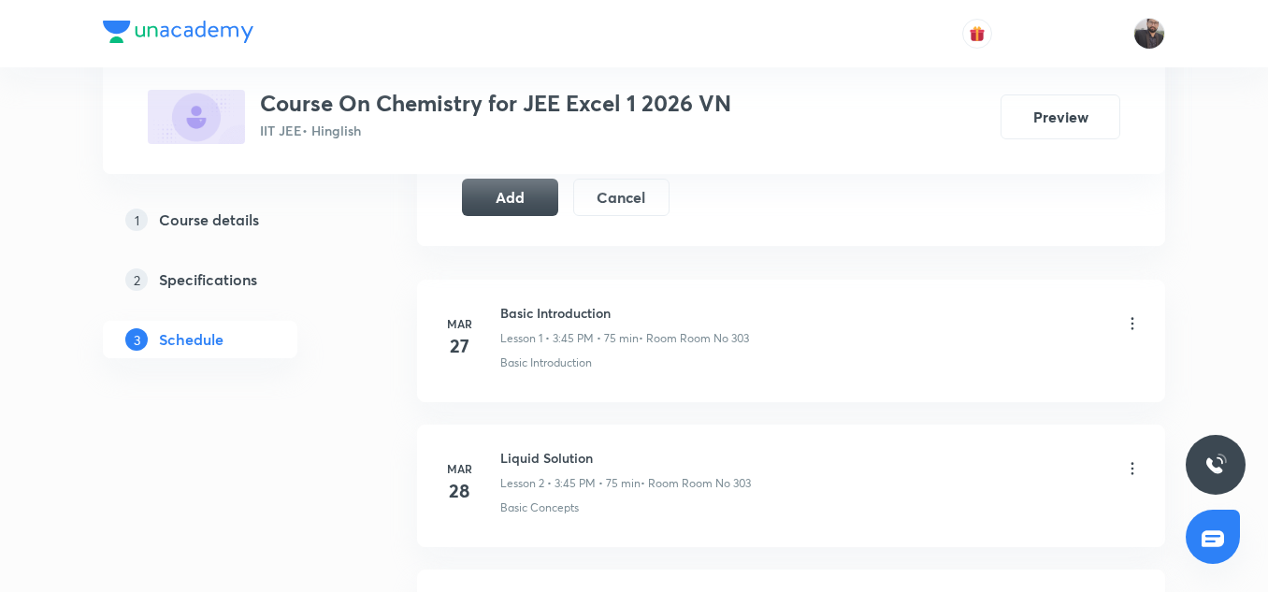
scroll to position [1089, 0]
click at [546, 207] on button "Add" at bounding box center [510, 194] width 96 height 37
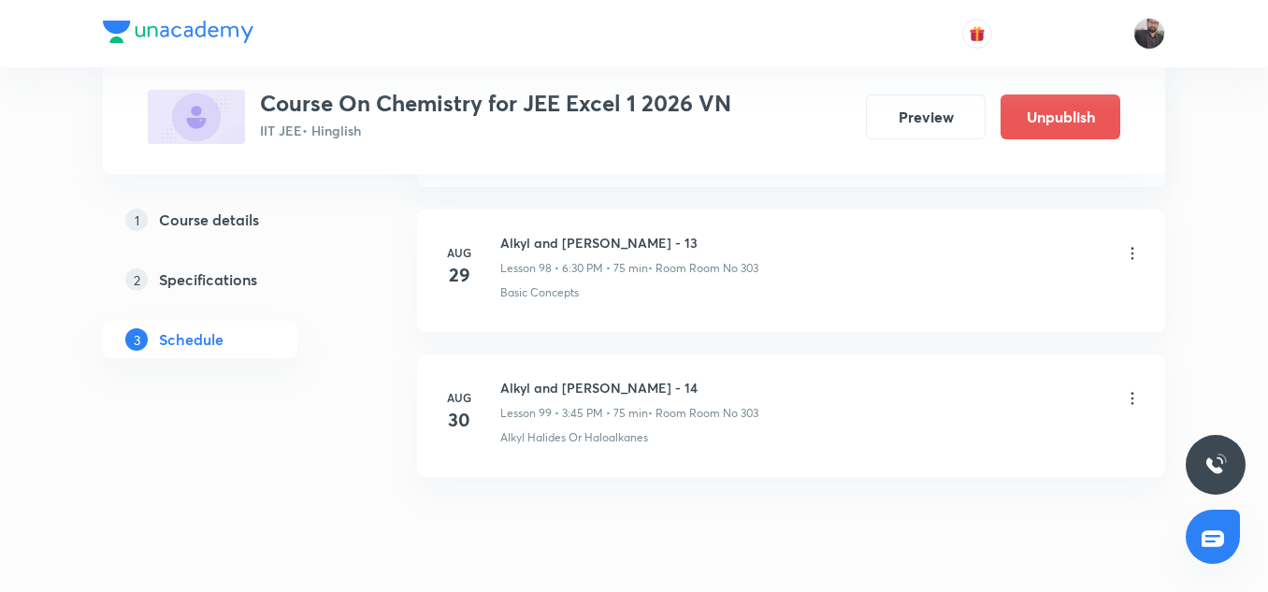
scroll to position [14420, 0]
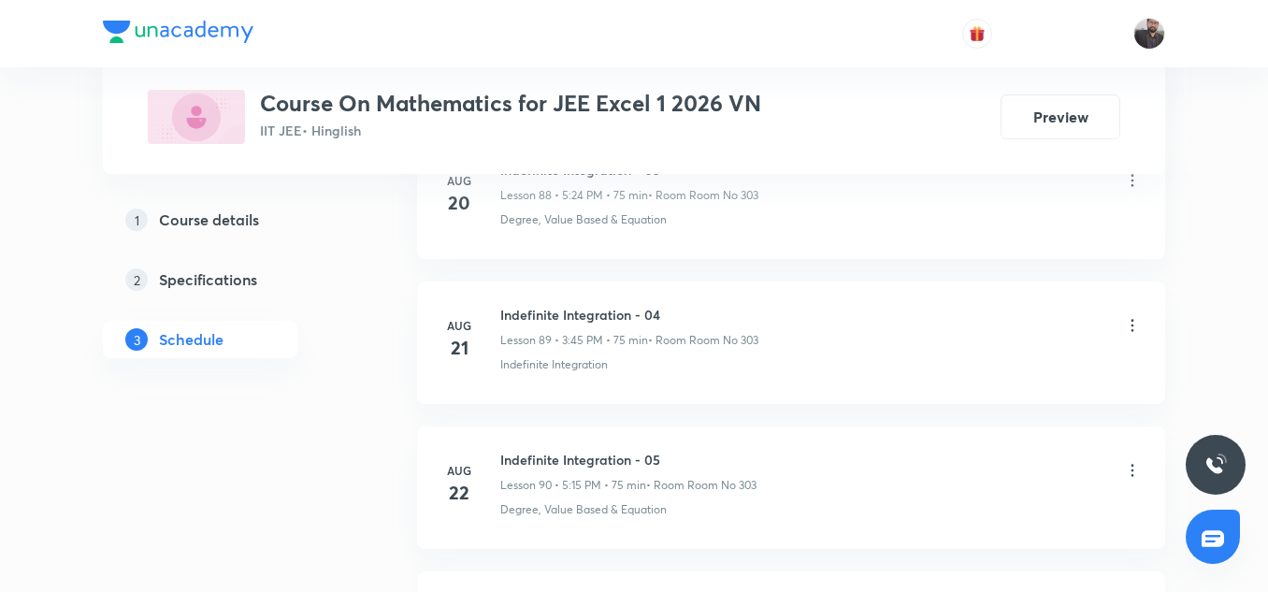
scroll to position [14539, 0]
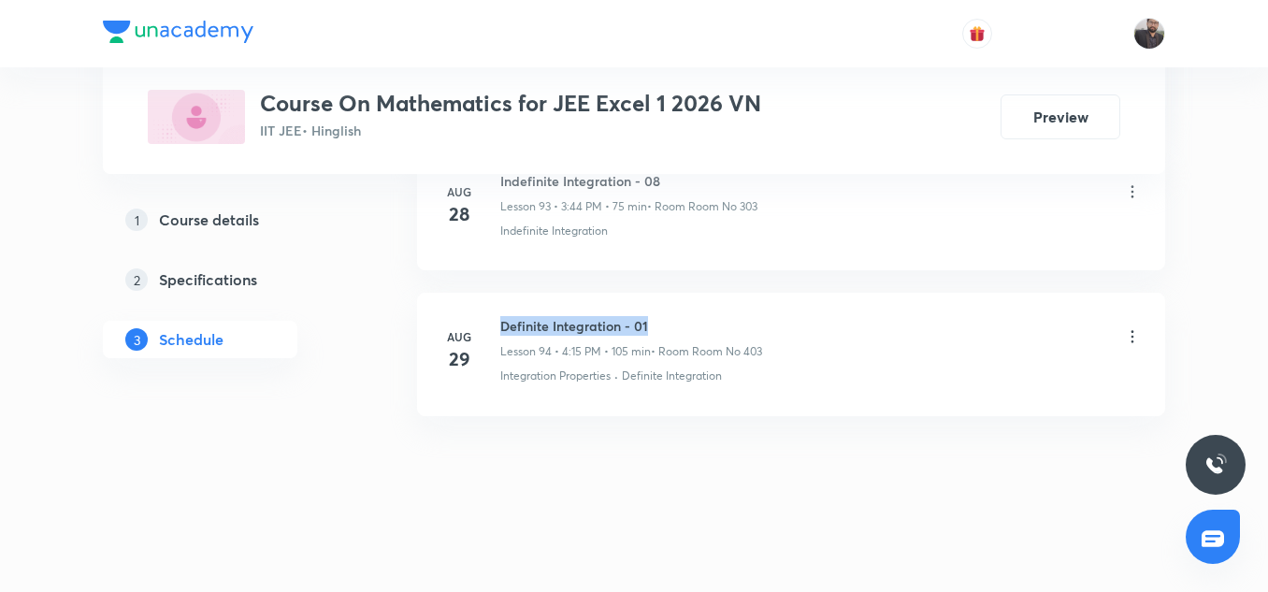
copy h6 "Definite Integration - 01"
drag, startPoint x: 500, startPoint y: 320, endPoint x: 660, endPoint y: 323, distance: 160.9
click at [660, 323] on div "Aug 29 Definite Integration - 01 Lesson 94 • 4:15 PM • 105 min • Room Room No 4…" at bounding box center [792, 350] width 702 height 68
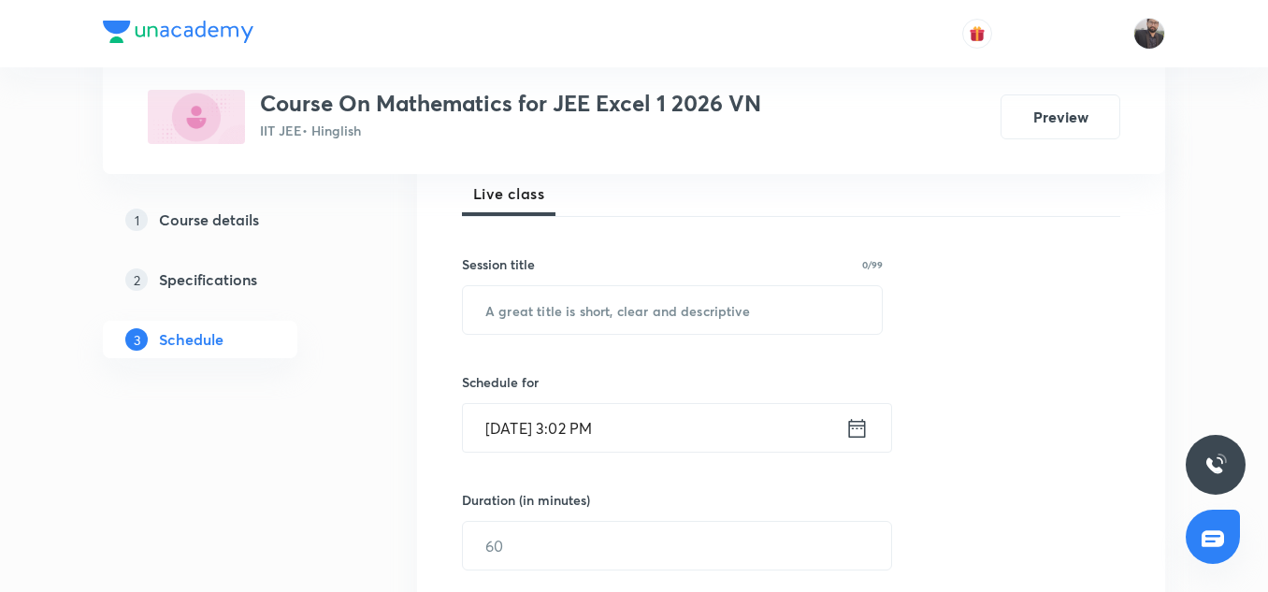
scroll to position [284, 0]
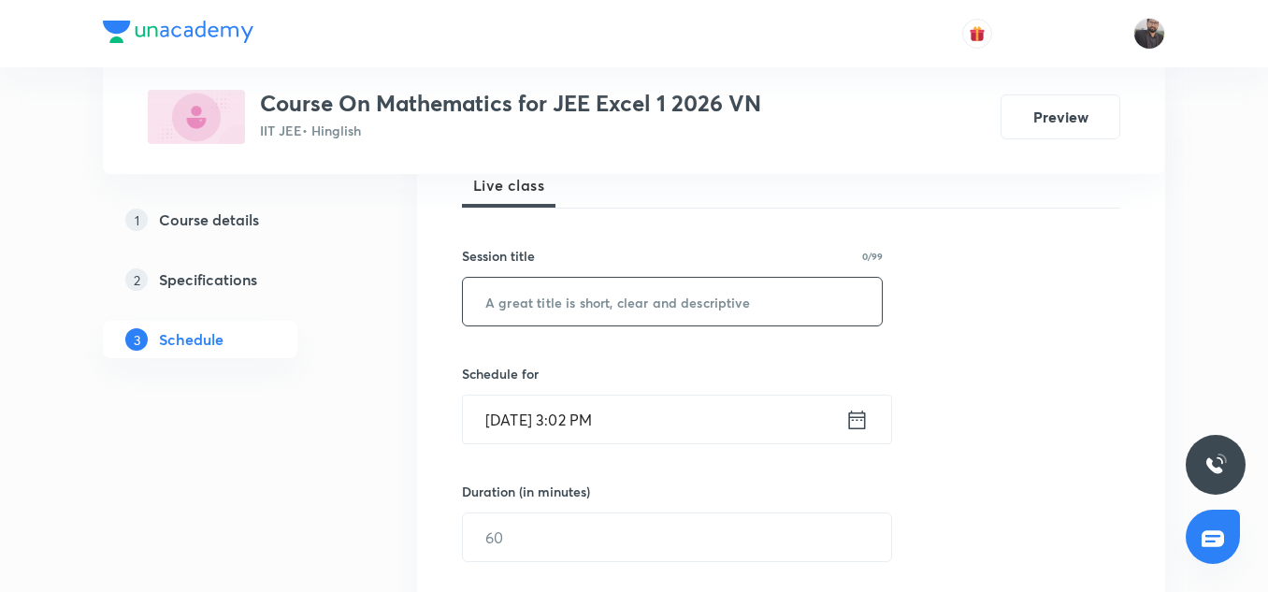
click at [544, 295] on input "text" at bounding box center [672, 302] width 419 height 48
paste input "Definite Integration - 01"
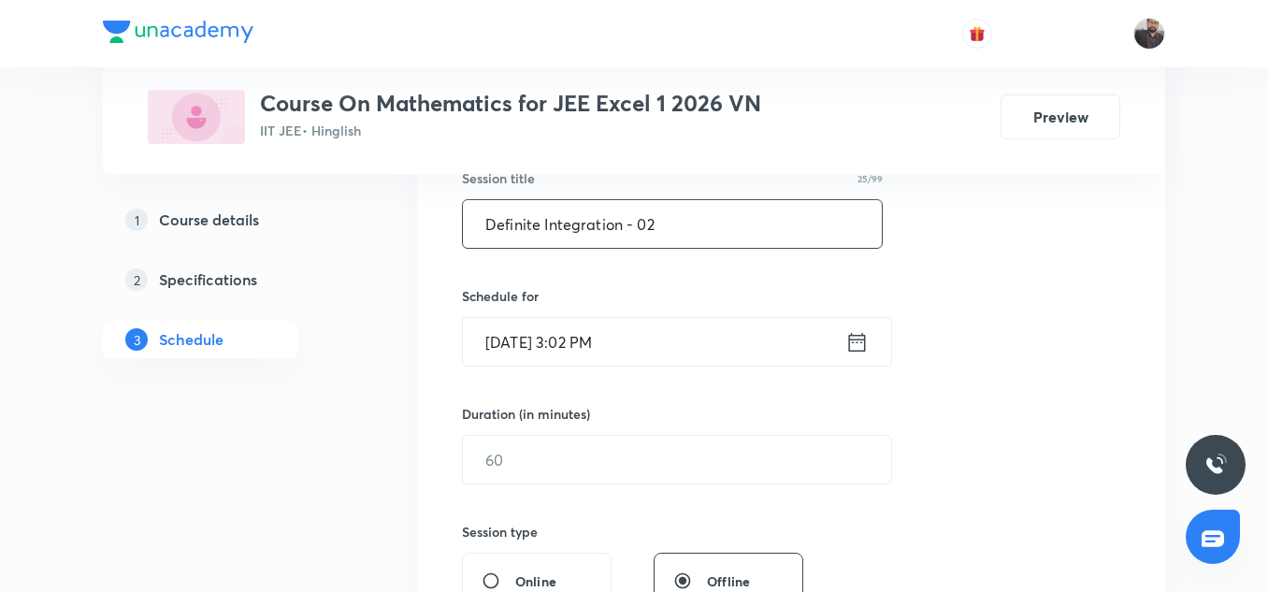
scroll to position [366, 0]
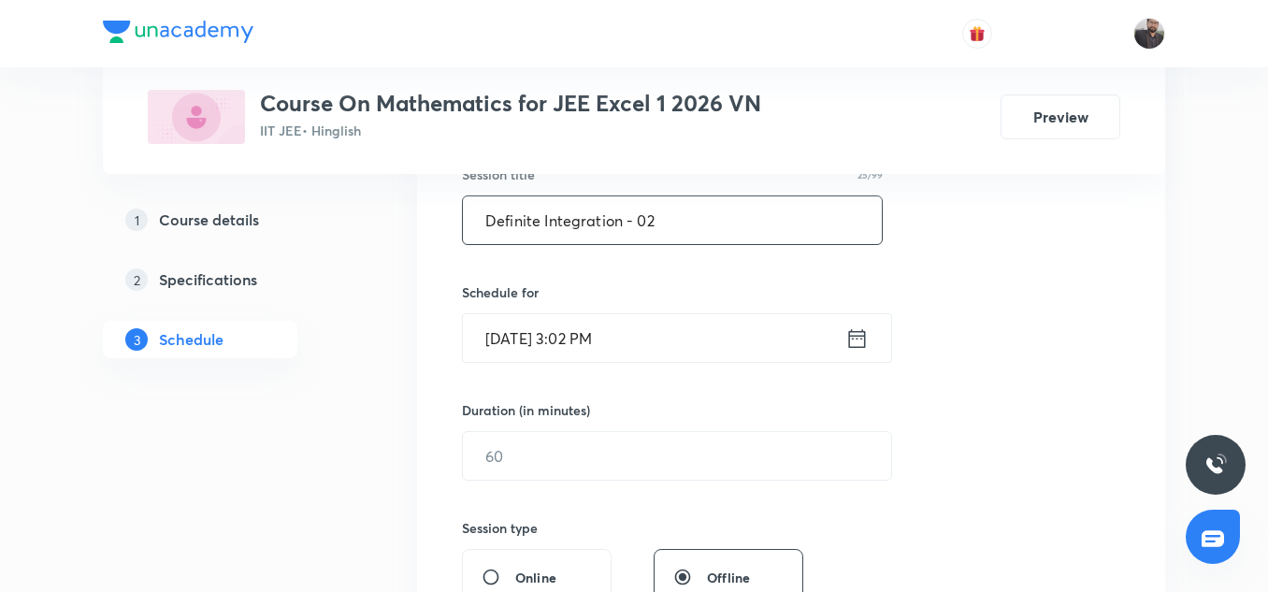
type input "Definite Integration - 02"
click at [859, 345] on icon at bounding box center [857, 339] width 23 height 26
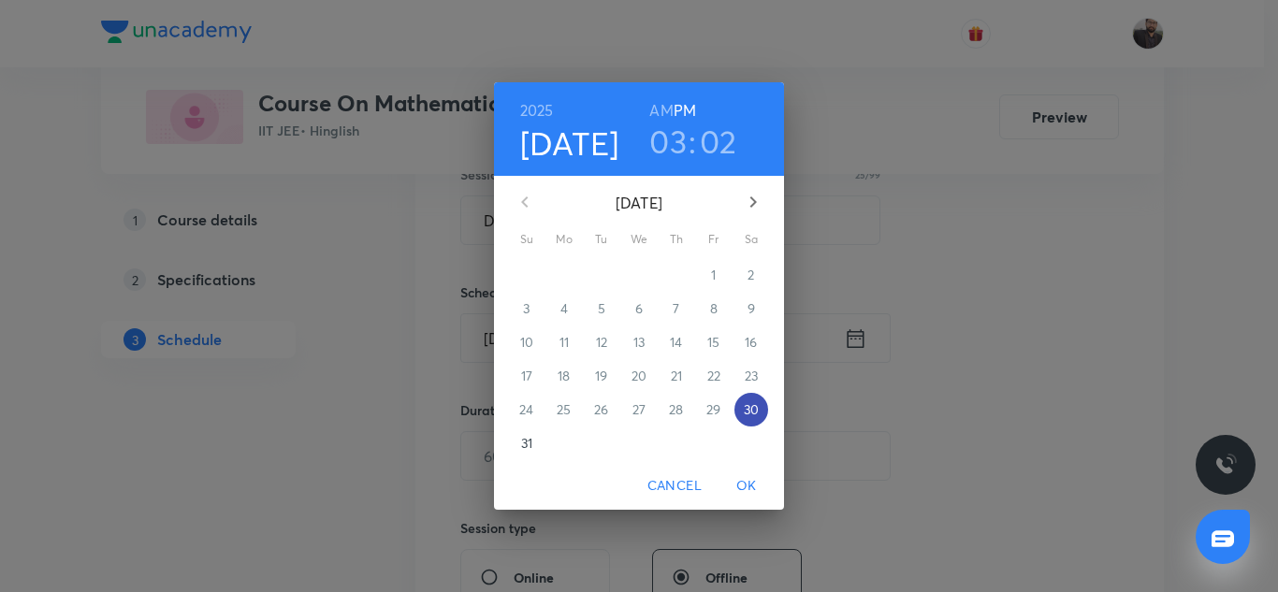
click at [756, 414] on p "30" at bounding box center [751, 409] width 15 height 19
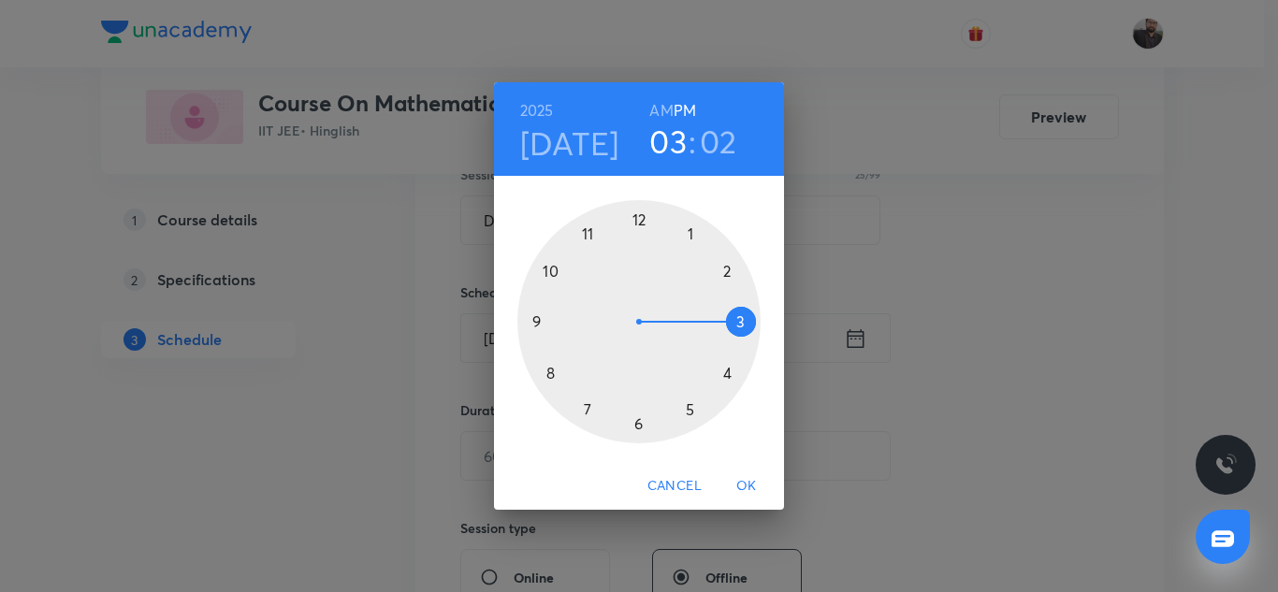
click at [690, 405] on div at bounding box center [638, 321] width 243 height 243
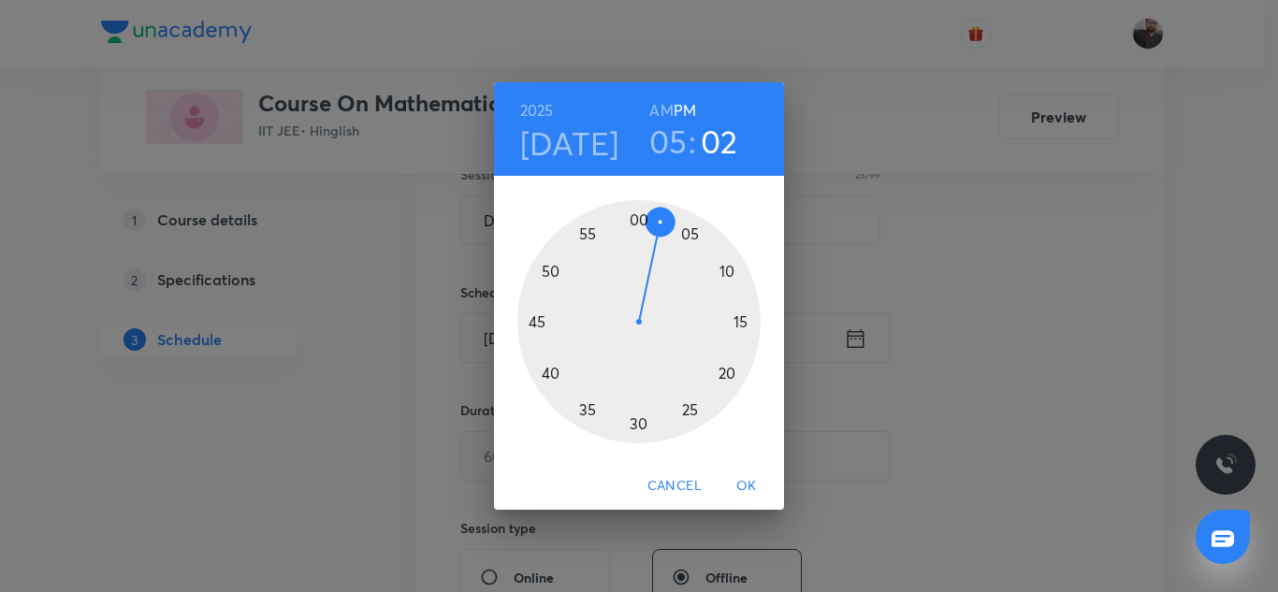
click at [738, 323] on div at bounding box center [638, 321] width 243 height 243
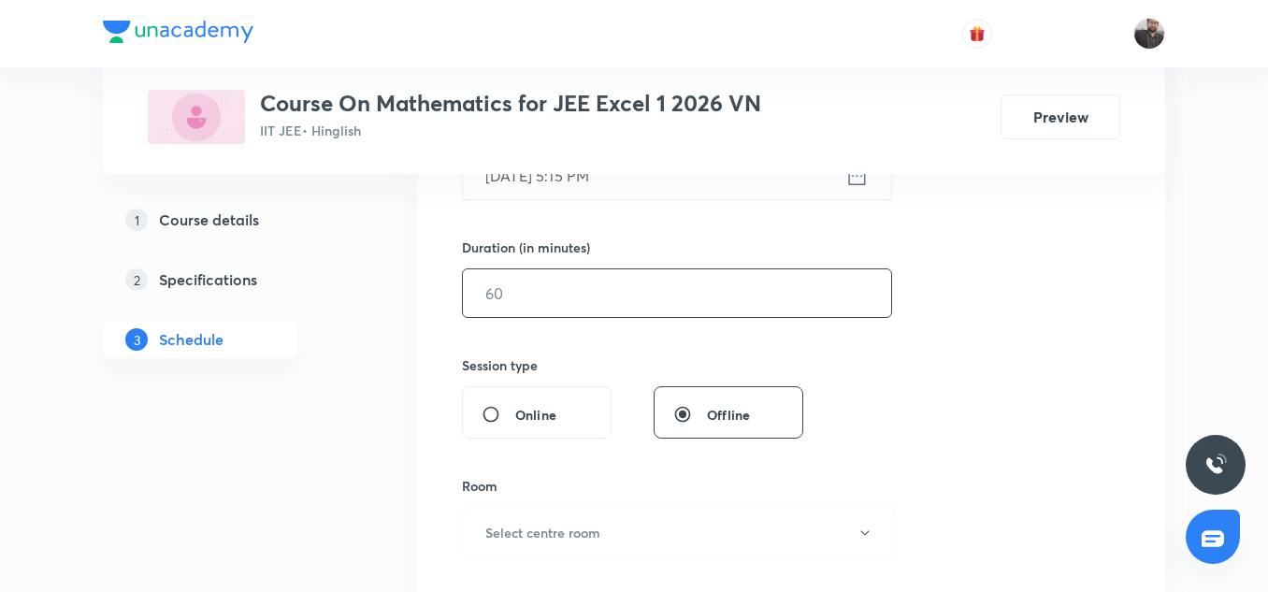
scroll to position [551, 0]
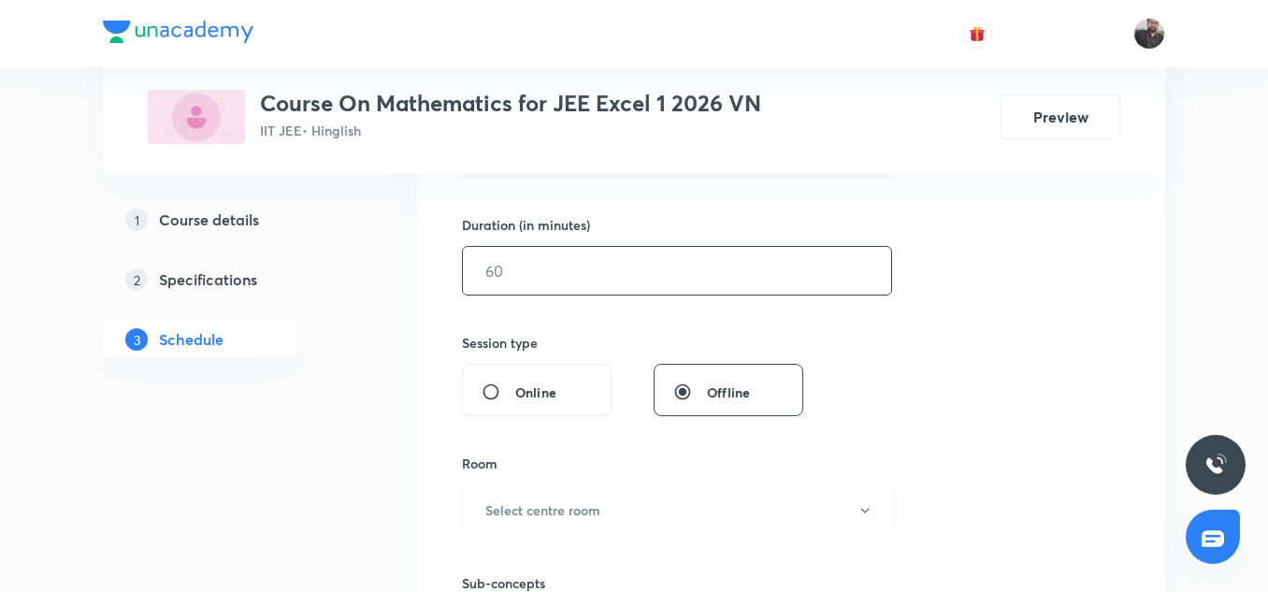
click at [553, 252] on input "text" at bounding box center [677, 271] width 428 height 48
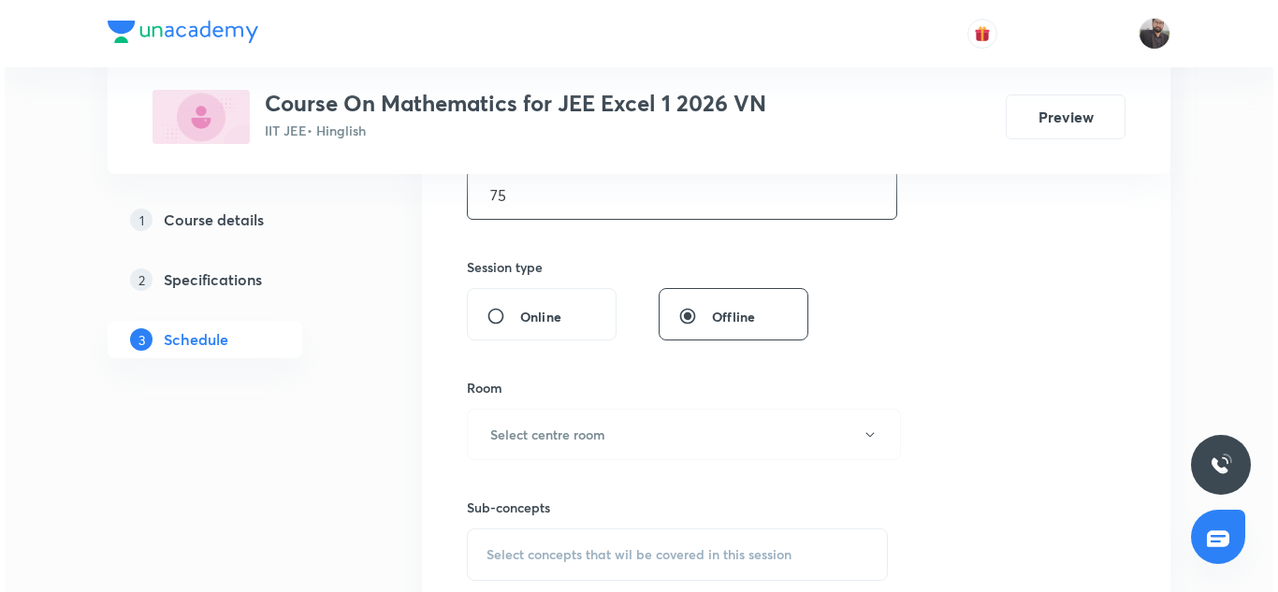
scroll to position [629, 0]
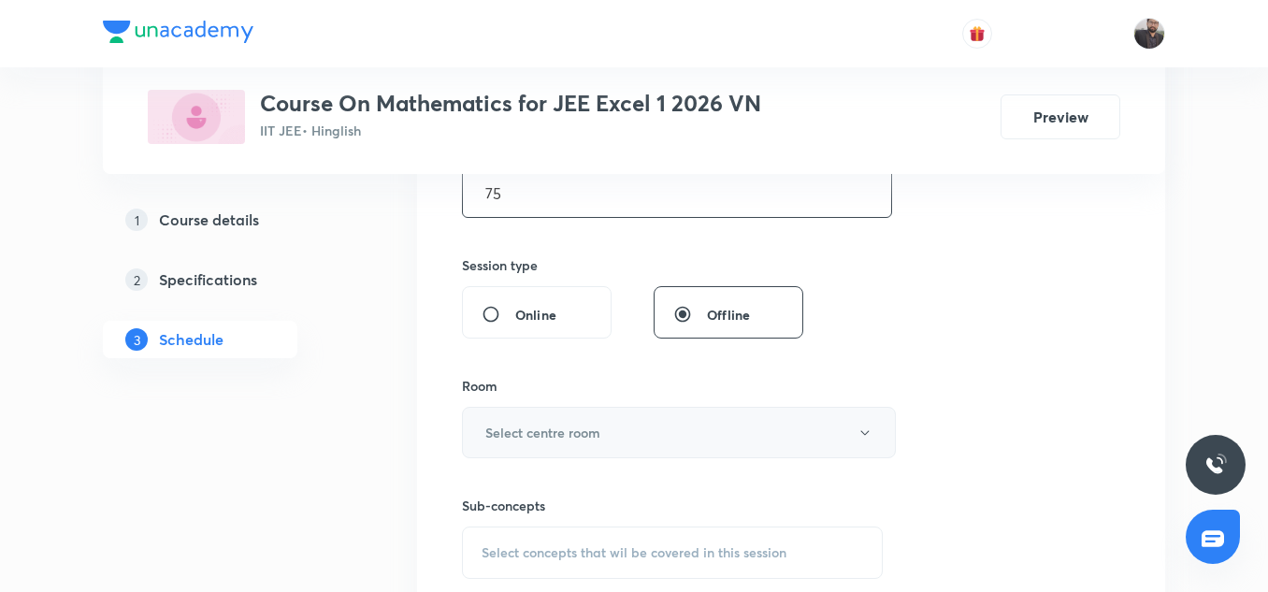
type input "75"
click at [586, 434] on h6 "Select centre room" at bounding box center [542, 433] width 115 height 20
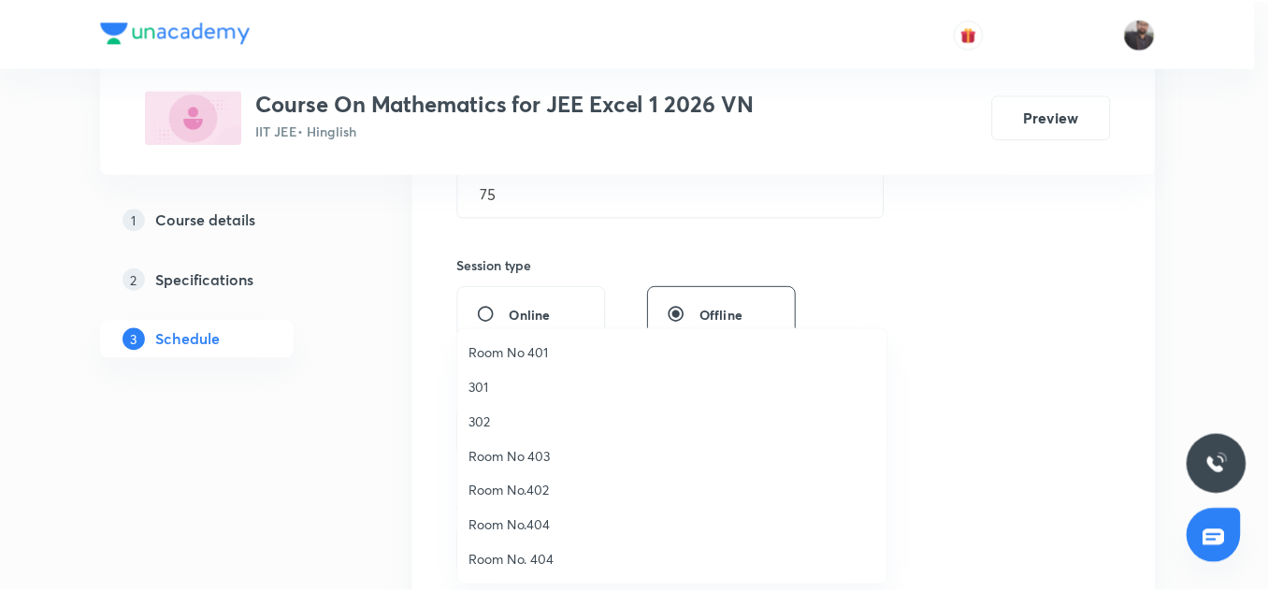
scroll to position [0, 0]
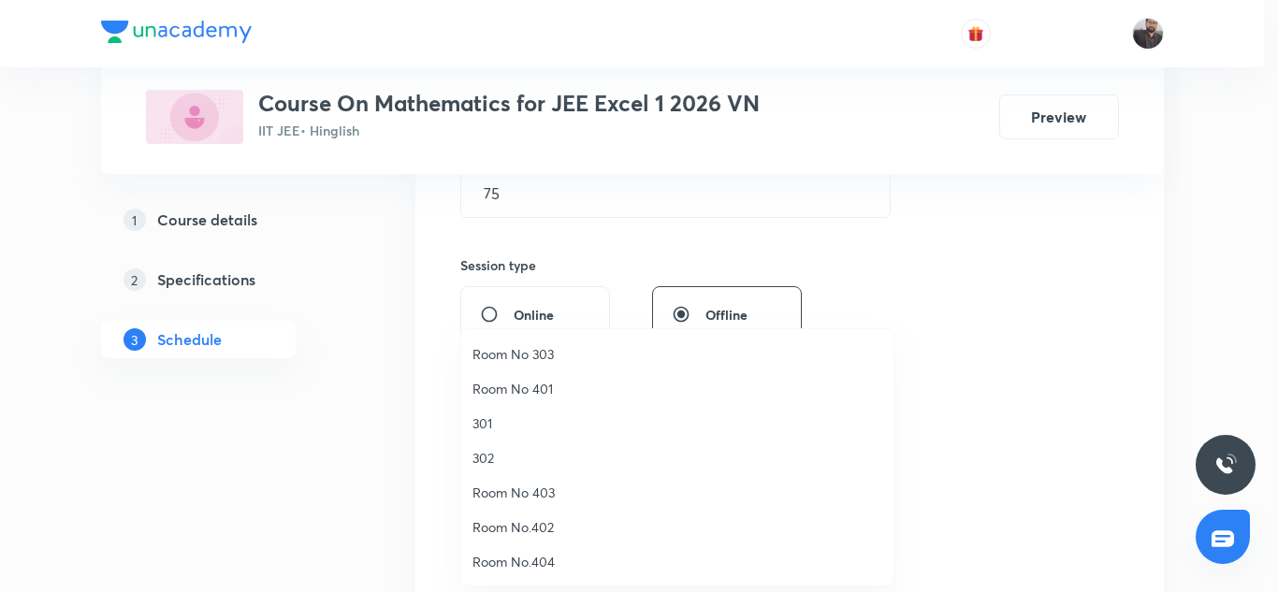
click at [529, 348] on span "Room No 303" at bounding box center [677, 354] width 410 height 20
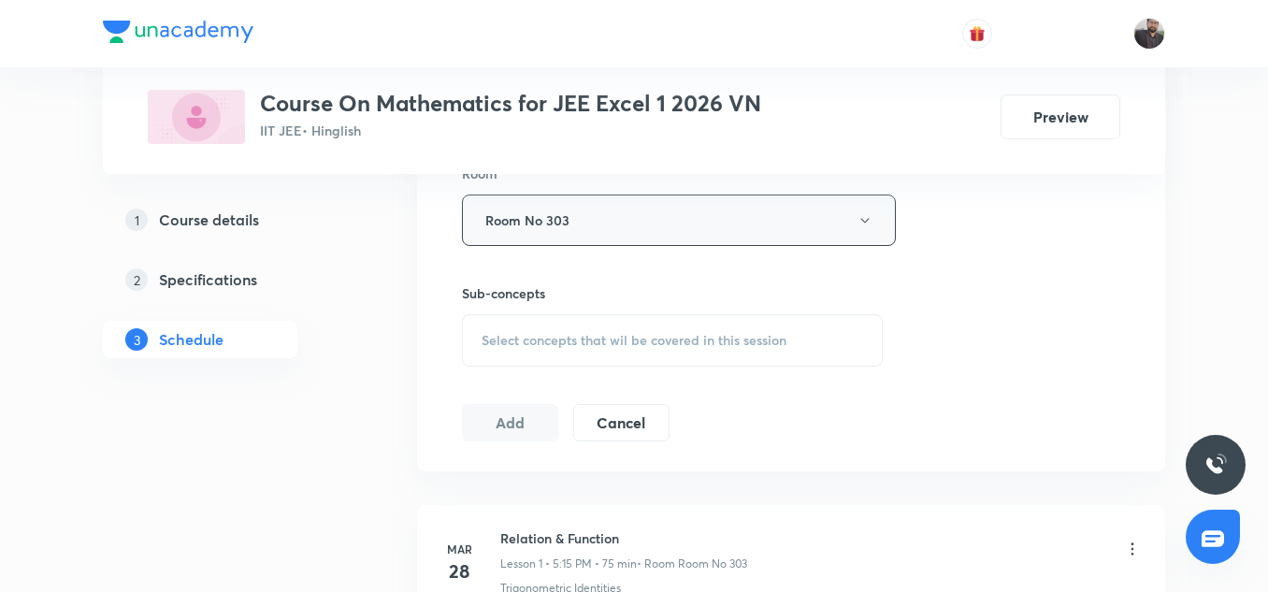
scroll to position [845, 0]
click at [572, 335] on span "Select concepts that wil be covered in this session" at bounding box center [634, 336] width 305 height 15
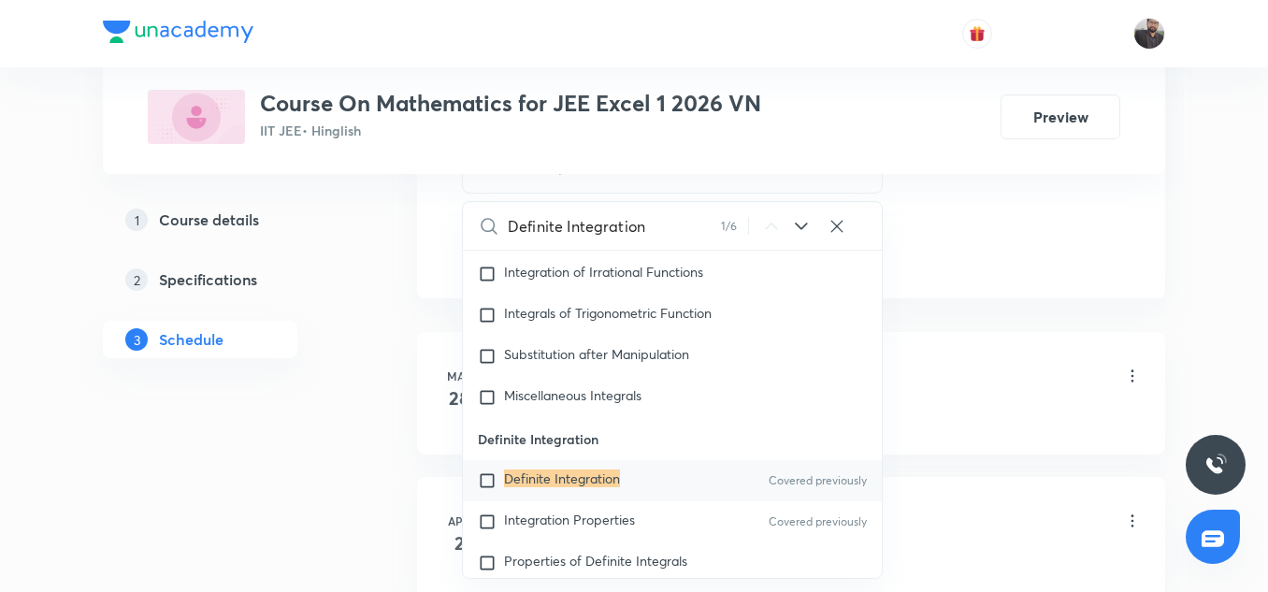
scroll to position [1015, 0]
type input "Definite Integration"
click at [487, 489] on input "checkbox" at bounding box center [491, 480] width 26 height 19
checkbox input "true"
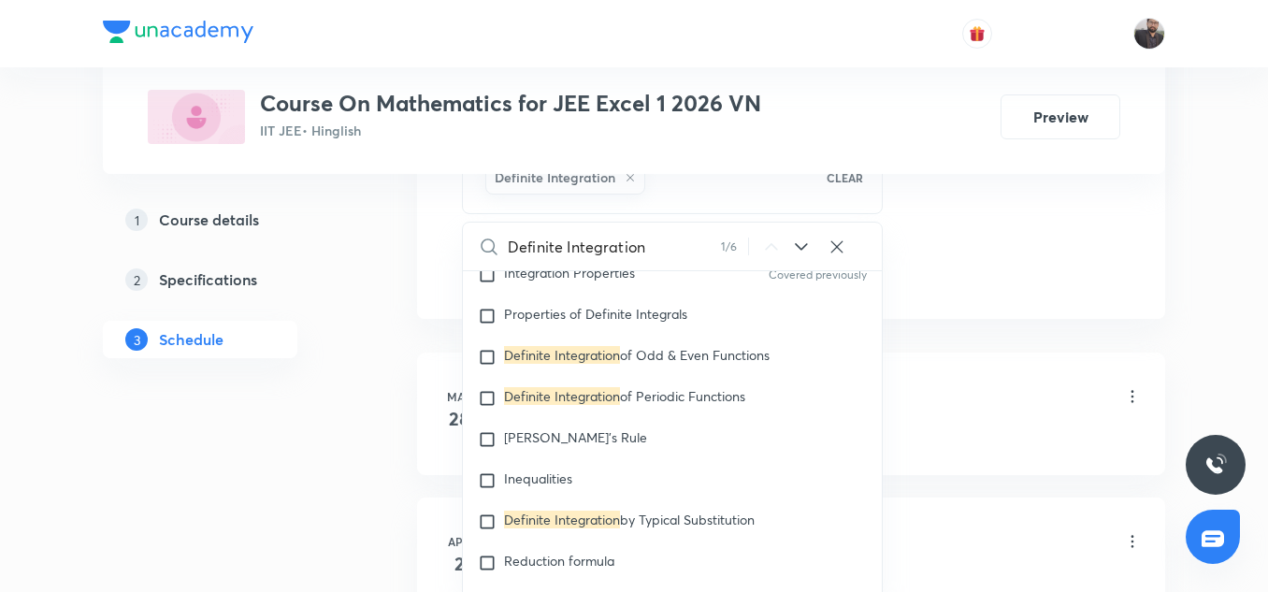
scroll to position [16002, 0]
click at [490, 369] on input "checkbox" at bounding box center [491, 359] width 26 height 19
checkbox input "true"
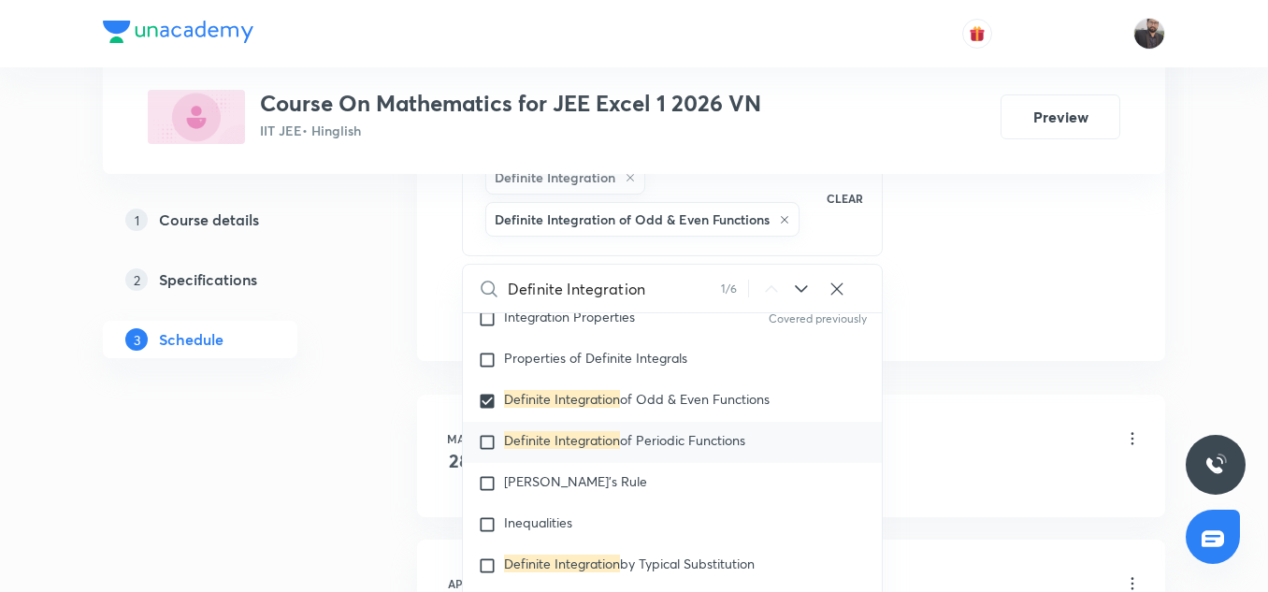
click at [491, 447] on input "checkbox" at bounding box center [491, 442] width 26 height 19
checkbox input "true"
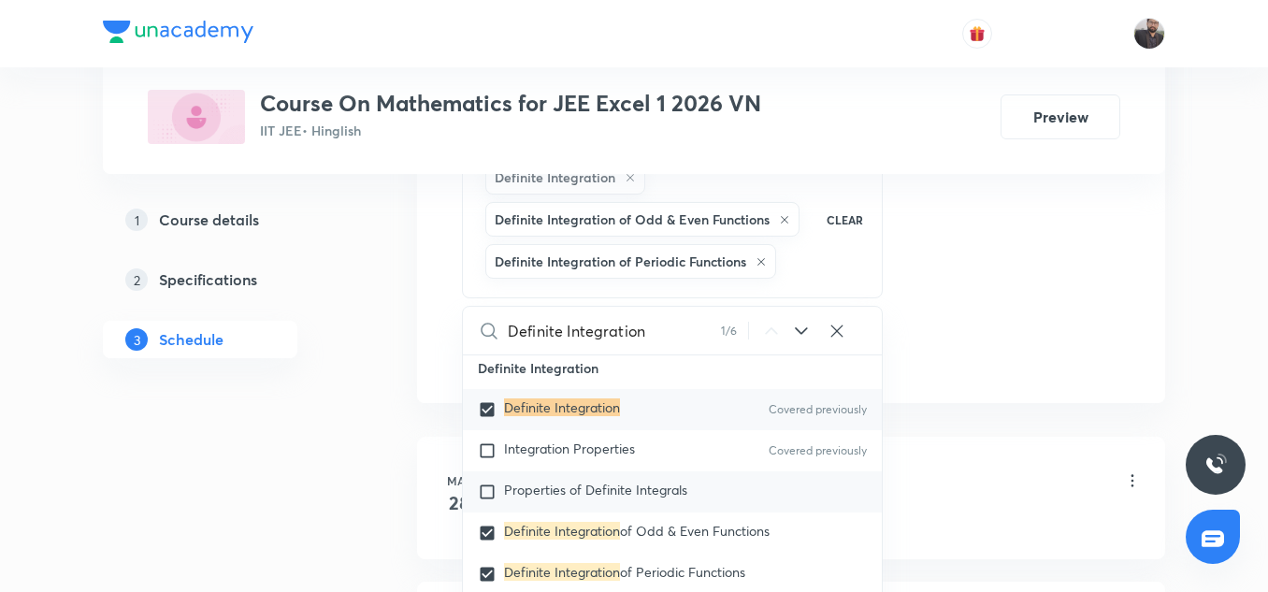
scroll to position [15911, 0]
click at [492, 420] on input "checkbox" at bounding box center [491, 410] width 26 height 19
checkbox input "false"
checkbox input "true"
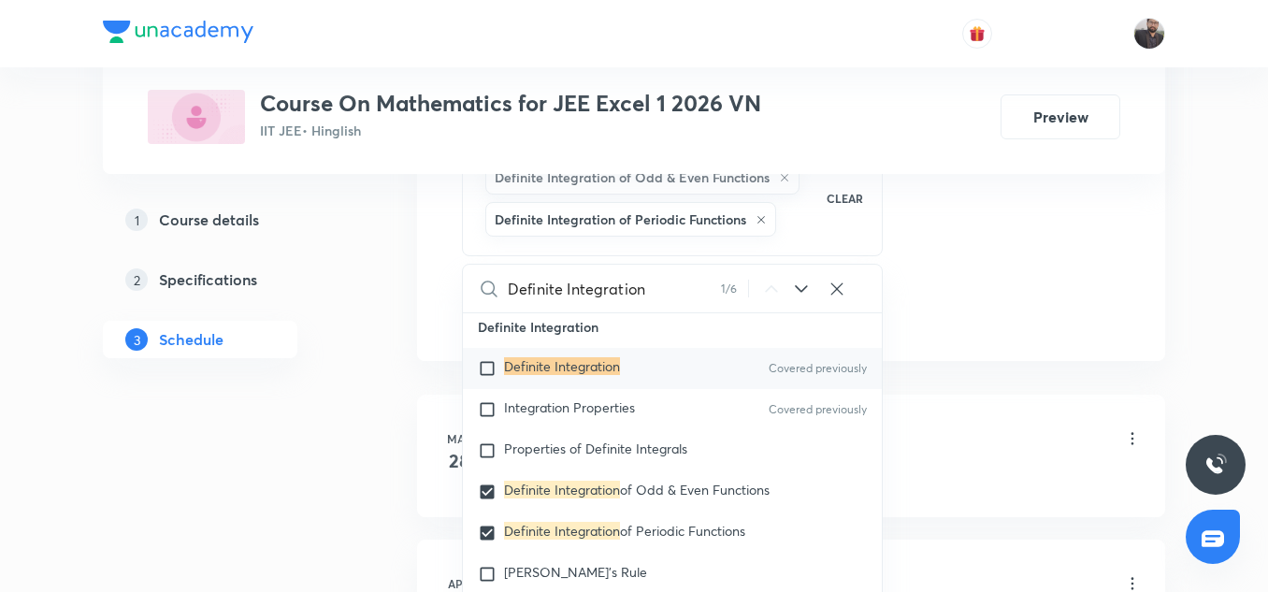
click at [487, 378] on input "checkbox" at bounding box center [491, 368] width 26 height 19
checkbox input "true"
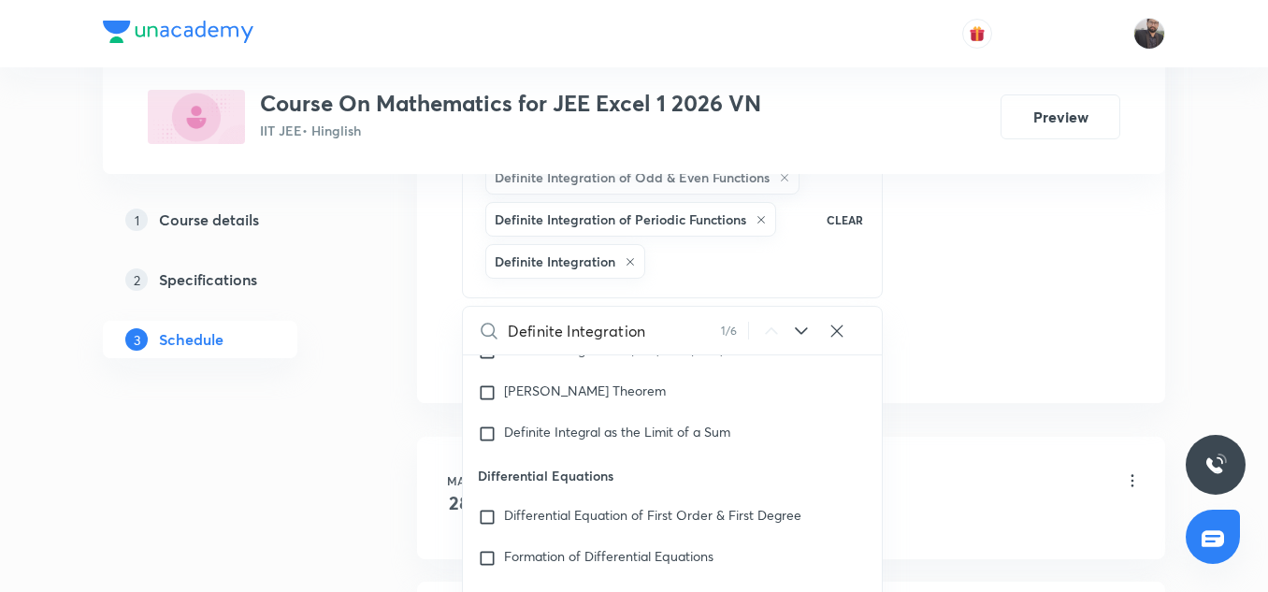
scroll to position [16382, 0]
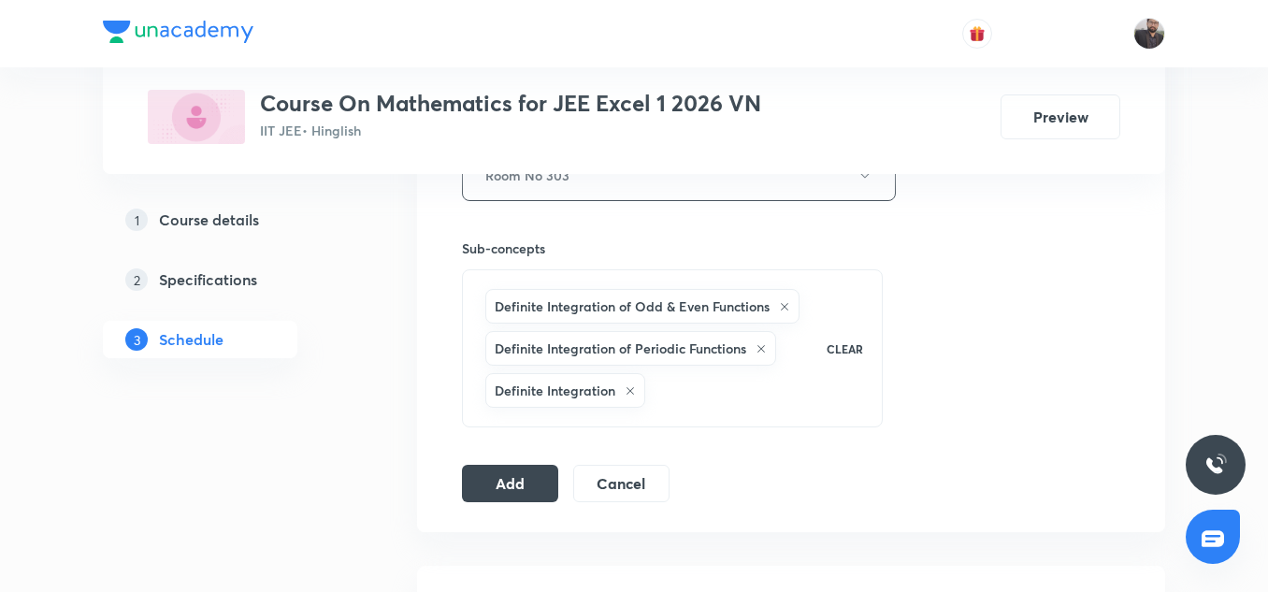
scroll to position [885, 0]
click at [537, 486] on button "Add" at bounding box center [510, 482] width 96 height 37
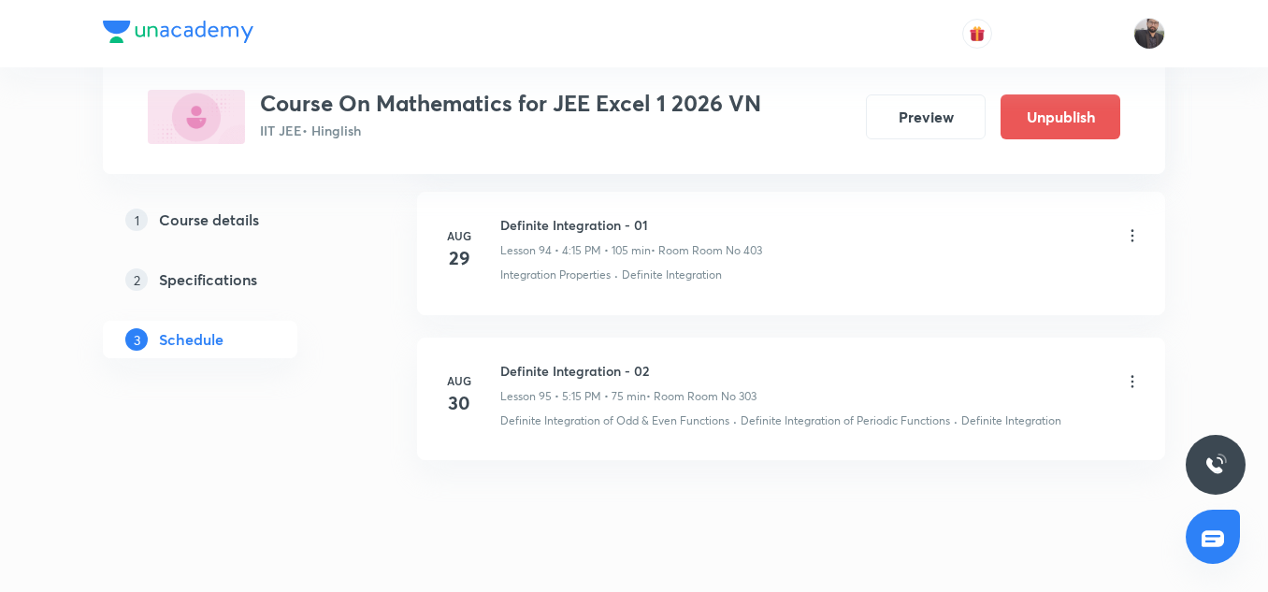
scroll to position [13782, 0]
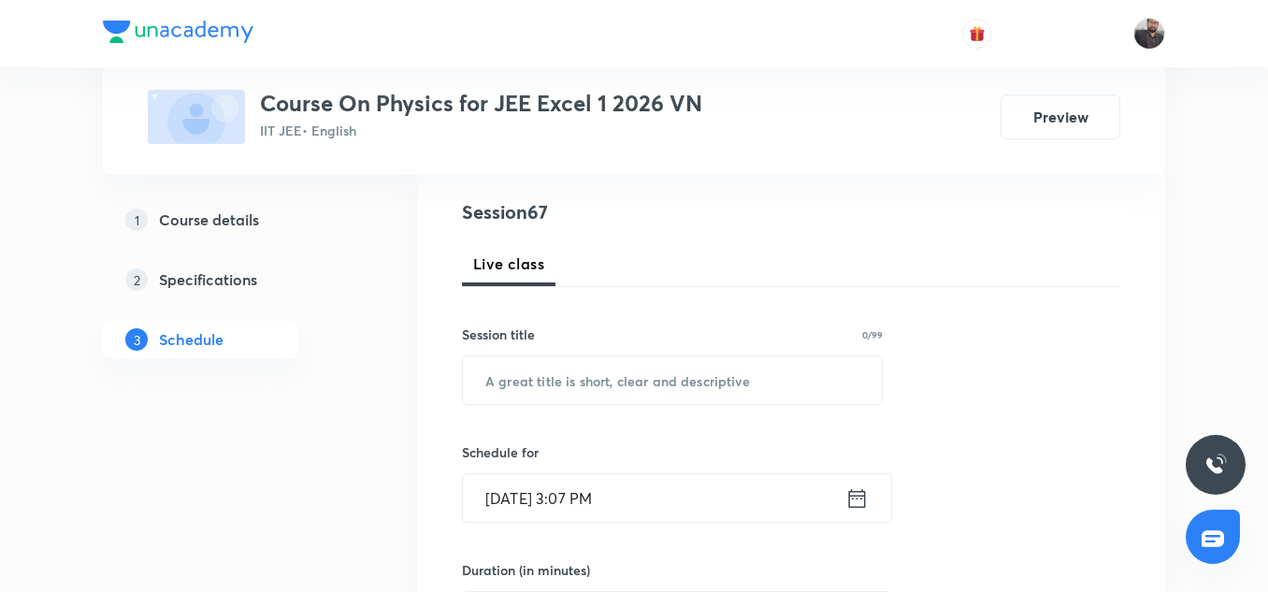
scroll to position [10496, 0]
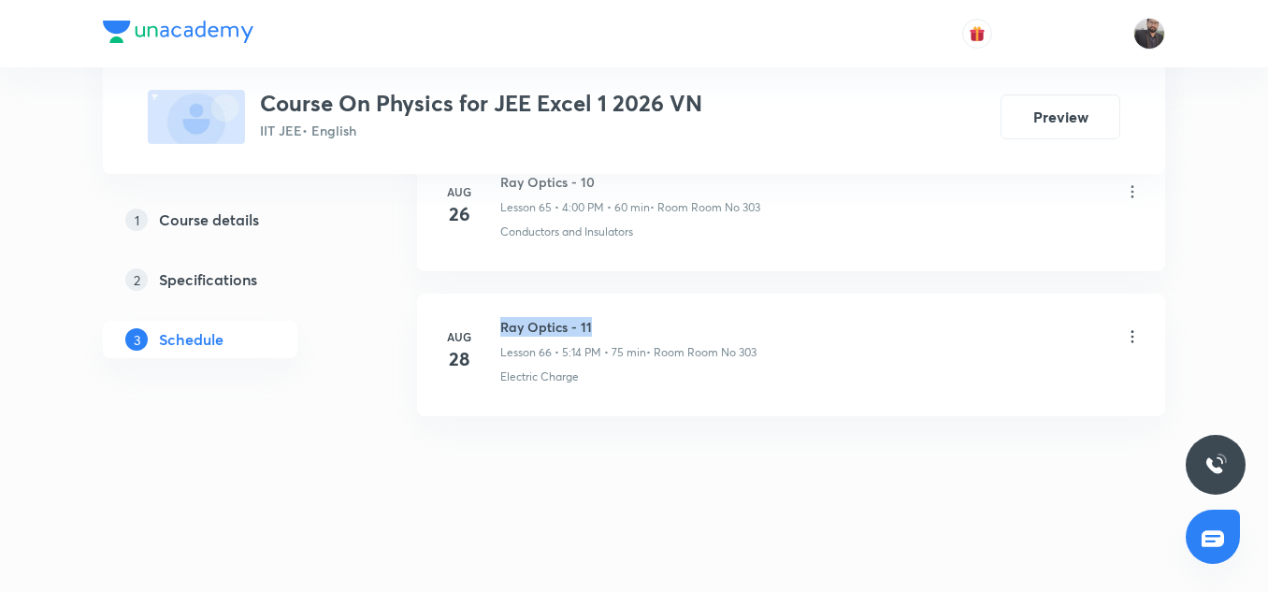
copy h6 "Ray Optics - 11"
drag, startPoint x: 498, startPoint y: 324, endPoint x: 595, endPoint y: 323, distance: 97.3
click at [595, 323] on div "[DATE] Ray Optics - 11 Lesson 66 • 5:14 PM • 75 min • Room Room No 303 Electric…" at bounding box center [792, 351] width 702 height 68
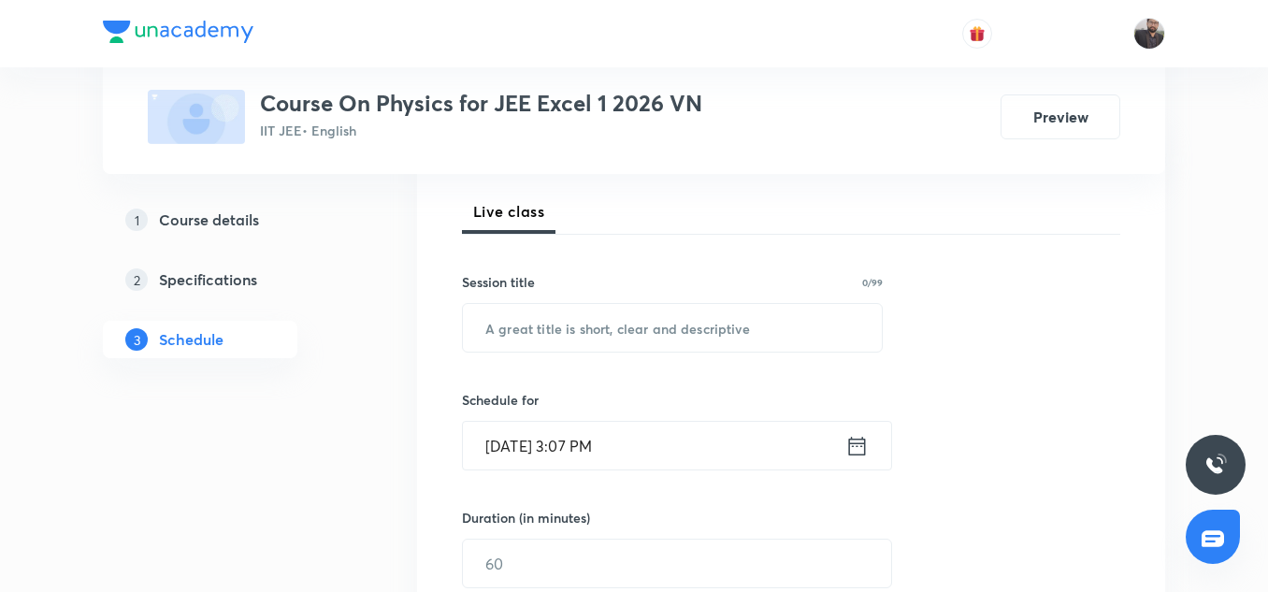
scroll to position [260, 0]
click at [595, 323] on input "text" at bounding box center [672, 326] width 419 height 48
paste input "Ray Optics - 11"
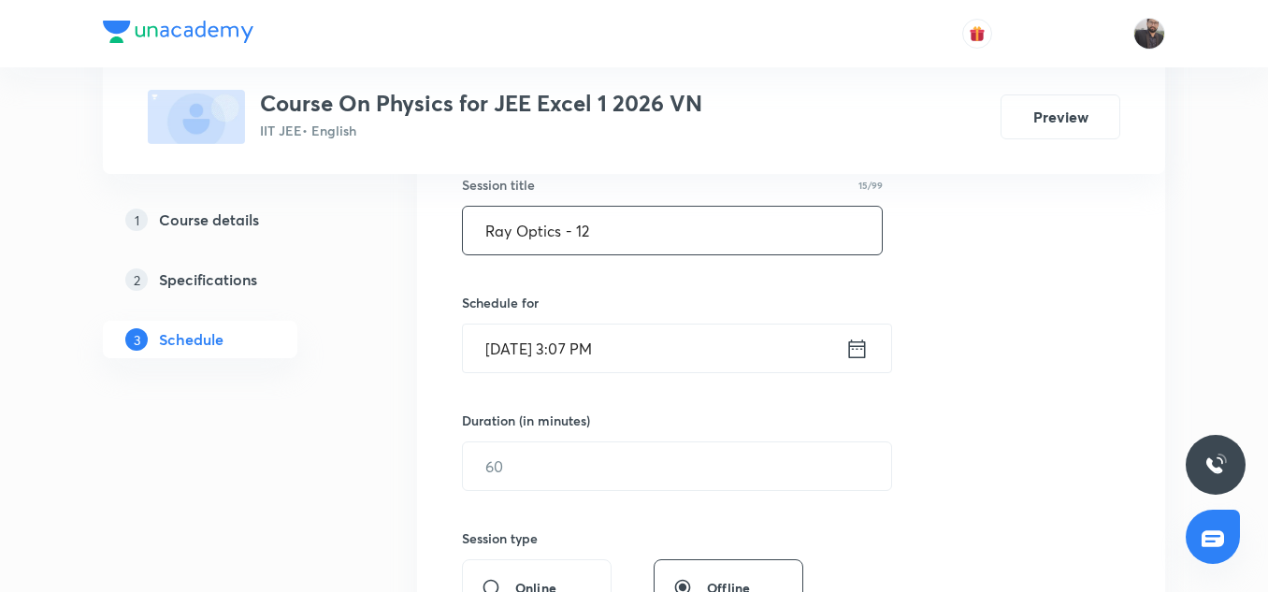
scroll to position [424, 0]
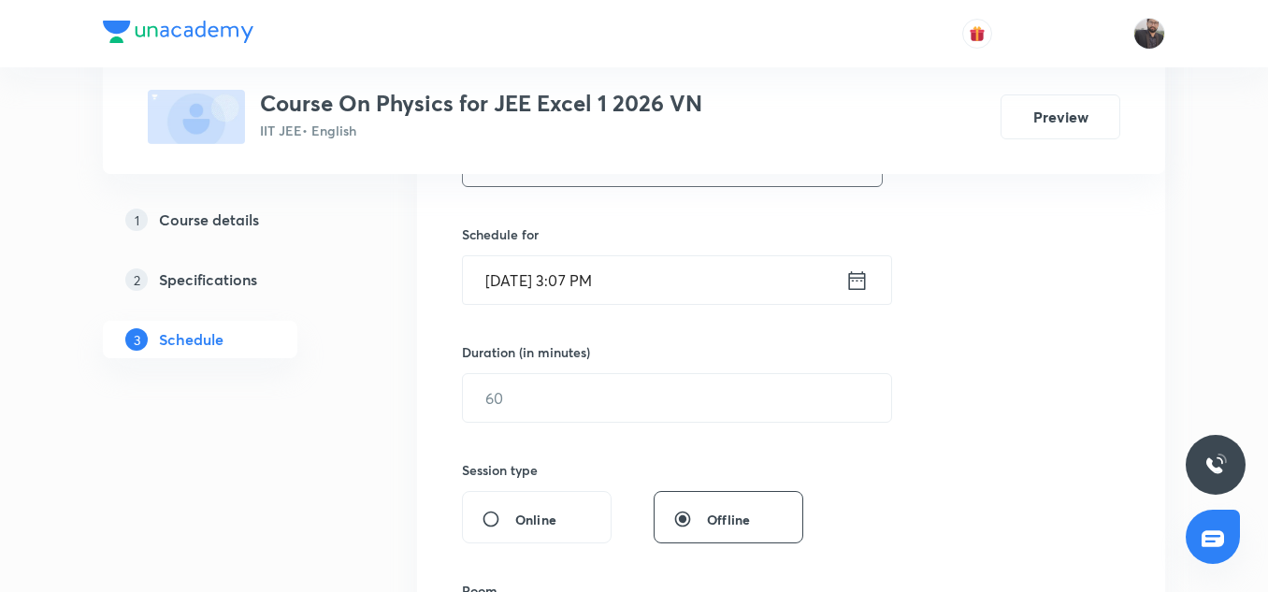
type input "Ray Optics - 12"
click at [852, 279] on icon at bounding box center [857, 281] width 23 height 26
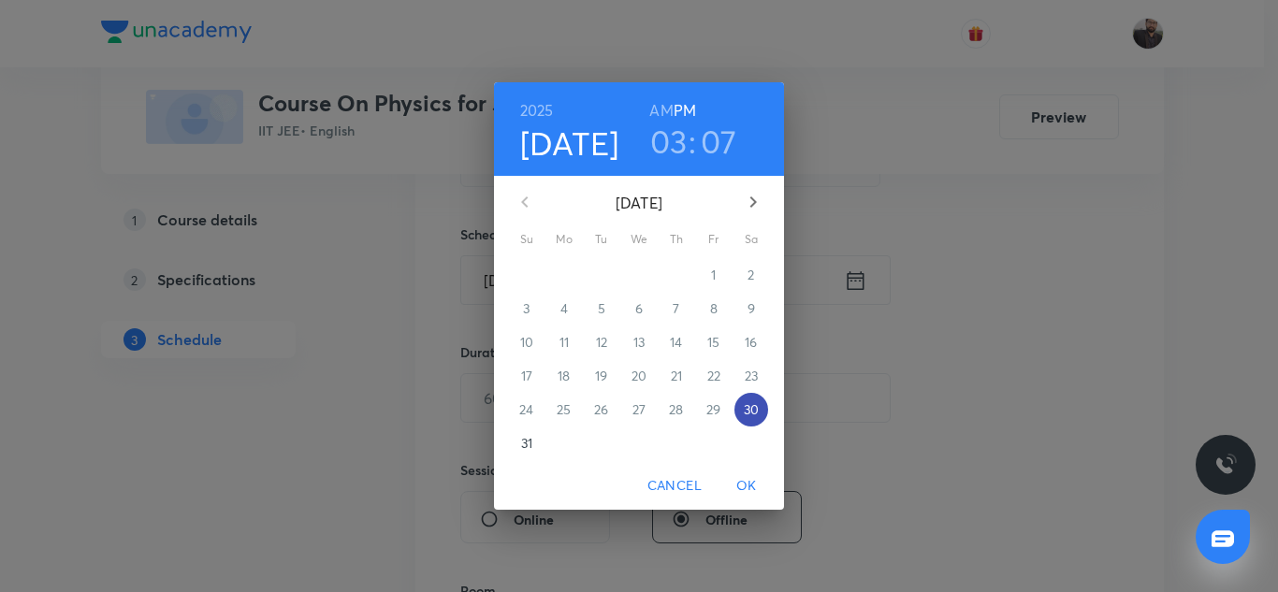
click at [750, 409] on p "30" at bounding box center [751, 409] width 15 height 19
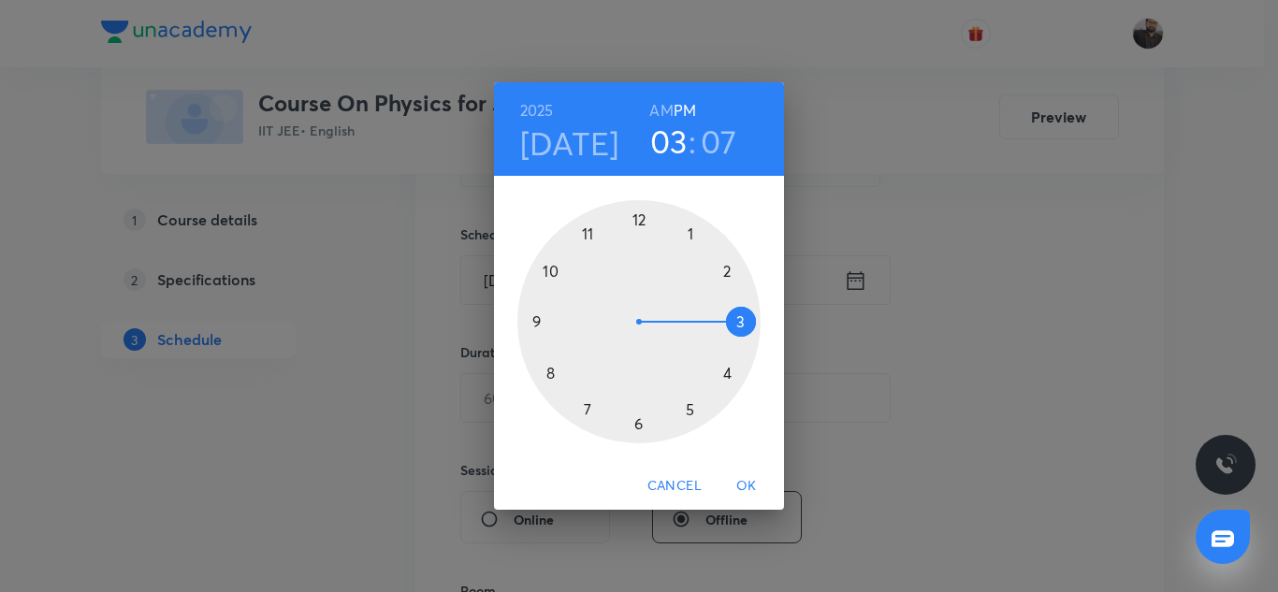
click at [637, 424] on div at bounding box center [638, 321] width 243 height 243
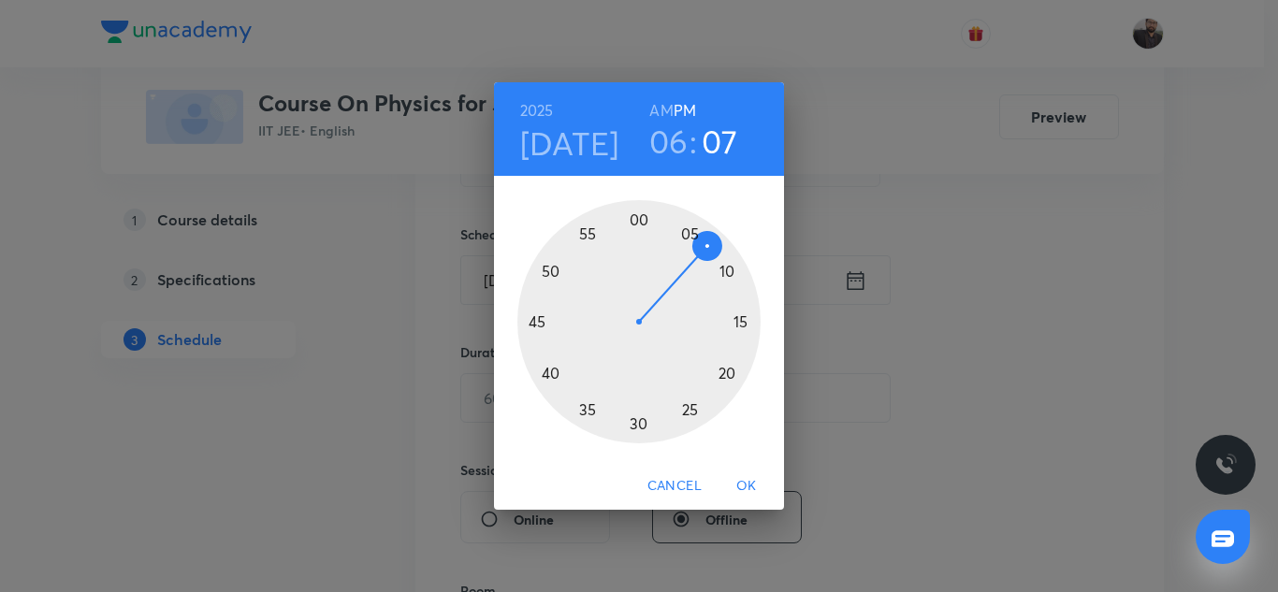
click at [540, 326] on div at bounding box center [638, 321] width 243 height 243
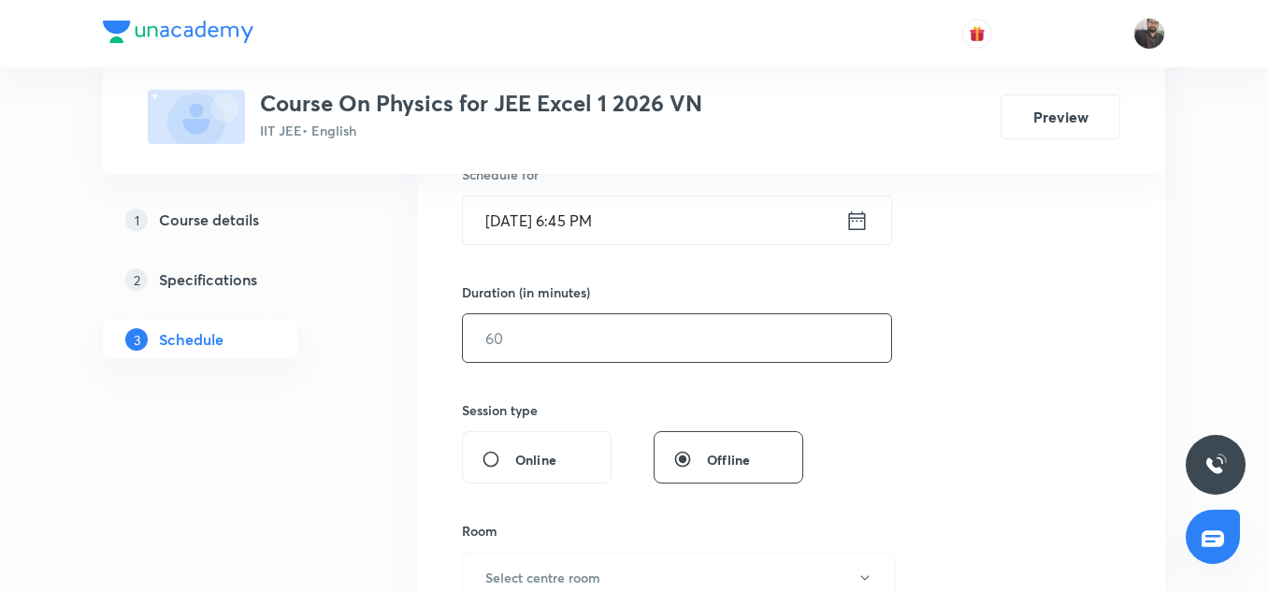
scroll to position [490, 0]
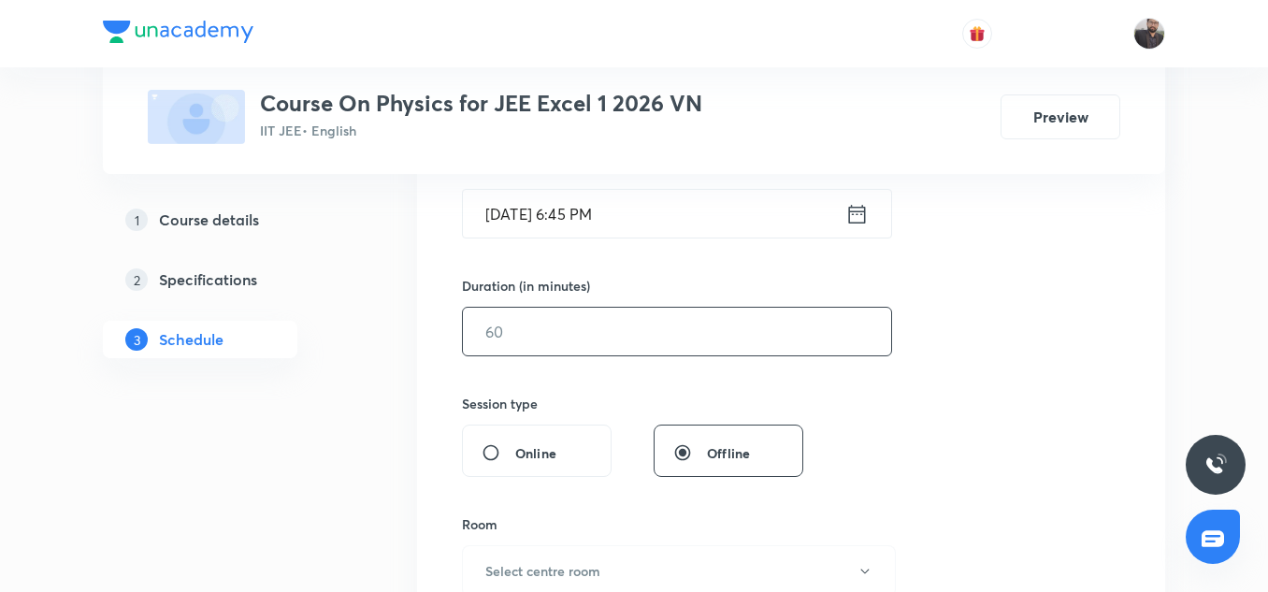
click at [536, 342] on input "text" at bounding box center [677, 332] width 428 height 48
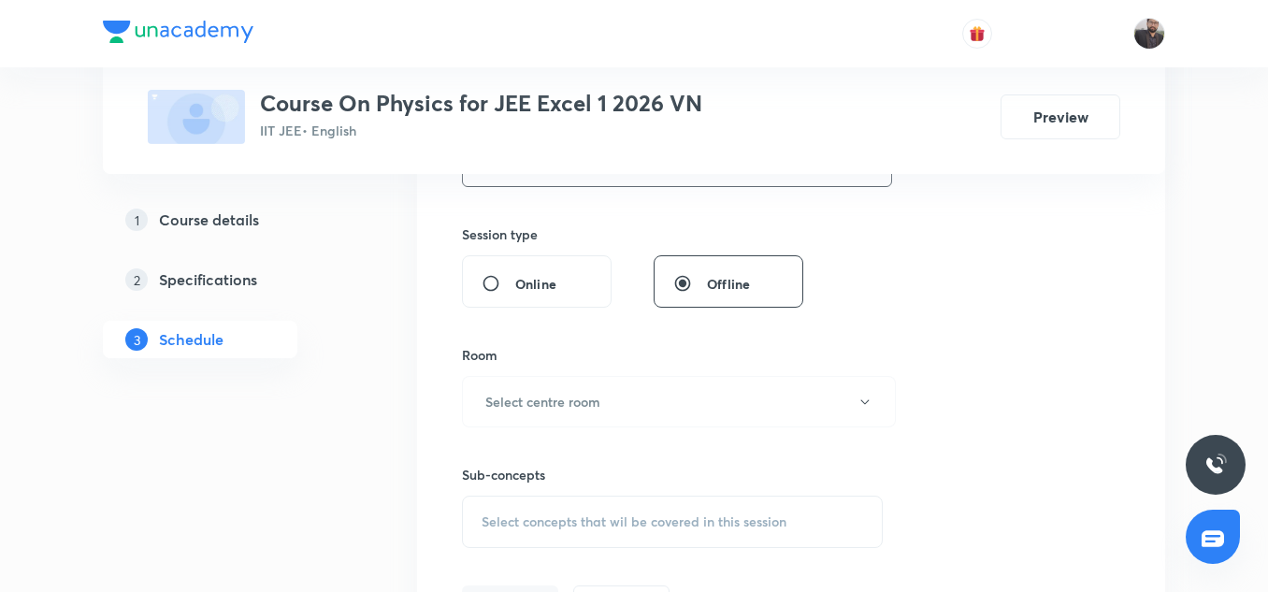
scroll to position [685, 0]
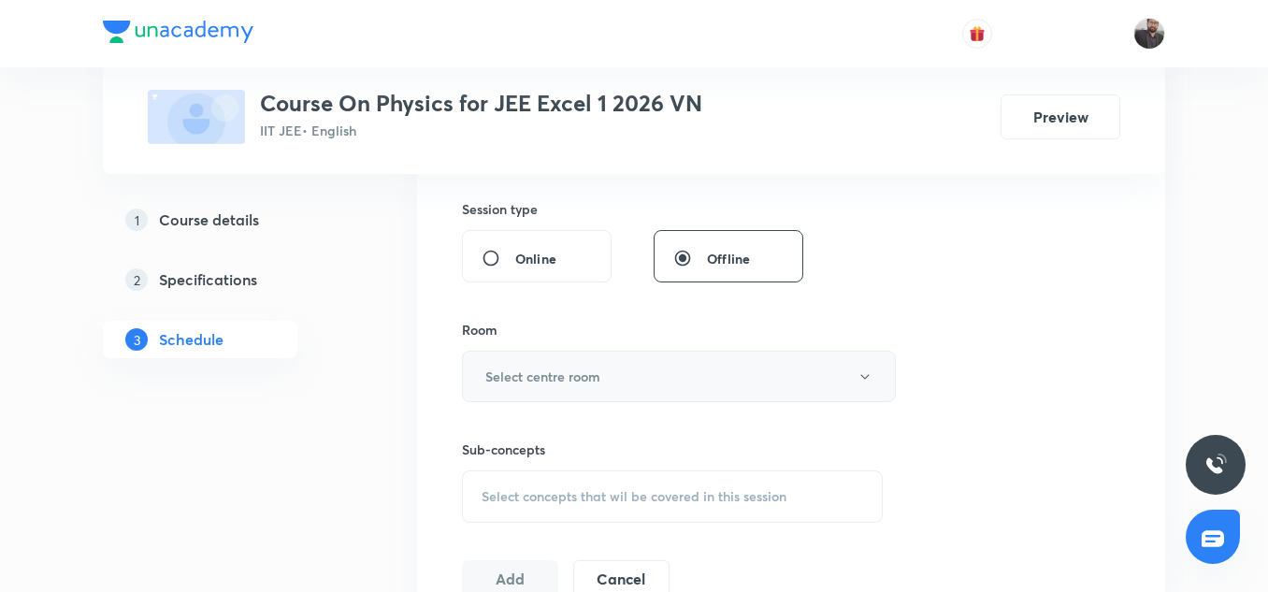
type input "75"
click at [541, 372] on h6 "Select centre room" at bounding box center [542, 377] width 115 height 20
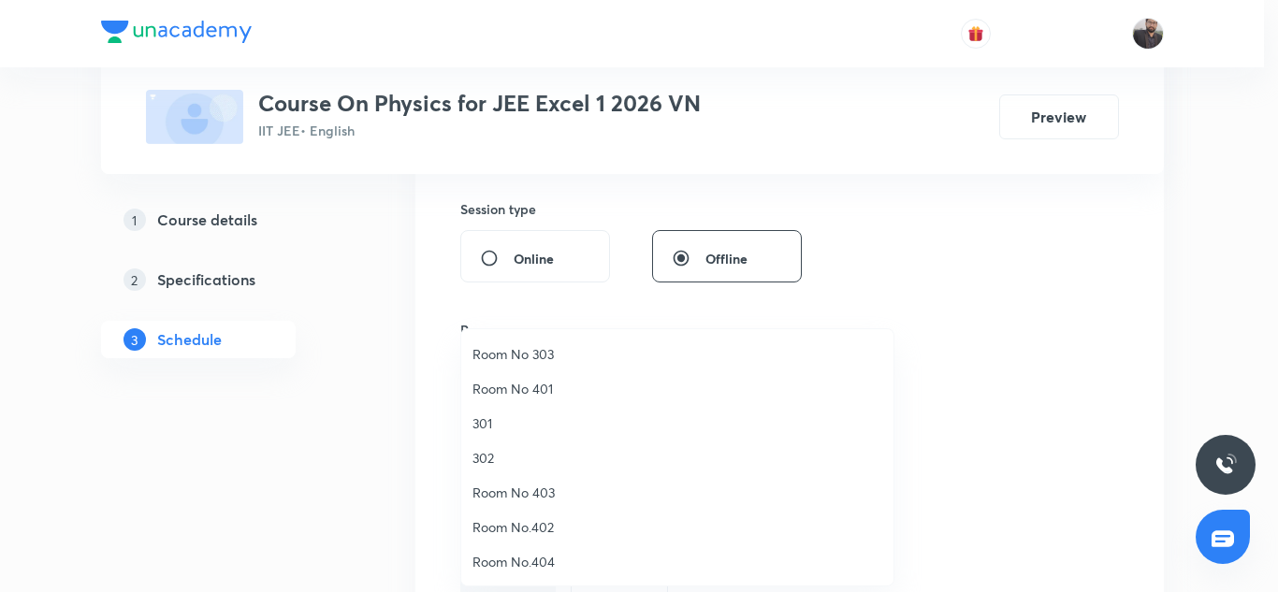
click at [515, 359] on span "Room No 303" at bounding box center [677, 354] width 410 height 20
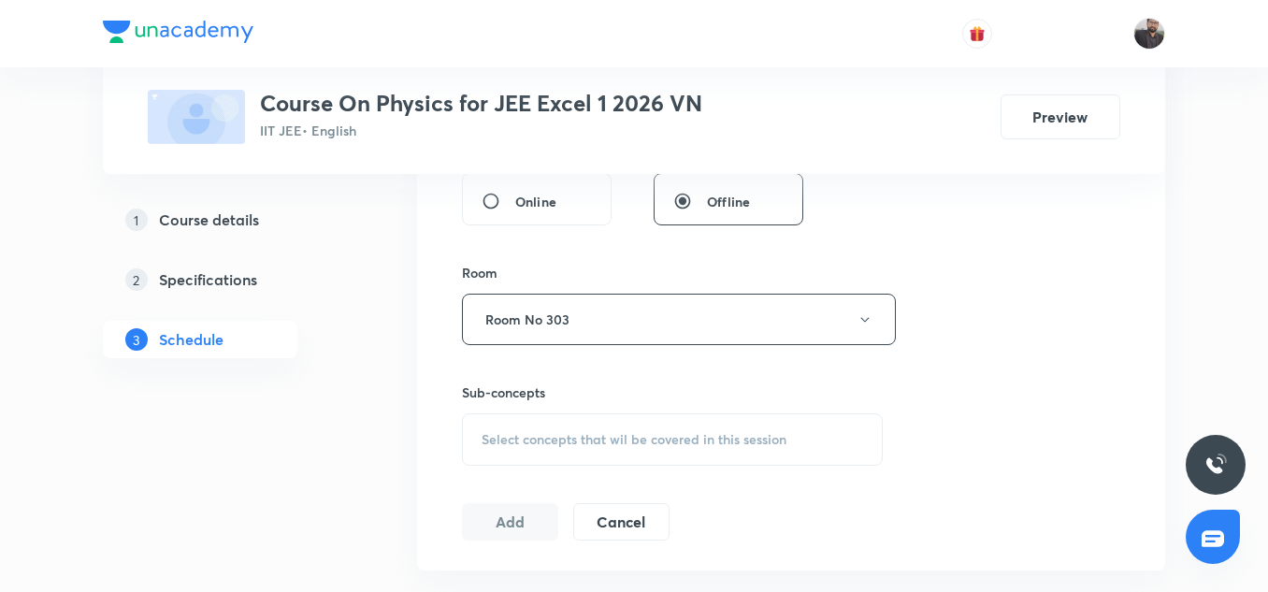
scroll to position [792, 0]
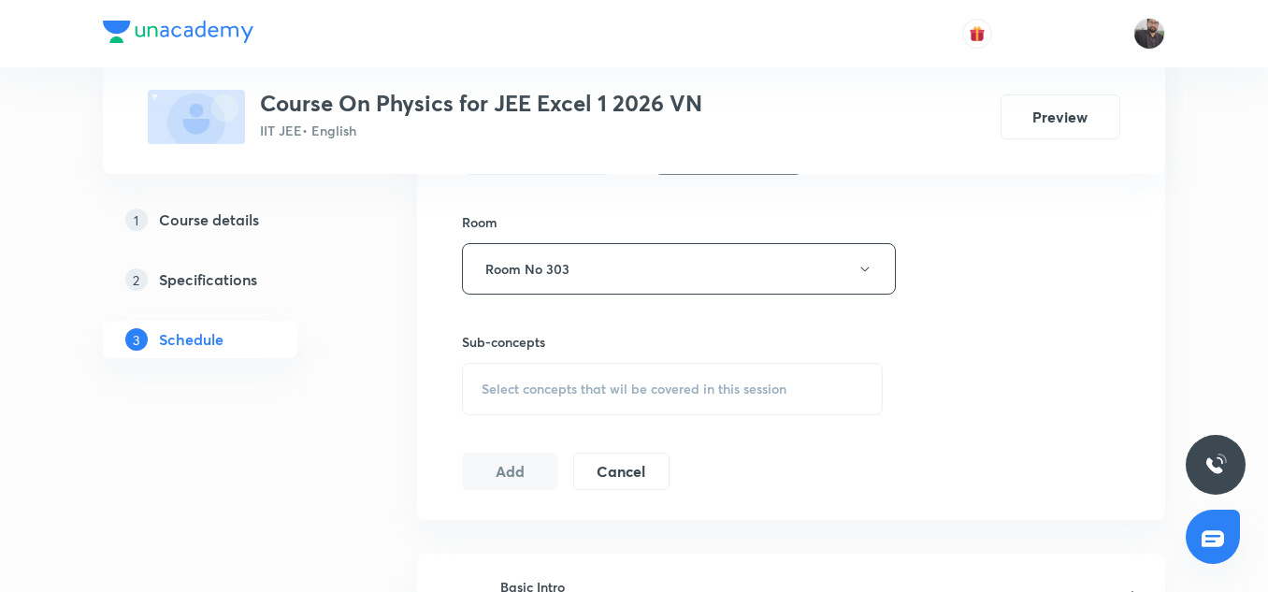
click at [515, 378] on div "Select concepts that wil be covered in this session" at bounding box center [672, 389] width 421 height 52
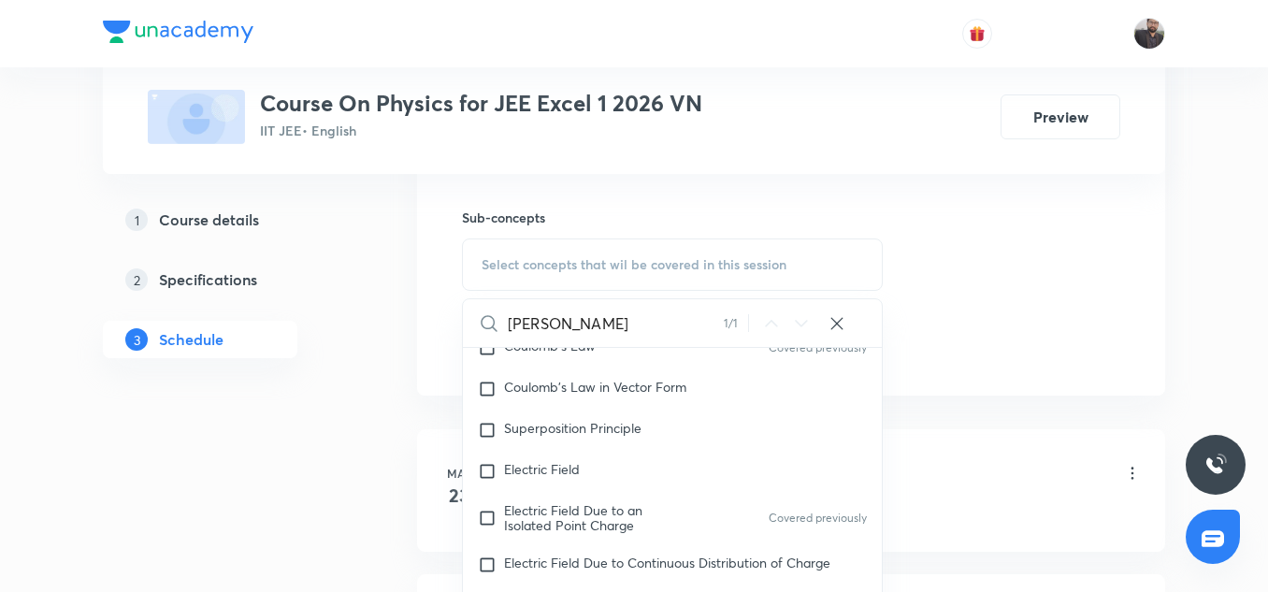
scroll to position [235, 0]
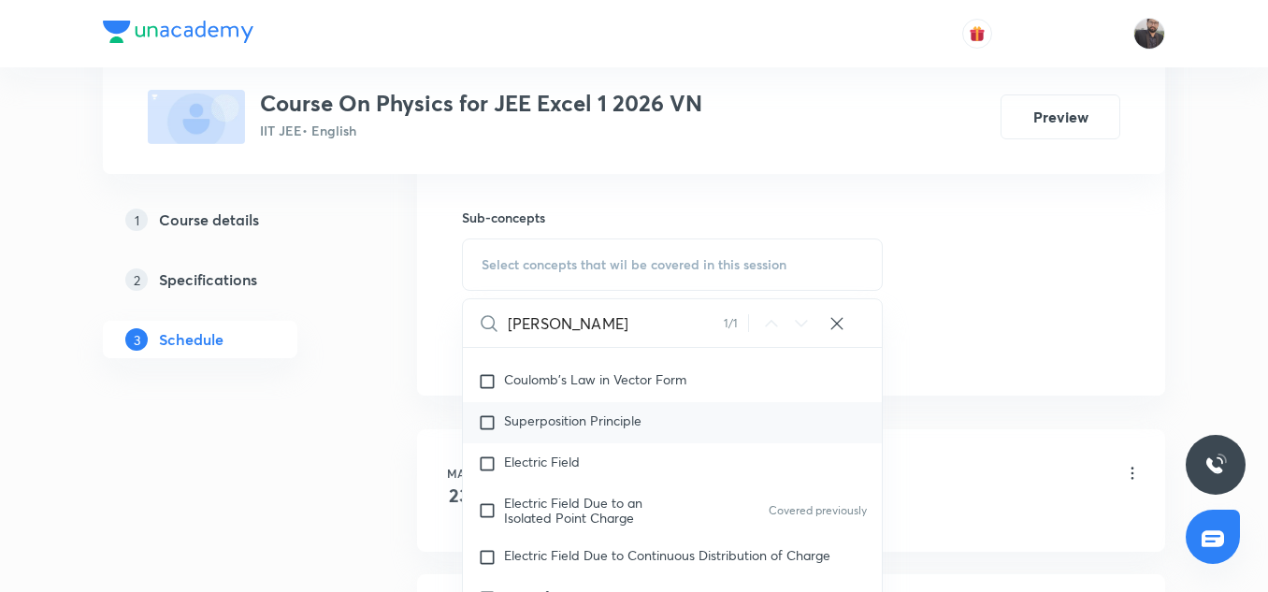
type input "[PERSON_NAME]"
click at [646, 404] on div "Superposition Principle" at bounding box center [672, 422] width 419 height 41
checkbox input "true"
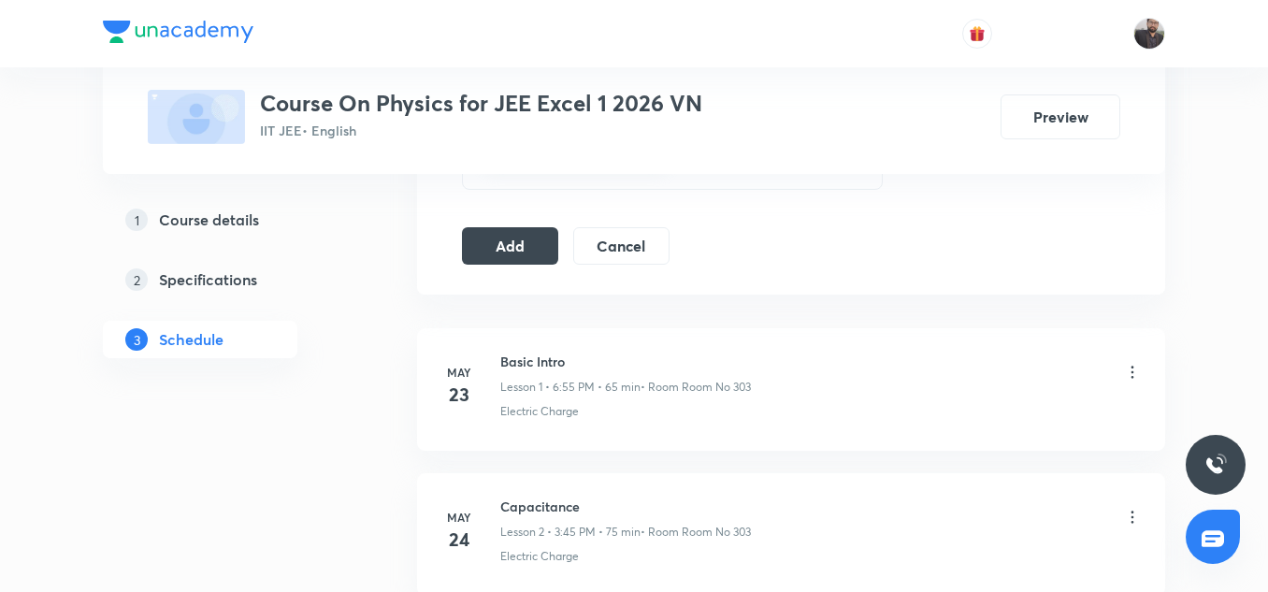
scroll to position [1043, 0]
click at [515, 235] on button "Add" at bounding box center [510, 240] width 96 height 37
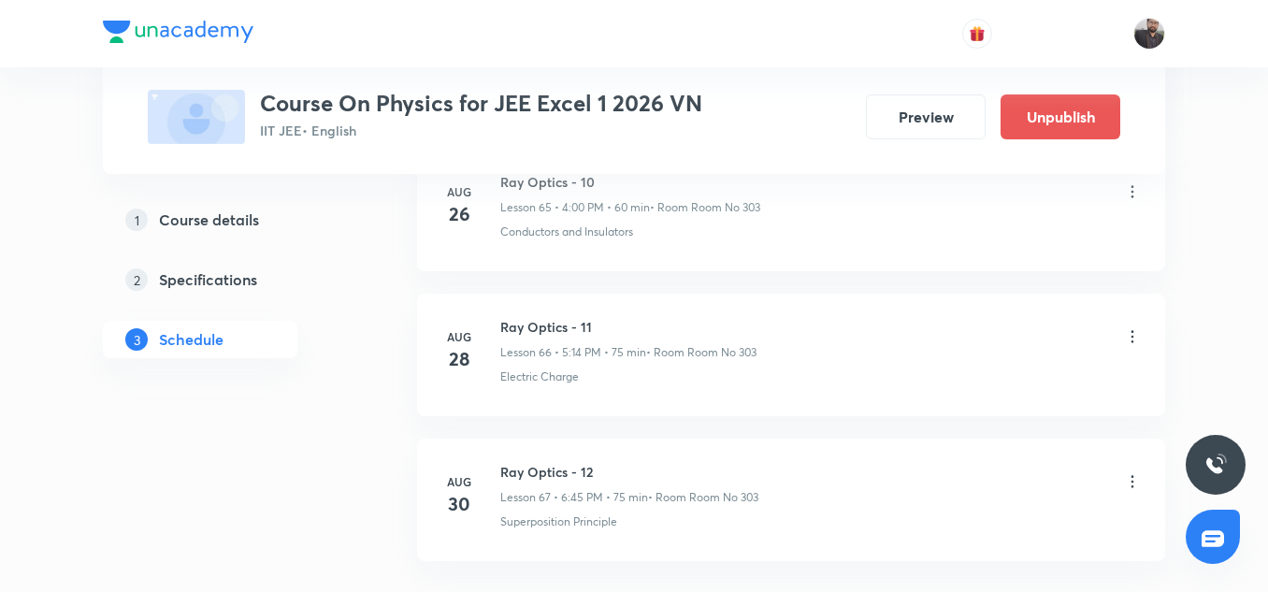
scroll to position [9781, 0]
click at [1137, 332] on icon at bounding box center [1132, 336] width 19 height 19
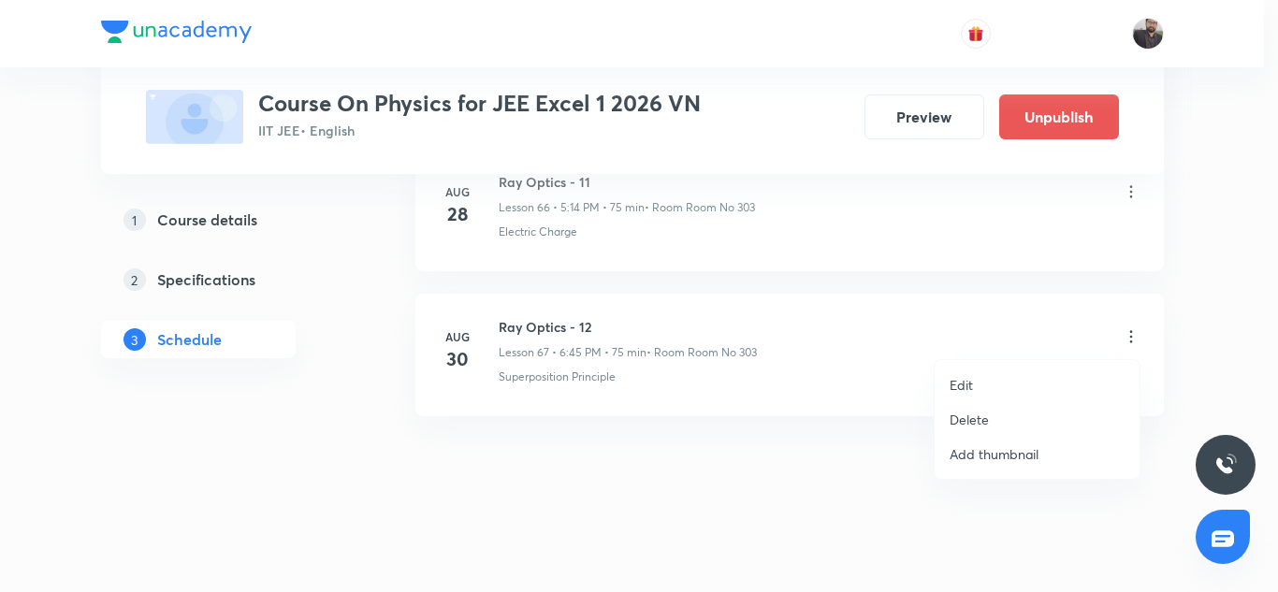
click at [974, 380] on li "Edit" at bounding box center [1036, 385] width 205 height 35
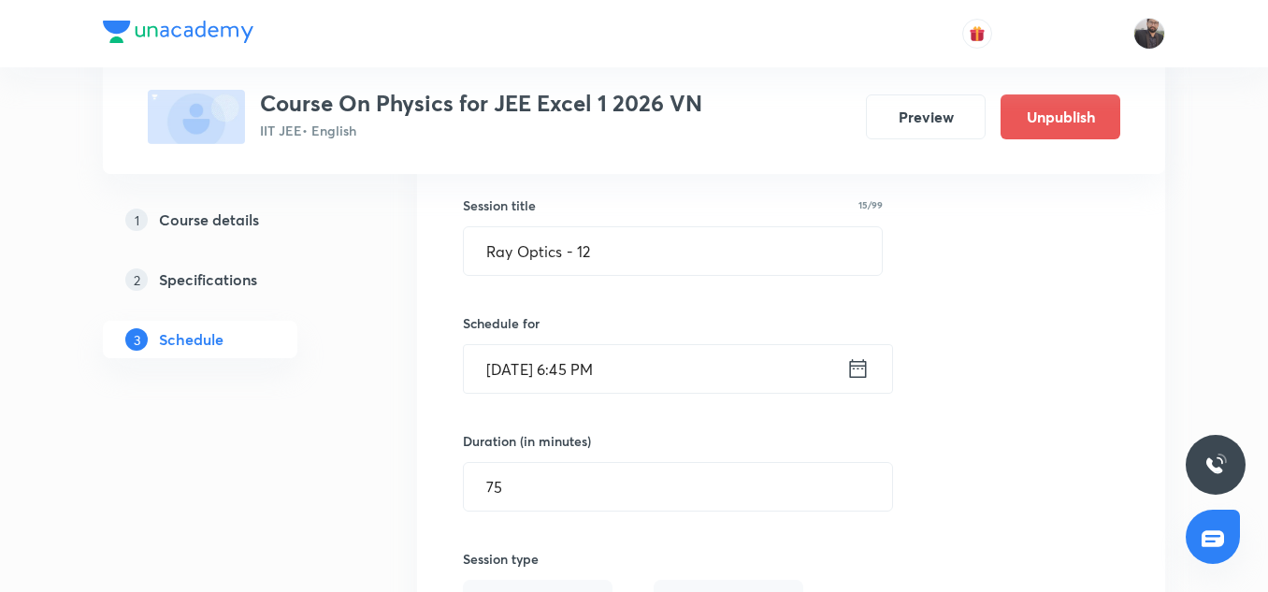
scroll to position [9921, 0]
click at [943, 327] on div "Session title 15/99 Ray Optics - 12 ​ Schedule for [DATE] 6:45 PM ​ Duration (i…" at bounding box center [791, 564] width 657 height 815
